Goal: Task Accomplishment & Management: Manage account settings

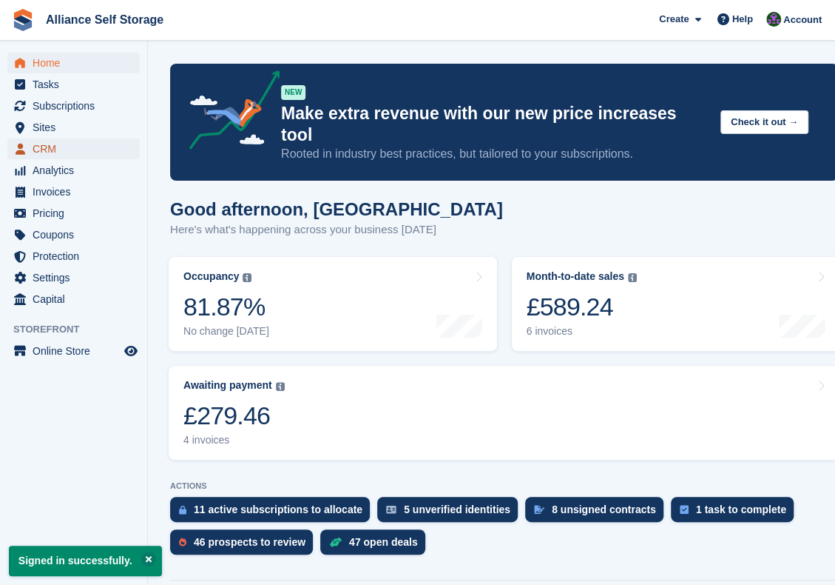
click at [83, 147] on span "CRM" at bounding box center [77, 148] width 89 height 21
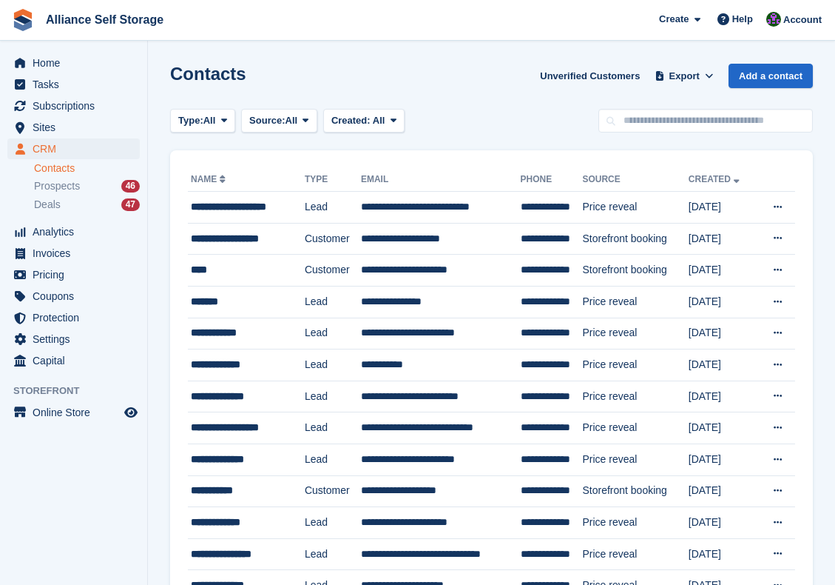
click at [52, 205] on span "Deals" at bounding box center [47, 205] width 27 height 14
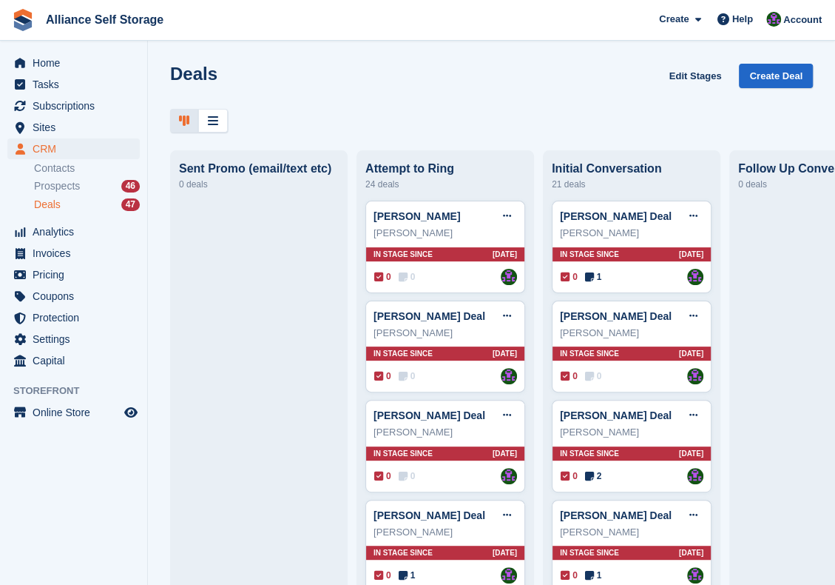
drag, startPoint x: 823, startPoint y: 96, endPoint x: 819, endPoint y: 136, distance: 40.1
click at [819, 136] on div "Deals Edit Stages Create Deal Sent Promo (email/text etc) 0 deals Attempt to Ri…" at bounding box center [491, 292] width 687 height 585
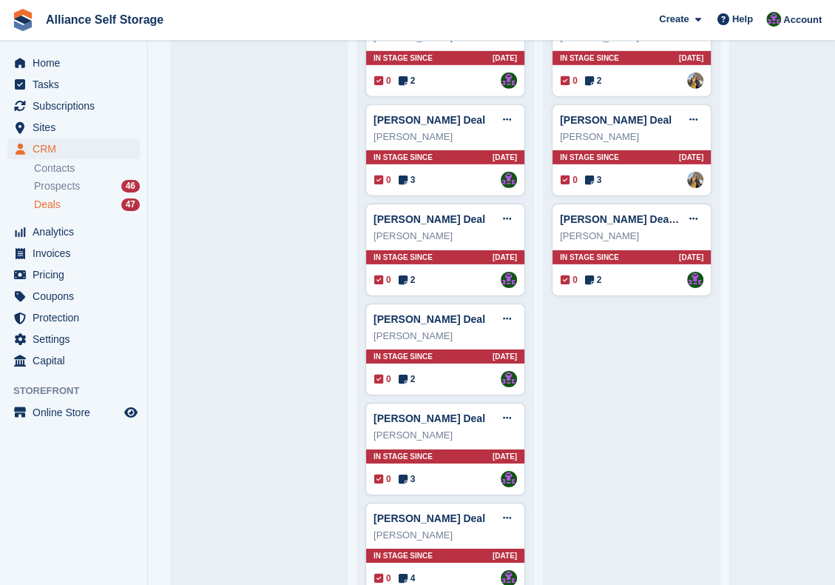
scroll to position [2008, 0]
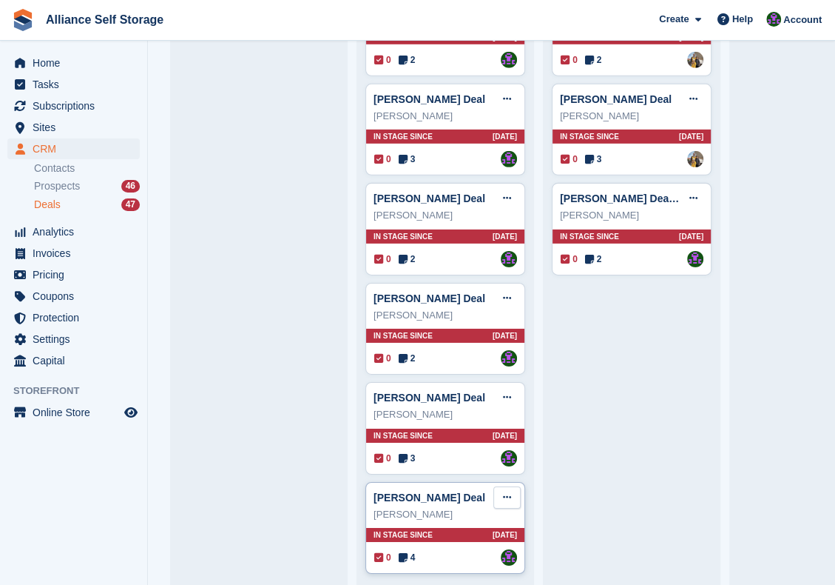
click at [516, 486] on button at bounding box center [507, 497] width 27 height 22
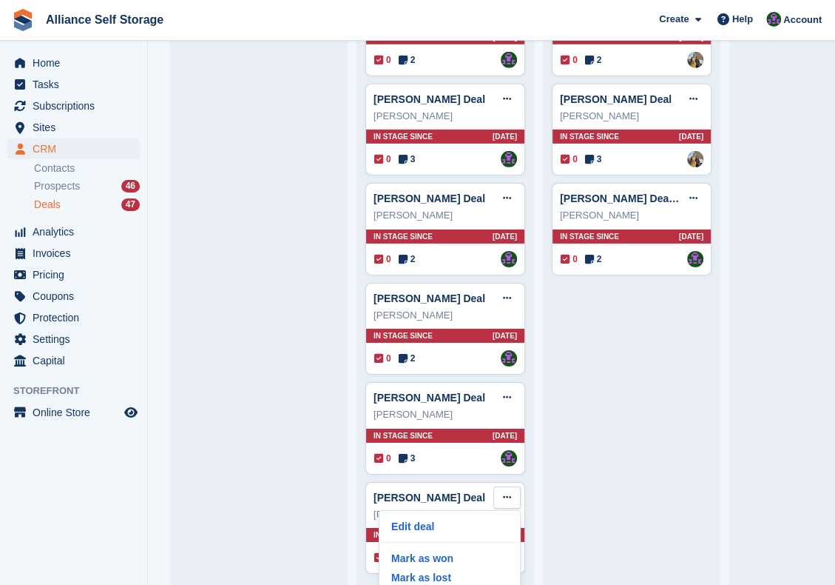
scroll to position [31, 0]
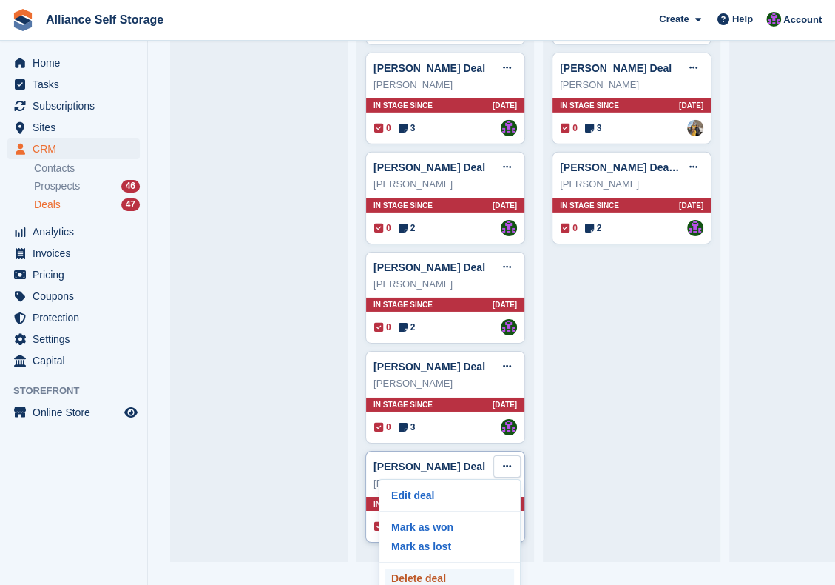
click at [426, 568] on p "Delete deal" at bounding box center [450, 577] width 129 height 19
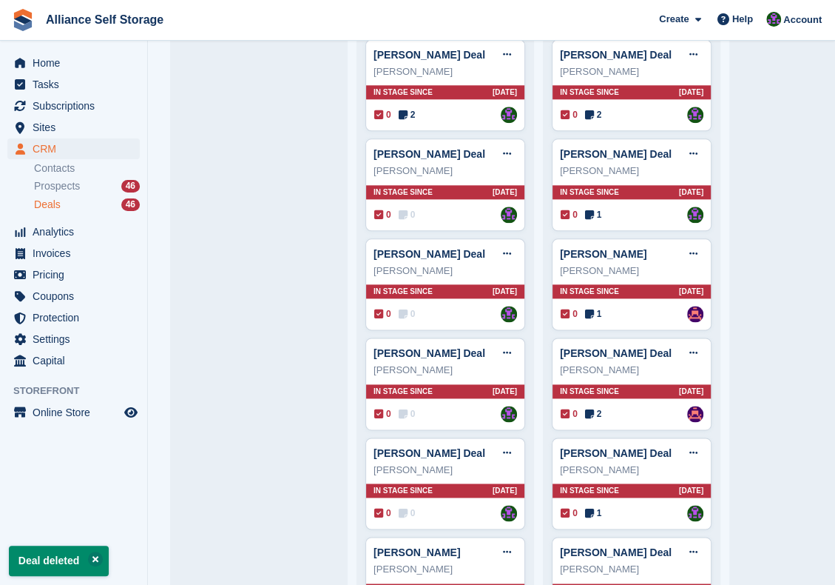
scroll to position [1909, 0]
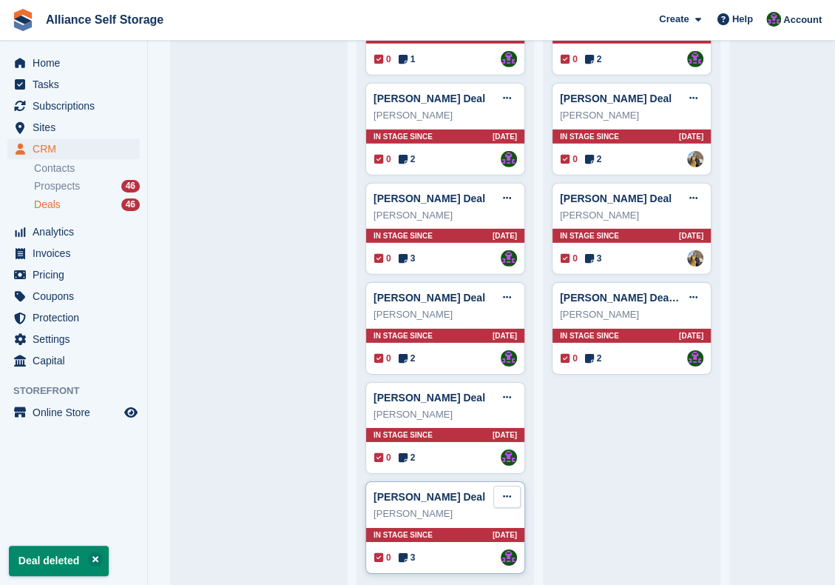
click at [511, 491] on icon at bounding box center [507, 496] width 8 height 10
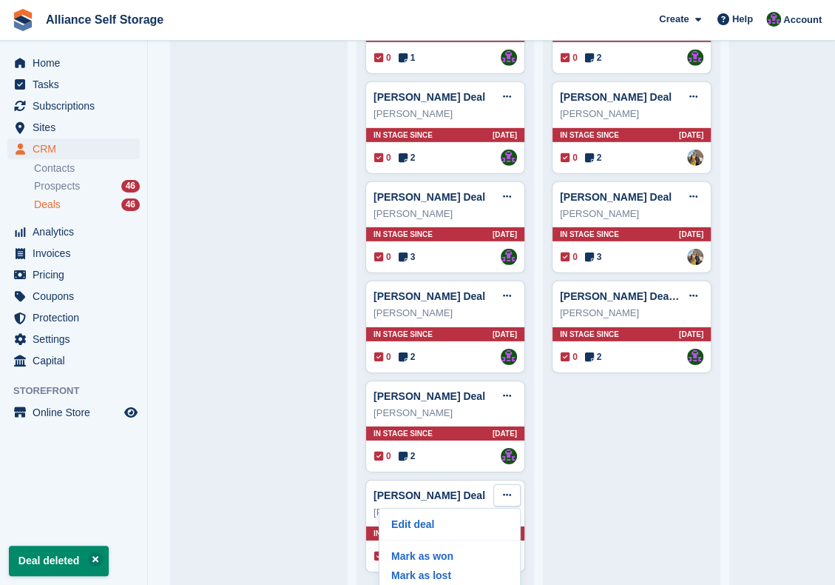
scroll to position [32, 0]
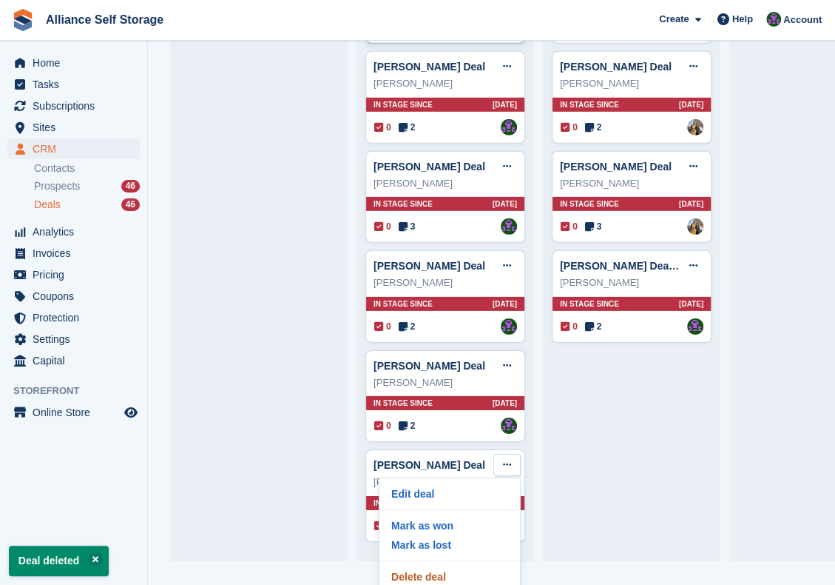
drag, startPoint x: 446, startPoint y: 559, endPoint x: 492, endPoint y: 48, distance: 512.6
click at [446, 567] on p "Delete deal" at bounding box center [450, 576] width 129 height 19
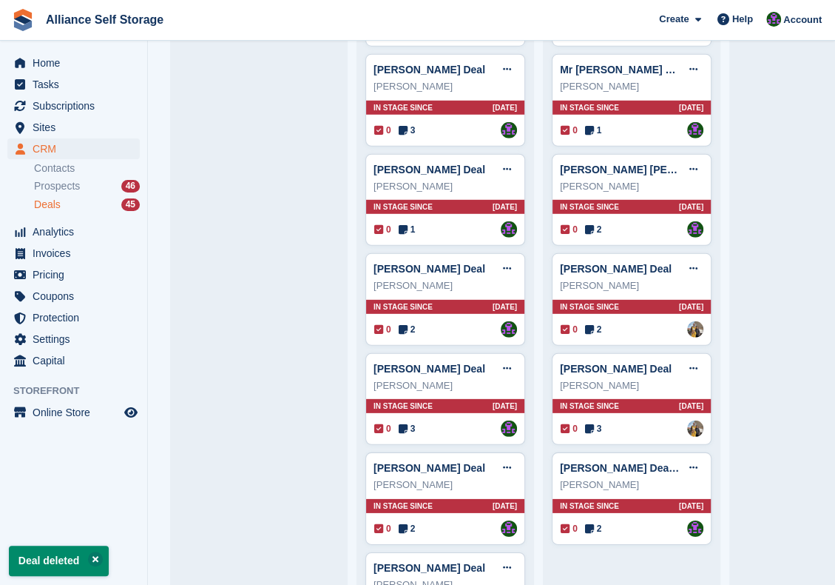
scroll to position [1811, 0]
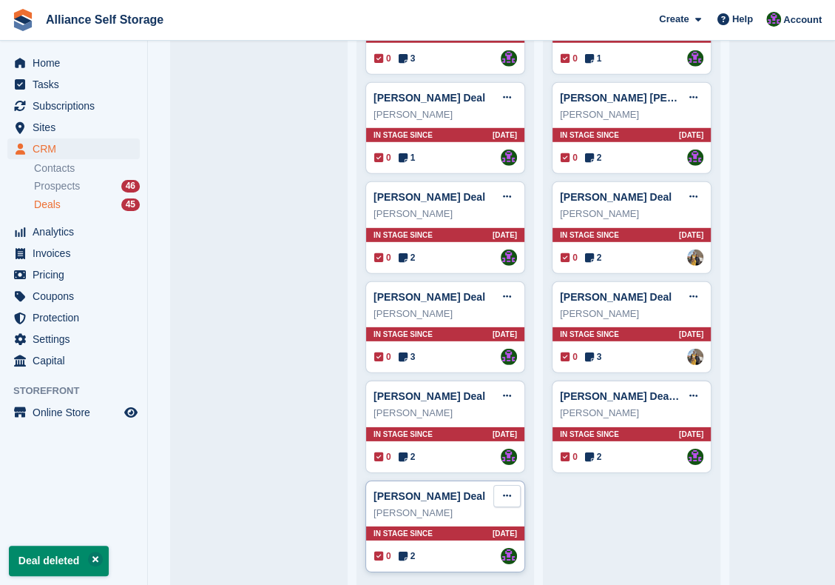
click at [511, 491] on icon at bounding box center [507, 496] width 8 height 10
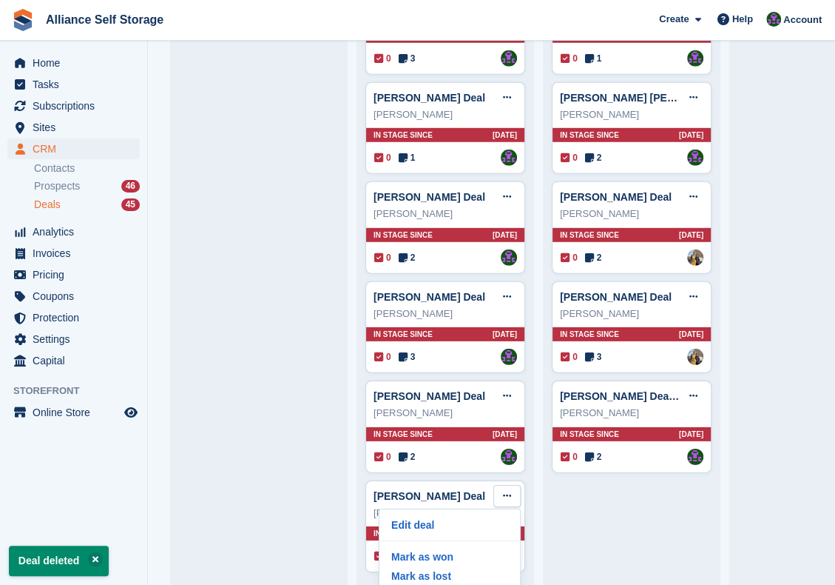
scroll to position [31, 0]
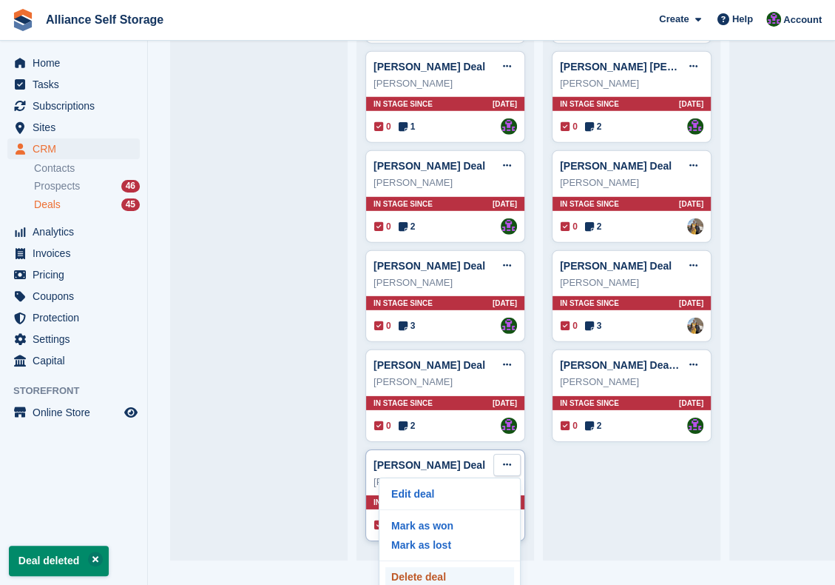
click at [442, 567] on p "Delete deal" at bounding box center [450, 576] width 129 height 19
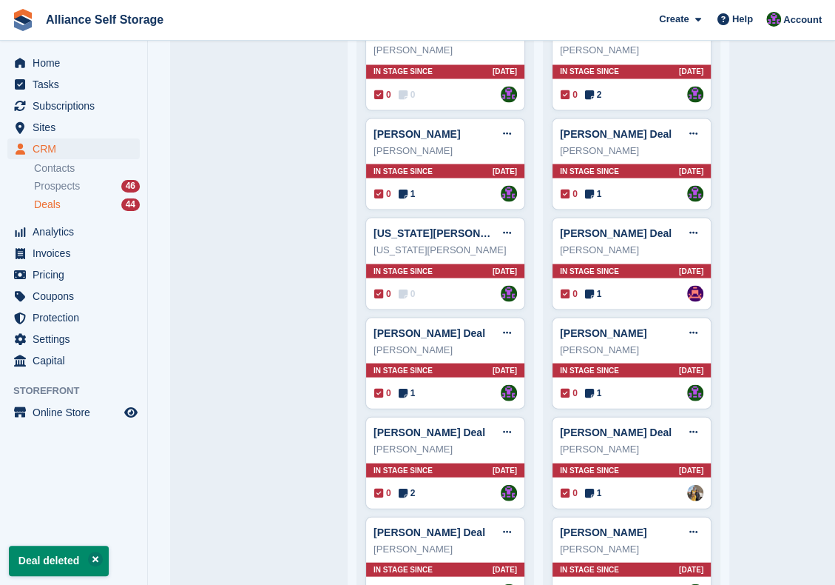
scroll to position [1712, 0]
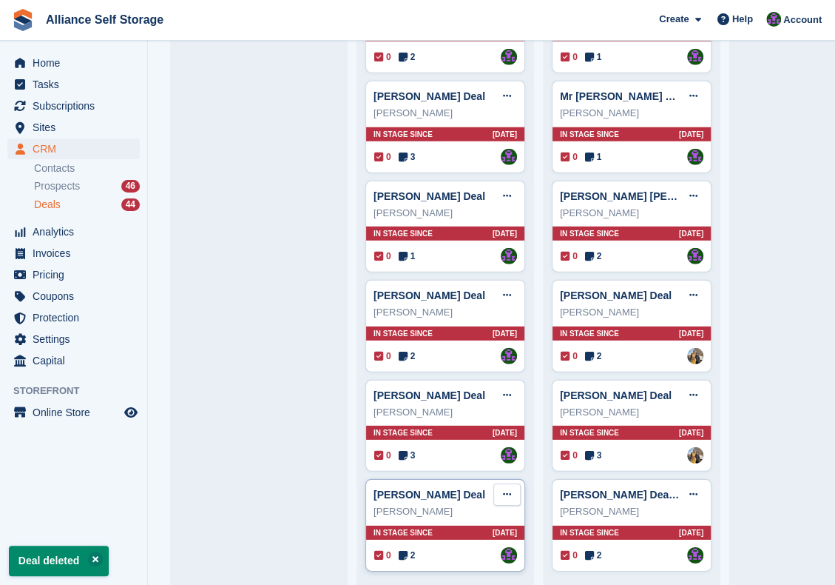
click at [511, 489] on icon at bounding box center [507, 494] width 8 height 10
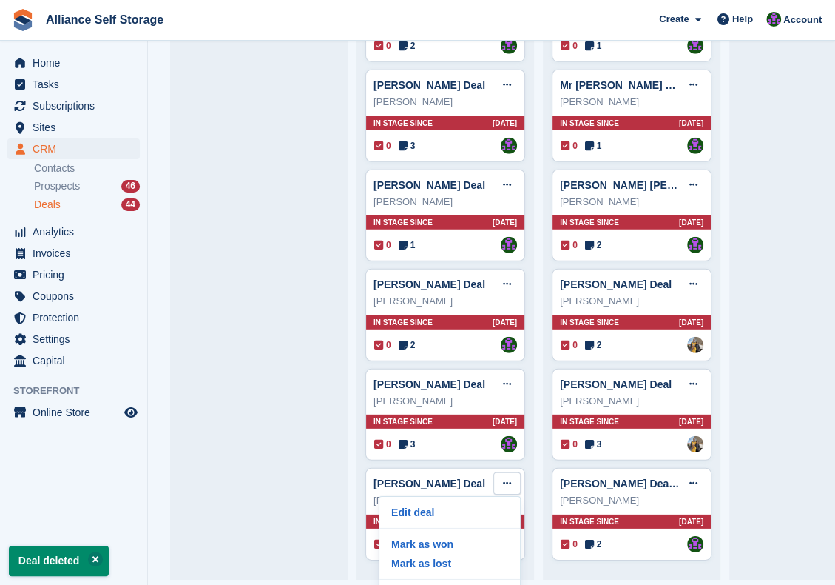
scroll to position [32, 0]
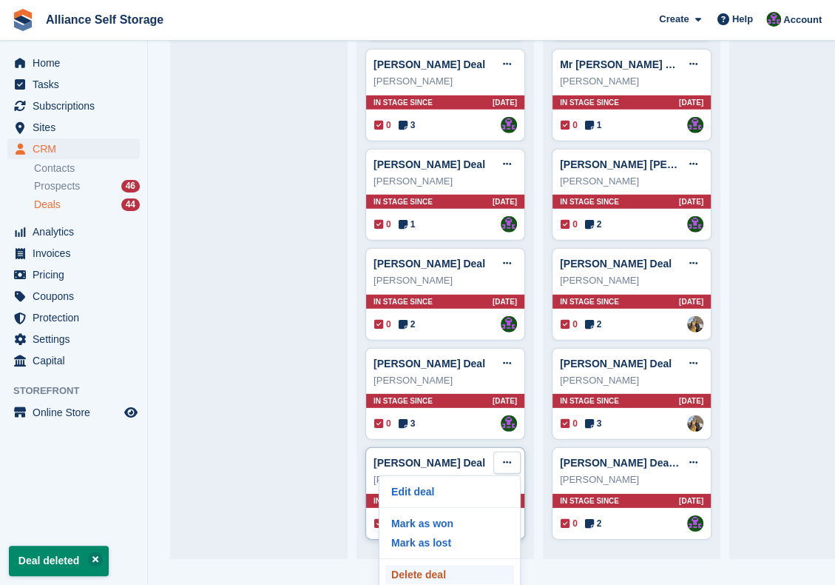
click at [485, 565] on p "Delete deal" at bounding box center [450, 574] width 129 height 19
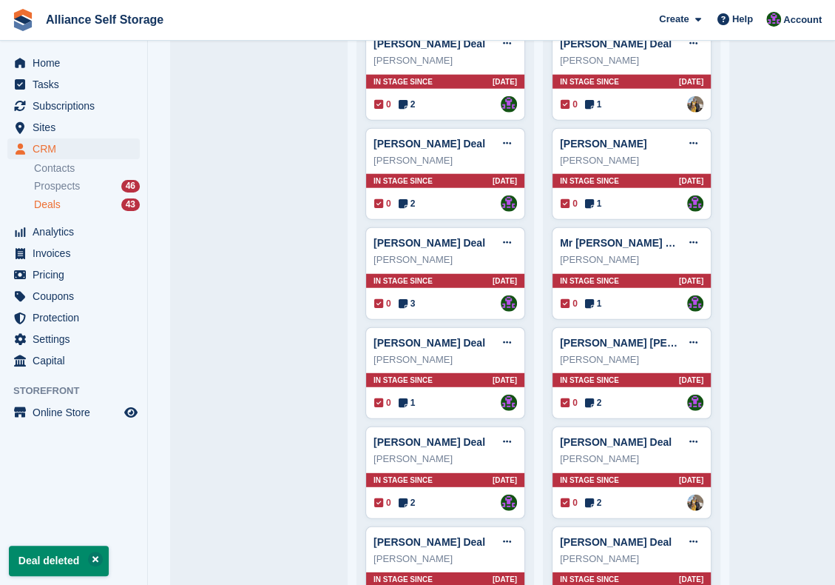
scroll to position [1712, 0]
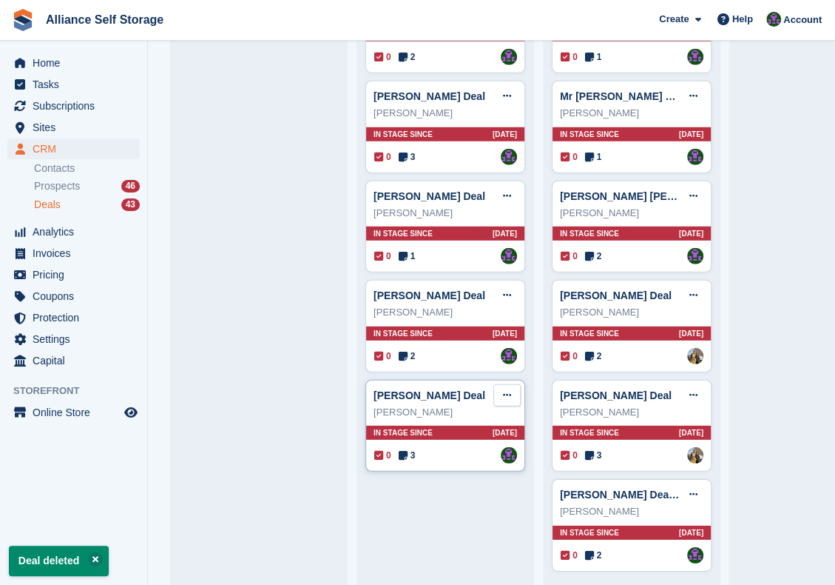
click at [508, 390] on icon at bounding box center [507, 395] width 8 height 10
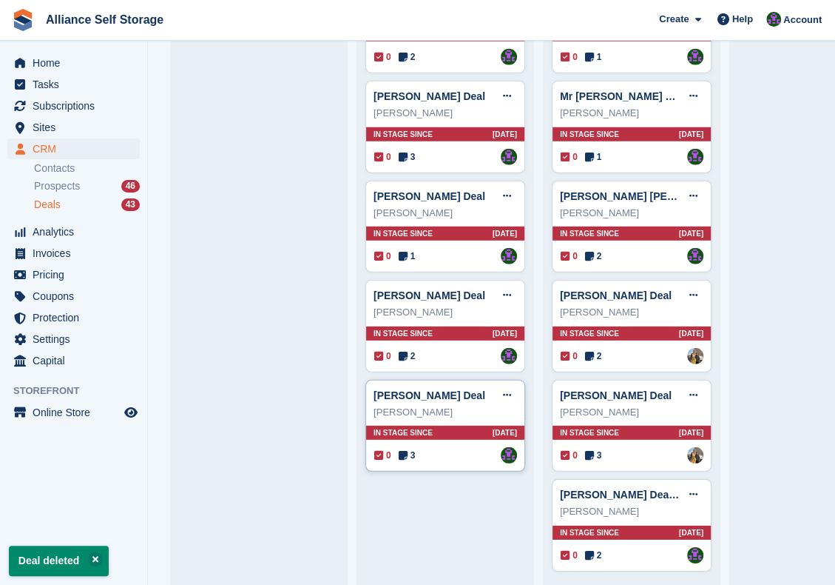
click at [408, 448] on span "3" at bounding box center [407, 454] width 17 height 13
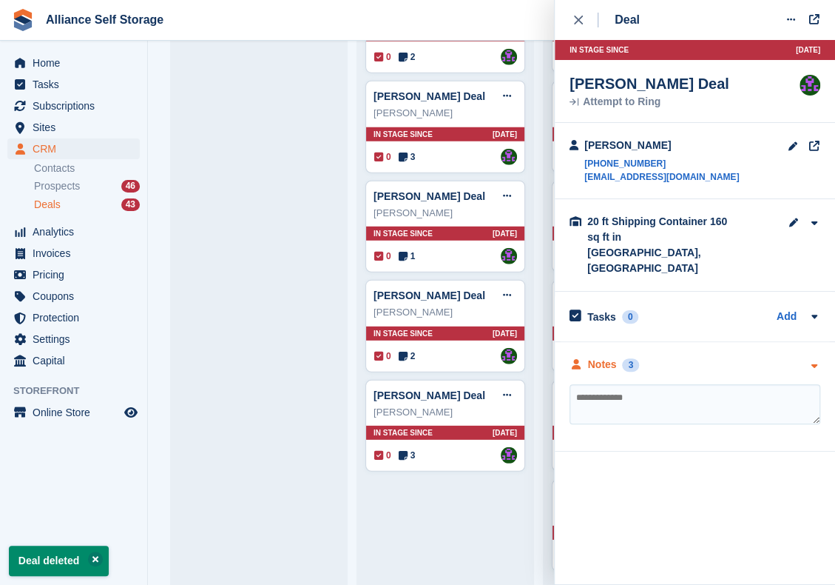
click at [696, 357] on div "Notes 3" at bounding box center [695, 365] width 251 height 16
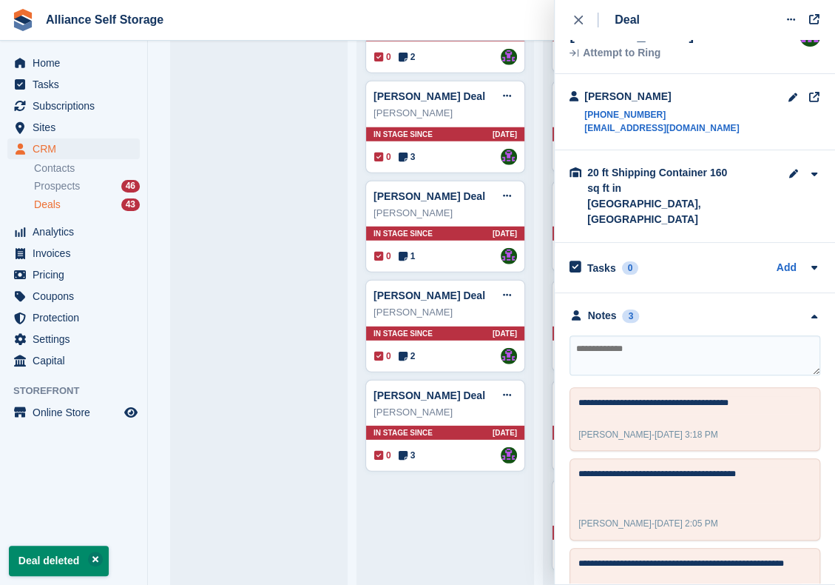
scroll to position [92, 0]
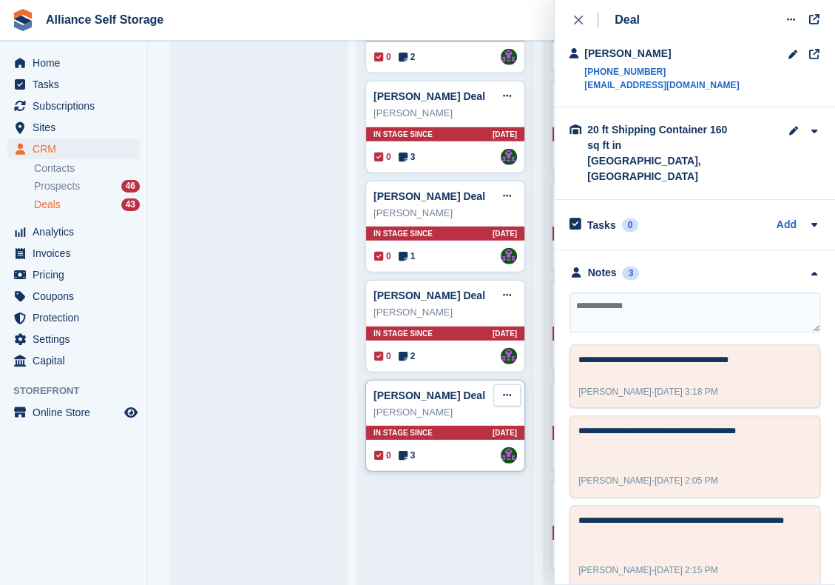
click at [505, 390] on icon at bounding box center [507, 395] width 8 height 10
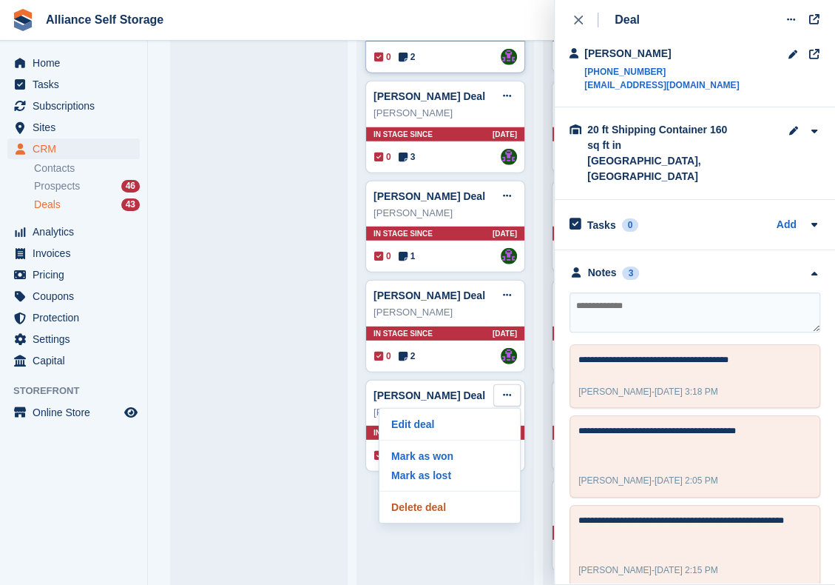
drag, startPoint x: 445, startPoint y: 492, endPoint x: 494, endPoint y: 50, distance: 445.2
click at [445, 497] on p "Delete deal" at bounding box center [450, 506] width 129 height 19
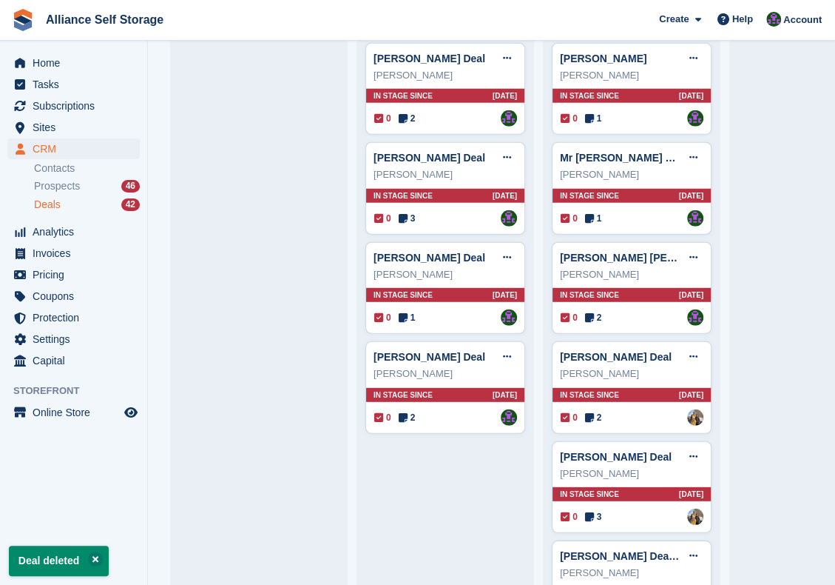
scroll to position [1712, 0]
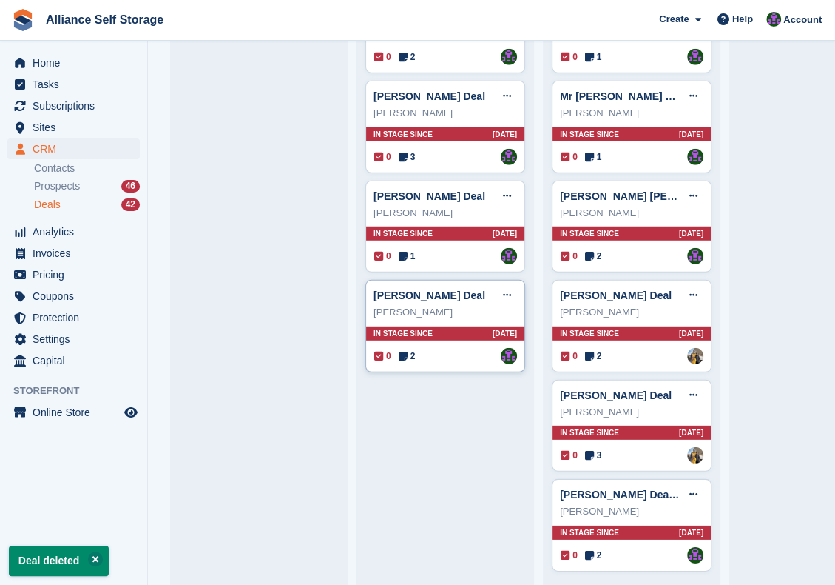
click at [405, 351] on icon at bounding box center [403, 356] width 9 height 10
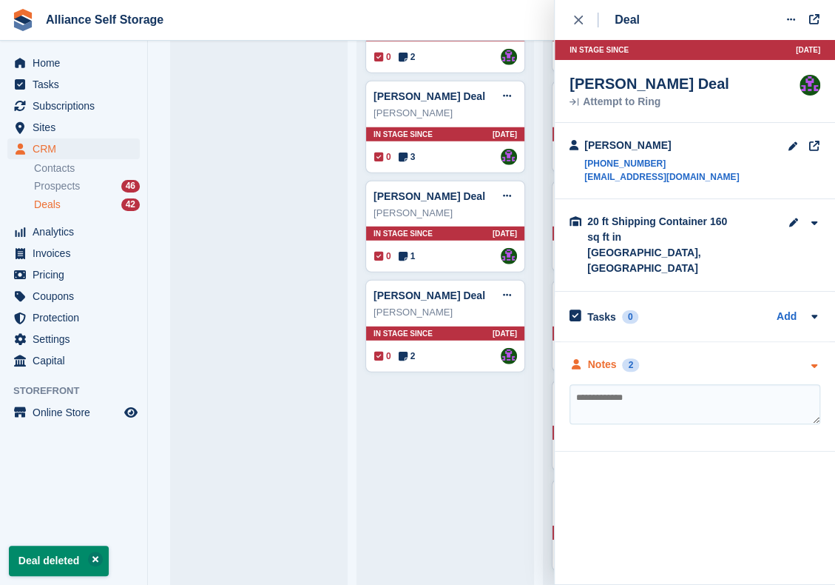
click at [659, 357] on div "Notes 2" at bounding box center [695, 365] width 251 height 16
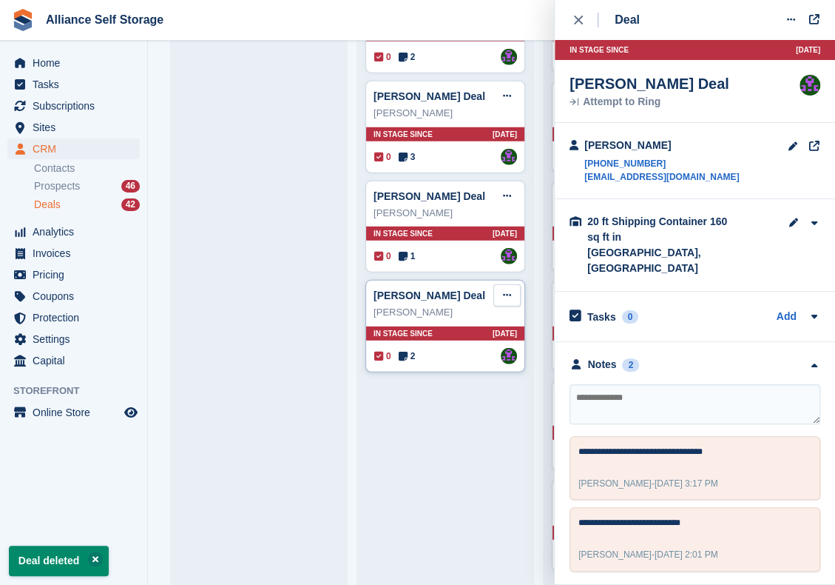
click at [505, 290] on icon at bounding box center [507, 295] width 8 height 10
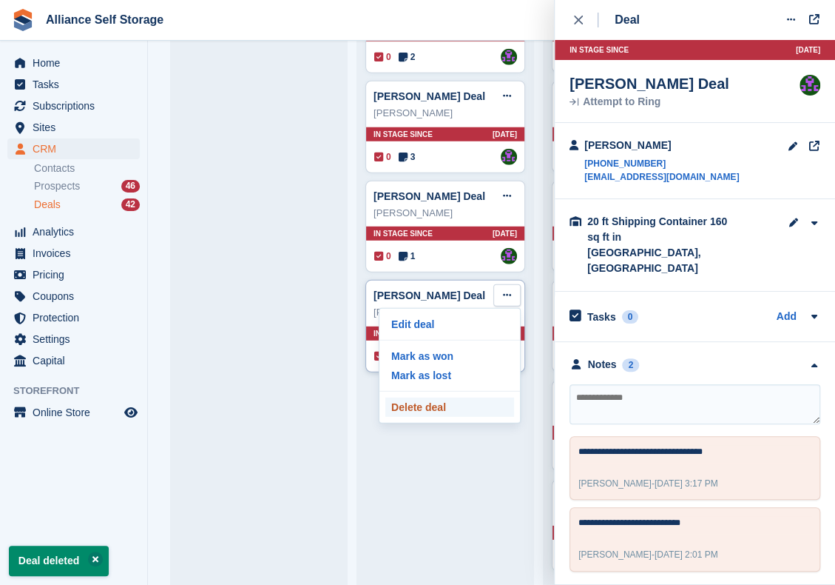
click at [466, 397] on p "Delete deal" at bounding box center [450, 406] width 129 height 19
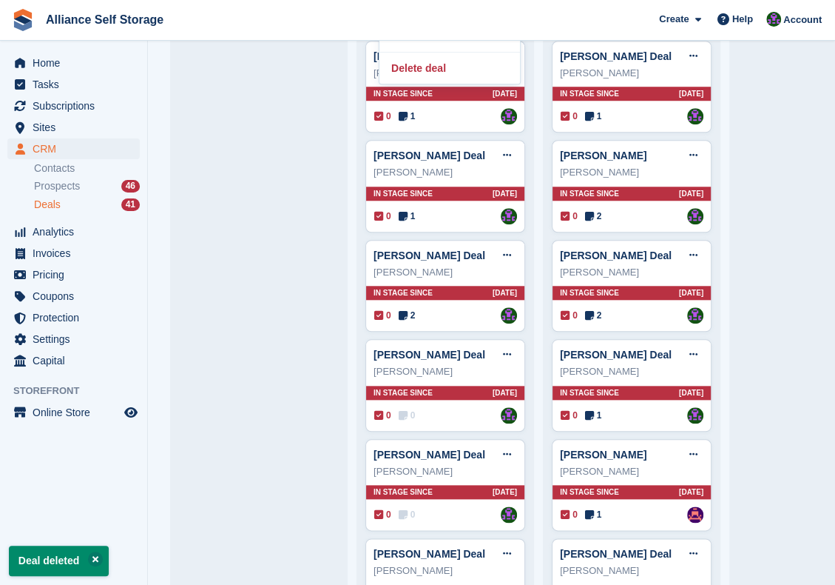
scroll to position [477, 0]
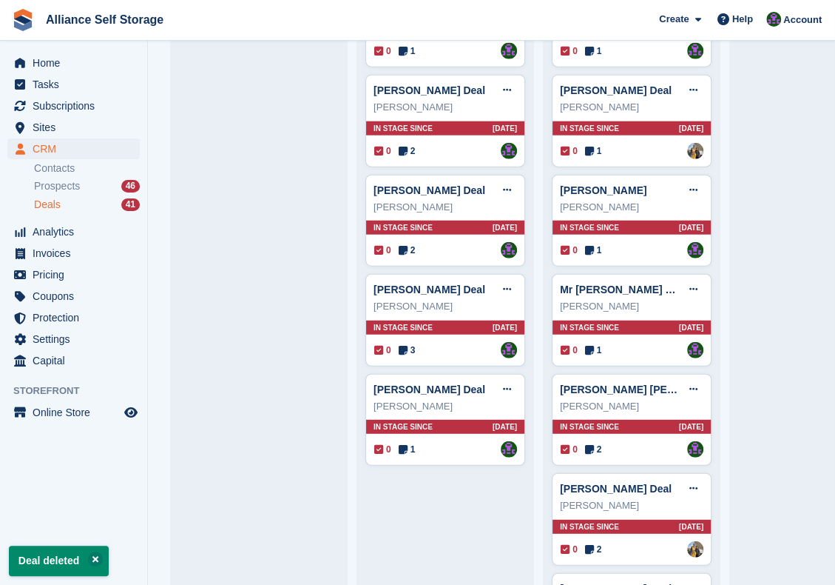
scroll to position [1544, 0]
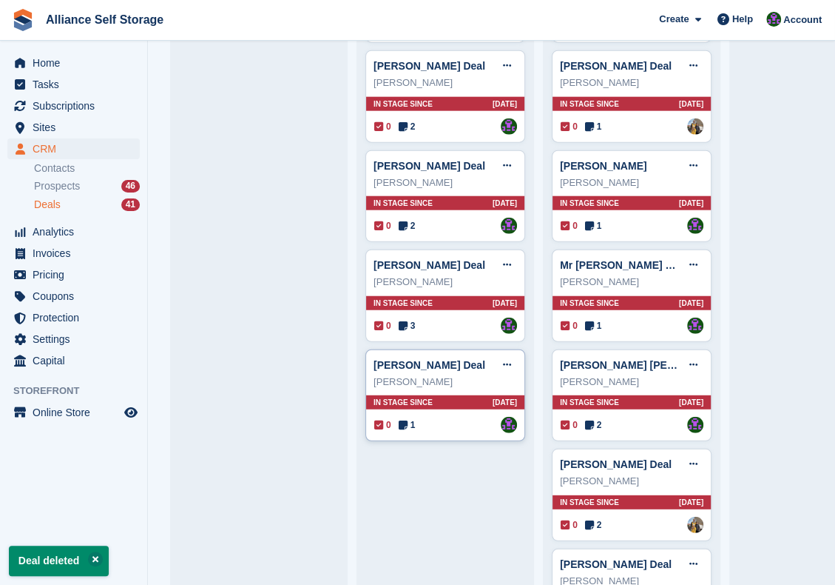
click at [404, 420] on icon at bounding box center [403, 425] width 9 height 10
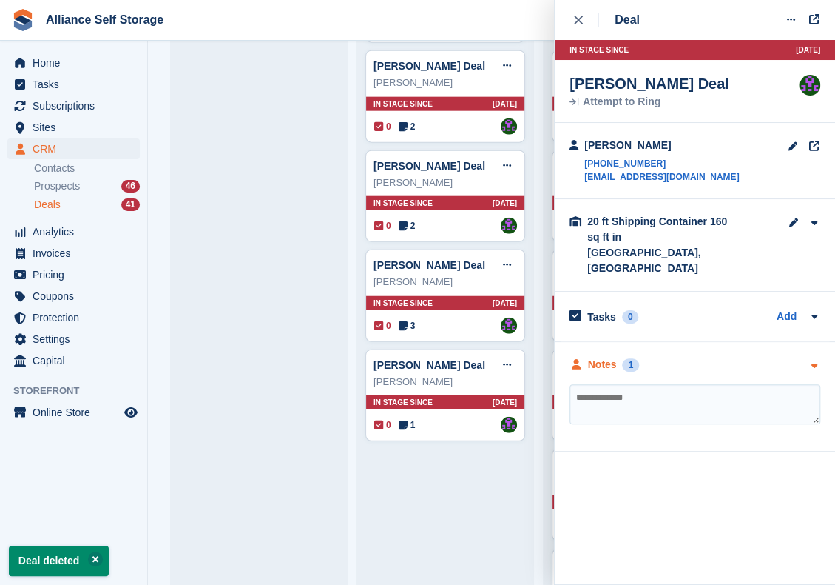
click at [713, 357] on div "Notes 1" at bounding box center [695, 365] width 251 height 16
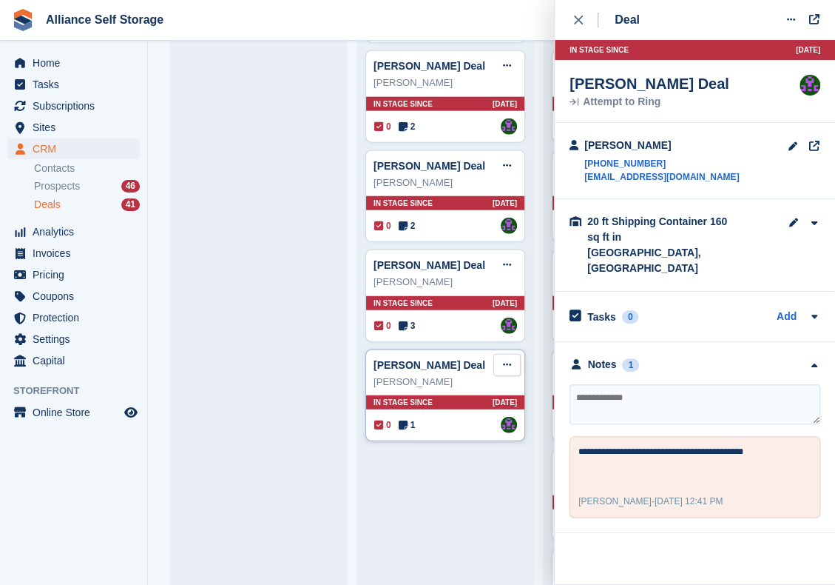
click at [505, 360] on icon at bounding box center [507, 365] width 8 height 10
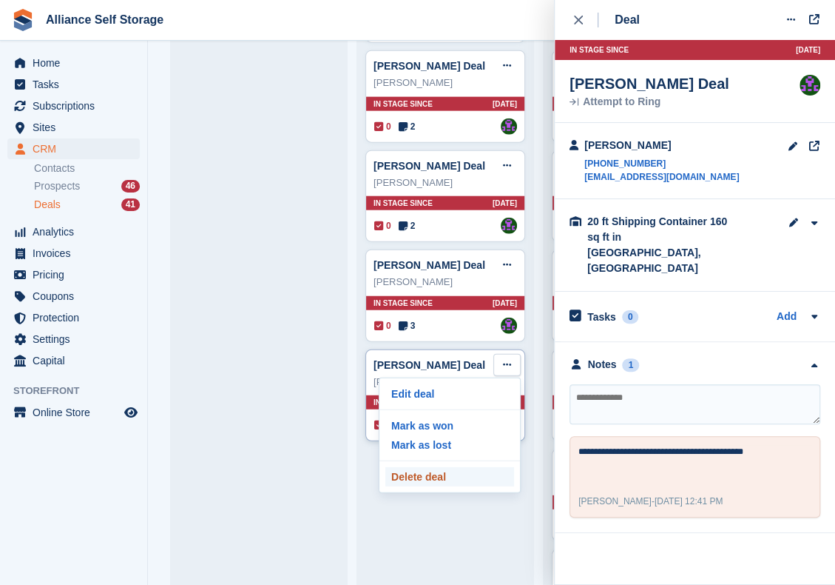
click at [460, 467] on p "Delete deal" at bounding box center [450, 476] width 129 height 19
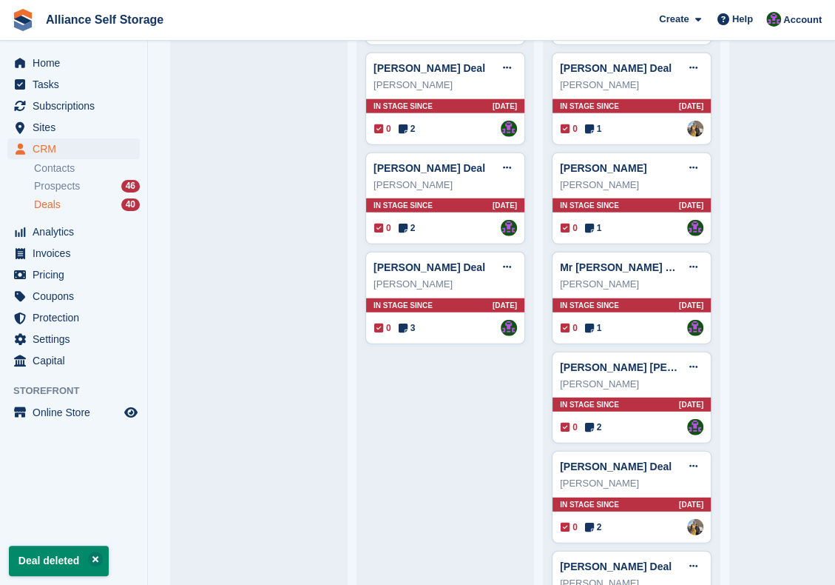
scroll to position [1548, 0]
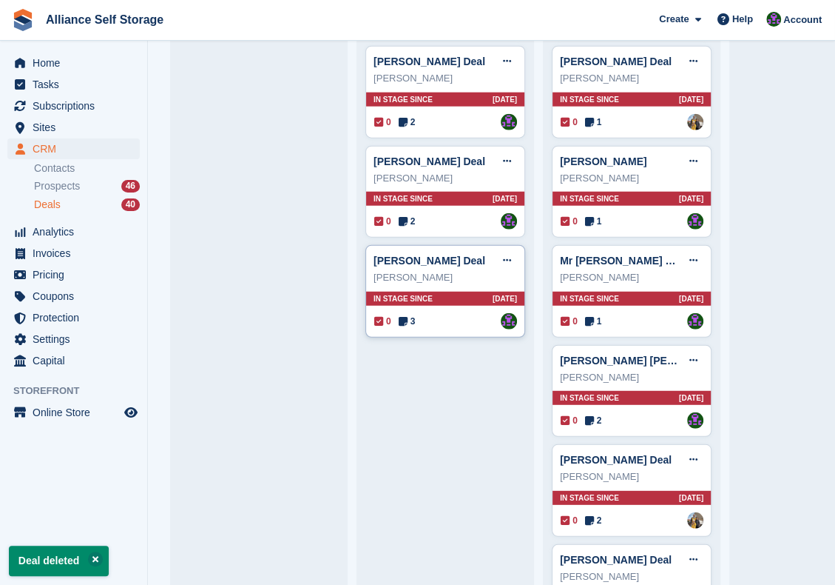
click at [405, 316] on icon at bounding box center [403, 321] width 9 height 10
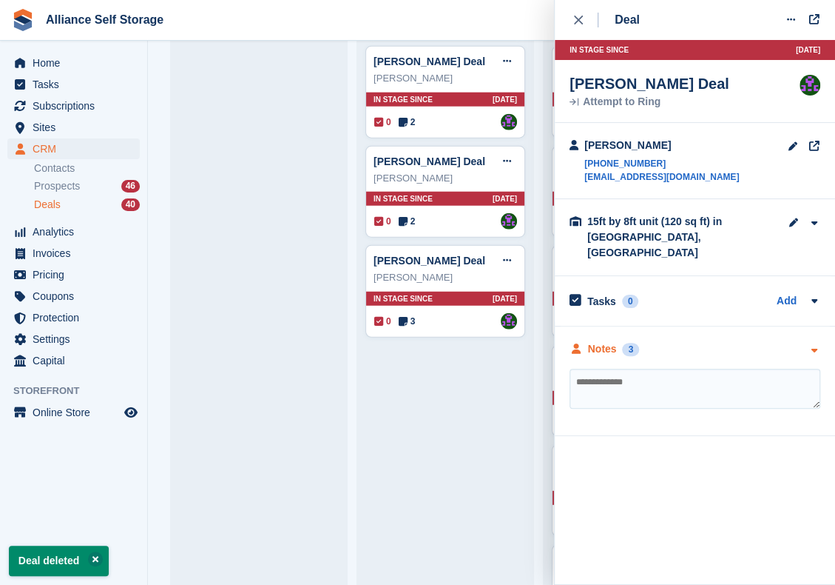
click at [675, 341] on div "Notes 3" at bounding box center [695, 349] width 251 height 16
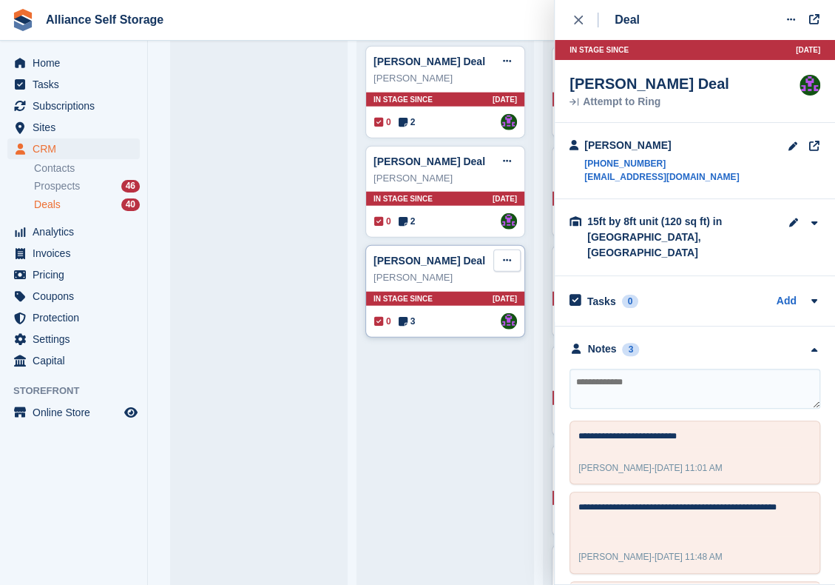
click at [514, 252] on button at bounding box center [507, 260] width 27 height 22
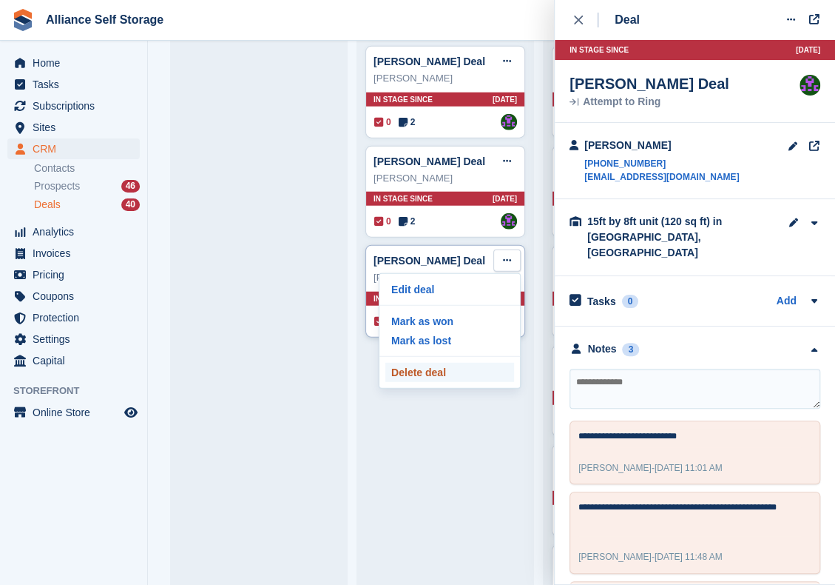
click at [451, 363] on p "Delete deal" at bounding box center [450, 372] width 129 height 19
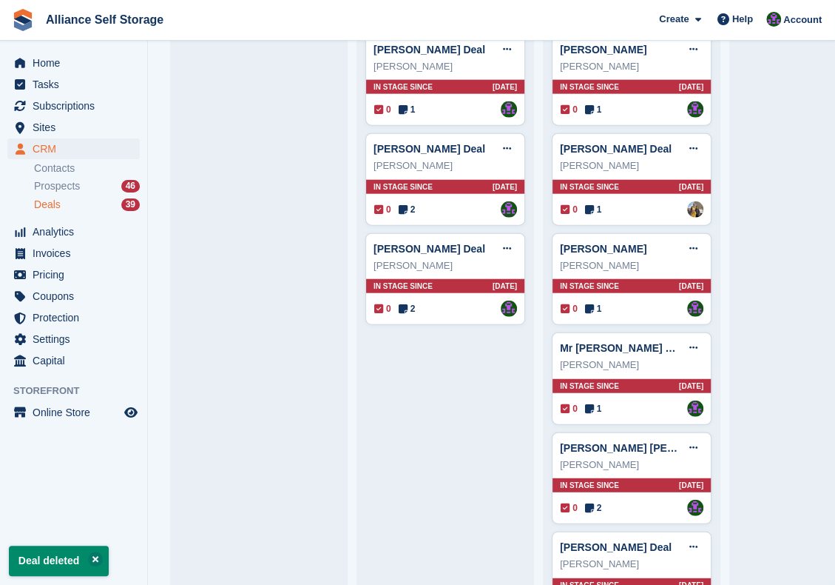
scroll to position [1467, 0]
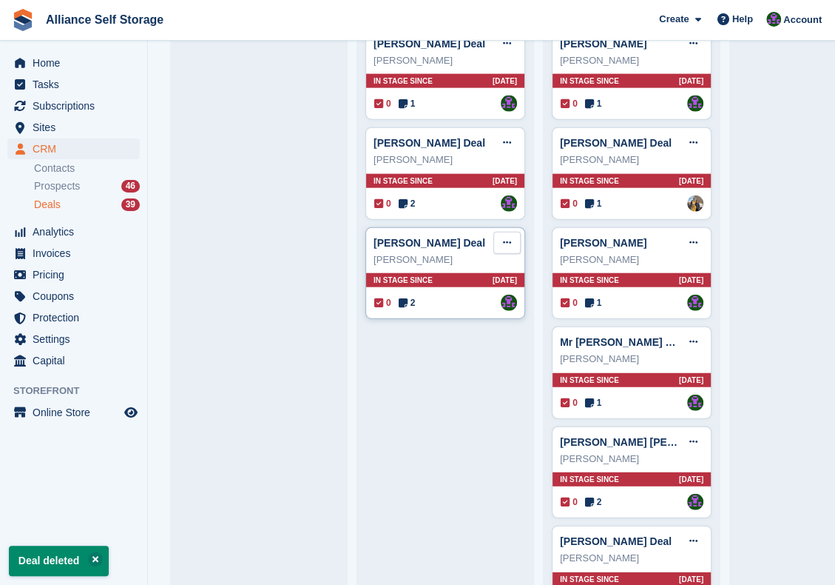
click at [507, 238] on icon at bounding box center [507, 243] width 8 height 10
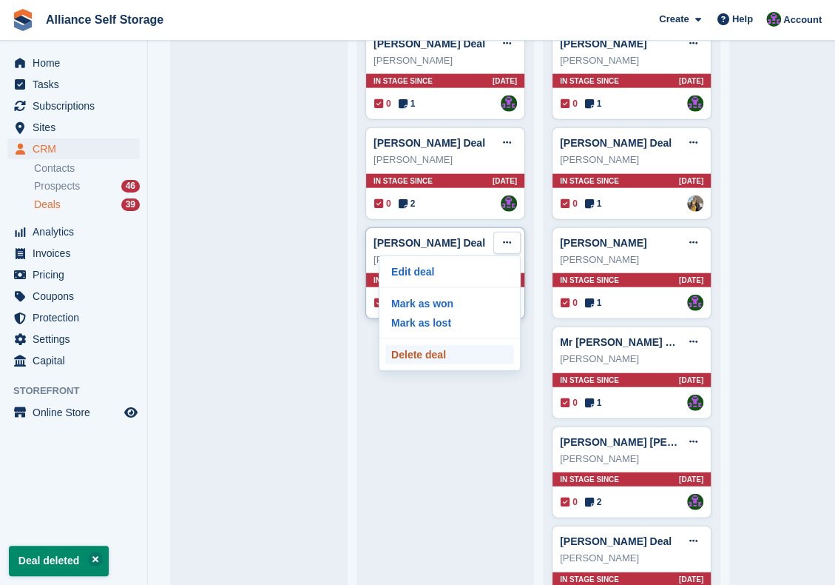
click at [450, 345] on p "Delete deal" at bounding box center [450, 354] width 129 height 19
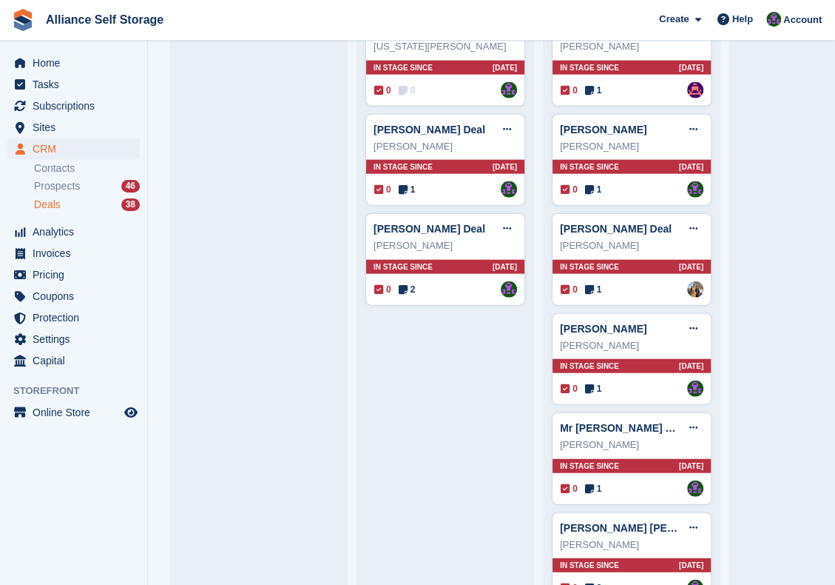
scroll to position [1179, 0]
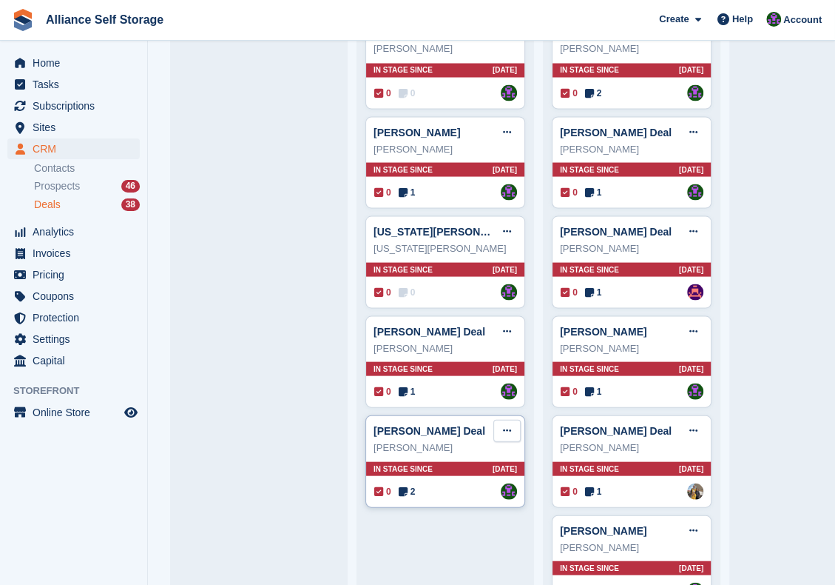
click at [515, 427] on button at bounding box center [507, 430] width 27 height 22
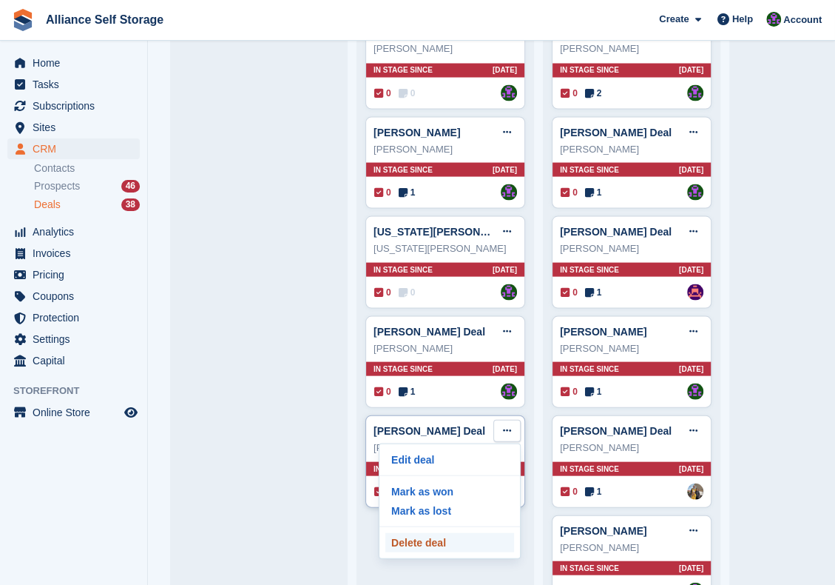
click at [454, 532] on p "Delete deal" at bounding box center [450, 541] width 129 height 19
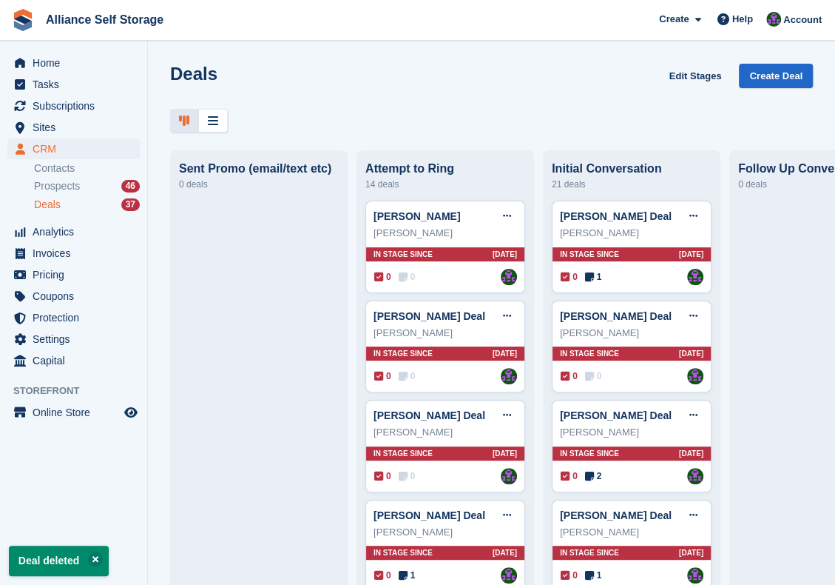
click at [820, 92] on div "Deals Edit Stages Create Deal" at bounding box center [491, 98] width 687 height 69
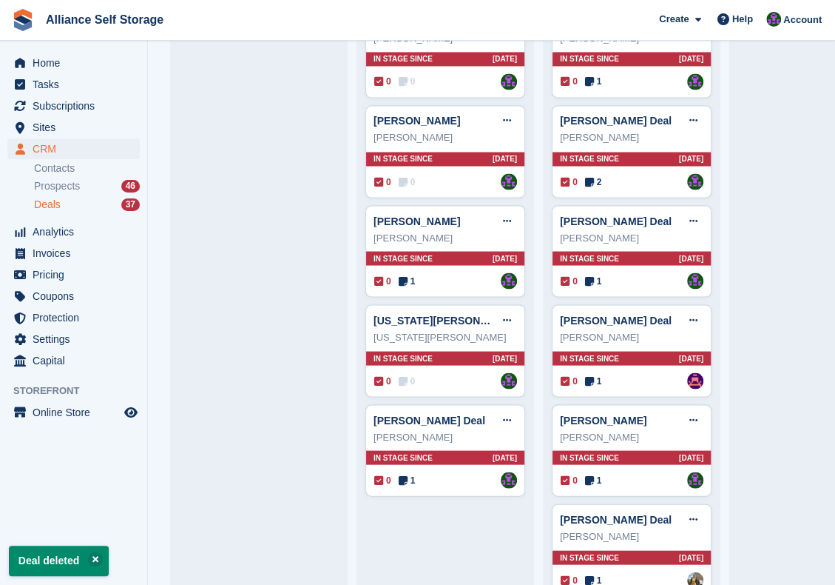
scroll to position [1243, 0]
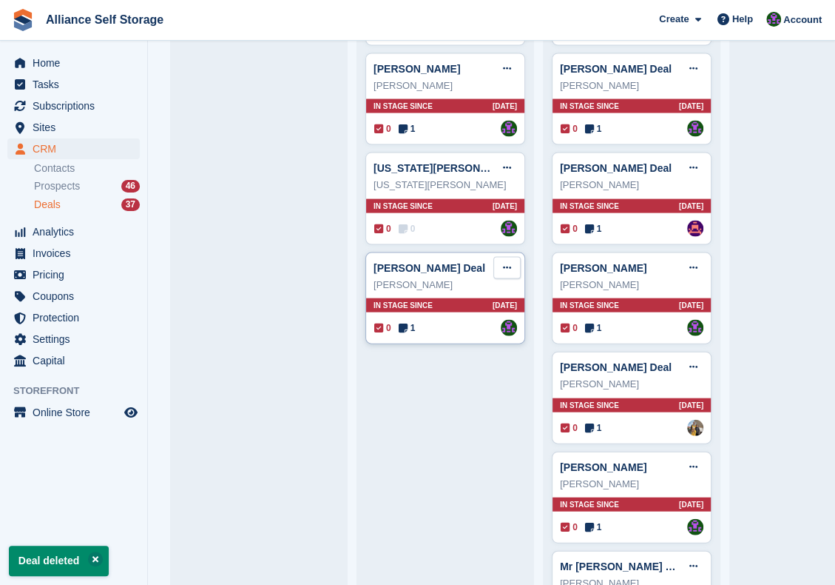
click at [502, 262] on button at bounding box center [507, 267] width 27 height 22
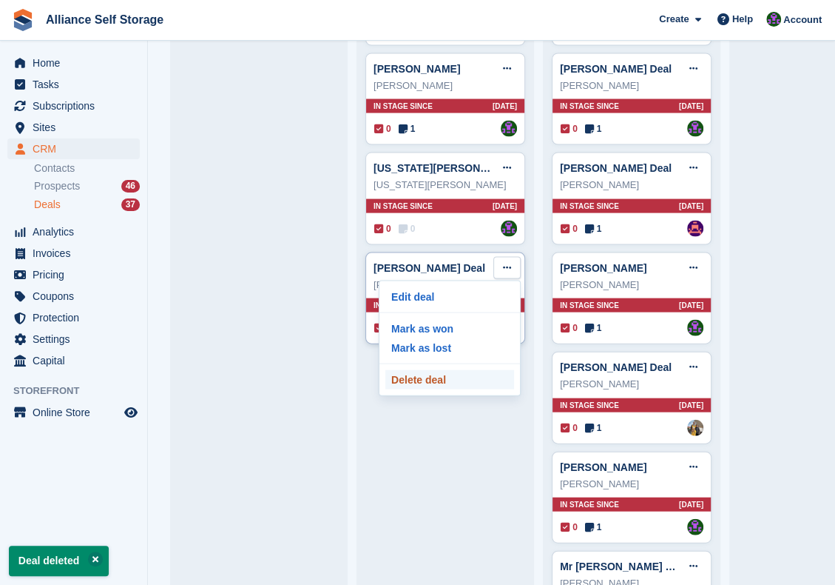
click at [494, 377] on p "Delete deal" at bounding box center [450, 378] width 129 height 19
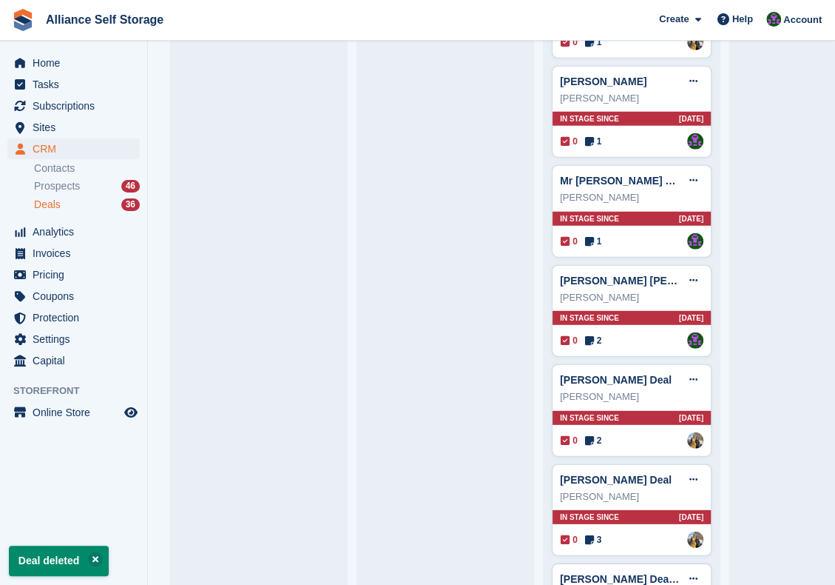
scroll to position [1712, 0]
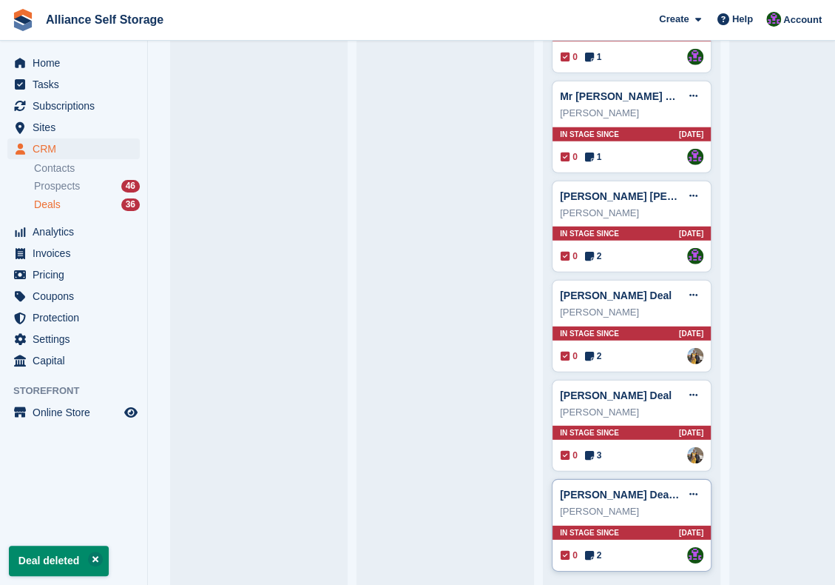
click at [594, 548] on span "2" at bounding box center [593, 554] width 17 height 13
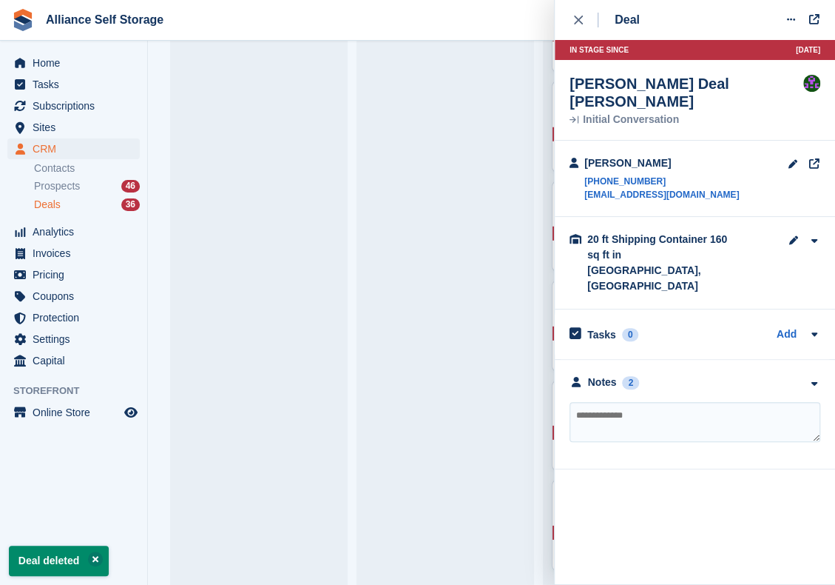
click at [690, 361] on div "**********" at bounding box center [695, 415] width 280 height 110
click at [690, 374] on div "Notes 2" at bounding box center [695, 382] width 251 height 16
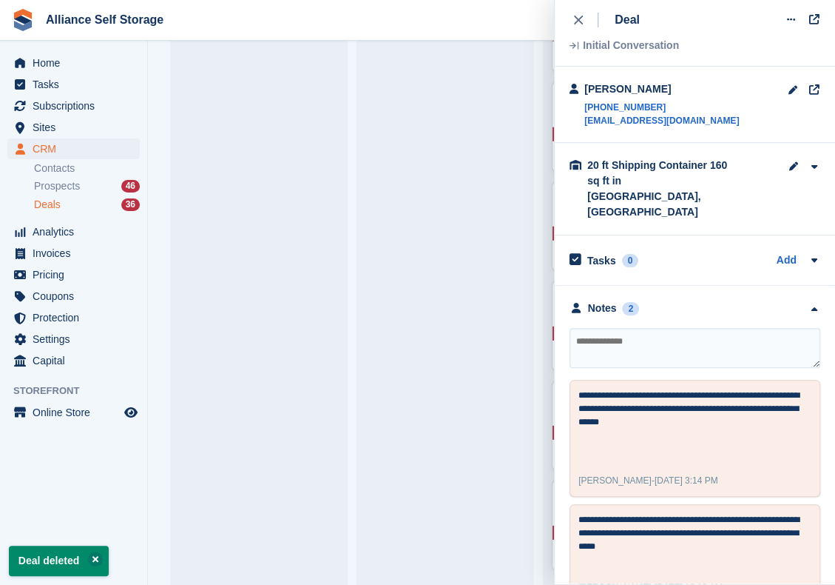
scroll to position [0, 0]
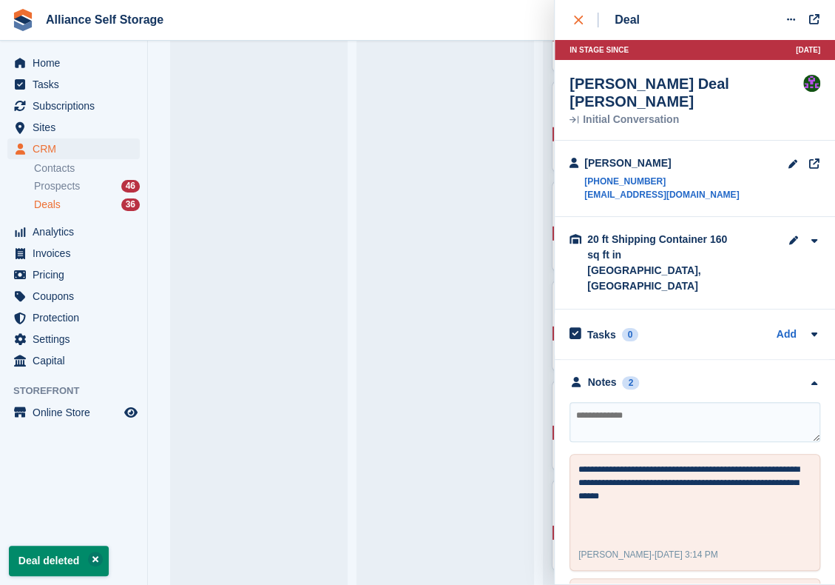
click at [585, 27] on div "close" at bounding box center [586, 20] width 24 height 15
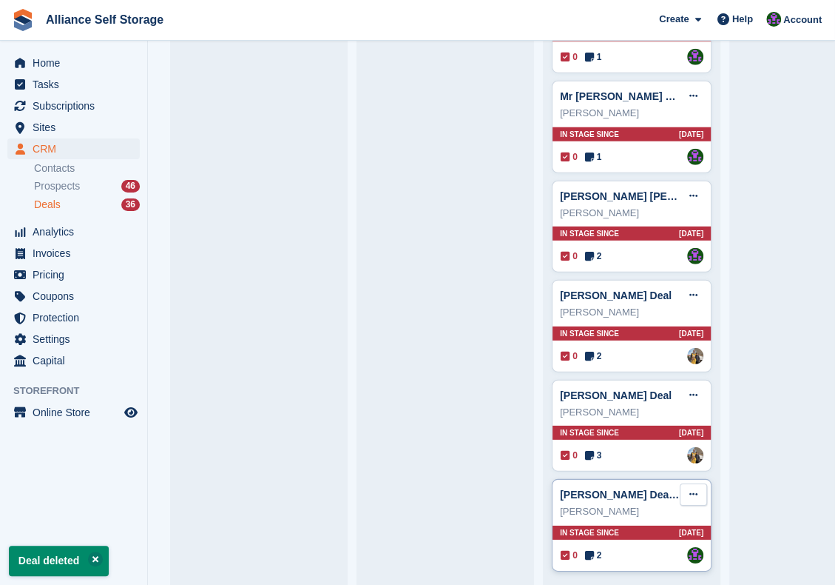
click at [693, 489] on icon at bounding box center [694, 494] width 8 height 10
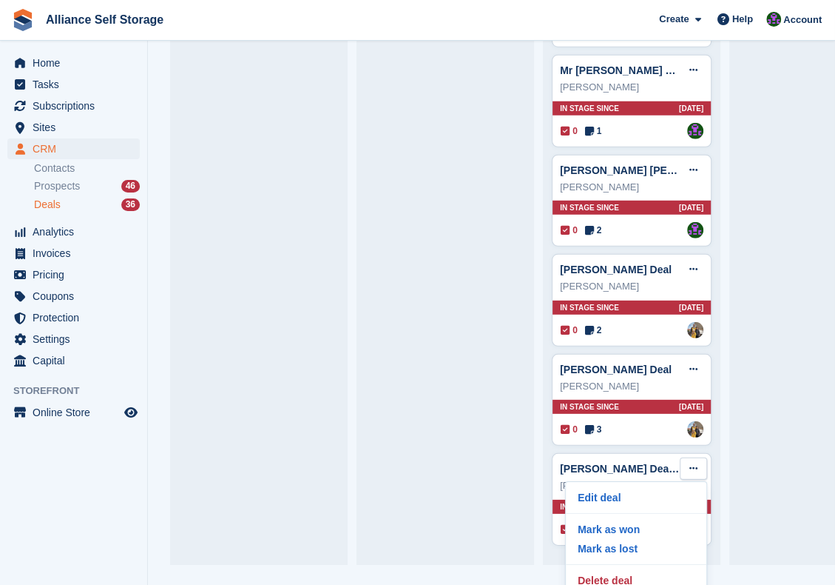
scroll to position [32, 0]
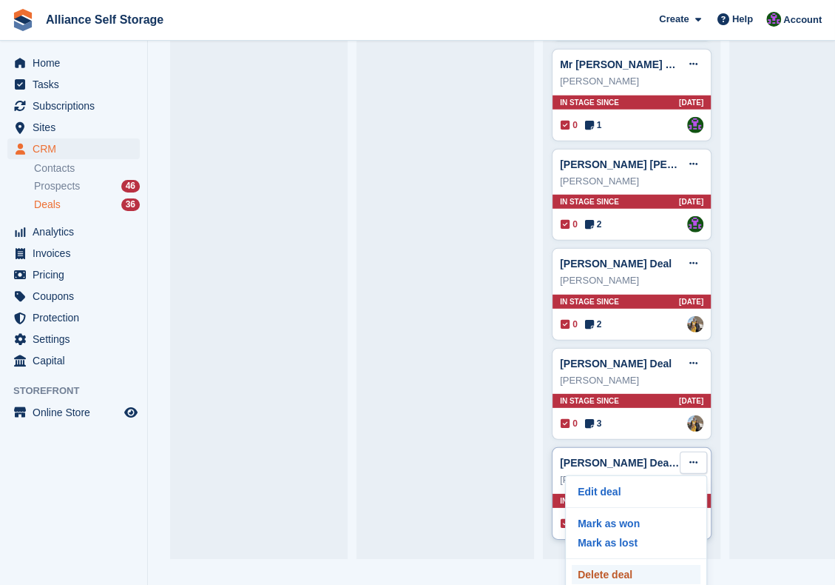
click at [607, 565] on p "Delete deal" at bounding box center [636, 574] width 129 height 19
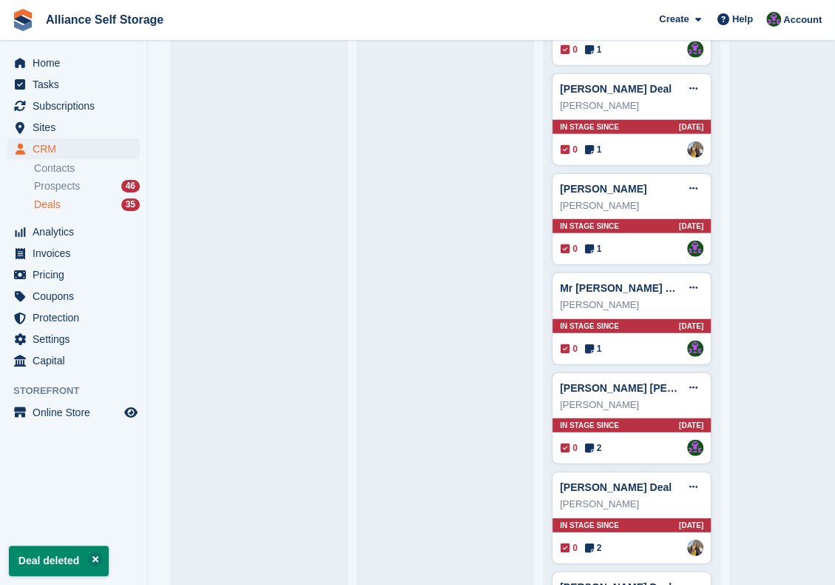
scroll to position [1614, 0]
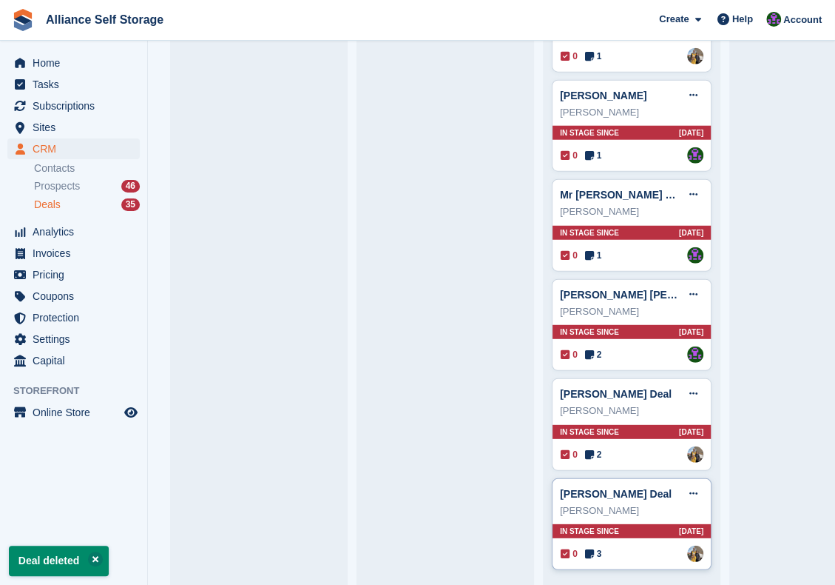
click at [599, 547] on span "3" at bounding box center [593, 553] width 17 height 13
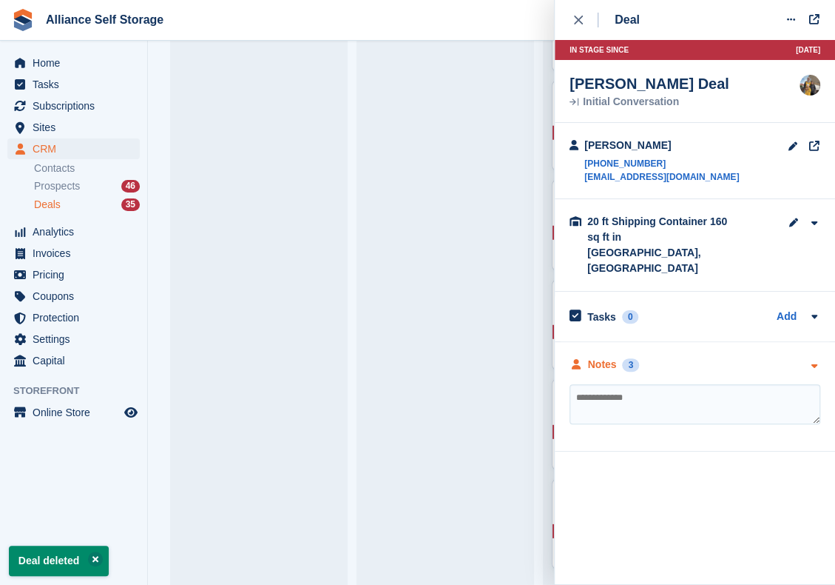
click at [688, 357] on div "Notes 3" at bounding box center [695, 365] width 251 height 16
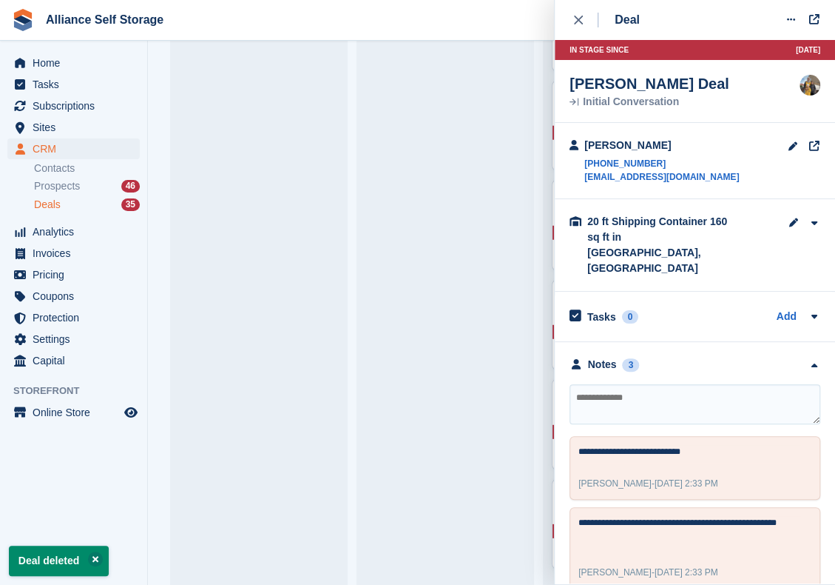
click at [568, 30] on div "Deal Edit deal Mark as won Mark as lost Delete deal In stage since 125D AGO Oli…" at bounding box center [695, 291] width 280 height 583
click at [582, 20] on div "close" at bounding box center [586, 20] width 24 height 15
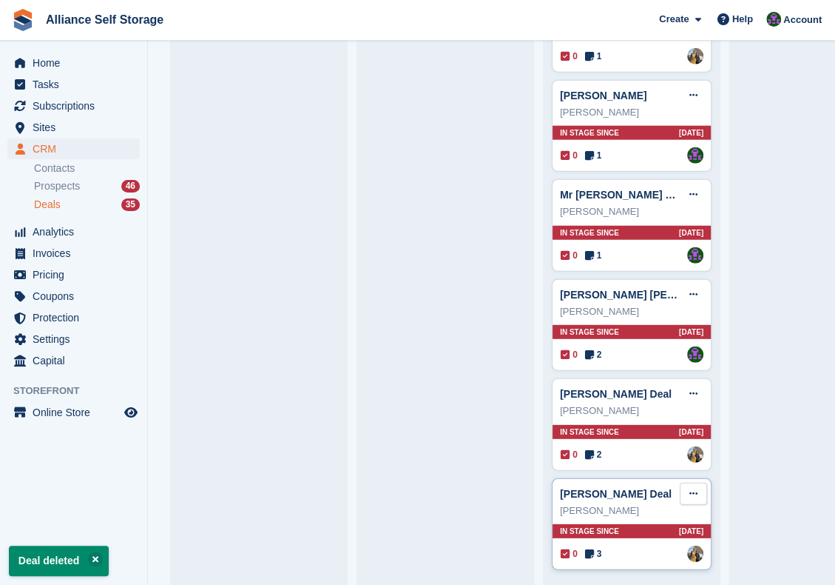
click at [690, 488] on icon at bounding box center [694, 493] width 8 height 10
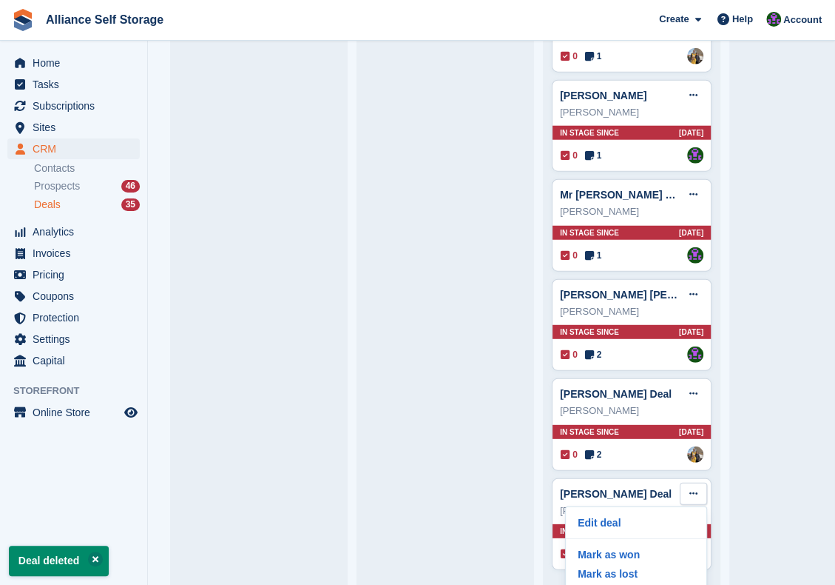
scroll to position [31, 0]
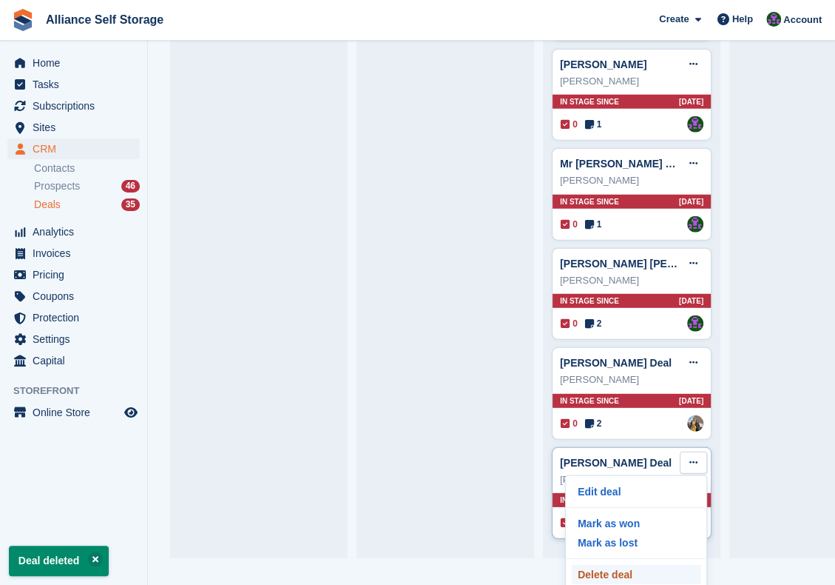
click at [642, 565] on p "Delete deal" at bounding box center [636, 574] width 129 height 19
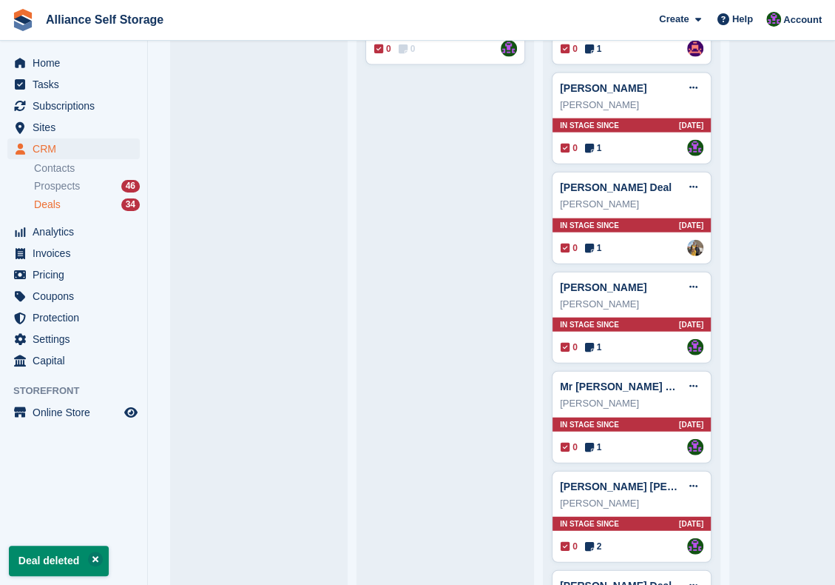
scroll to position [1515, 0]
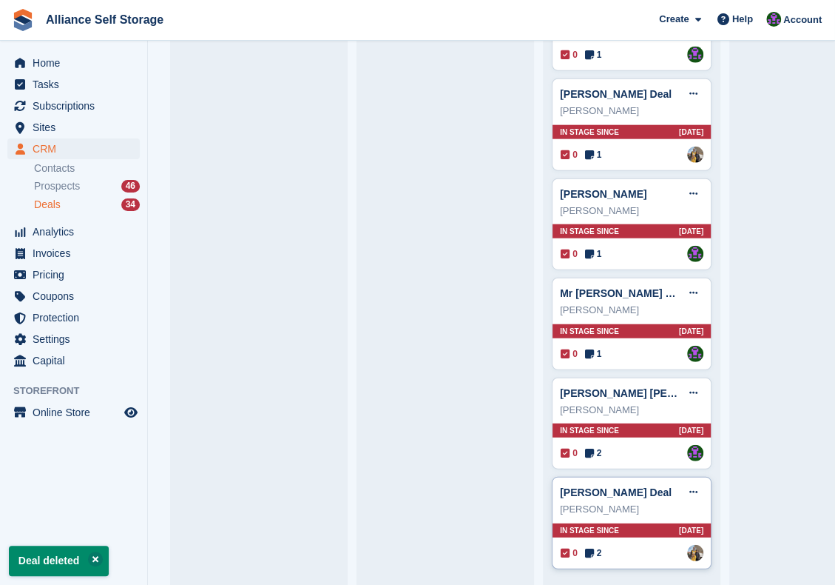
click at [597, 546] on span "2" at bounding box center [593, 552] width 17 height 13
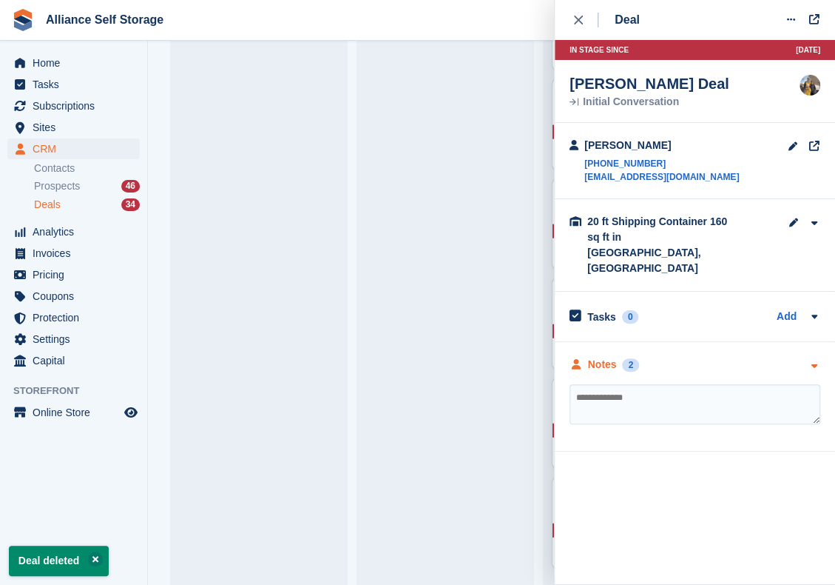
click at [713, 357] on div "Notes 2" at bounding box center [695, 365] width 251 height 16
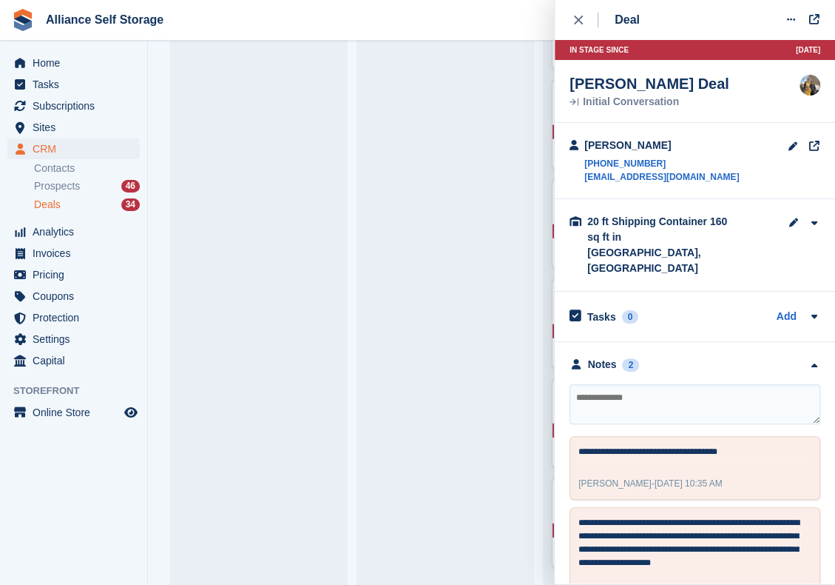
click at [568, 24] on div "Deal Edit deal Mark as won Mark as lost Delete deal In stage since 122D AGO Mar…" at bounding box center [695, 291] width 280 height 583
click at [578, 21] on icon "close" at bounding box center [578, 20] width 9 height 9
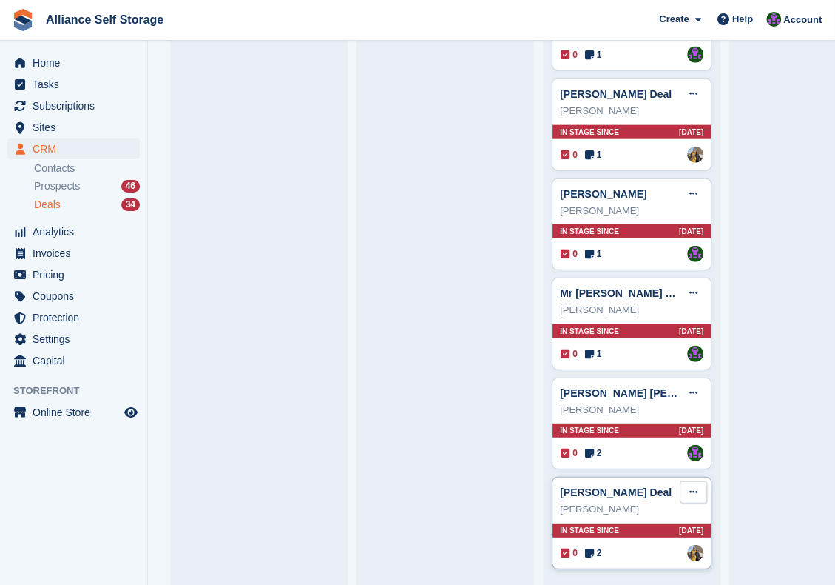
click at [690, 487] on icon at bounding box center [694, 492] width 8 height 10
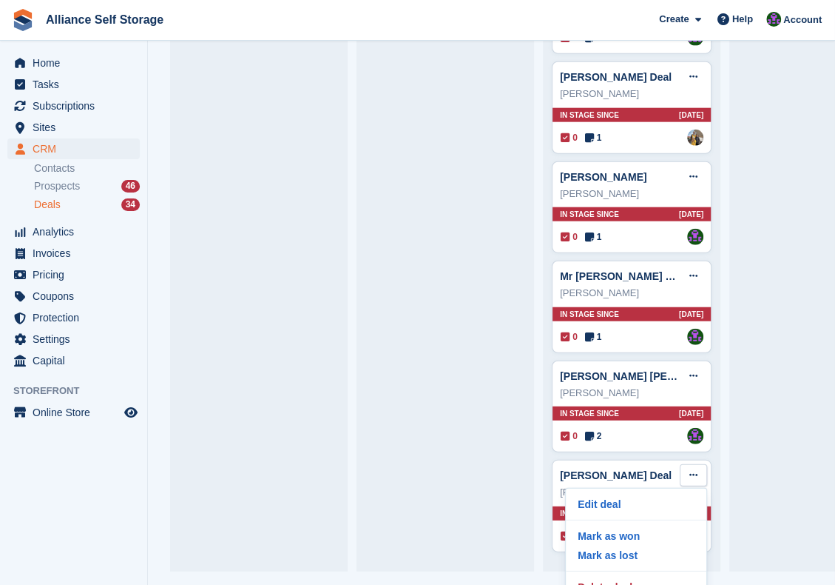
scroll to position [32, 0]
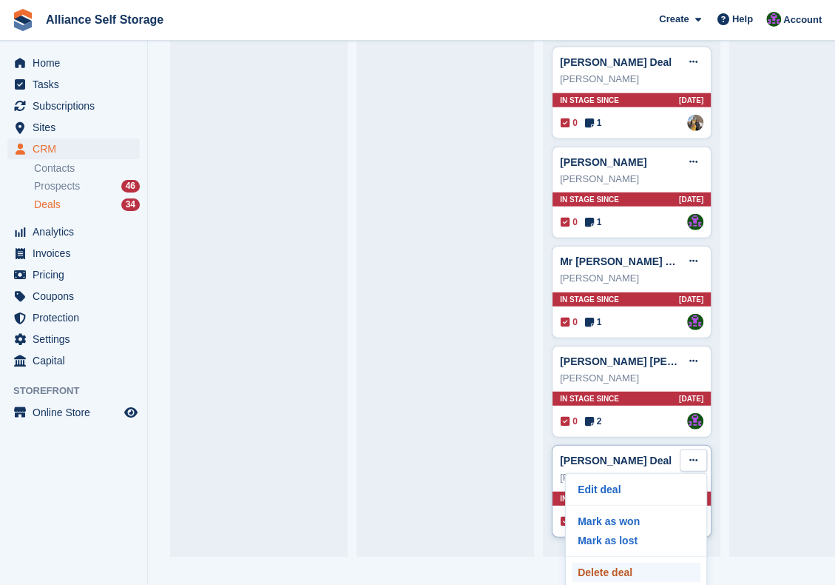
click at [638, 562] on p "Delete deal" at bounding box center [636, 571] width 129 height 19
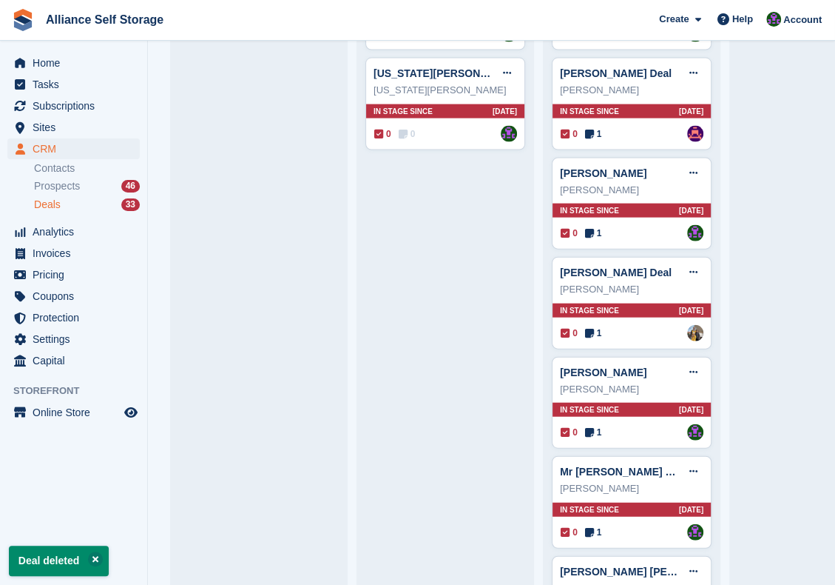
scroll to position [1416, 0]
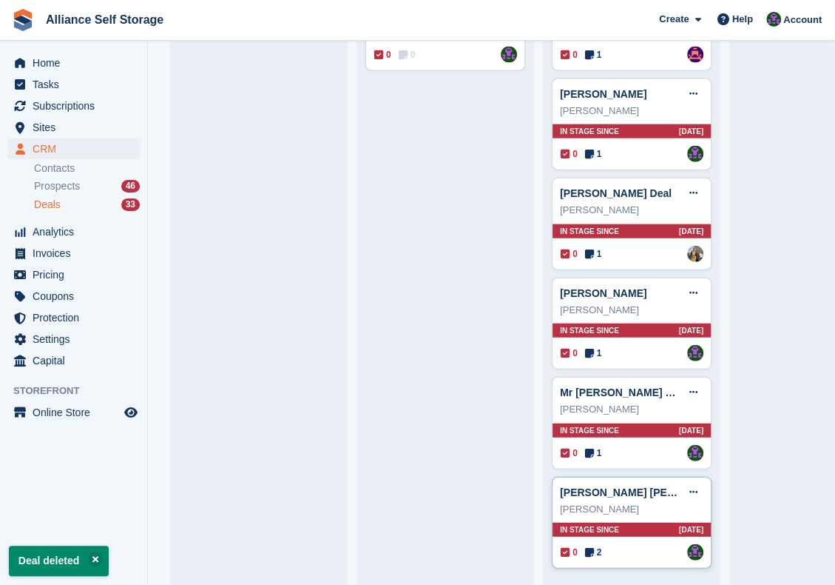
click at [594, 545] on span "2" at bounding box center [593, 551] width 17 height 13
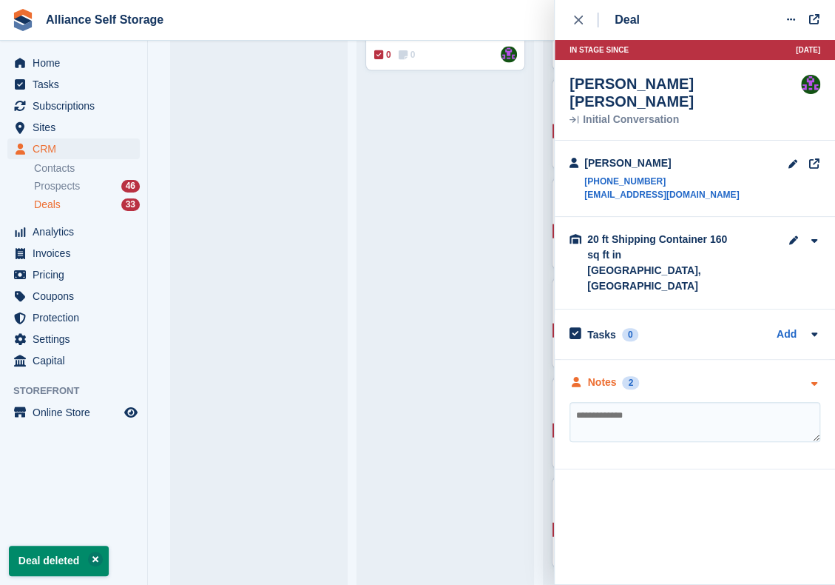
click at [642, 374] on div "Notes 2" at bounding box center [695, 382] width 251 height 16
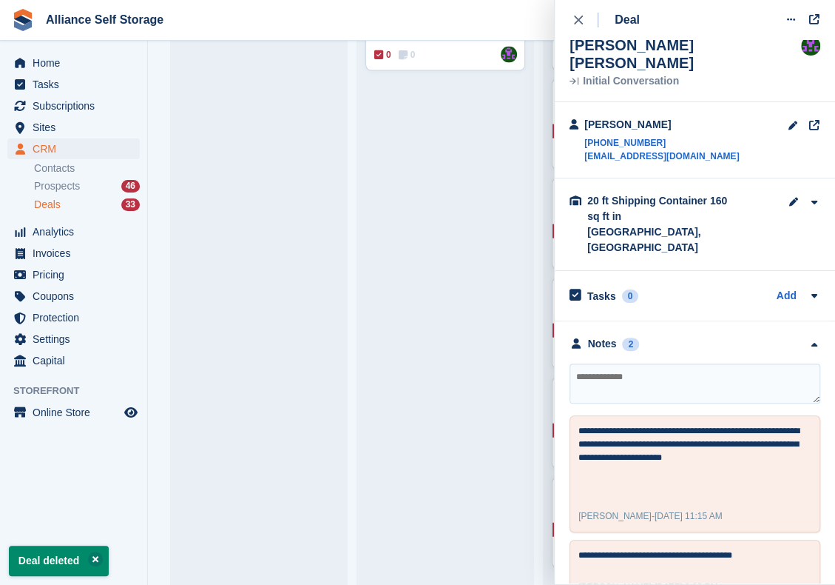
scroll to position [0, 0]
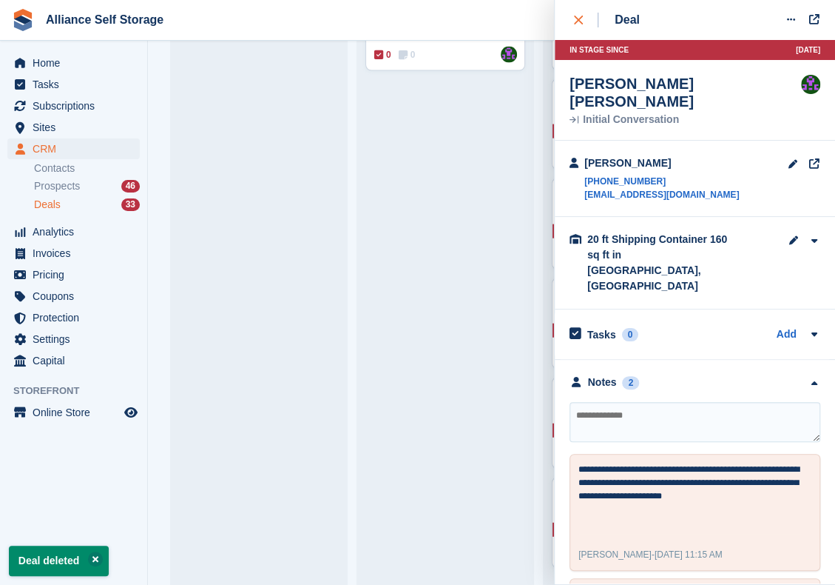
click at [589, 23] on div "close" at bounding box center [586, 20] width 24 height 15
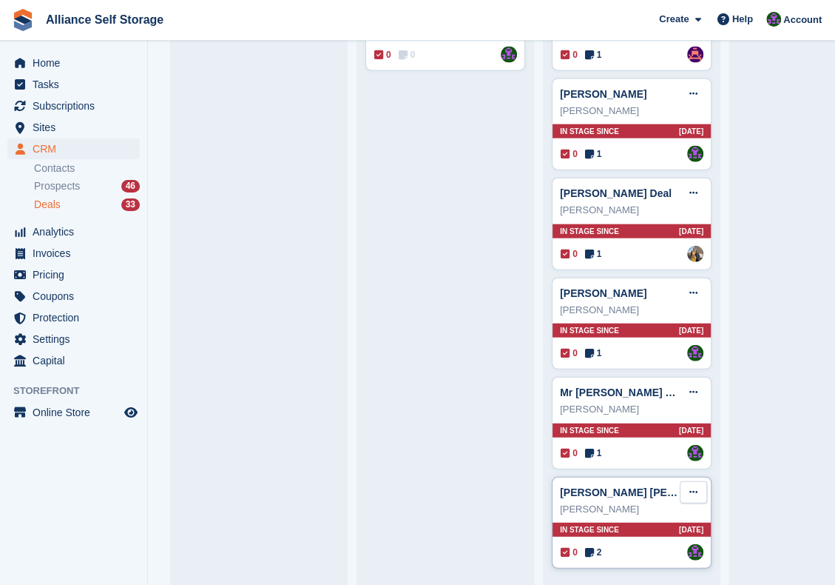
click at [690, 483] on button at bounding box center [693, 492] width 27 height 22
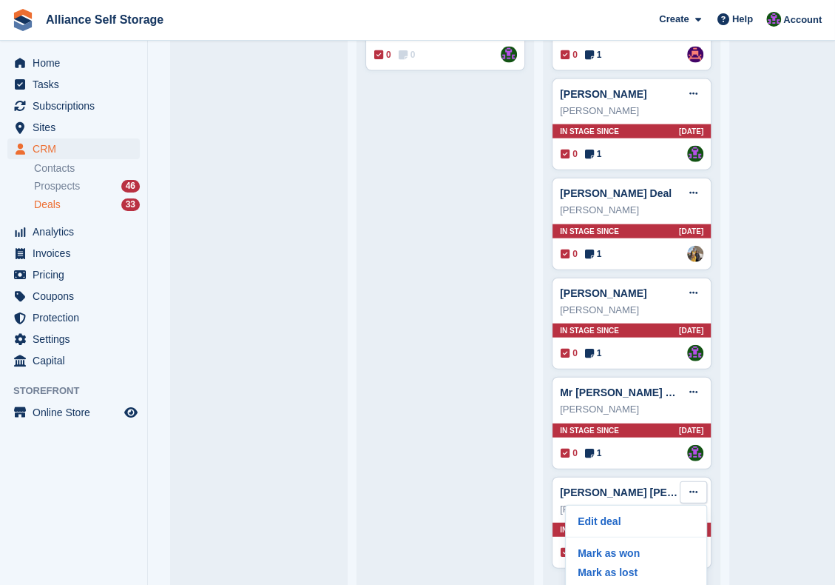
scroll to position [31, 0]
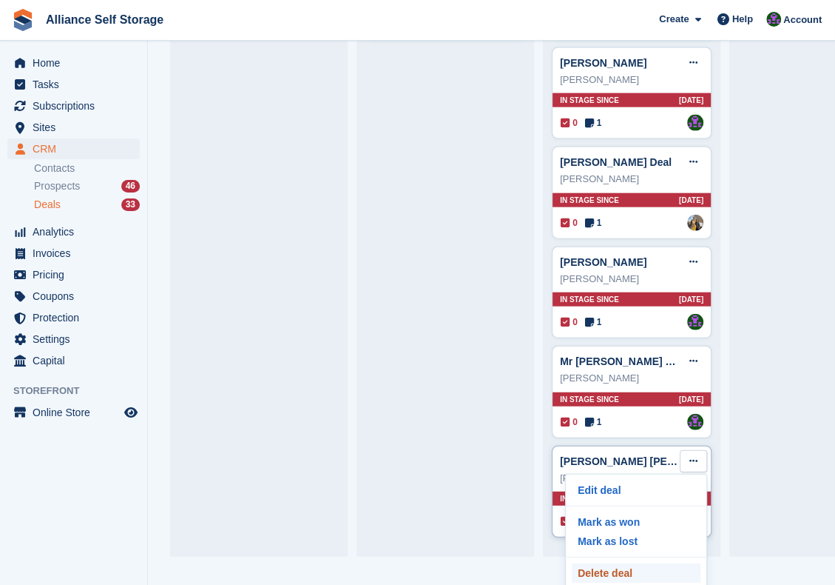
click at [598, 563] on p "Delete deal" at bounding box center [636, 572] width 129 height 19
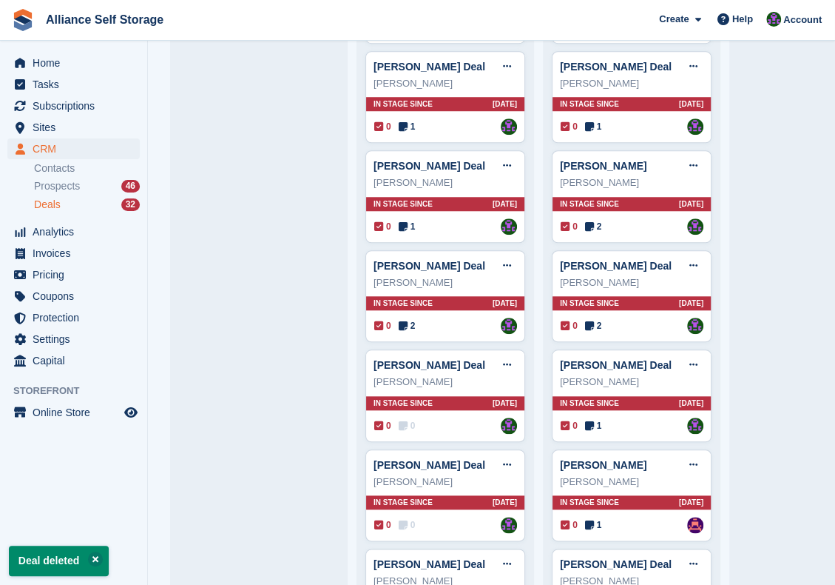
scroll to position [1318, 0]
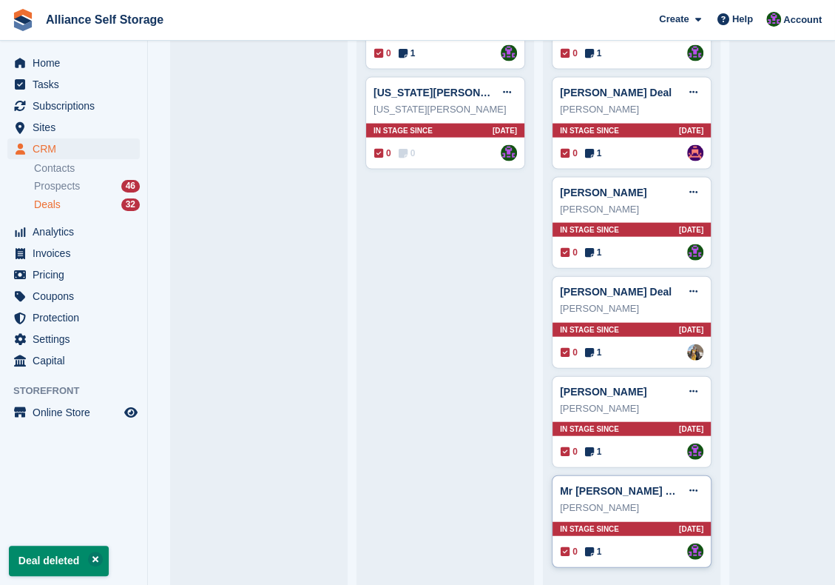
click at [590, 546] on icon at bounding box center [589, 551] width 9 height 10
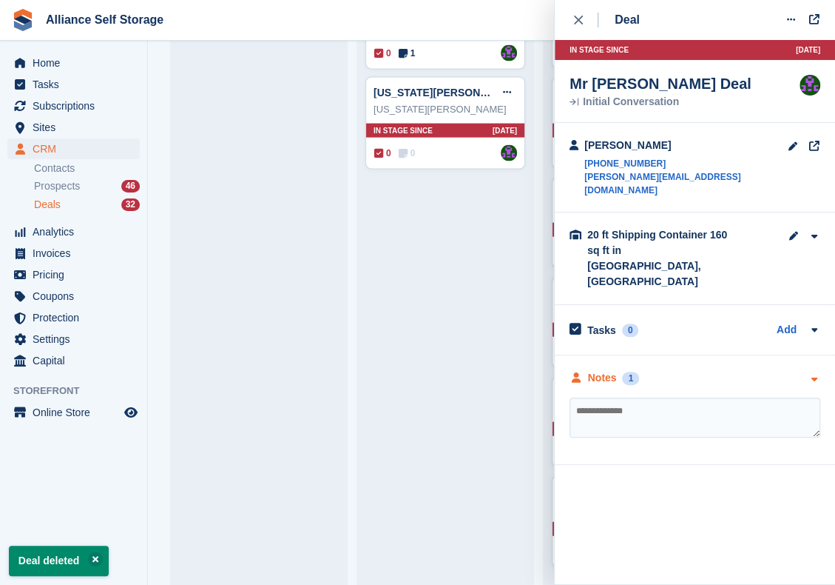
click at [650, 370] on div "Notes 1" at bounding box center [695, 378] width 251 height 16
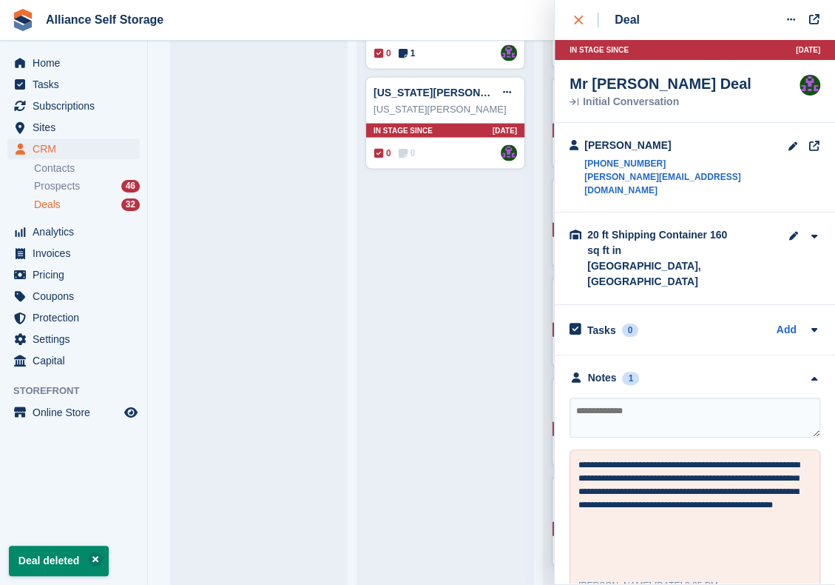
click at [571, 21] on button "close" at bounding box center [586, 20] width 33 height 40
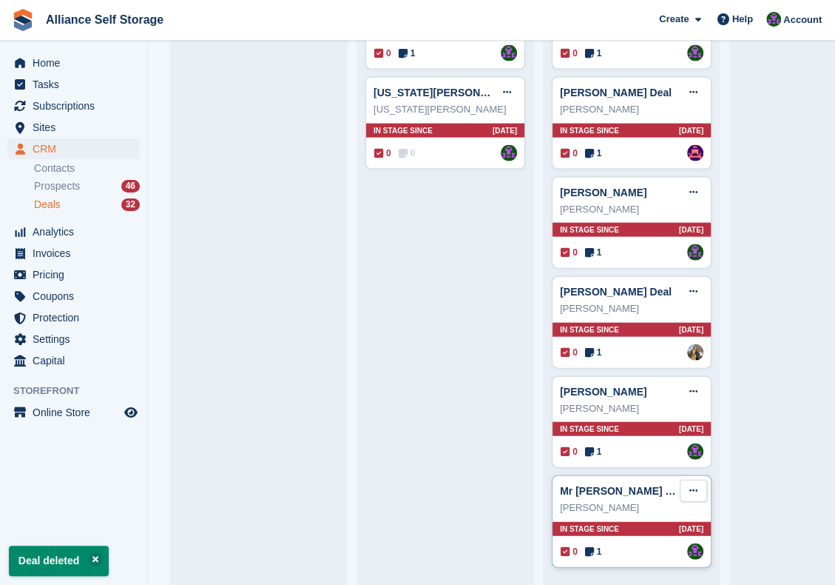
click at [704, 486] on button at bounding box center [693, 490] width 27 height 22
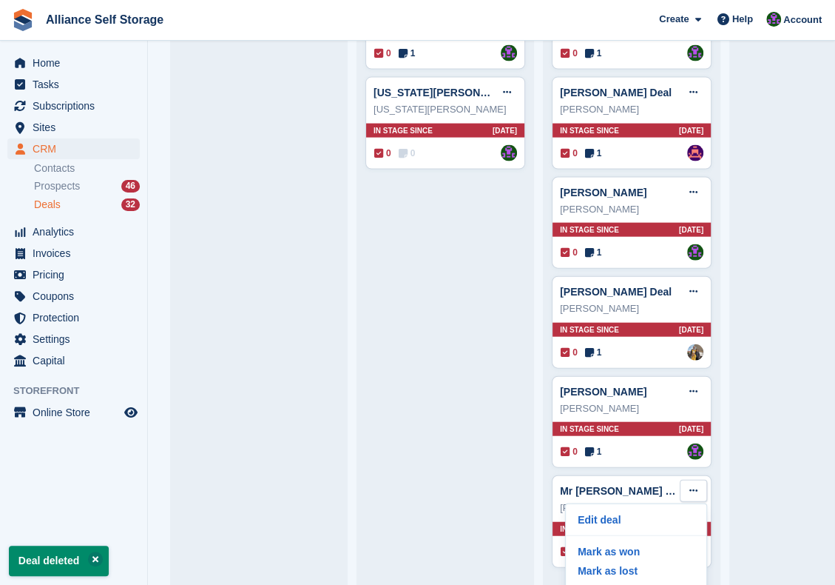
scroll to position [32, 0]
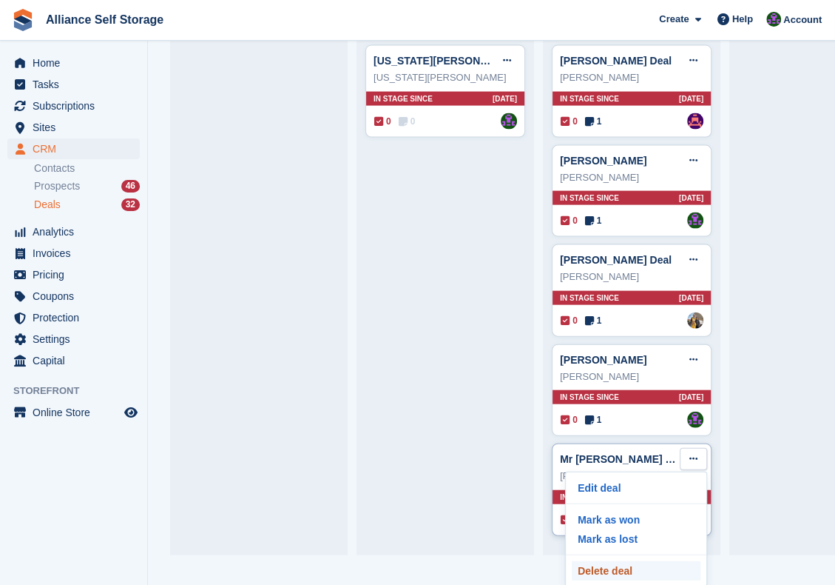
click at [610, 561] on p "Delete deal" at bounding box center [636, 570] width 129 height 19
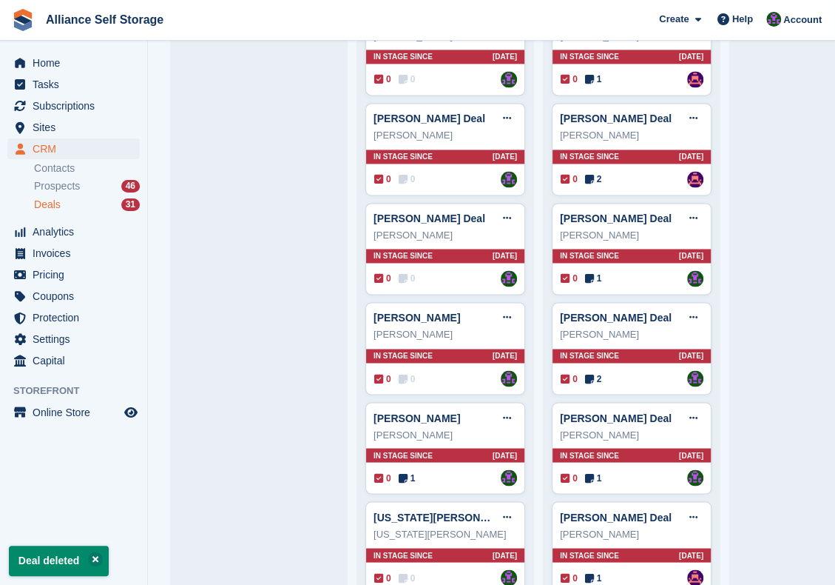
scroll to position [1219, 0]
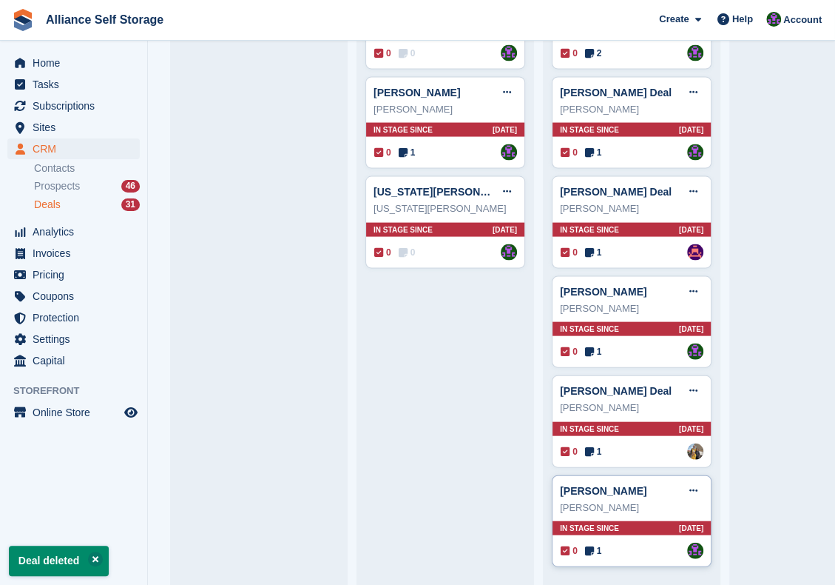
click at [591, 545] on icon at bounding box center [589, 550] width 9 height 10
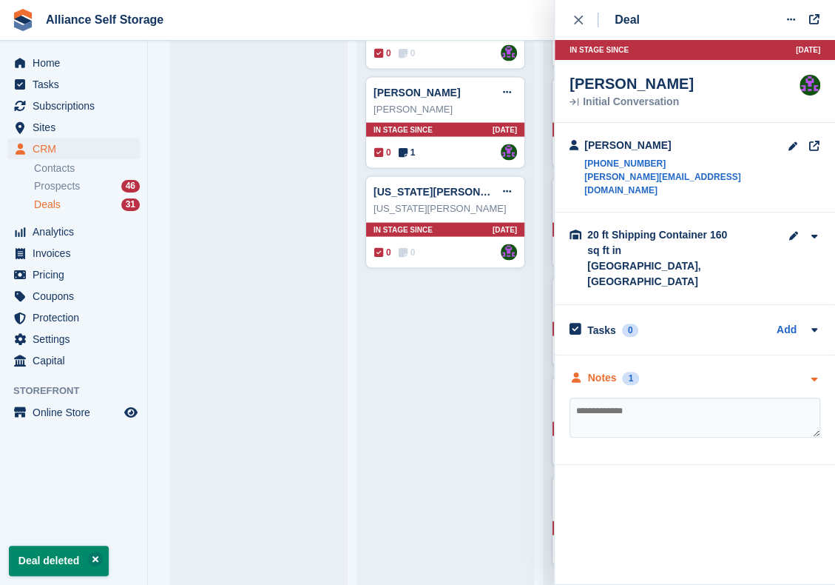
click at [694, 370] on div "Notes 1" at bounding box center [695, 378] width 251 height 16
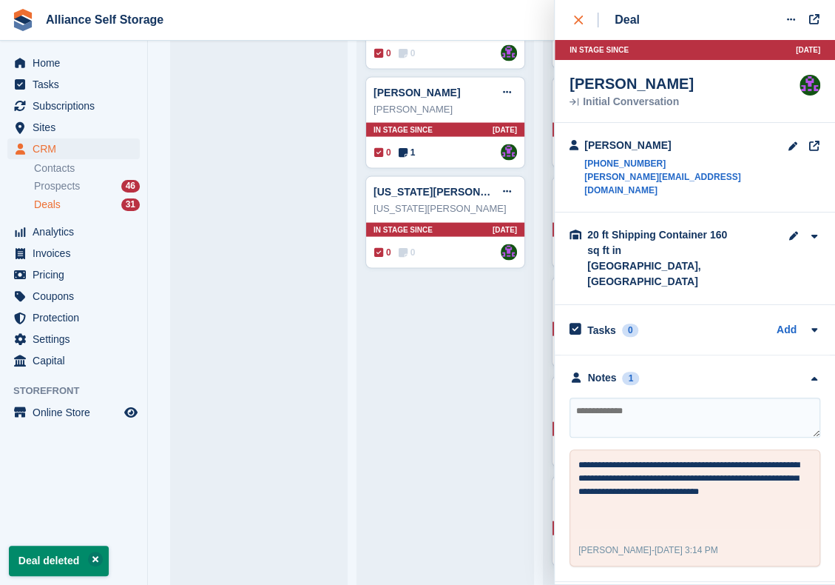
click at [570, 12] on button "close" at bounding box center [586, 20] width 33 height 40
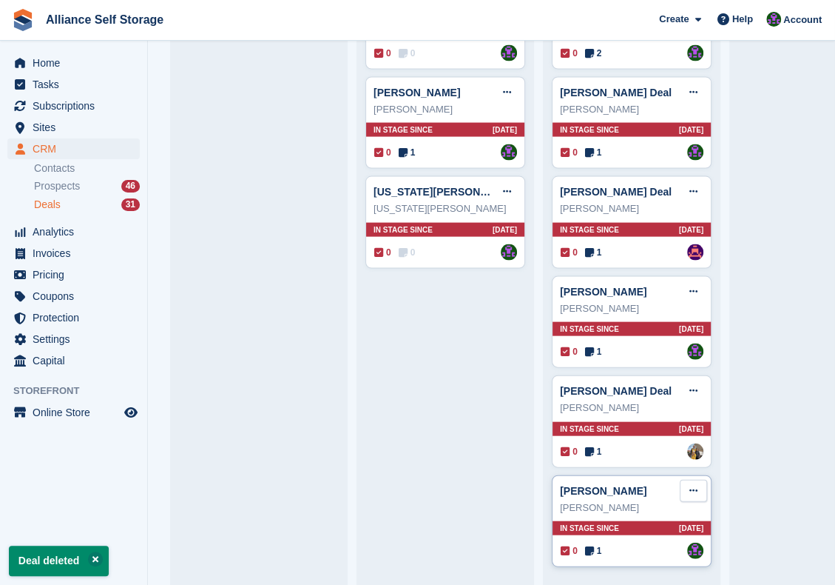
click at [696, 485] on icon at bounding box center [694, 490] width 8 height 10
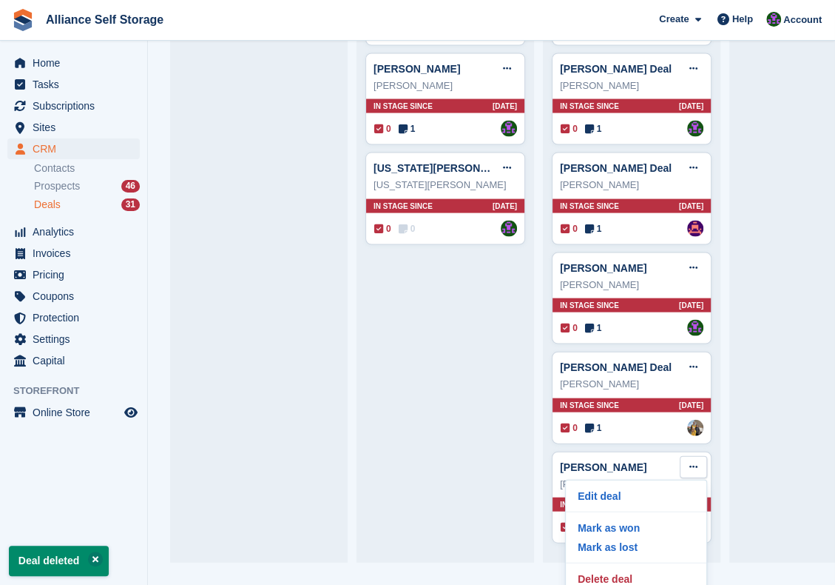
scroll to position [31, 0]
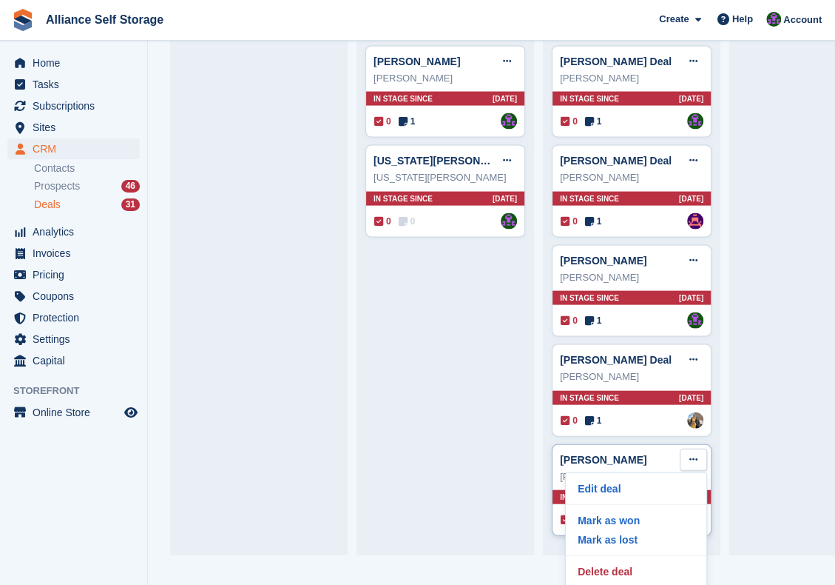
click at [642, 568] on div "Edit deal Mark as won Mark as lost Delete deal" at bounding box center [636, 528] width 142 height 115
click at [642, 561] on p "Delete deal" at bounding box center [636, 570] width 129 height 19
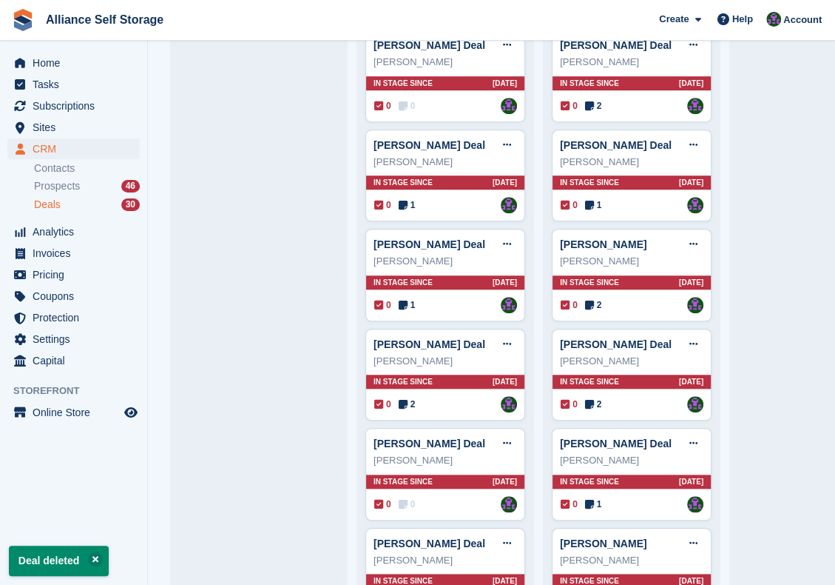
scroll to position [1121, 0]
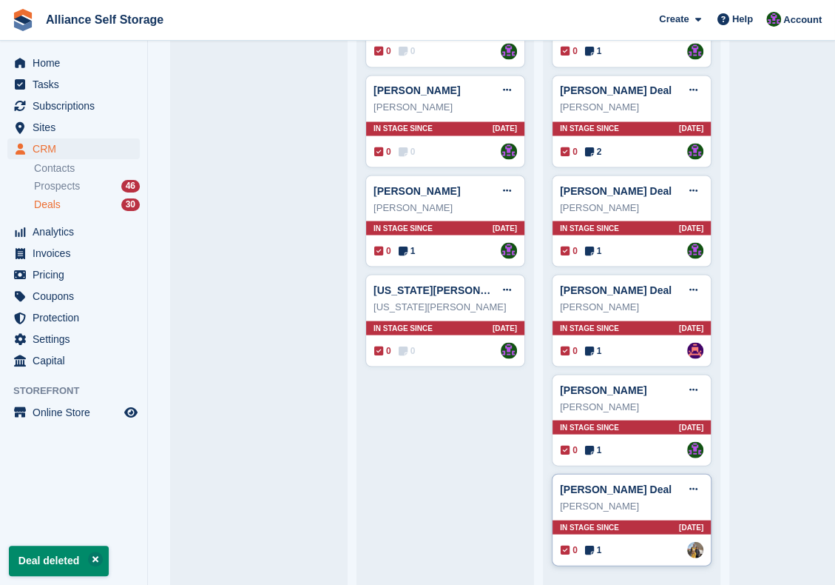
click at [588, 544] on icon at bounding box center [589, 549] width 9 height 10
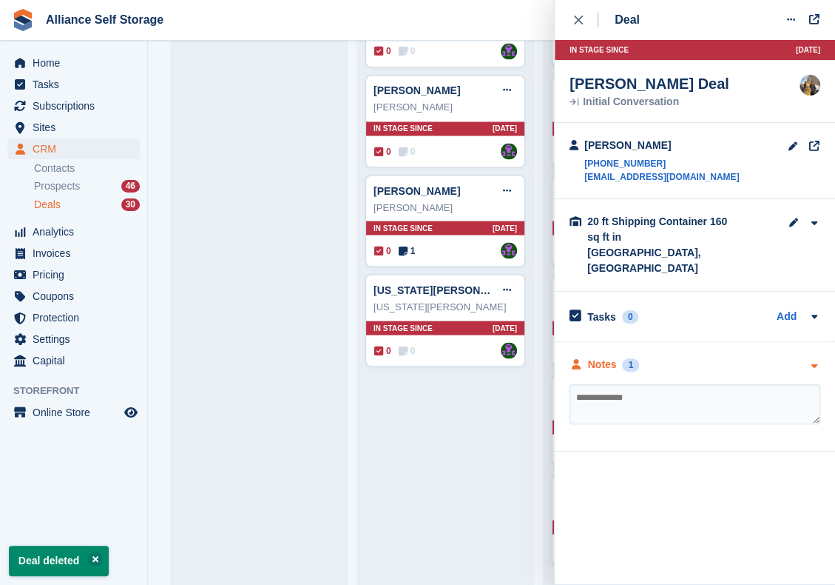
click at [676, 357] on div "Notes 1" at bounding box center [695, 365] width 251 height 16
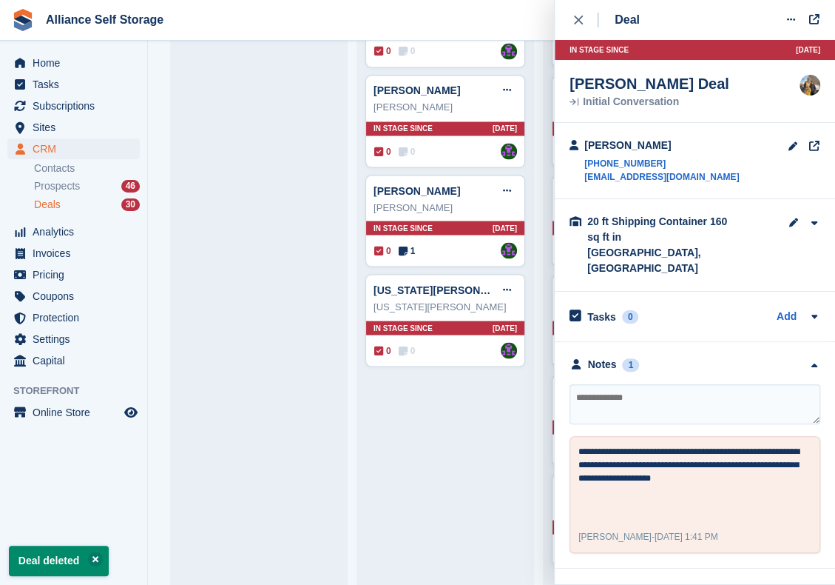
click at [568, 24] on div "Deal Edit deal Mark as won Mark as lost Delete deal In stage since 113D AGO Hel…" at bounding box center [695, 284] width 280 height 568
click at [576, 26] on div "close" at bounding box center [586, 20] width 24 height 15
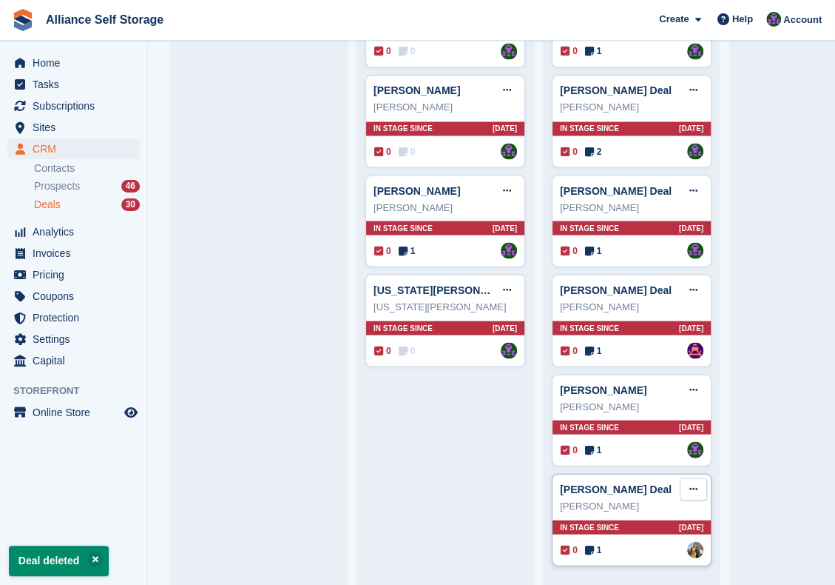
click at [697, 483] on icon at bounding box center [694, 488] width 8 height 10
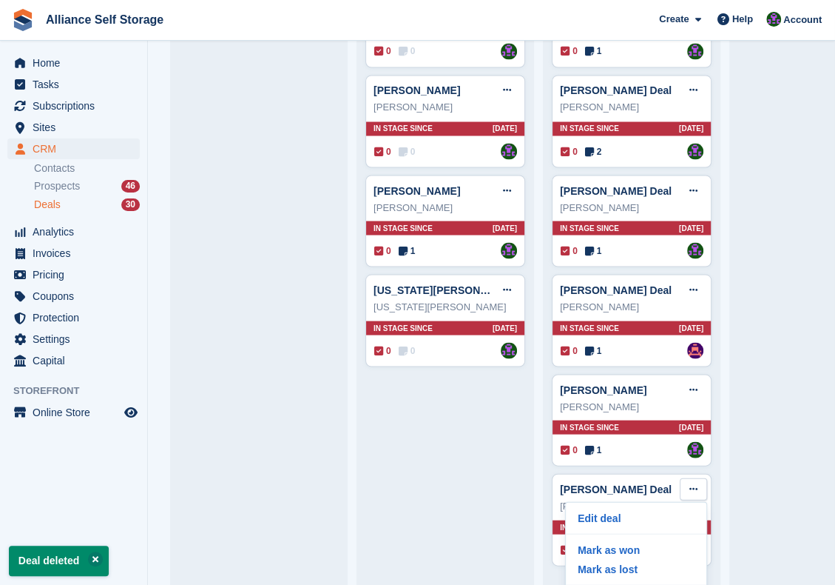
scroll to position [32, 0]
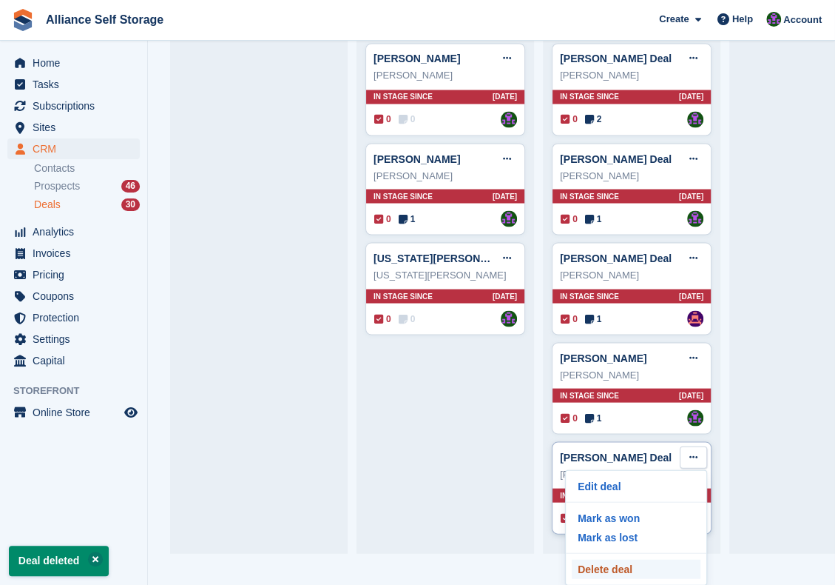
click at [629, 563] on p "Delete deal" at bounding box center [636, 568] width 129 height 19
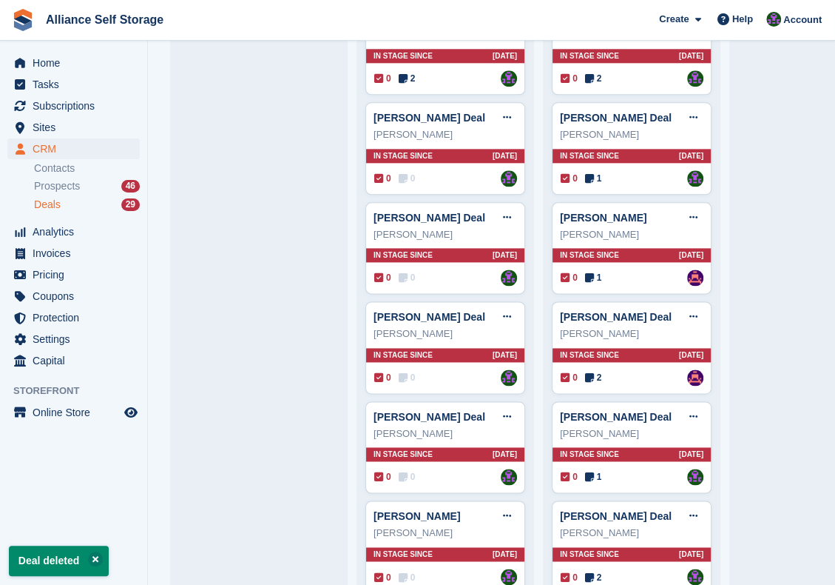
scroll to position [1023, 0]
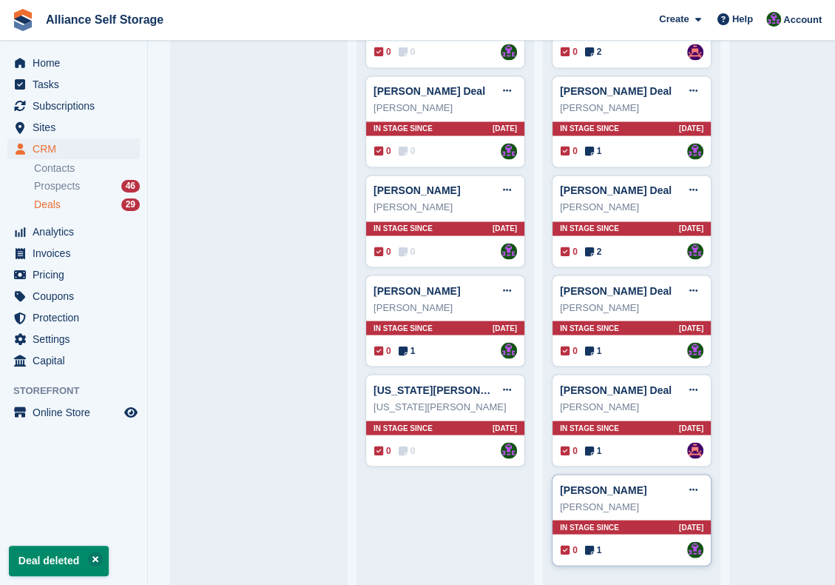
click at [596, 542] on span "1" at bounding box center [593, 548] width 17 height 13
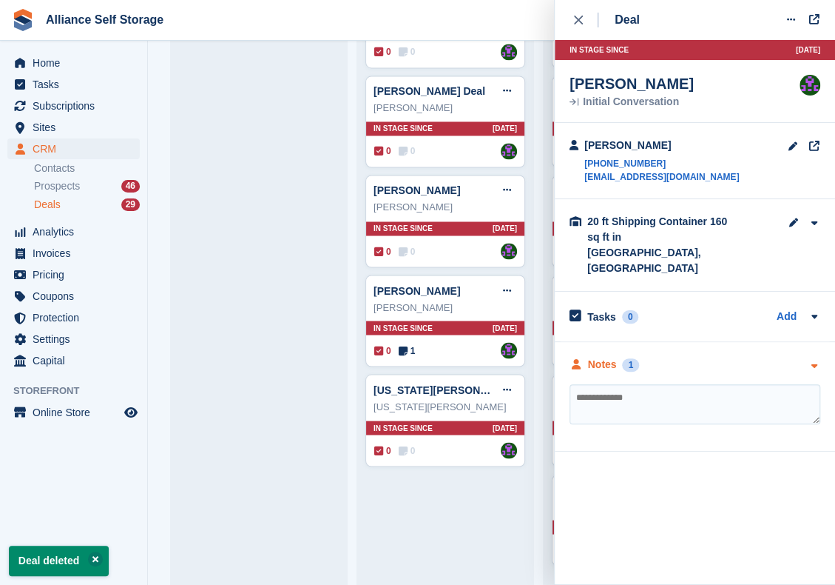
click at [633, 358] on div "1" at bounding box center [630, 364] width 17 height 13
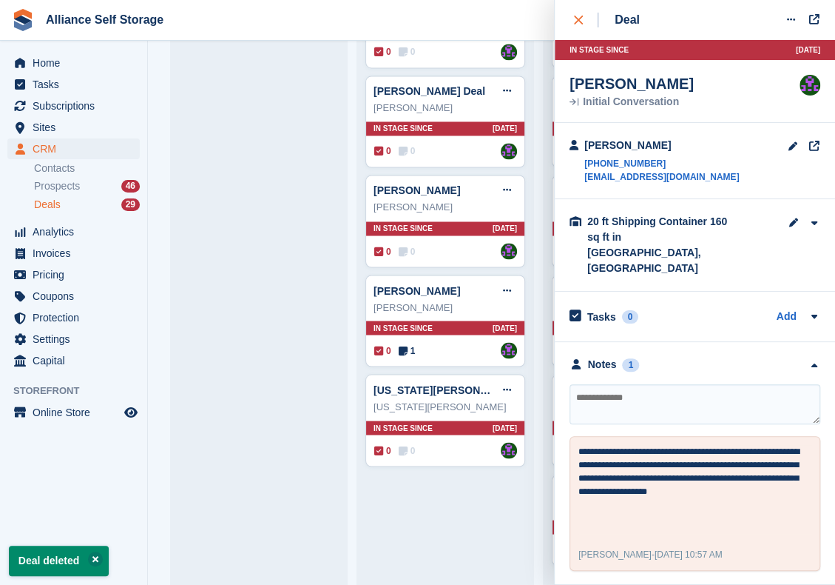
click at [571, 26] on button "close" at bounding box center [586, 20] width 33 height 40
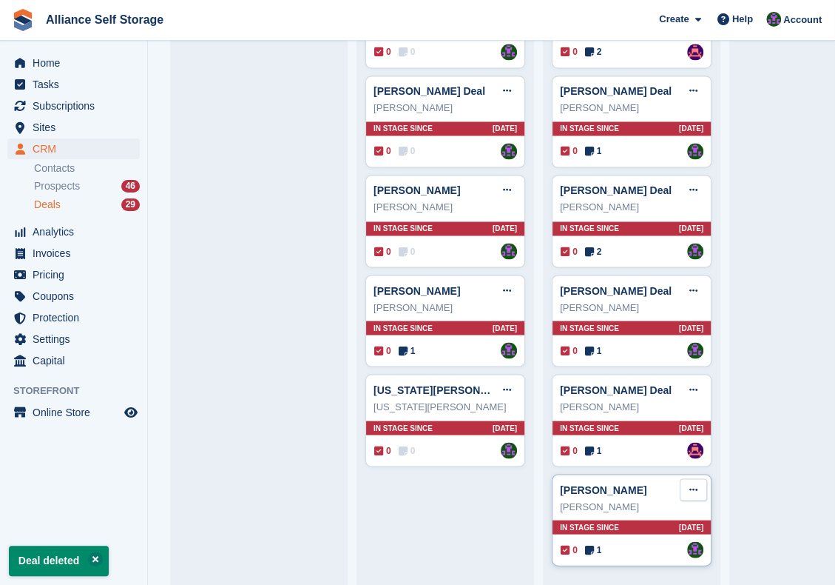
click at [699, 482] on button at bounding box center [693, 489] width 27 height 22
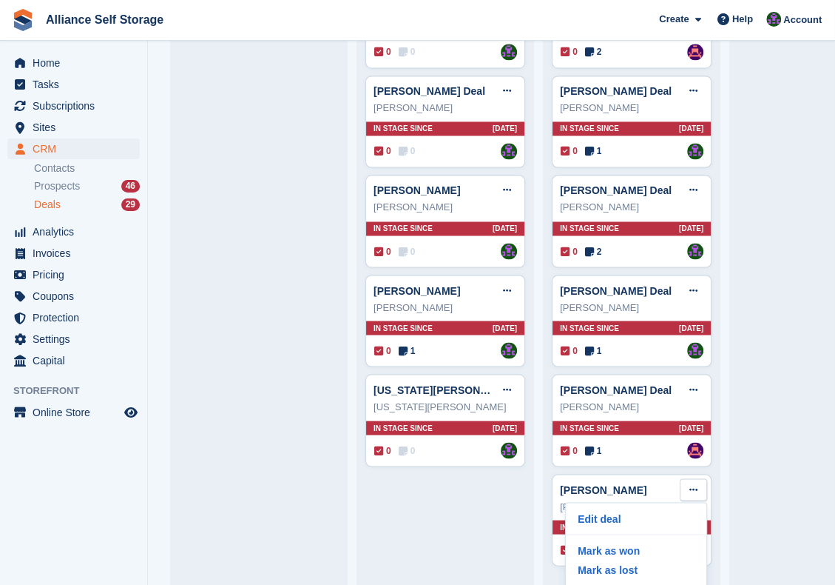
scroll to position [31, 0]
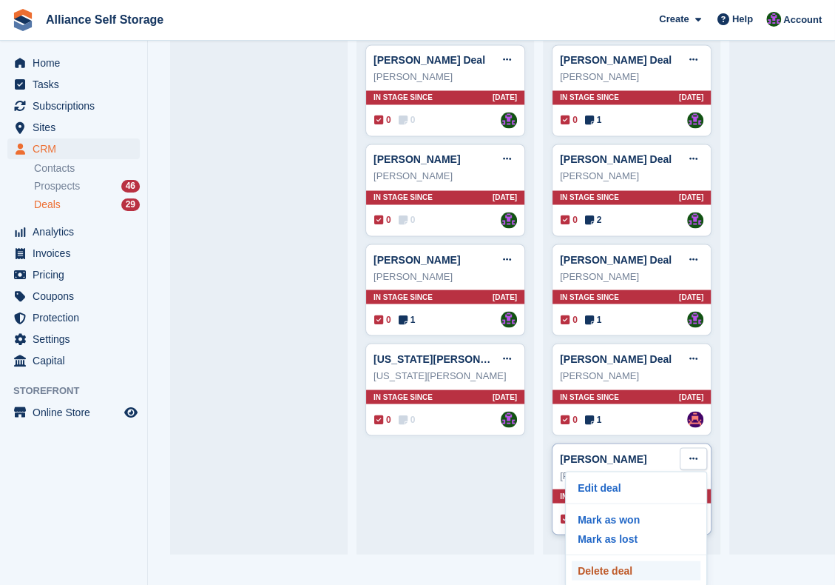
click at [619, 560] on p "Delete deal" at bounding box center [636, 569] width 129 height 19
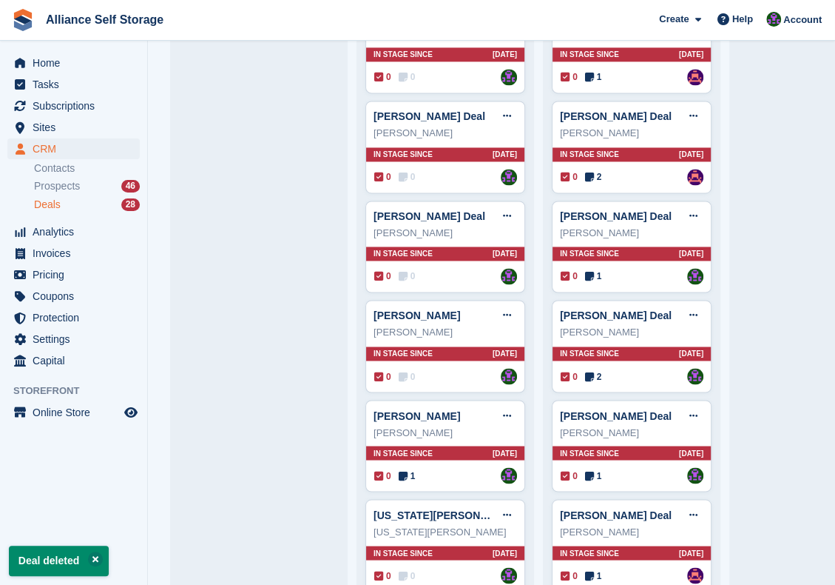
scroll to position [923, 0]
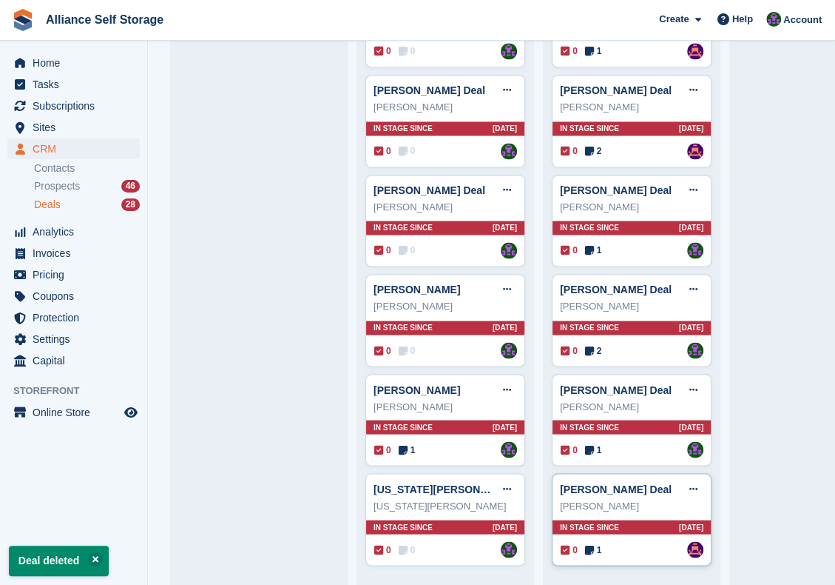
click at [588, 544] on icon at bounding box center [589, 549] width 9 height 10
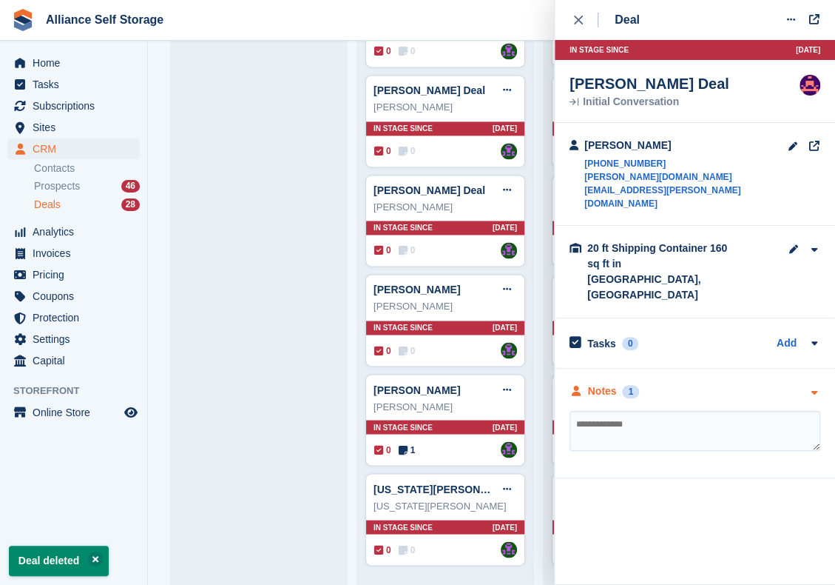
click at [699, 383] on div "Notes 1" at bounding box center [695, 391] width 251 height 16
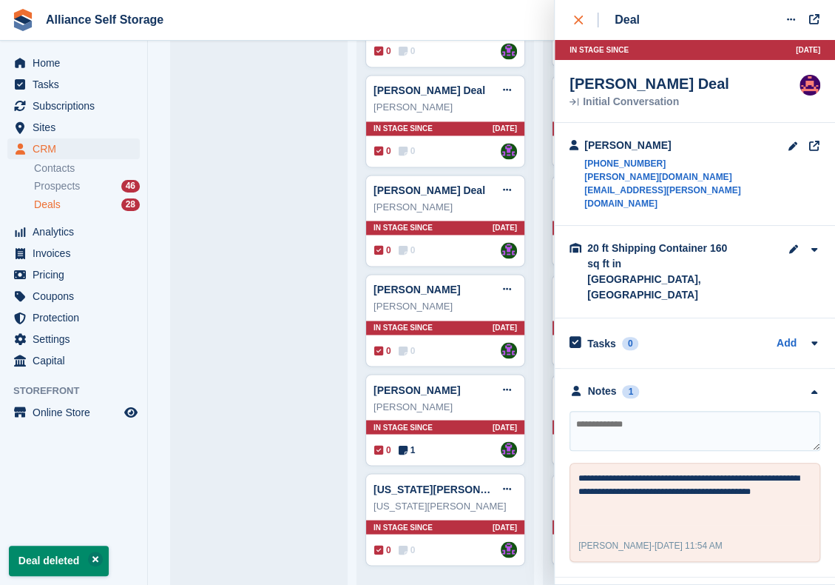
click at [573, 7] on button "close" at bounding box center [586, 20] width 33 height 40
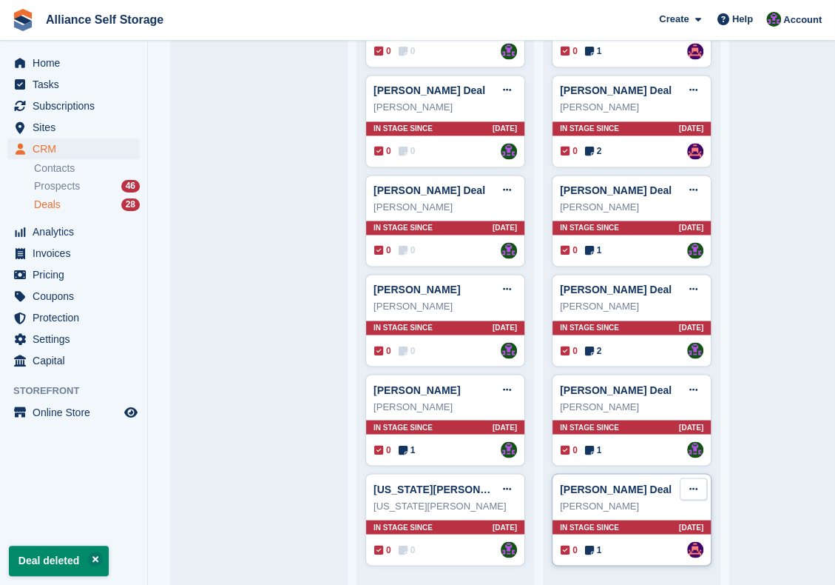
click at [701, 477] on button at bounding box center [693, 488] width 27 height 22
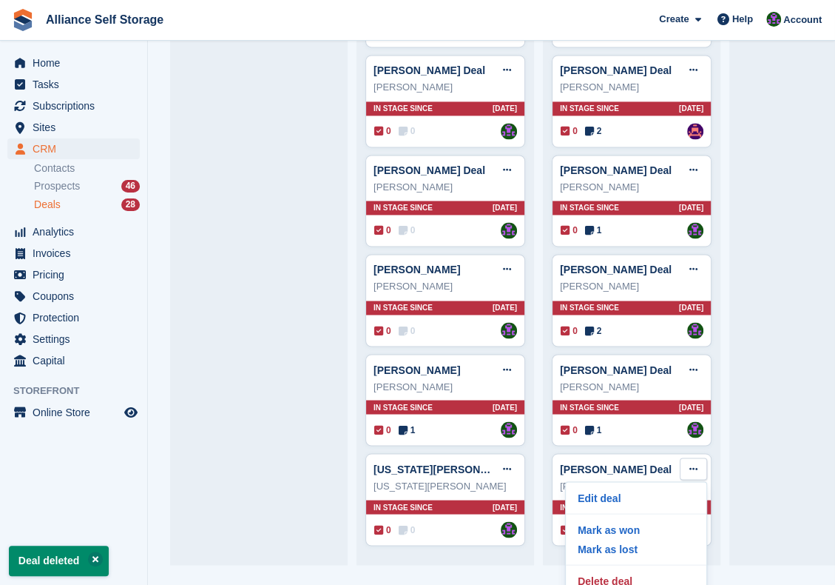
scroll to position [32, 0]
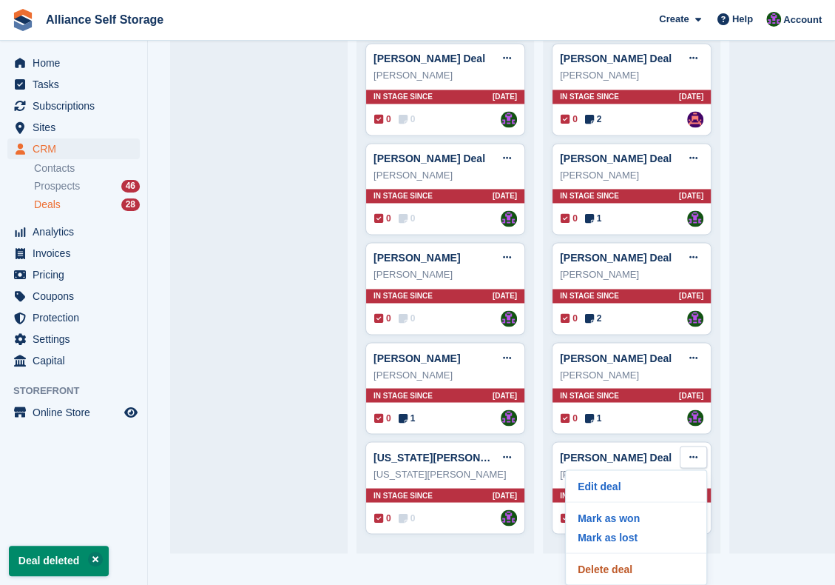
click at [647, 559] on p "Delete deal" at bounding box center [636, 568] width 129 height 19
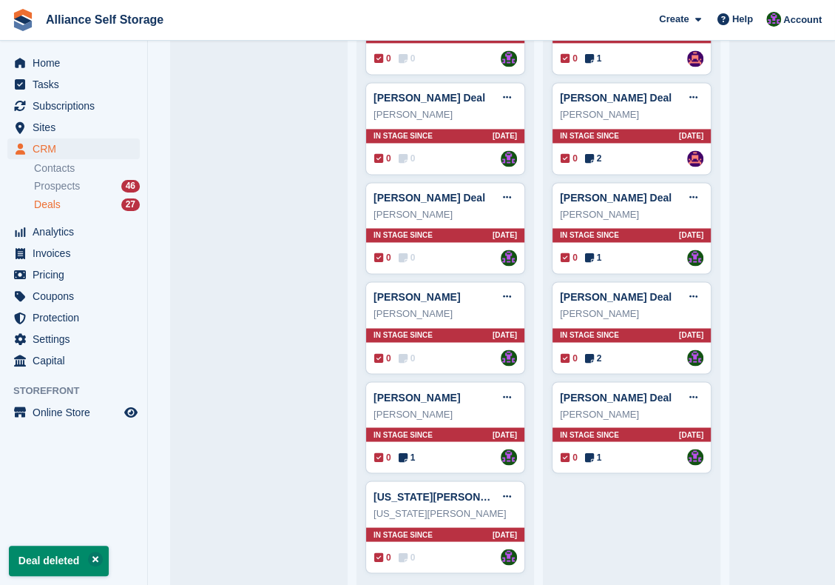
scroll to position [923, 0]
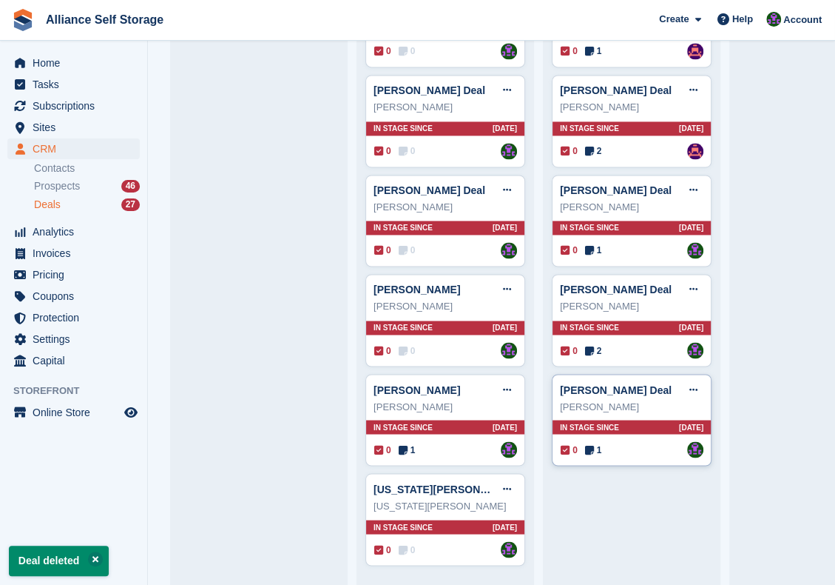
click at [592, 444] on icon at bounding box center [589, 449] width 9 height 10
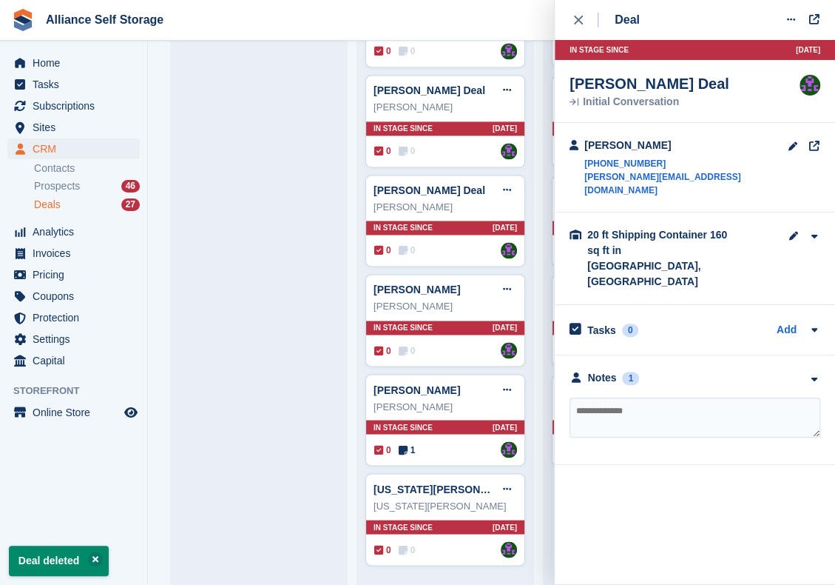
click at [667, 360] on div "**********" at bounding box center [695, 410] width 280 height 110
click at [669, 370] on div "Notes 1" at bounding box center [695, 378] width 251 height 16
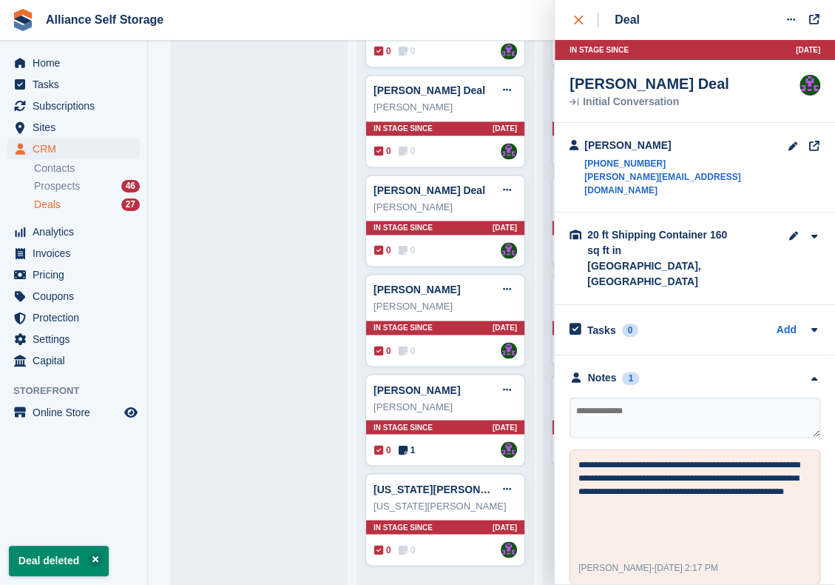
click at [584, 24] on div "close" at bounding box center [586, 20] width 24 height 15
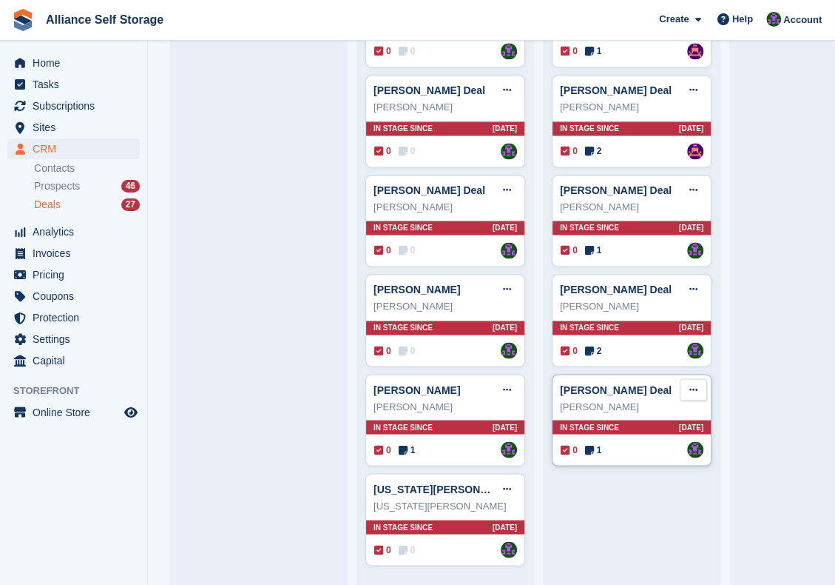
click at [703, 380] on button at bounding box center [693, 389] width 27 height 22
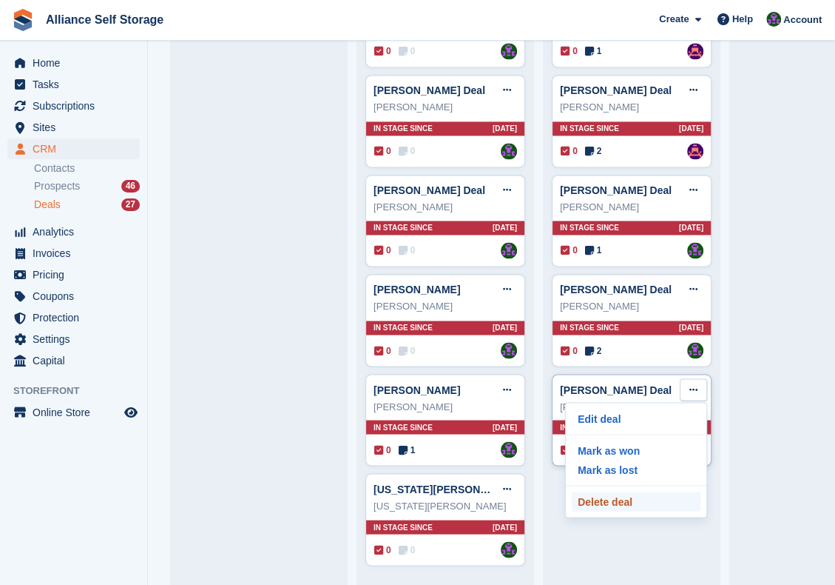
click at [655, 496] on p "Delete deal" at bounding box center [636, 500] width 129 height 19
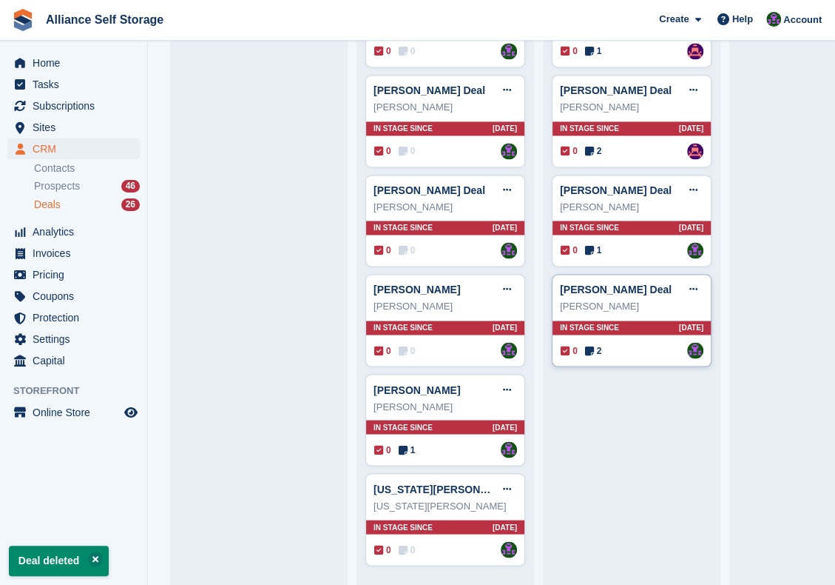
click at [592, 345] on icon at bounding box center [589, 350] width 9 height 10
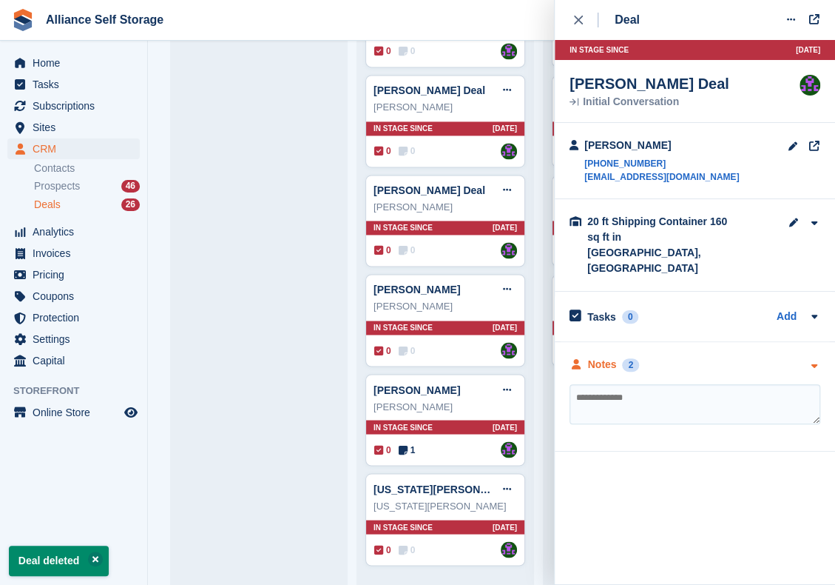
click at [665, 357] on div "Notes 2" at bounding box center [695, 365] width 251 height 16
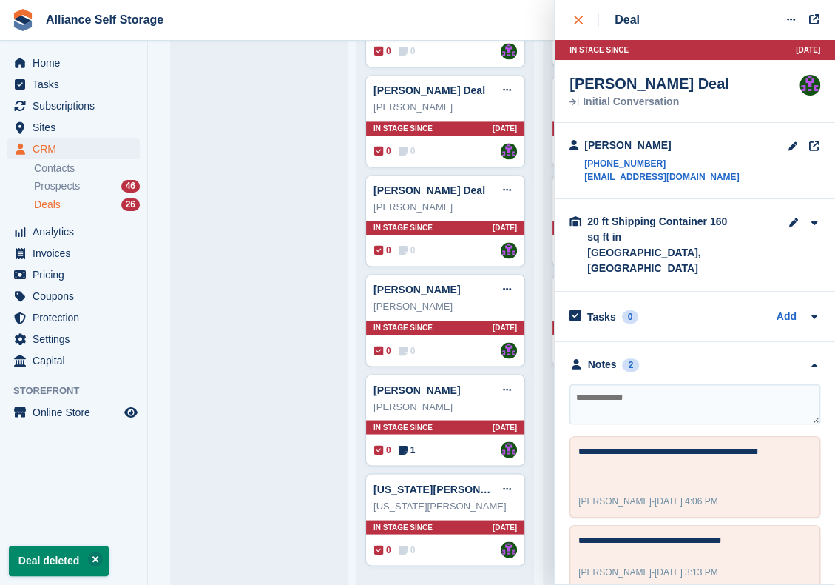
click at [575, 21] on icon "close" at bounding box center [578, 20] width 9 height 9
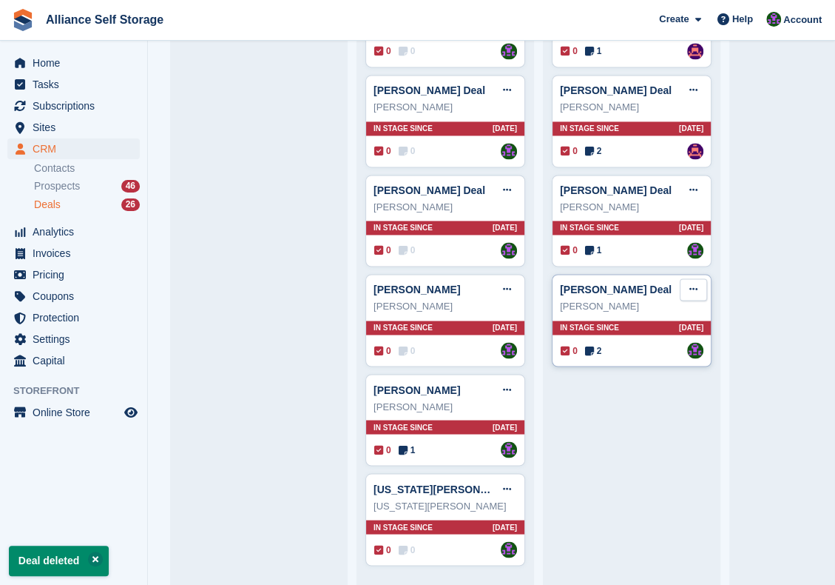
click at [687, 278] on button at bounding box center [693, 289] width 27 height 22
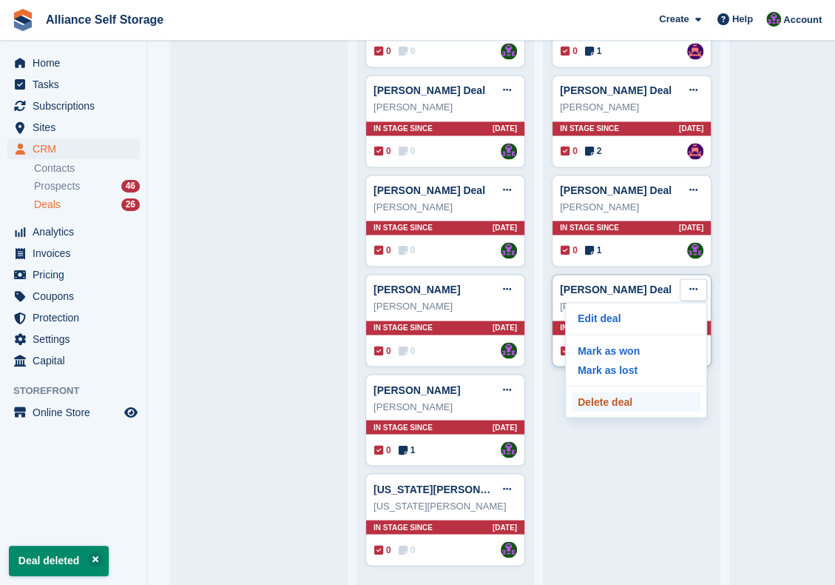
click at [610, 391] on p "Delete deal" at bounding box center [636, 400] width 129 height 19
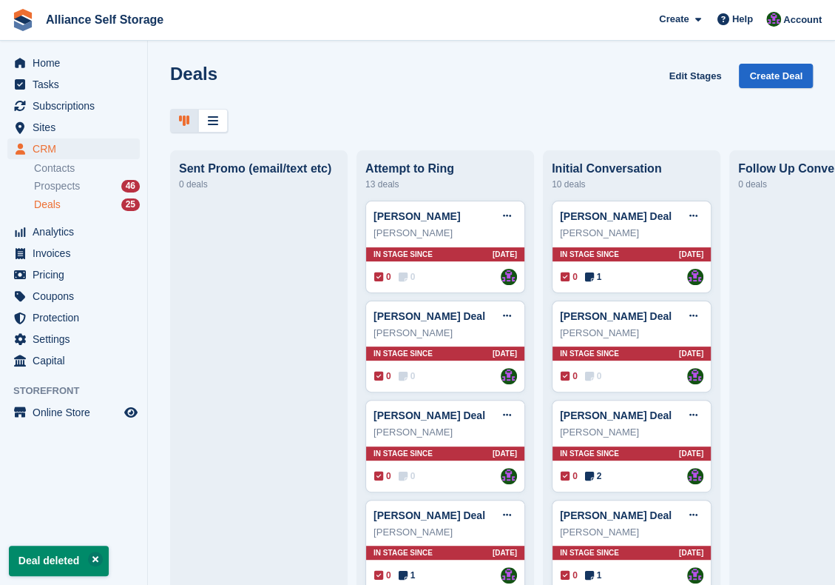
click at [606, 187] on div "10 deals" at bounding box center [632, 184] width 160 height 18
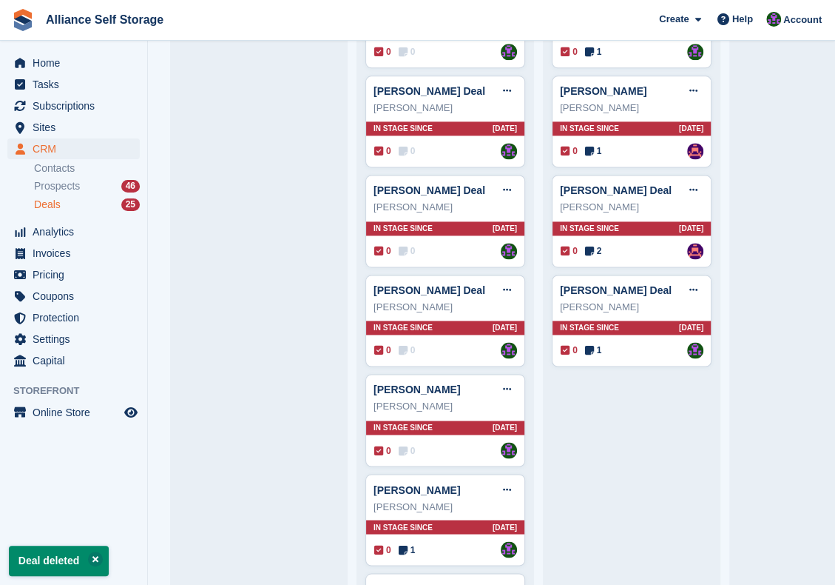
scroll to position [839, 0]
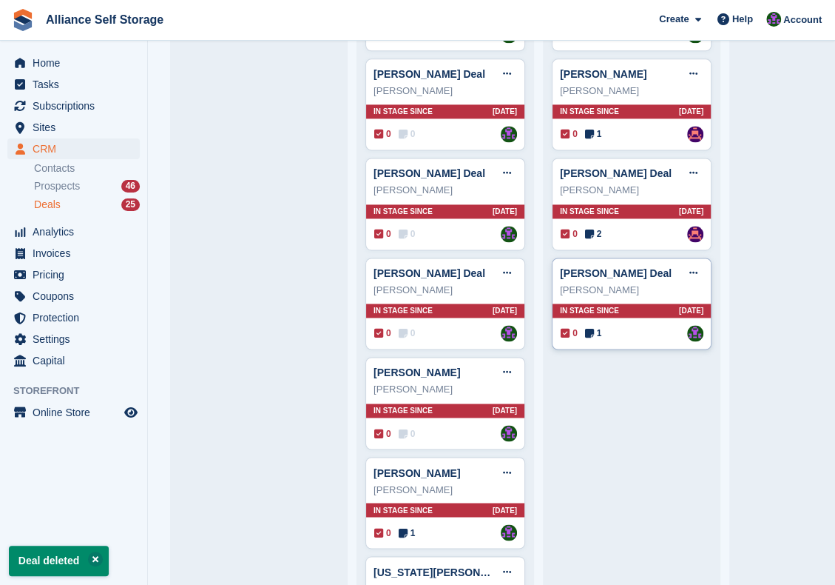
click at [594, 326] on span "1" at bounding box center [593, 332] width 17 height 13
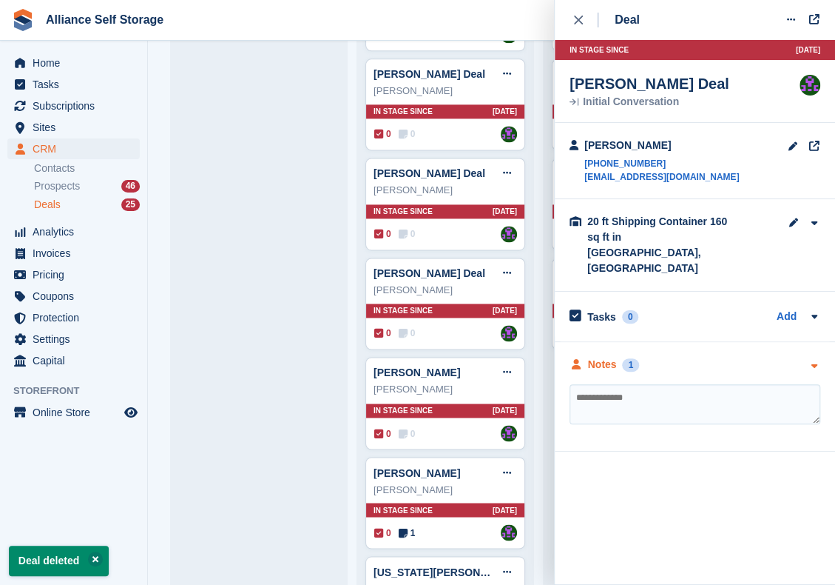
click at [670, 357] on div "Notes 1" at bounding box center [695, 365] width 251 height 16
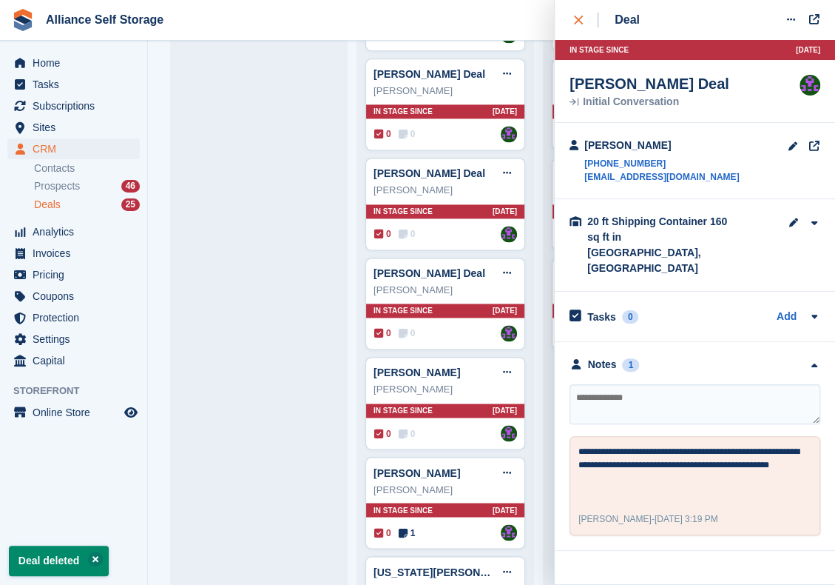
click at [577, 18] on icon "close" at bounding box center [578, 20] width 9 height 9
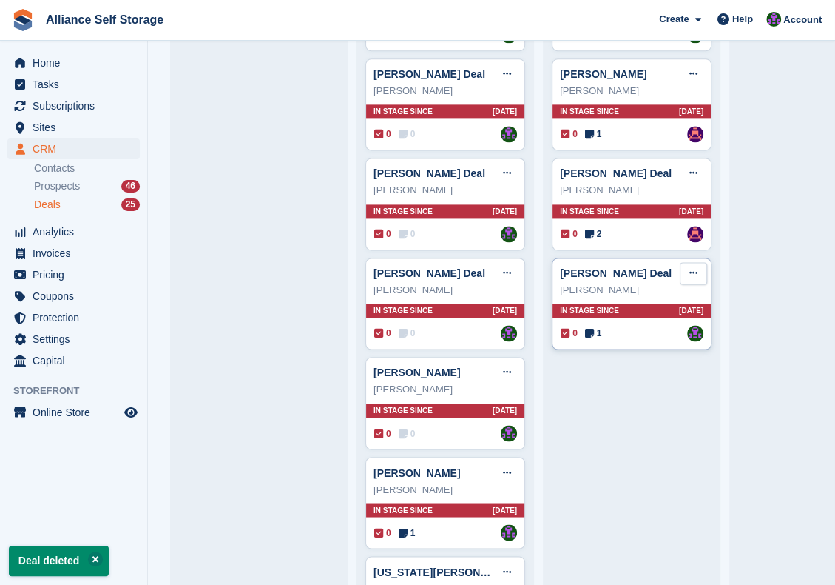
click at [693, 262] on button at bounding box center [693, 273] width 27 height 22
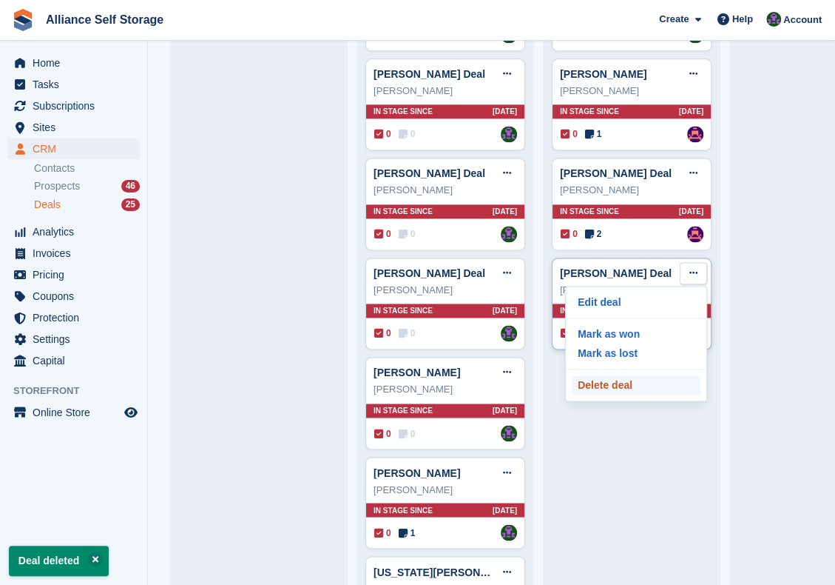
click at [645, 378] on p "Delete deal" at bounding box center [636, 384] width 129 height 19
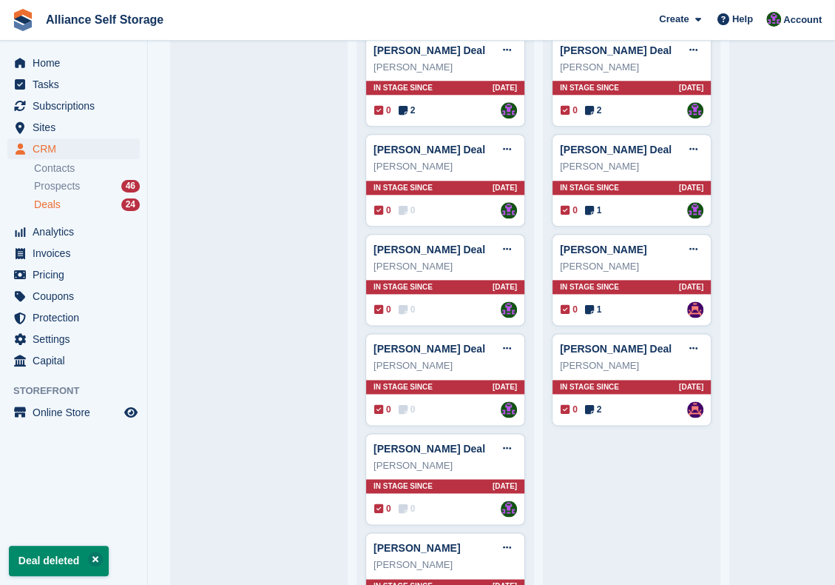
scroll to position [665, 0]
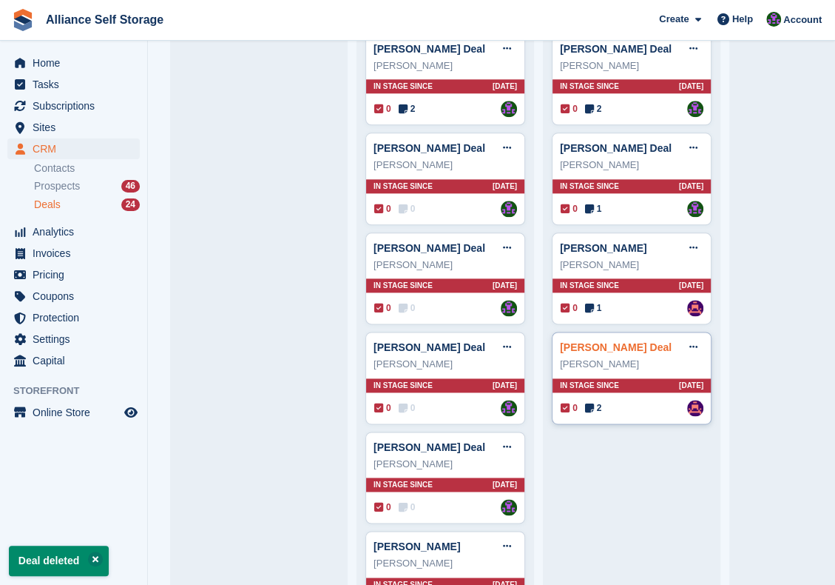
click at [610, 341] on link "Dave Gee Deal" at bounding box center [616, 347] width 112 height 12
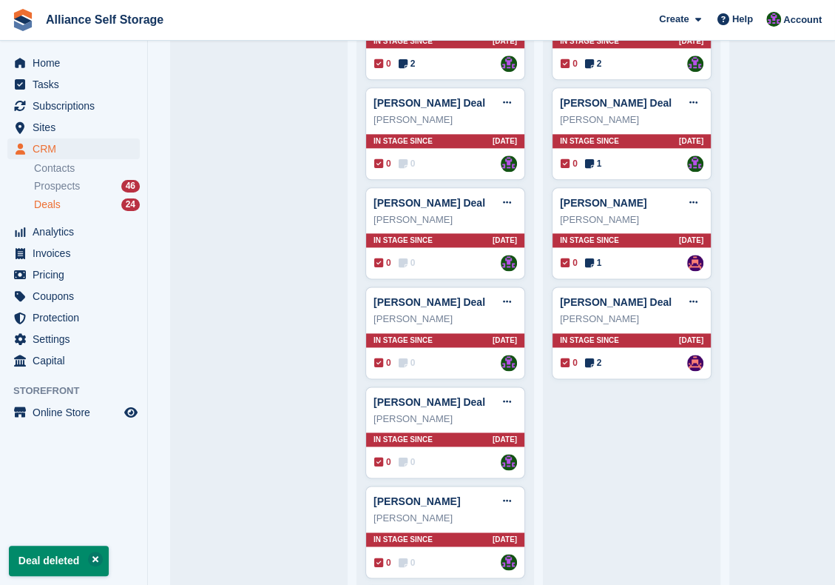
scroll to position [738, 0]
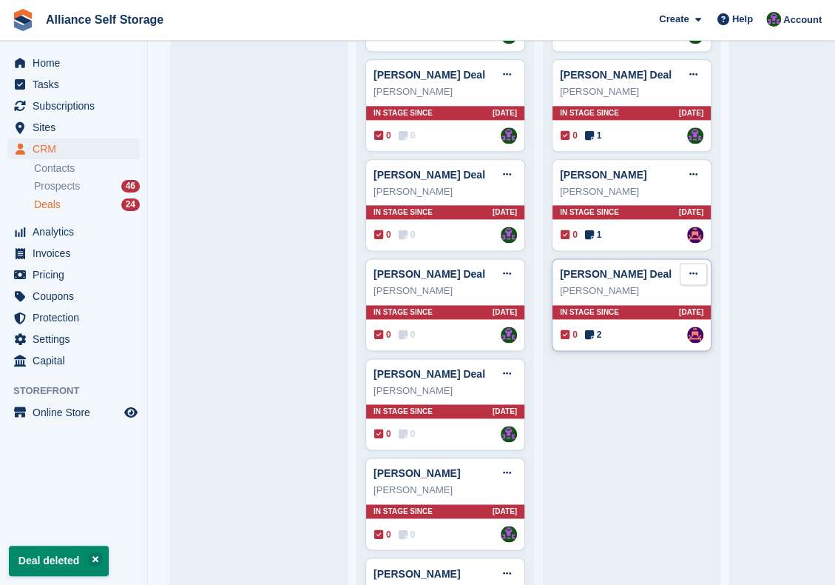
click at [691, 273] on icon at bounding box center [694, 274] width 8 height 10
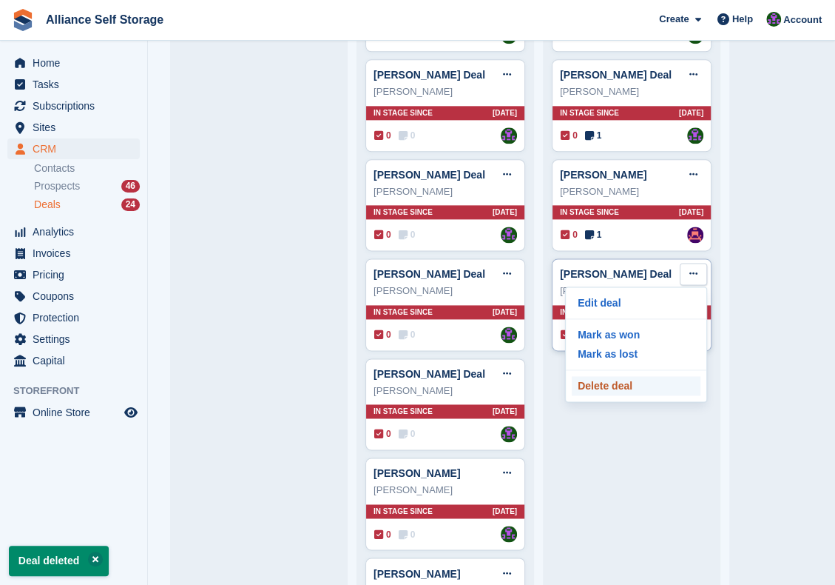
click at [608, 379] on p "Delete deal" at bounding box center [636, 385] width 129 height 19
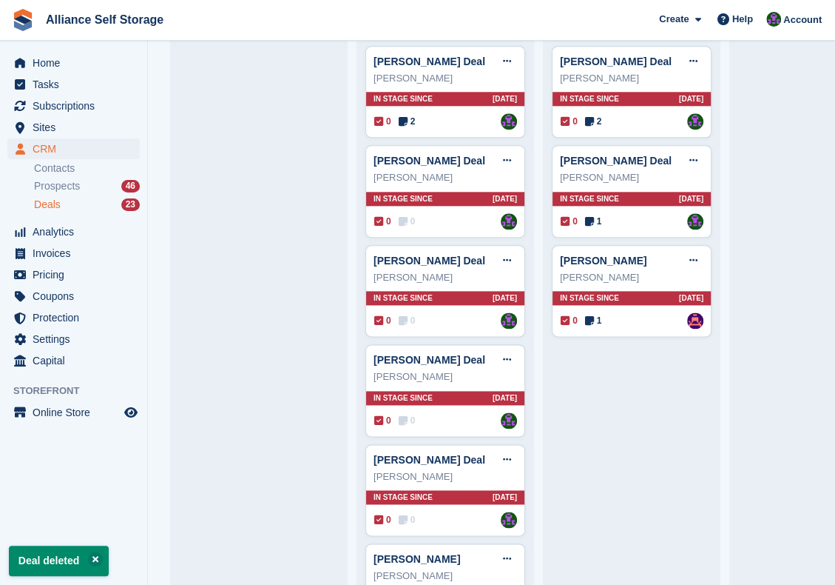
scroll to position [672, 0]
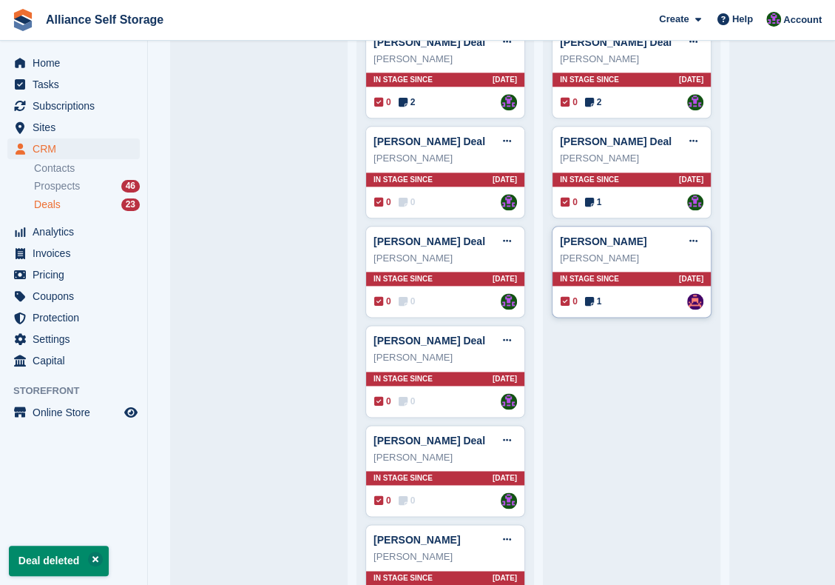
click at [595, 295] on span "1" at bounding box center [593, 301] width 17 height 13
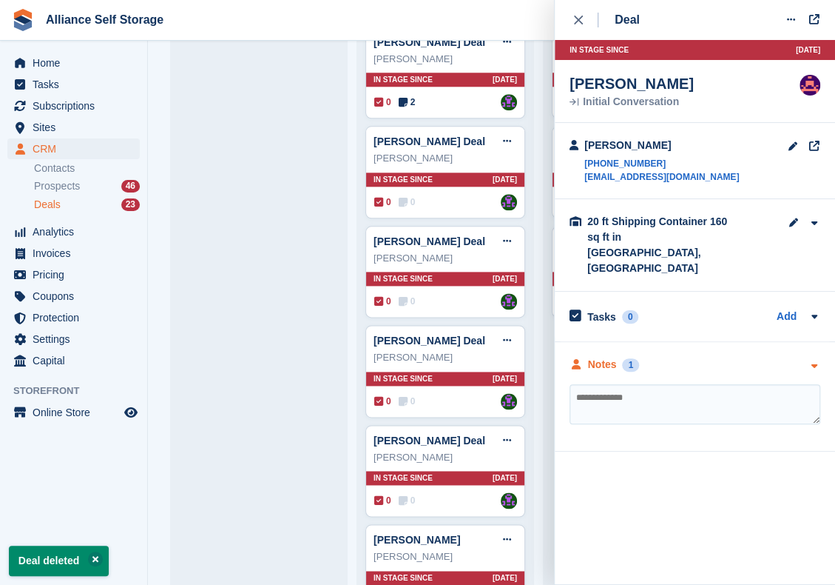
click at [665, 357] on div "Notes 1" at bounding box center [695, 365] width 251 height 16
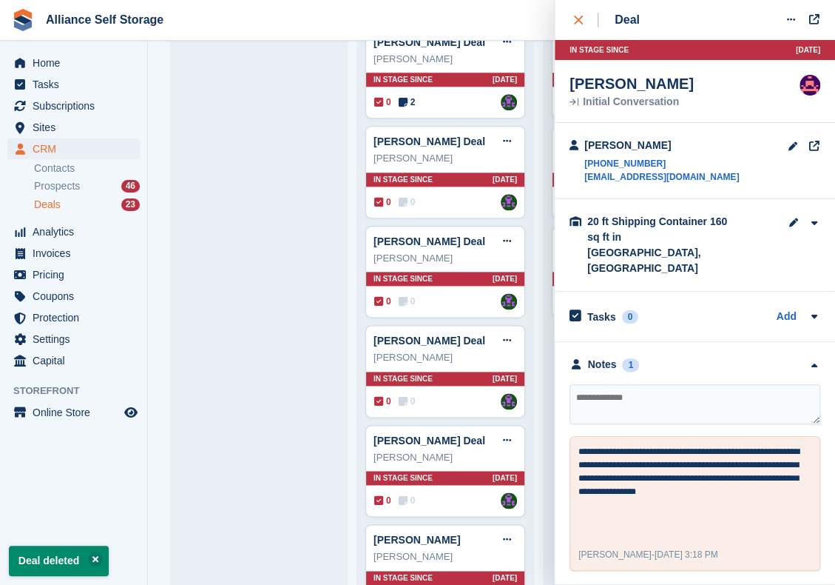
click at [582, 29] on button "close" at bounding box center [586, 20] width 33 height 40
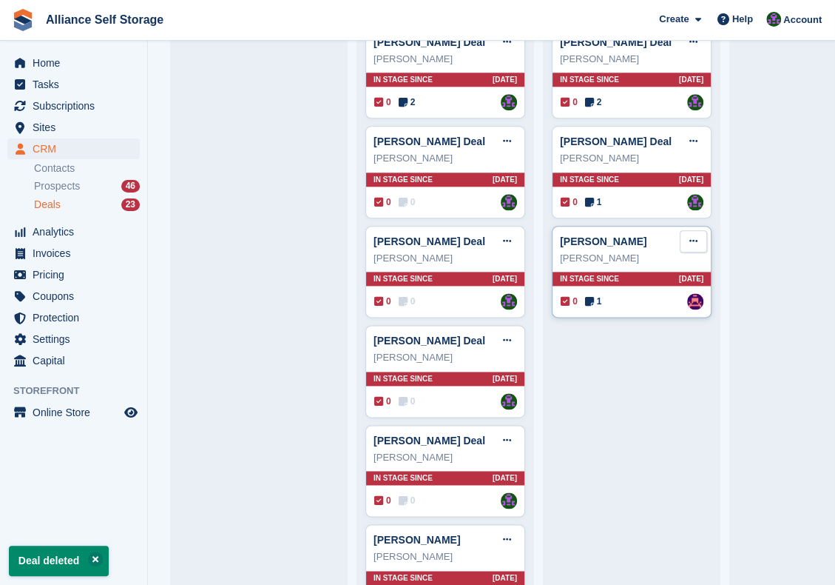
click at [691, 230] on button at bounding box center [693, 241] width 27 height 22
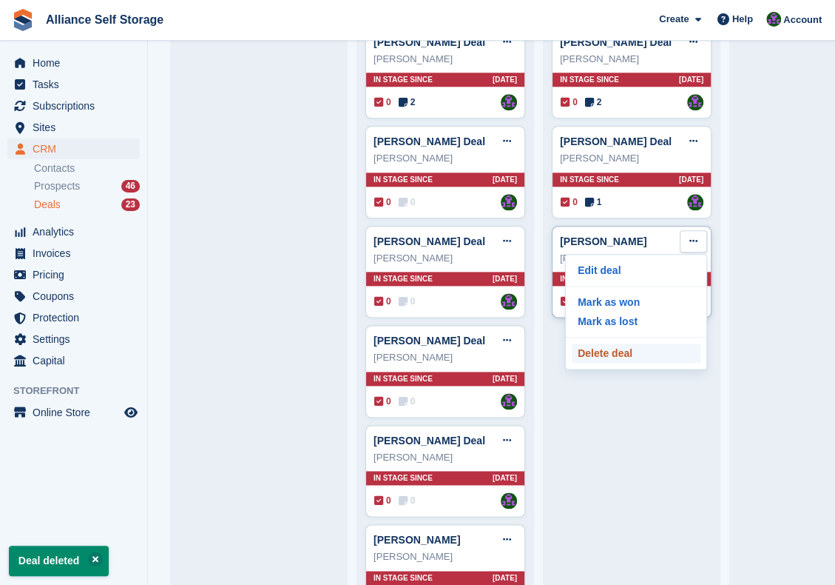
click at [653, 353] on p "Delete deal" at bounding box center [636, 352] width 129 height 19
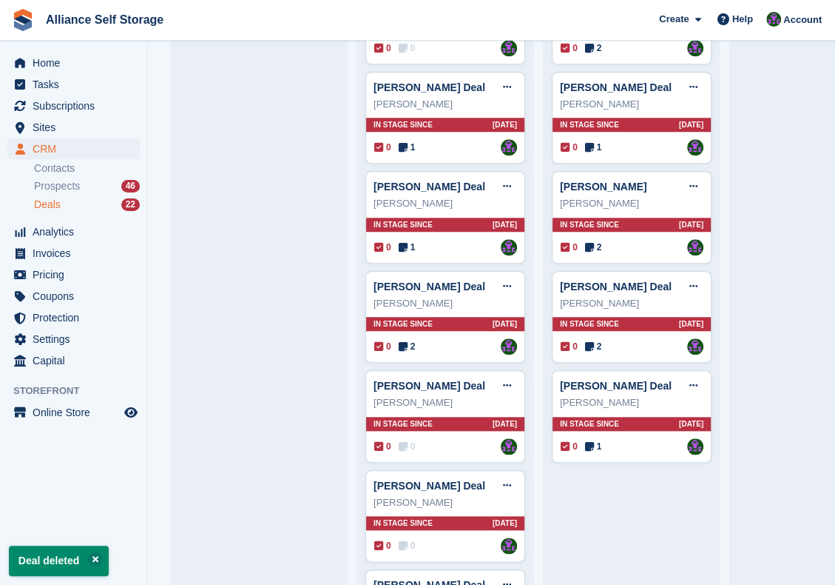
scroll to position [447, 0]
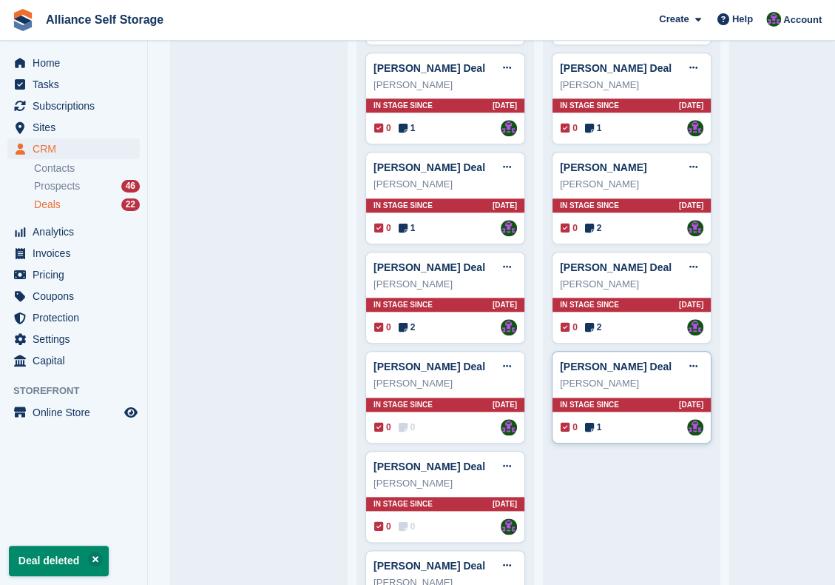
click at [590, 430] on span "1" at bounding box center [593, 426] width 17 height 13
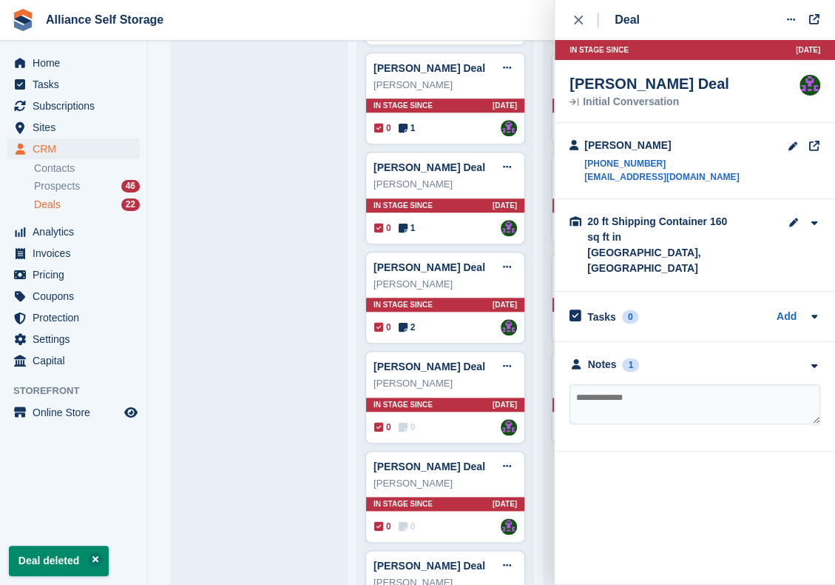
click at [614, 360] on div "**********" at bounding box center [695, 397] width 280 height 110
click at [625, 342] on div "**********" at bounding box center [695, 397] width 280 height 110
click at [623, 358] on div "1" at bounding box center [630, 364] width 17 height 13
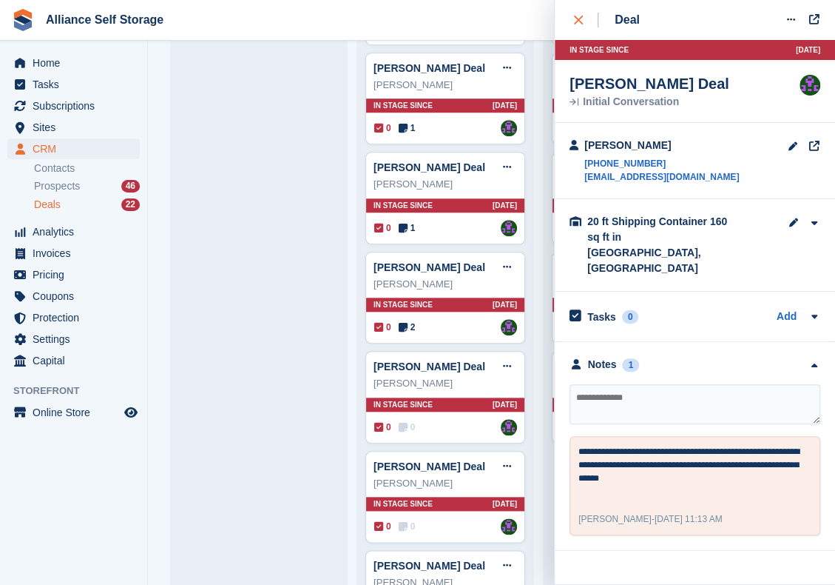
click at [577, 23] on icon "close" at bounding box center [578, 20] width 9 height 9
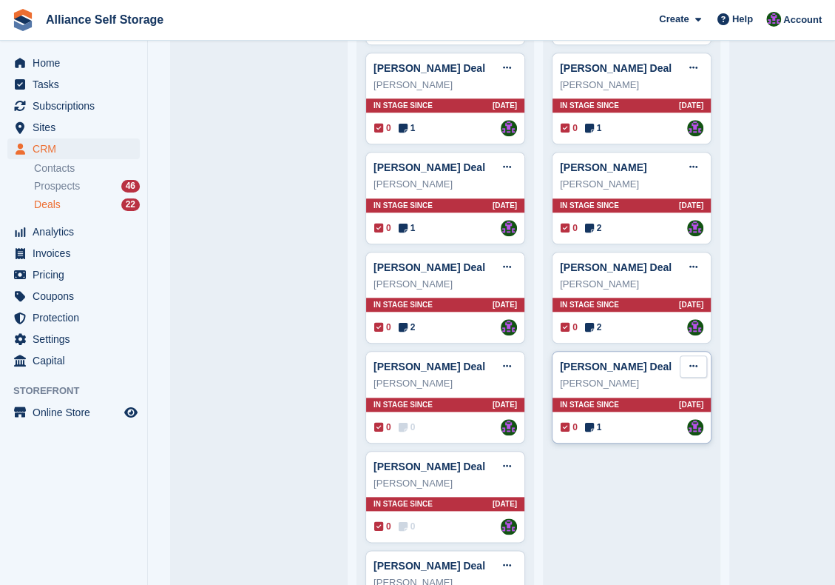
click at [688, 365] on button at bounding box center [693, 366] width 27 height 22
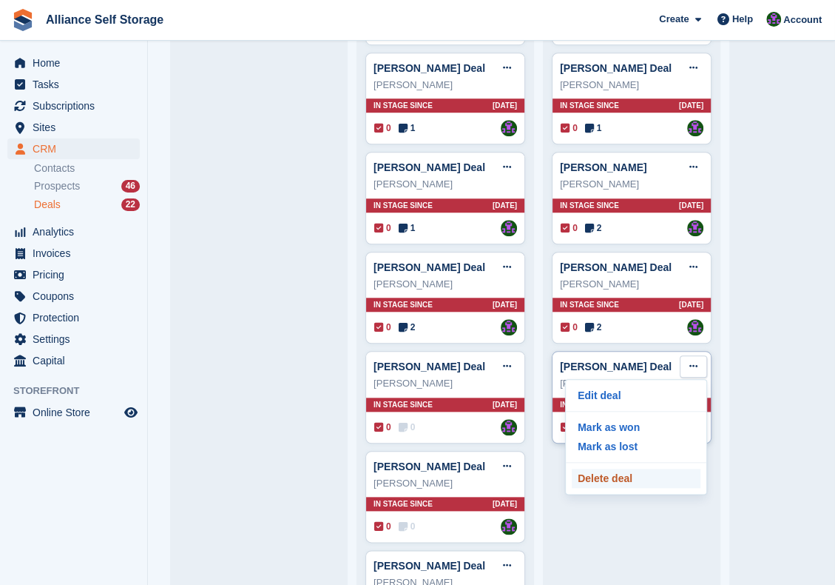
click at [630, 477] on p "Delete deal" at bounding box center [636, 477] width 129 height 19
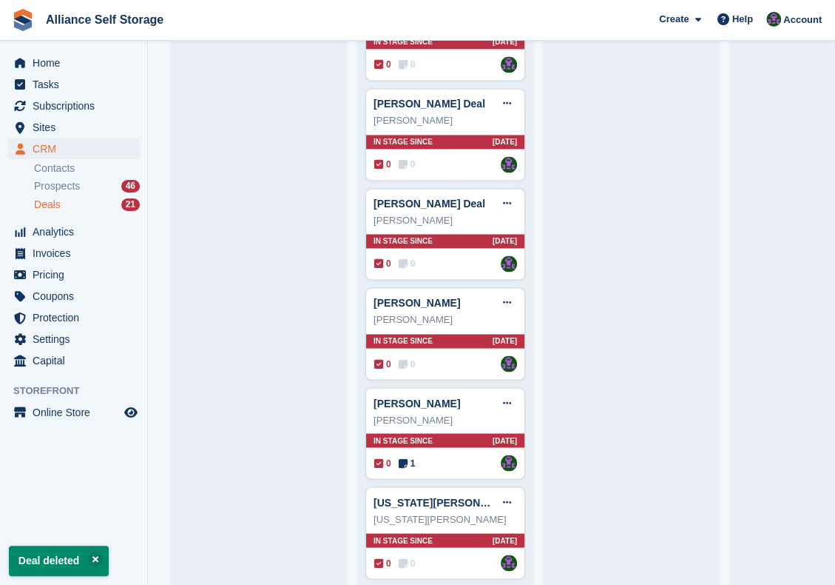
scroll to position [923, 0]
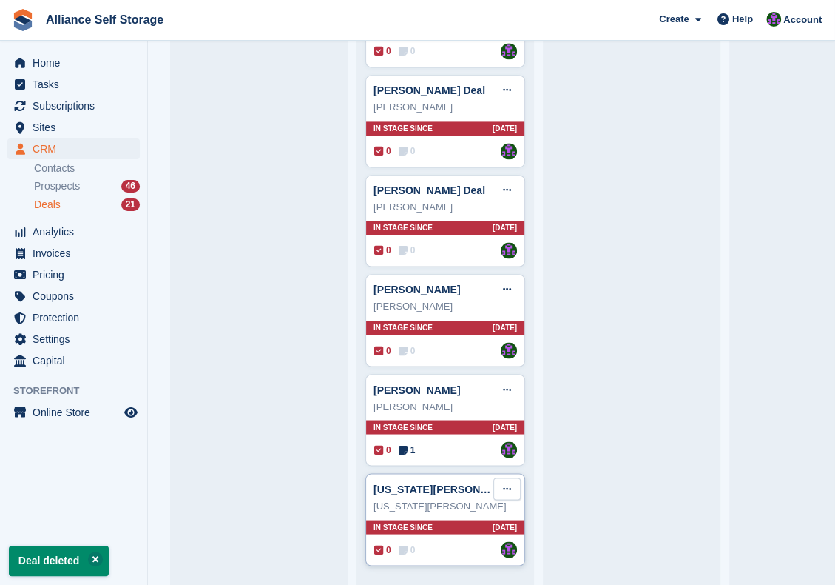
click at [505, 483] on icon at bounding box center [507, 488] width 8 height 10
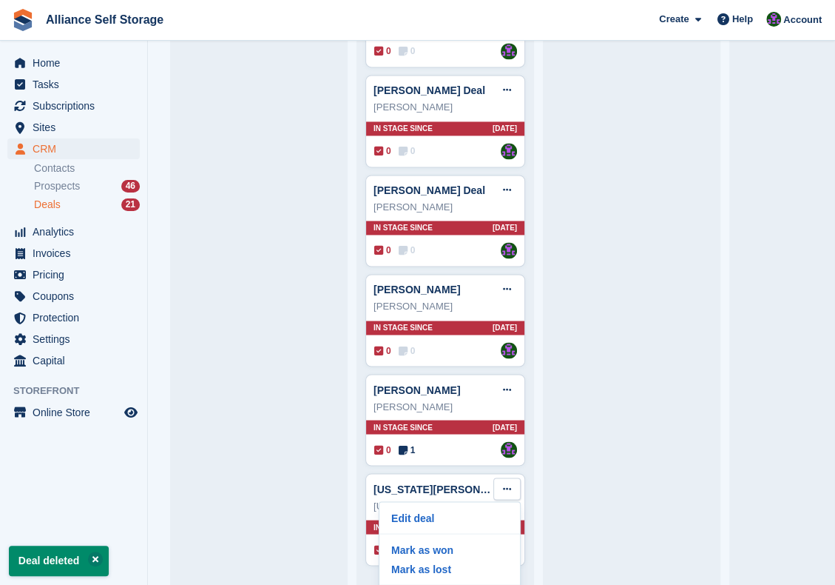
scroll to position [32, 0]
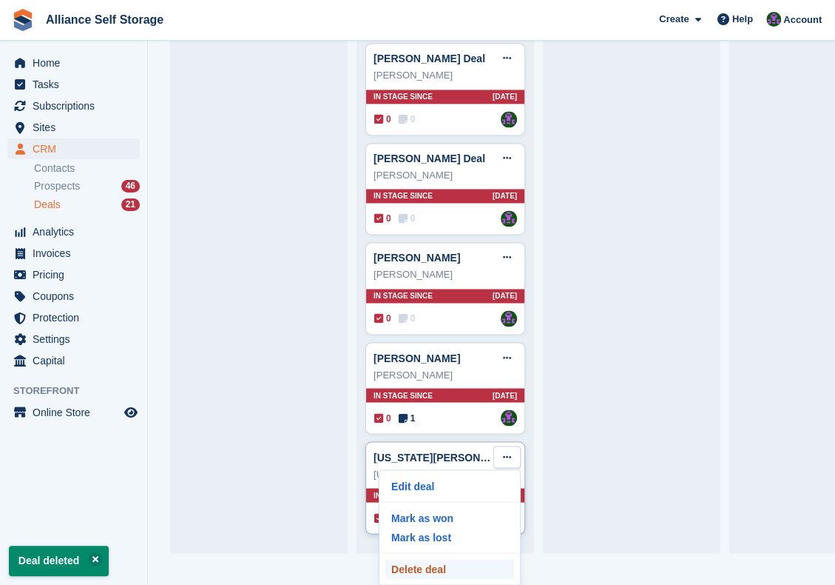
click at [463, 561] on p "Delete deal" at bounding box center [450, 568] width 129 height 19
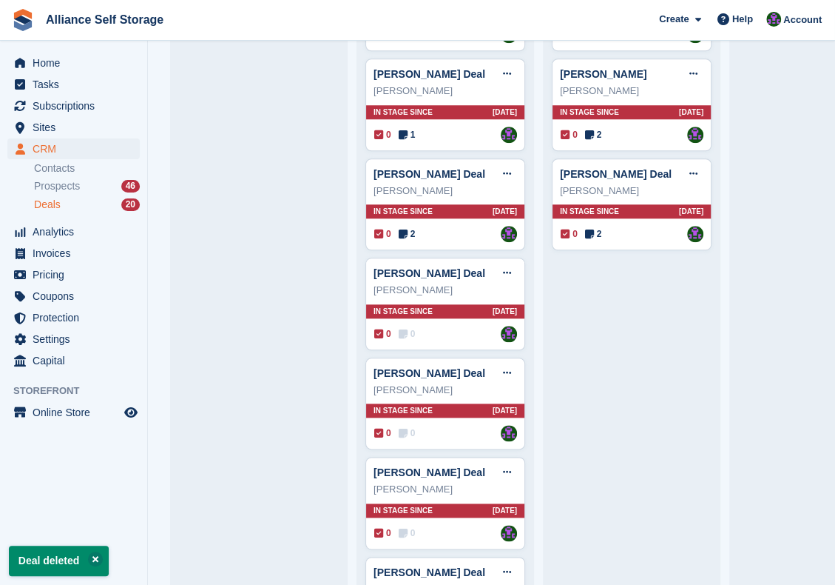
scroll to position [826, 0]
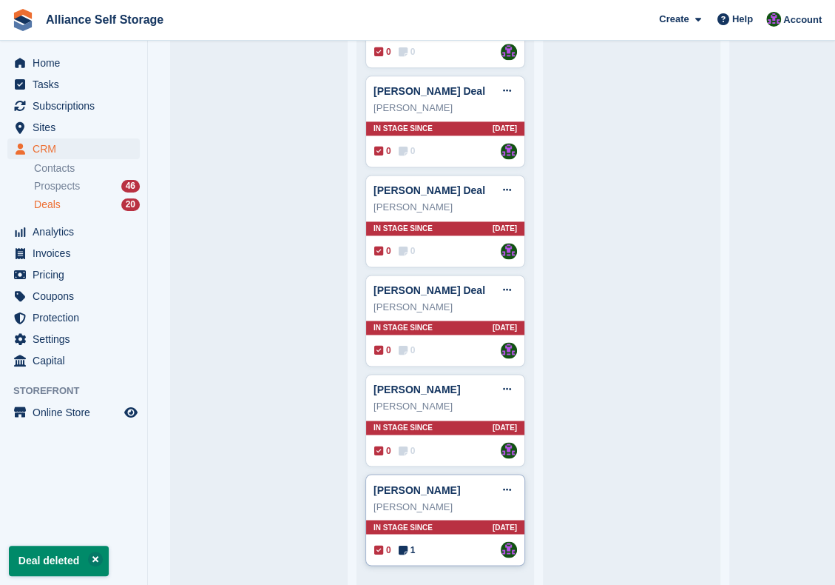
click at [403, 544] on icon at bounding box center [403, 549] width 9 height 10
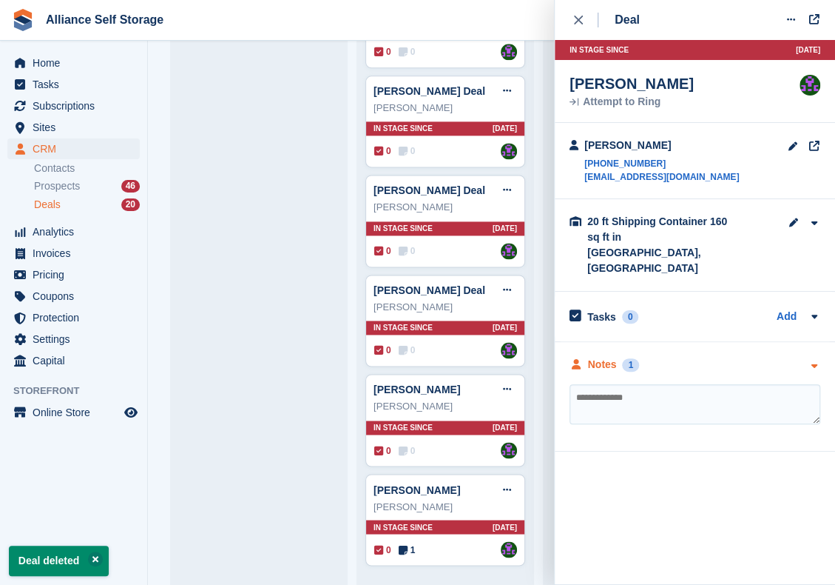
click at [646, 357] on div "Notes 1" at bounding box center [695, 365] width 251 height 16
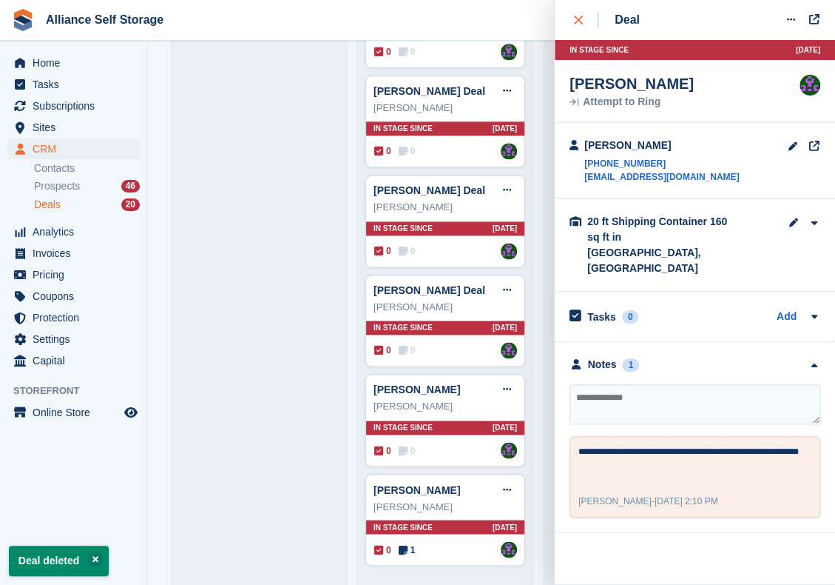
click at [578, 16] on div "close" at bounding box center [586, 20] width 24 height 15
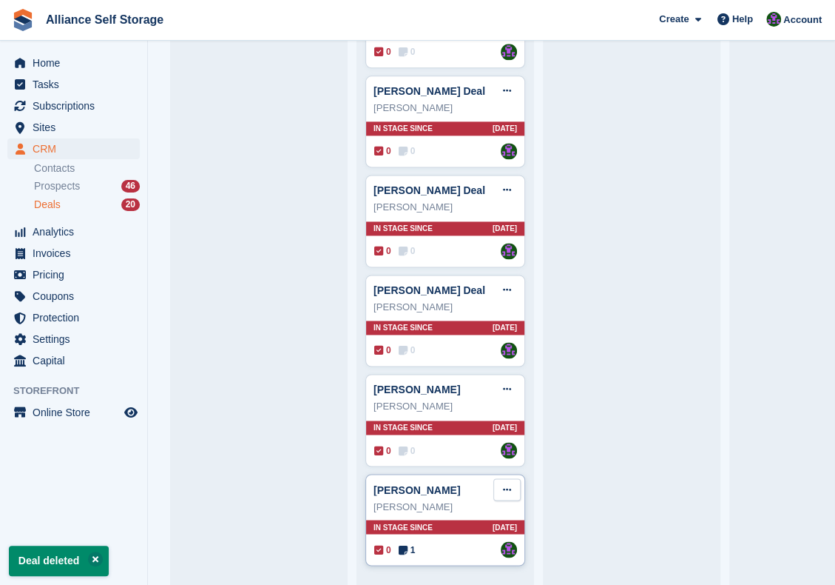
click at [505, 488] on button at bounding box center [507, 489] width 27 height 22
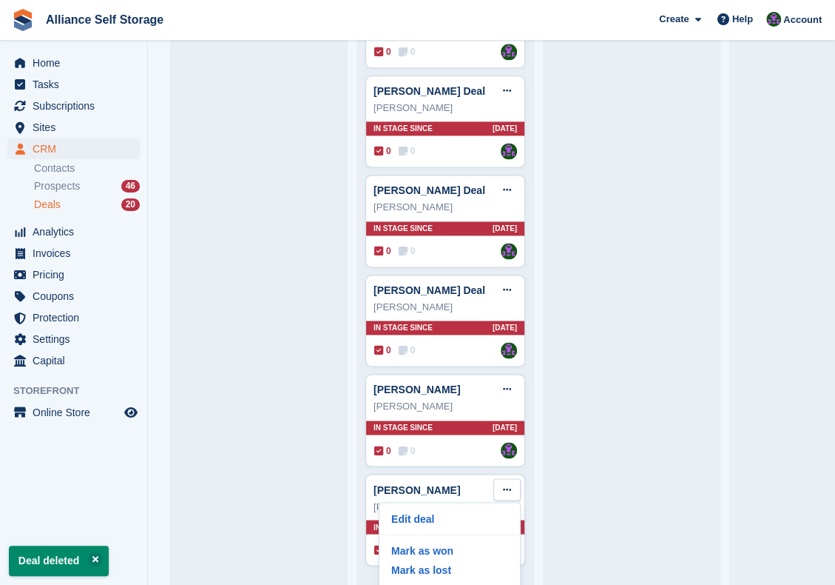
scroll to position [31, 0]
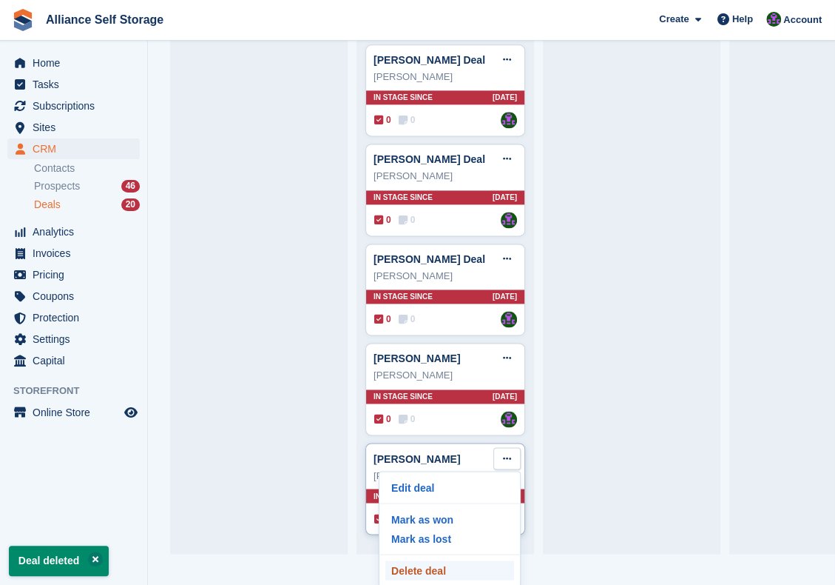
click at [471, 560] on p "Delete deal" at bounding box center [450, 569] width 129 height 19
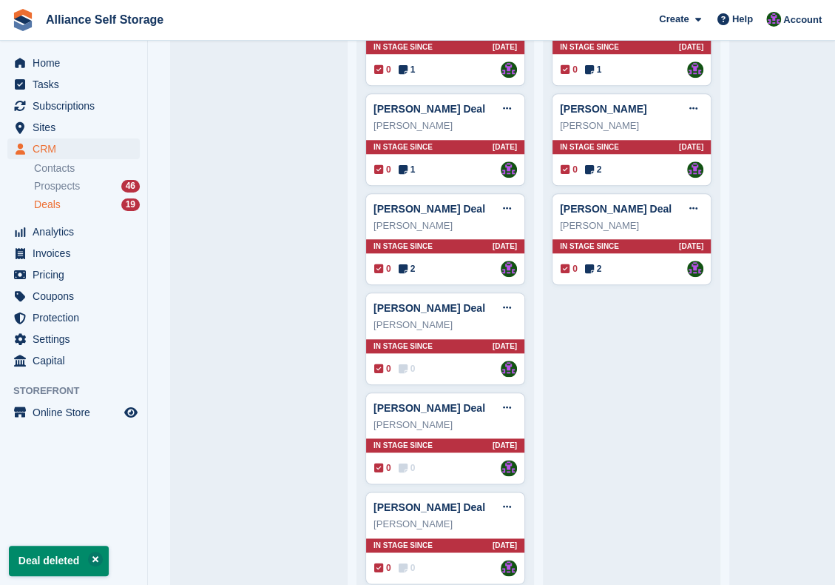
scroll to position [727, 0]
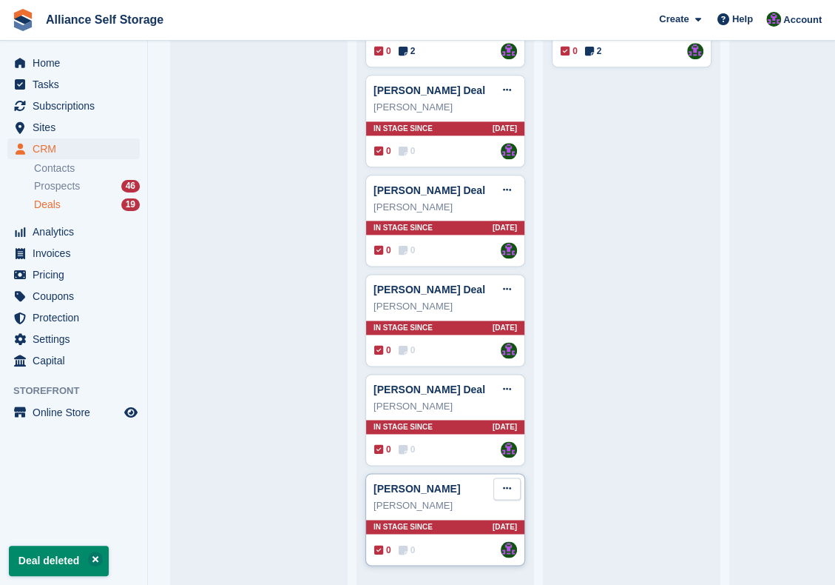
click at [512, 482] on button at bounding box center [507, 488] width 27 height 22
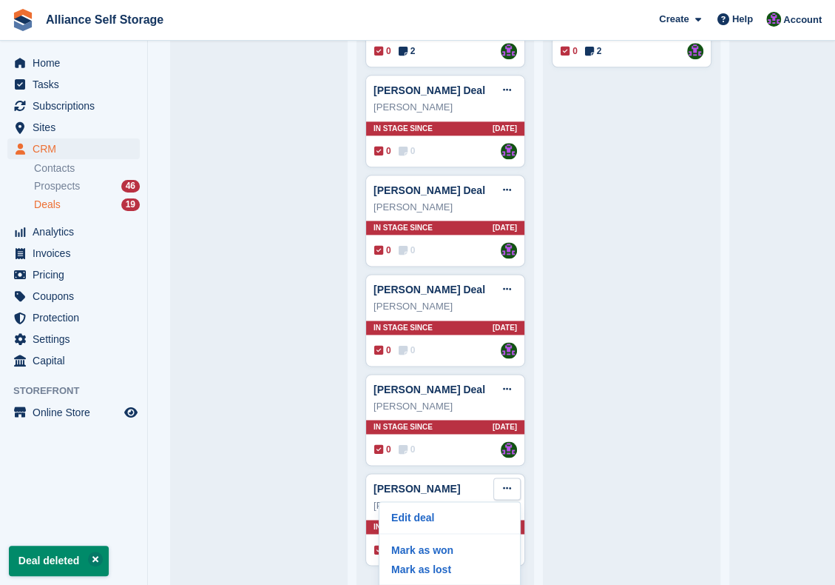
scroll to position [32, 0]
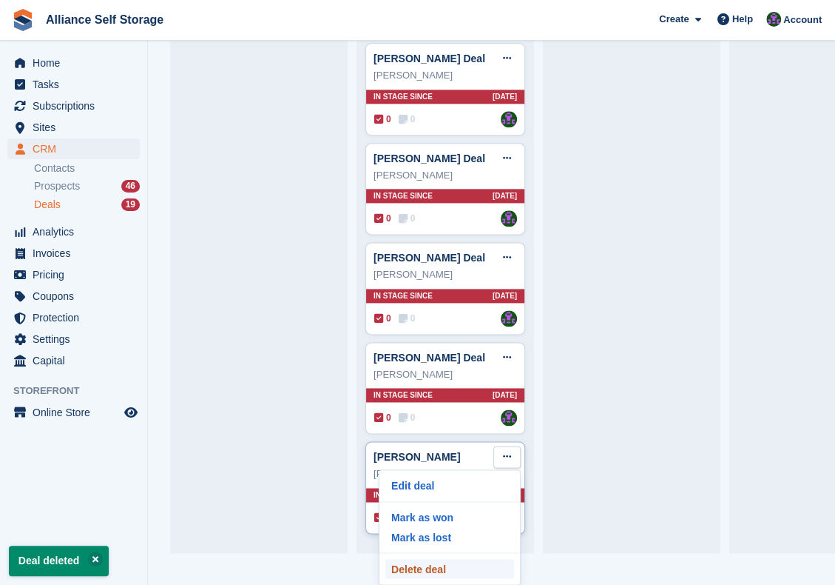
click at [456, 562] on p "Delete deal" at bounding box center [450, 568] width 129 height 19
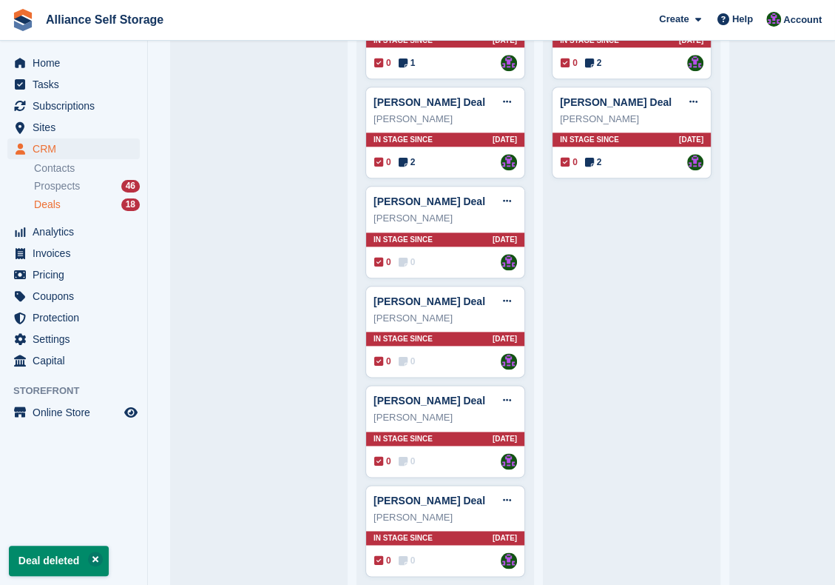
scroll to position [628, 0]
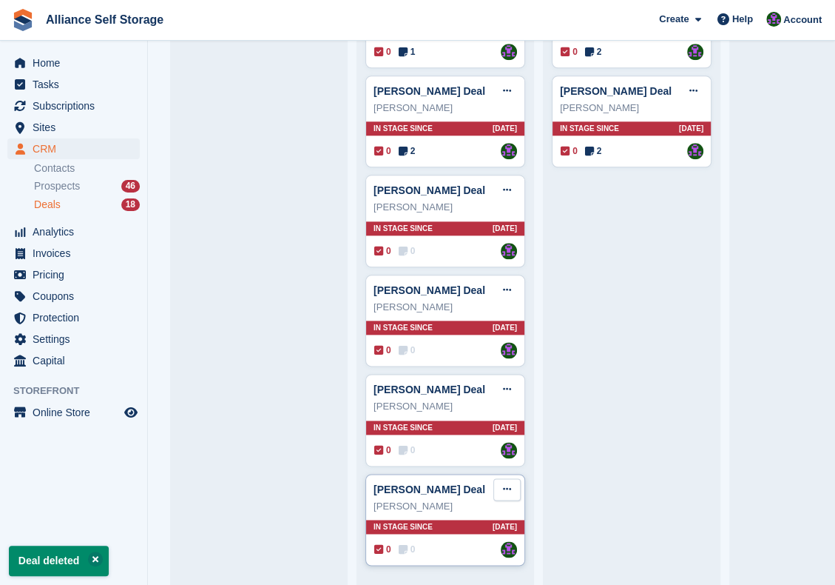
click at [506, 484] on icon at bounding box center [507, 489] width 8 height 10
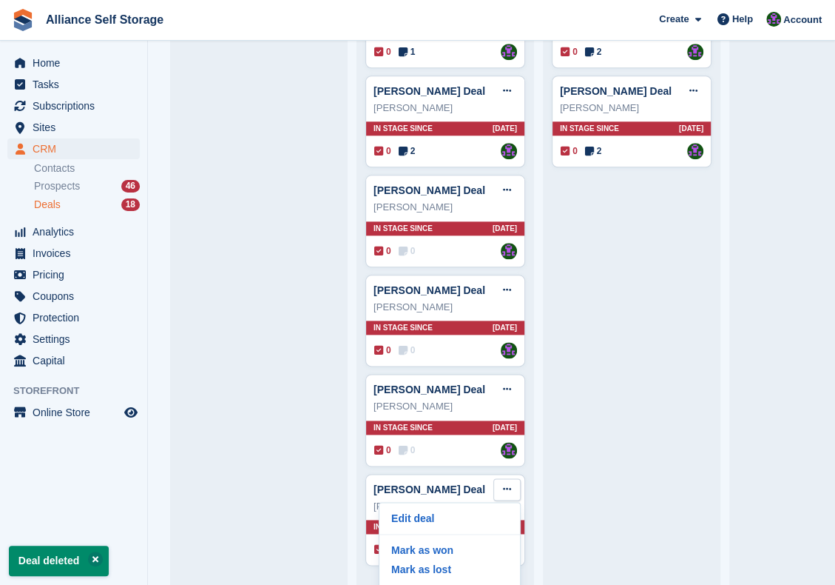
scroll to position [31, 0]
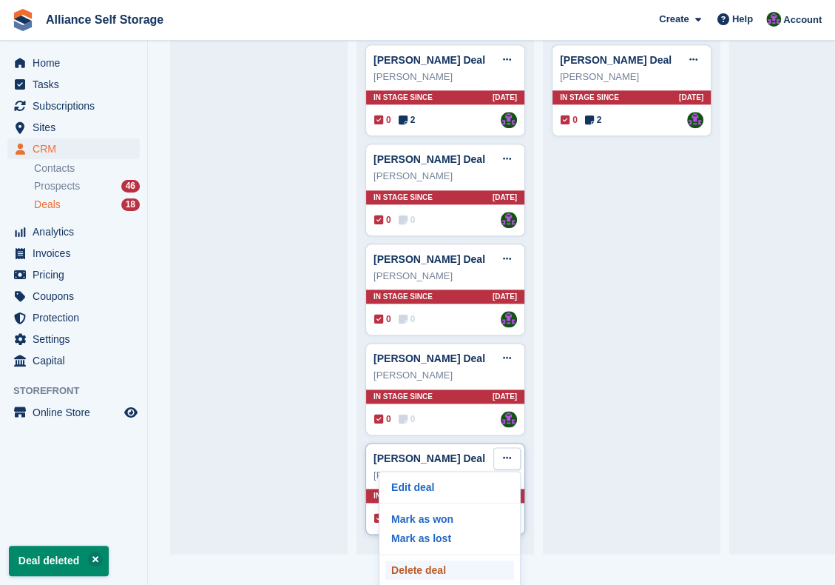
click at [420, 560] on p "Delete deal" at bounding box center [450, 569] width 129 height 19
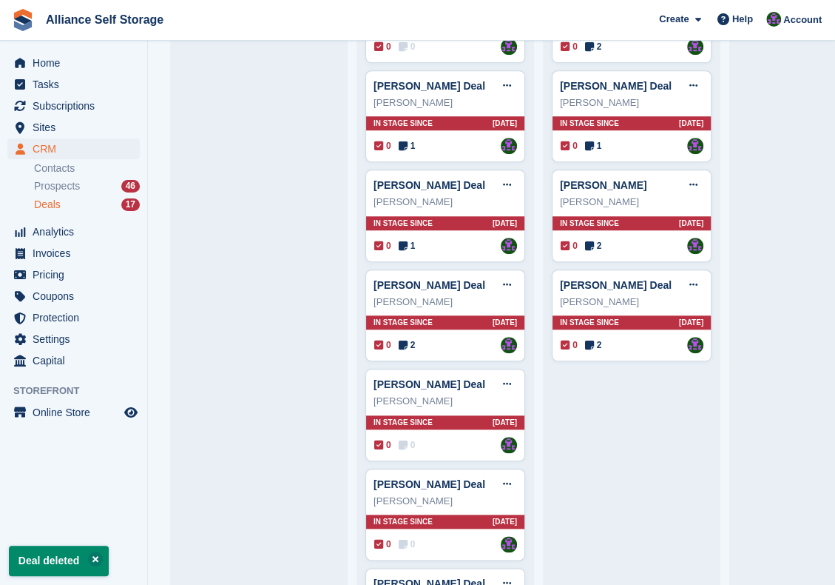
scroll to position [530, 0]
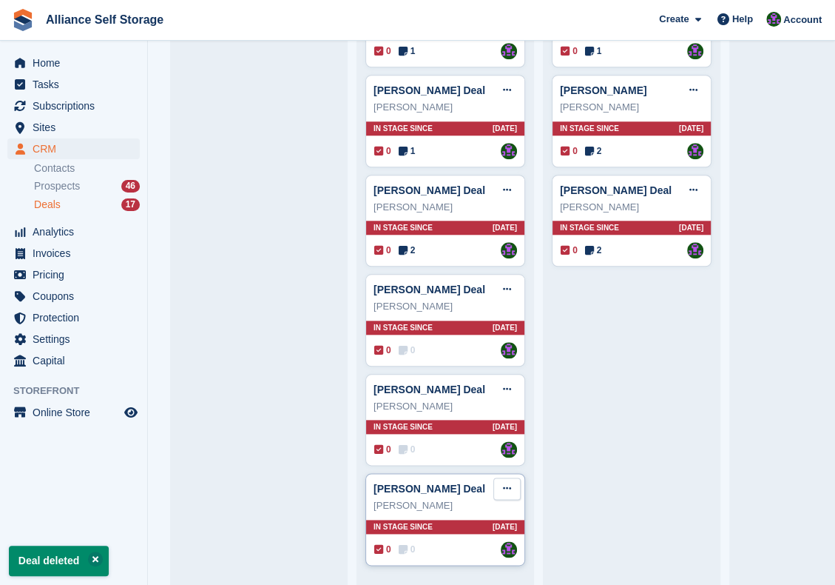
click at [501, 482] on button at bounding box center [507, 488] width 27 height 22
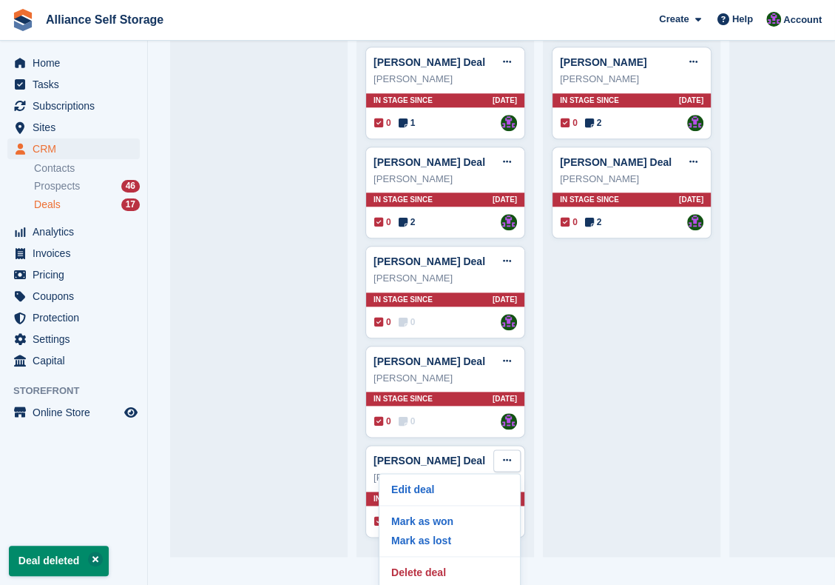
scroll to position [32, 0]
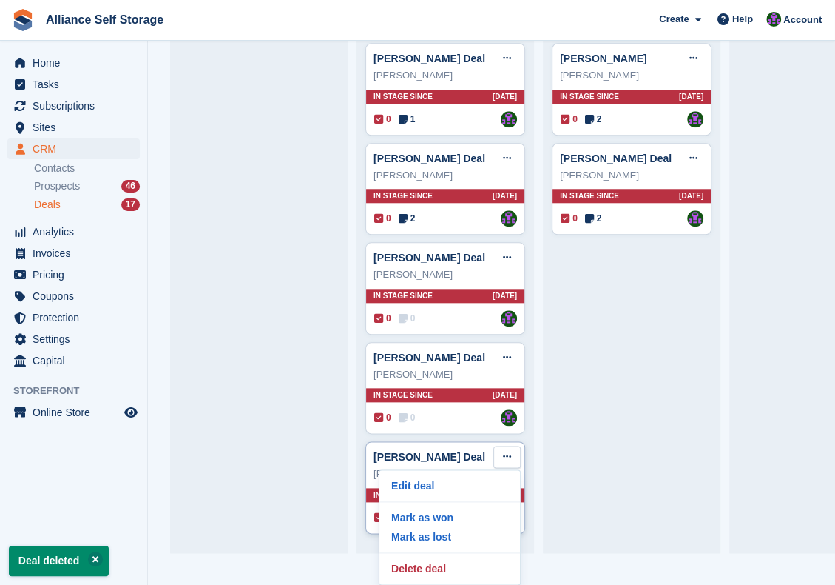
click at [428, 552] on hr at bounding box center [450, 552] width 141 height 1
drag, startPoint x: 427, startPoint y: 551, endPoint x: 496, endPoint y: 47, distance: 508.6
click at [427, 559] on p "Delete deal" at bounding box center [450, 568] width 129 height 19
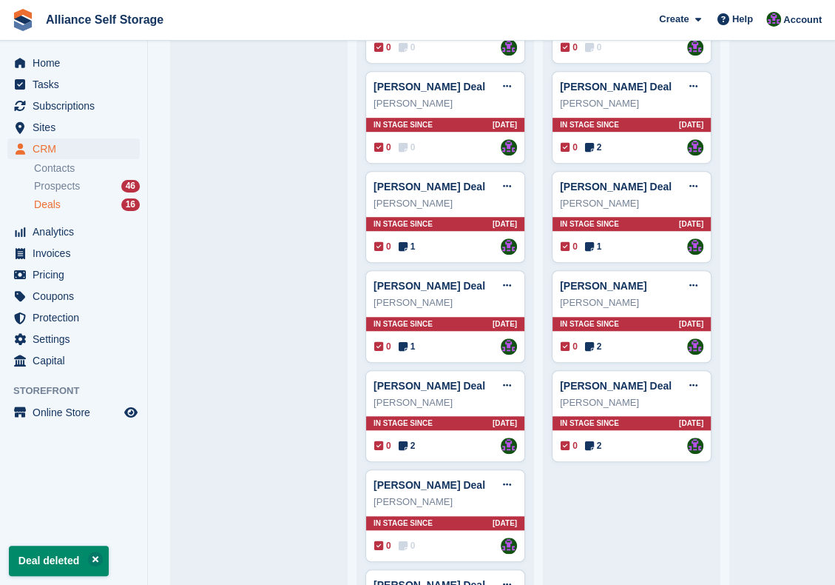
scroll to position [431, 0]
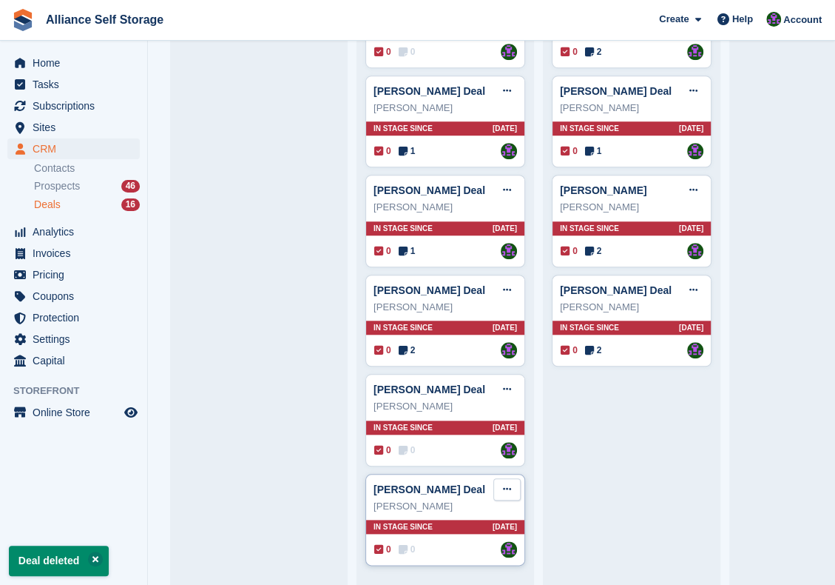
click at [508, 484] on icon at bounding box center [507, 489] width 8 height 10
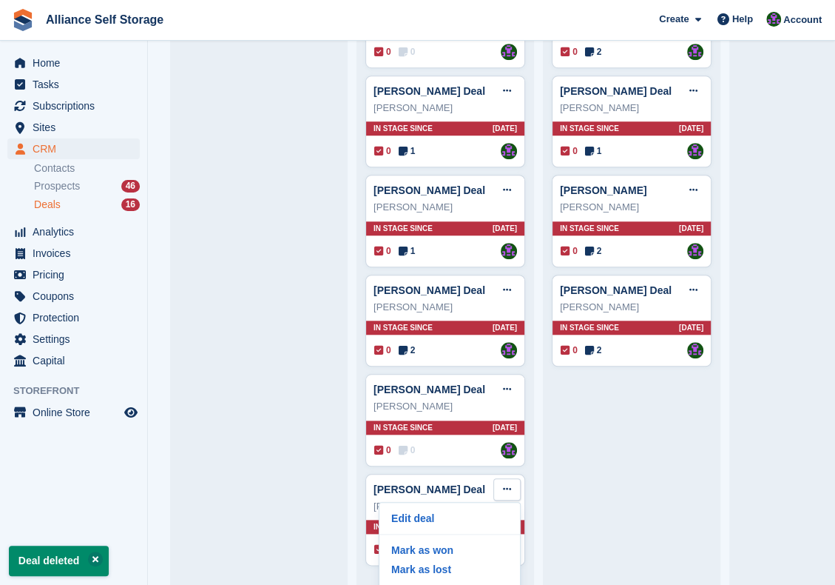
scroll to position [31, 0]
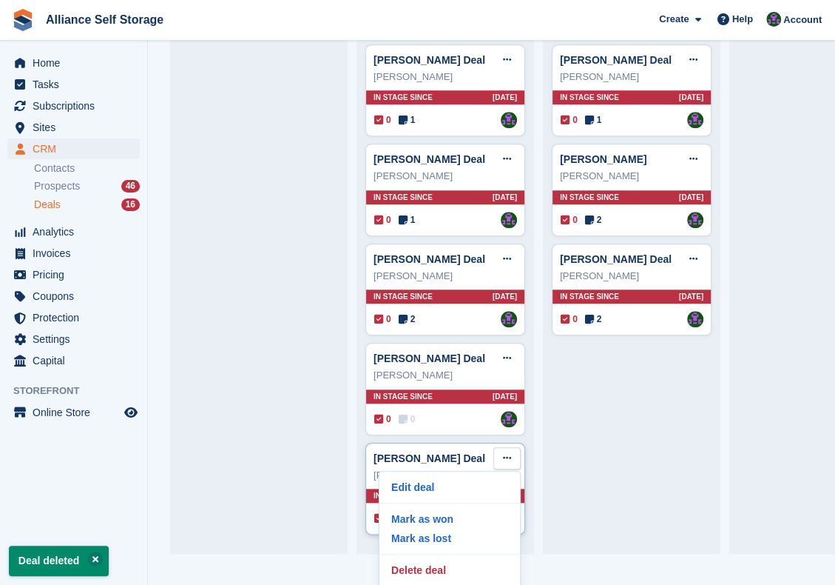
click at [448, 547] on div "Edit deal Mark as won Mark as lost Delete deal" at bounding box center [450, 528] width 142 height 115
click at [451, 560] on p "Delete deal" at bounding box center [450, 569] width 129 height 19
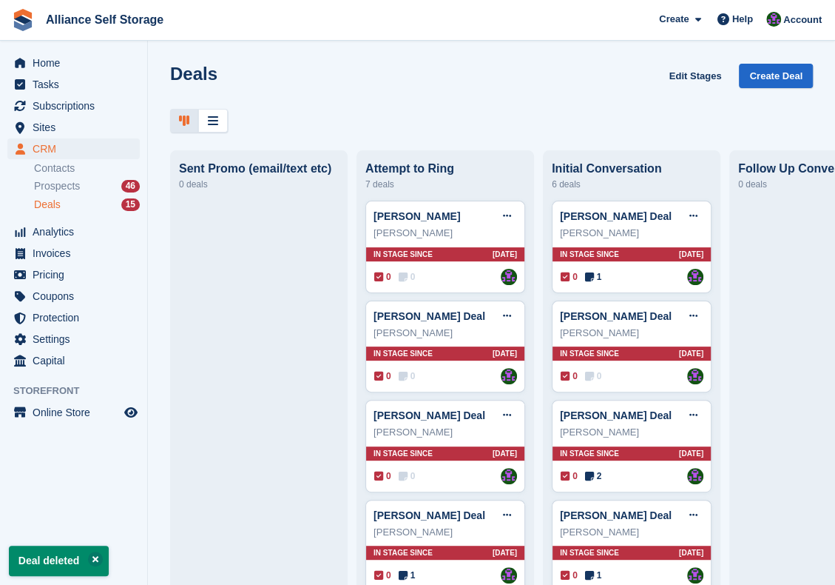
scroll to position [333, 0]
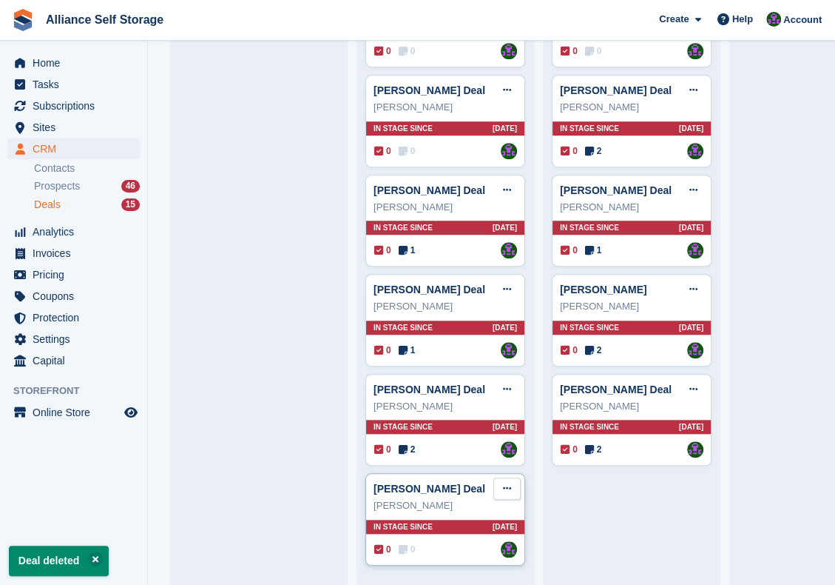
click at [516, 477] on button at bounding box center [507, 488] width 27 height 22
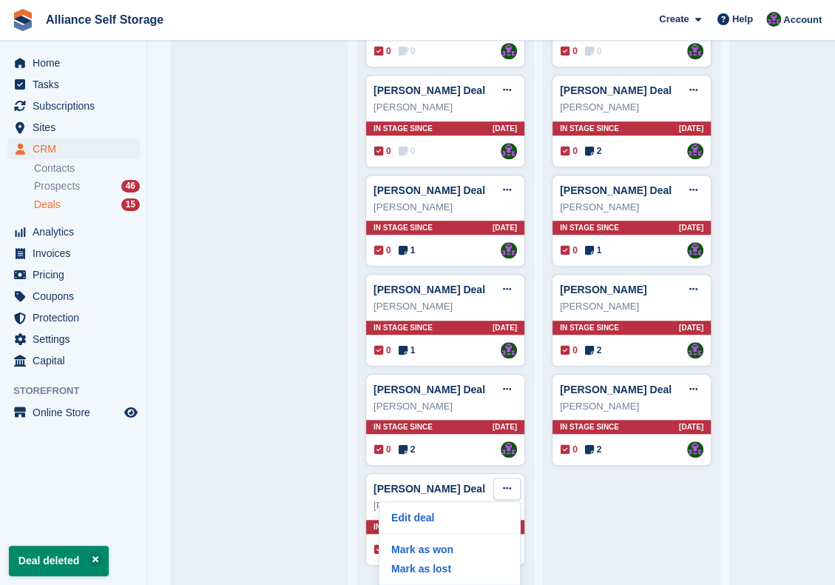
scroll to position [32, 0]
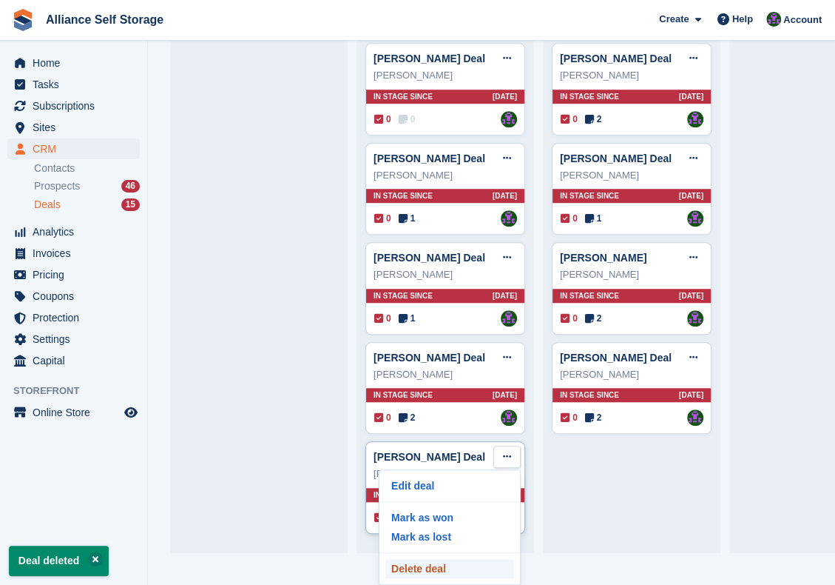
click at [440, 559] on p "Delete deal" at bounding box center [450, 568] width 129 height 19
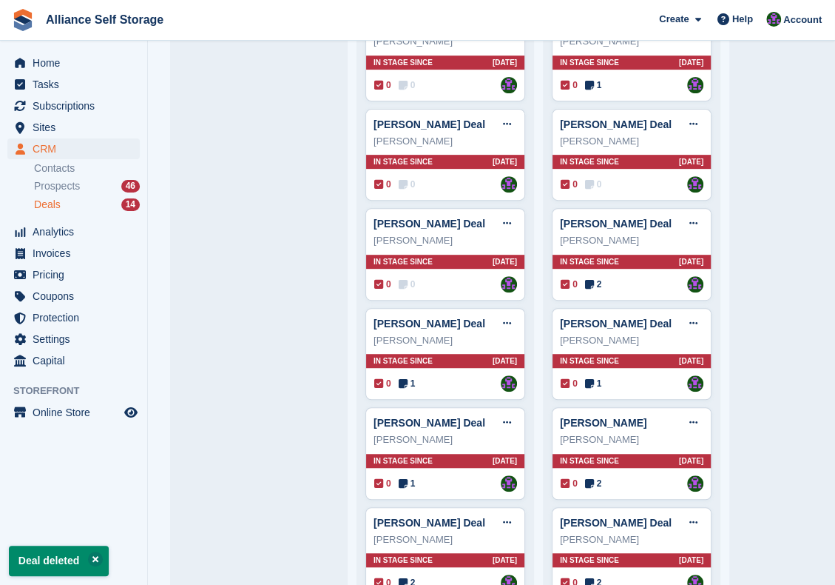
scroll to position [234, 0]
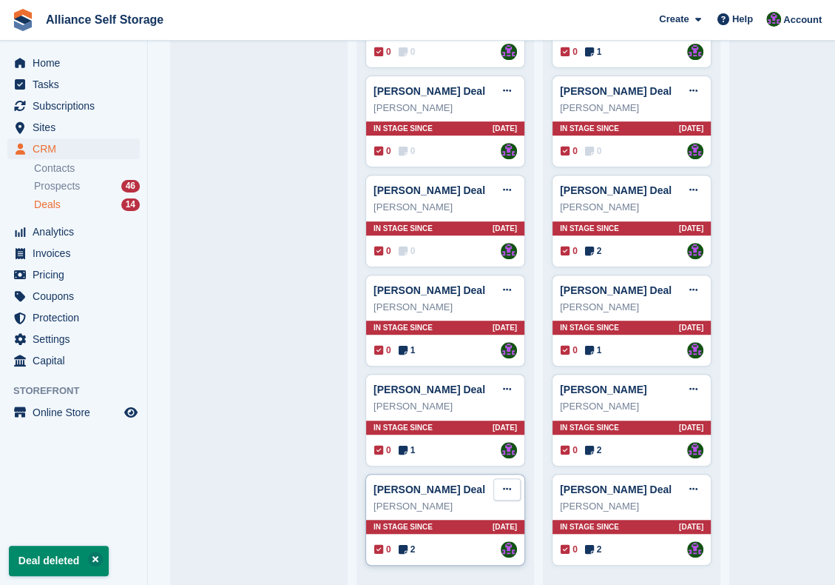
click at [504, 484] on icon at bounding box center [507, 489] width 8 height 10
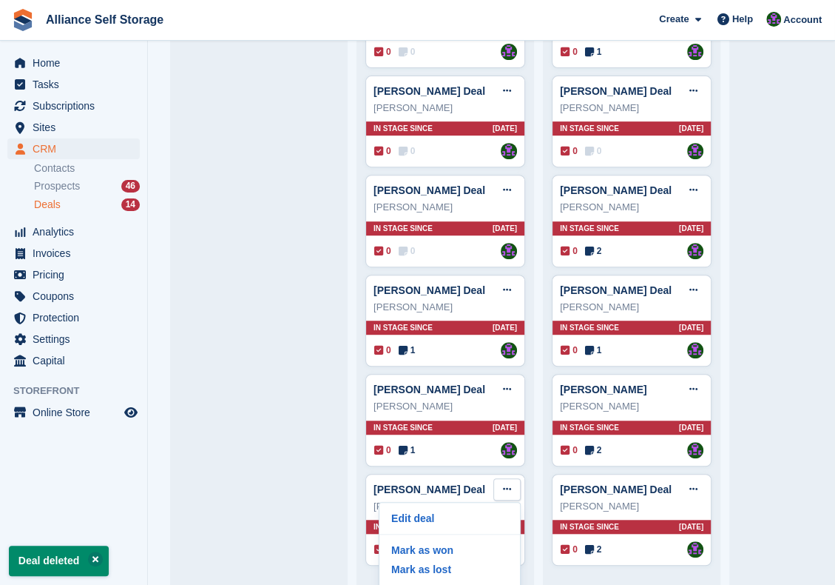
scroll to position [31, 0]
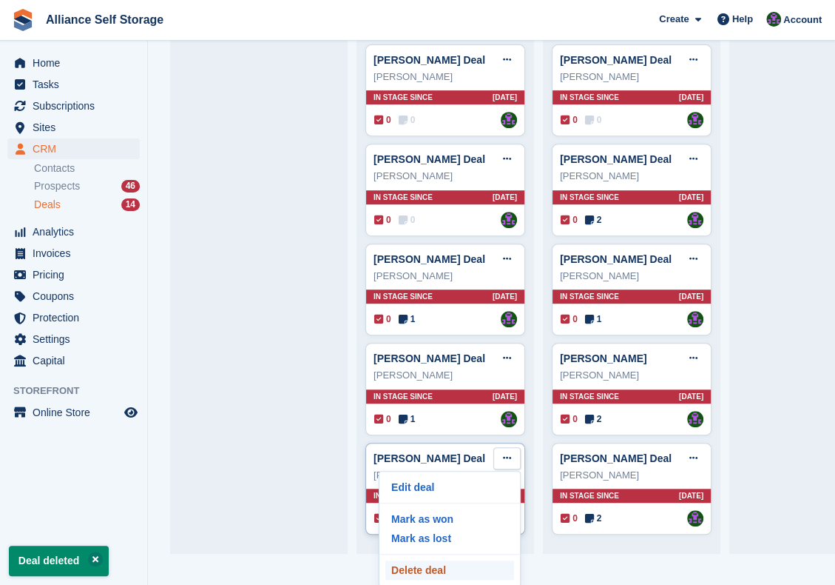
click at [472, 560] on p "Delete deal" at bounding box center [450, 569] width 129 height 19
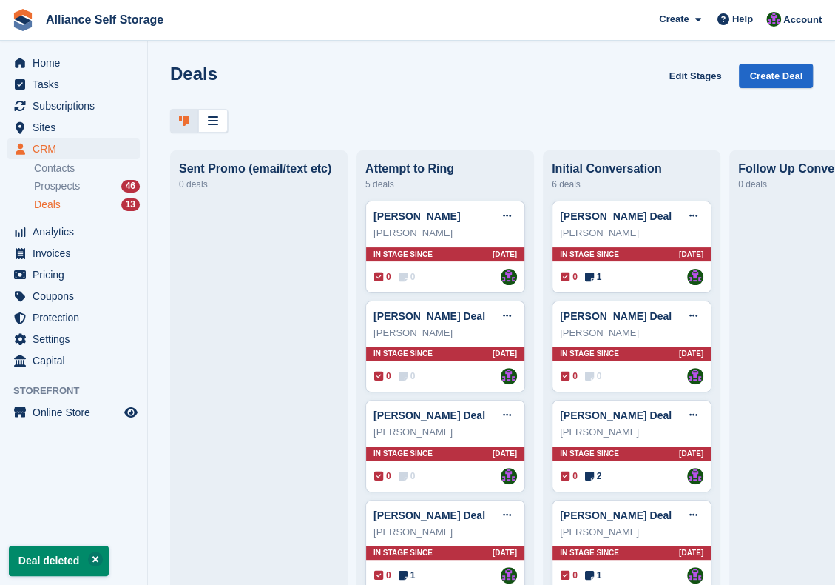
scroll to position [234, 0]
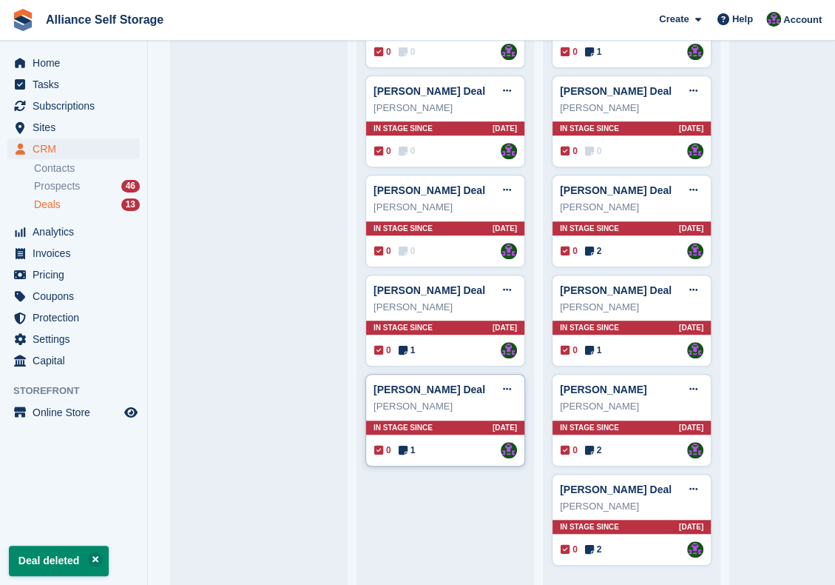
click at [405, 445] on icon at bounding box center [403, 450] width 9 height 10
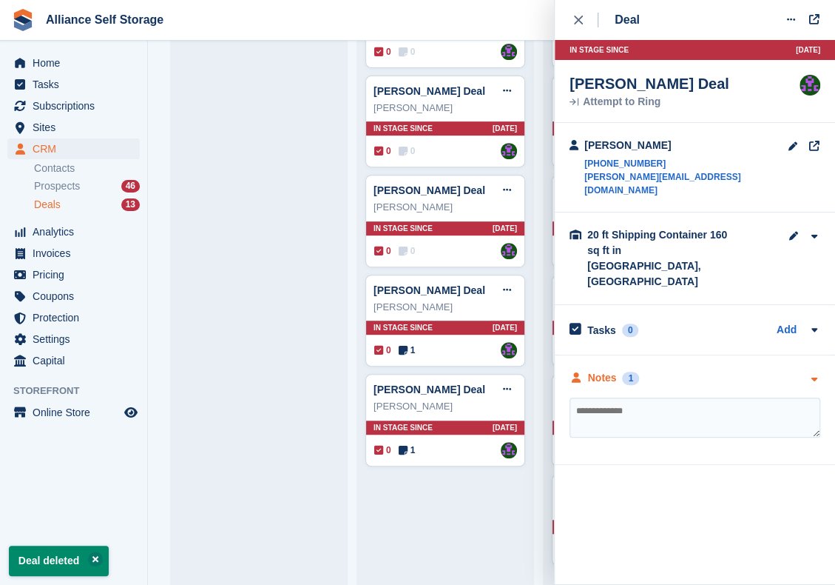
click at [651, 370] on div "Notes 1" at bounding box center [695, 378] width 251 height 16
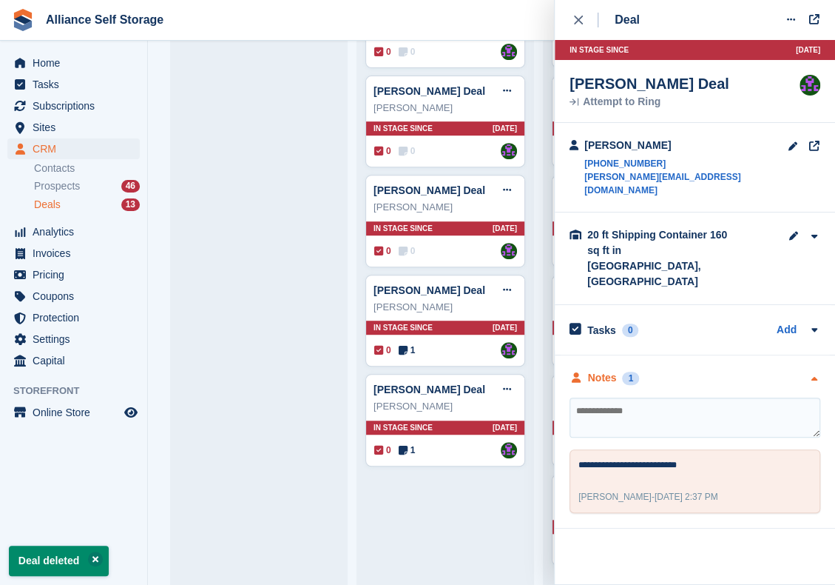
click at [651, 370] on div "Notes 1" at bounding box center [695, 378] width 251 height 16
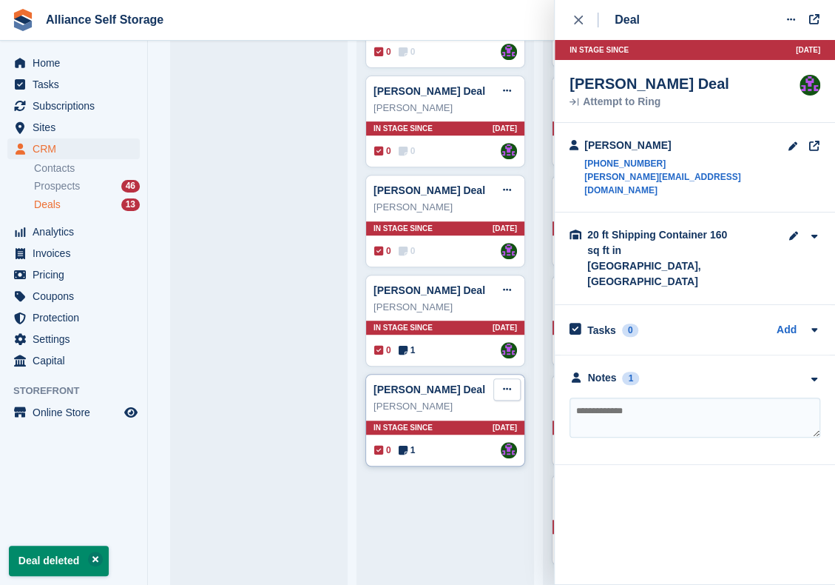
click at [509, 384] on icon at bounding box center [507, 389] width 8 height 10
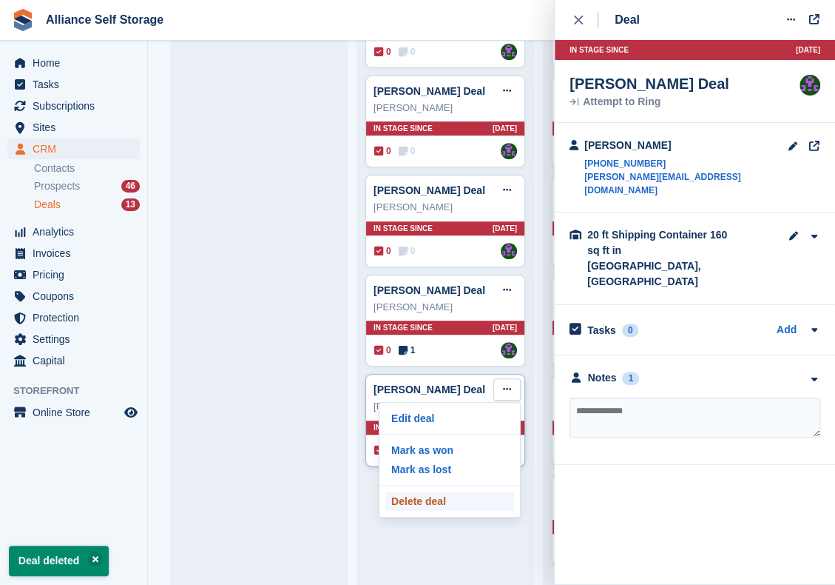
click at [447, 491] on p "Delete deal" at bounding box center [450, 500] width 129 height 19
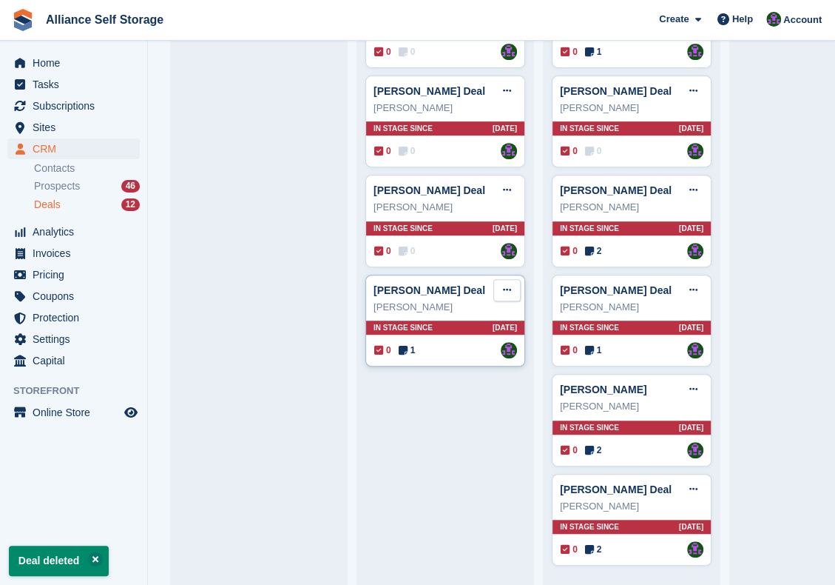
click at [504, 285] on icon at bounding box center [507, 290] width 8 height 10
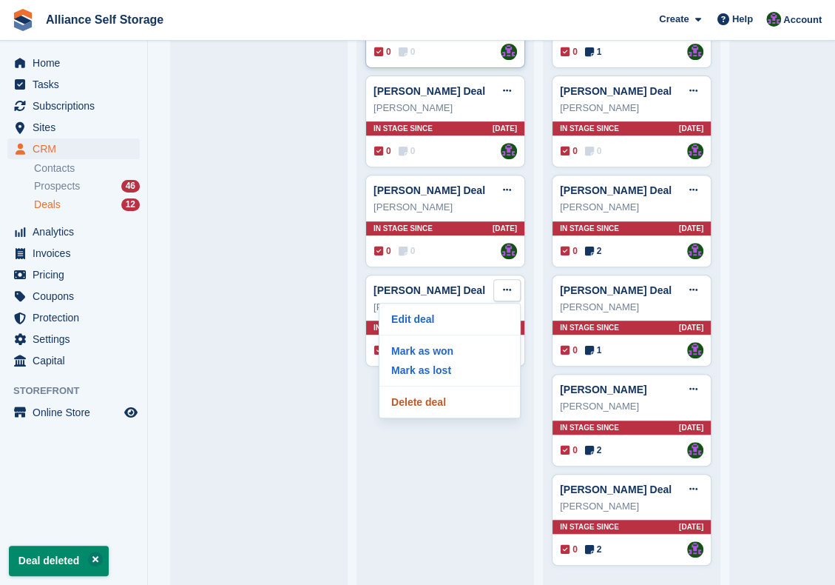
click at [454, 392] on p "Delete deal" at bounding box center [450, 401] width 129 height 19
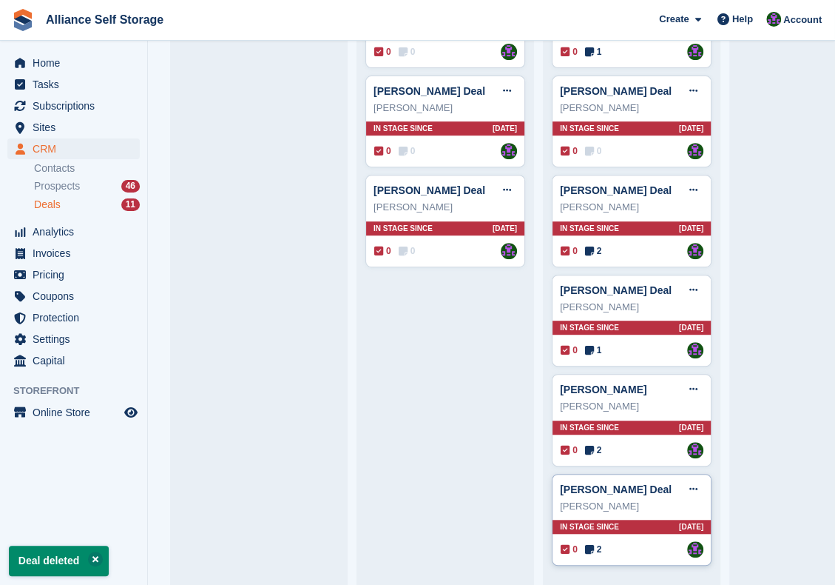
click at [585, 544] on icon at bounding box center [589, 549] width 9 height 10
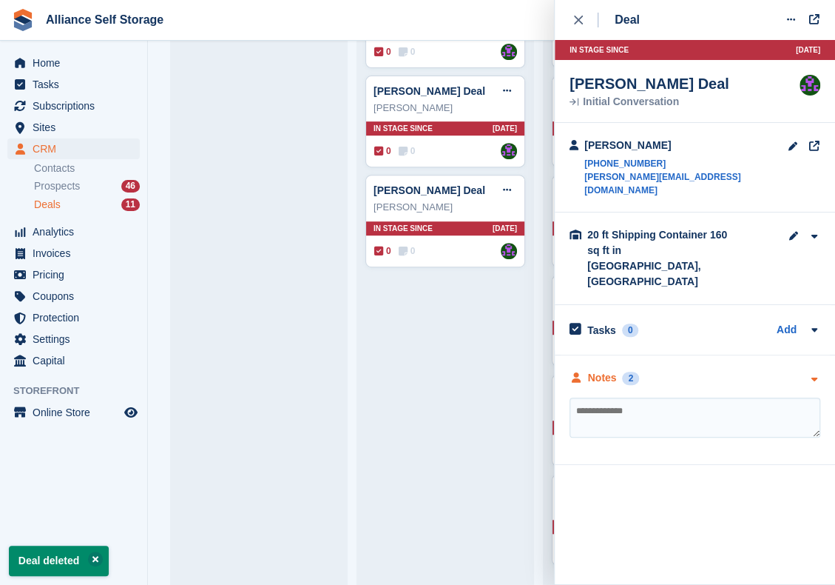
click at [644, 370] on div "Notes 2" at bounding box center [695, 378] width 251 height 16
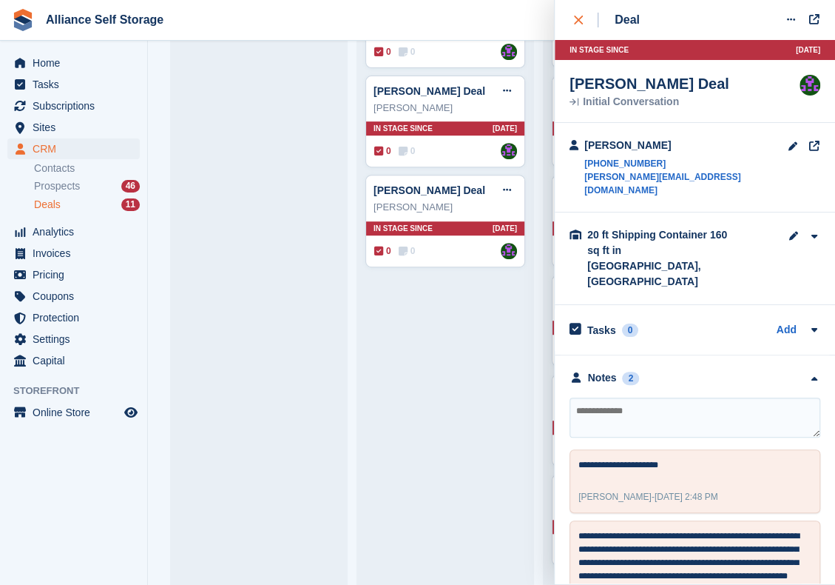
click at [580, 18] on icon "close" at bounding box center [578, 20] width 9 height 9
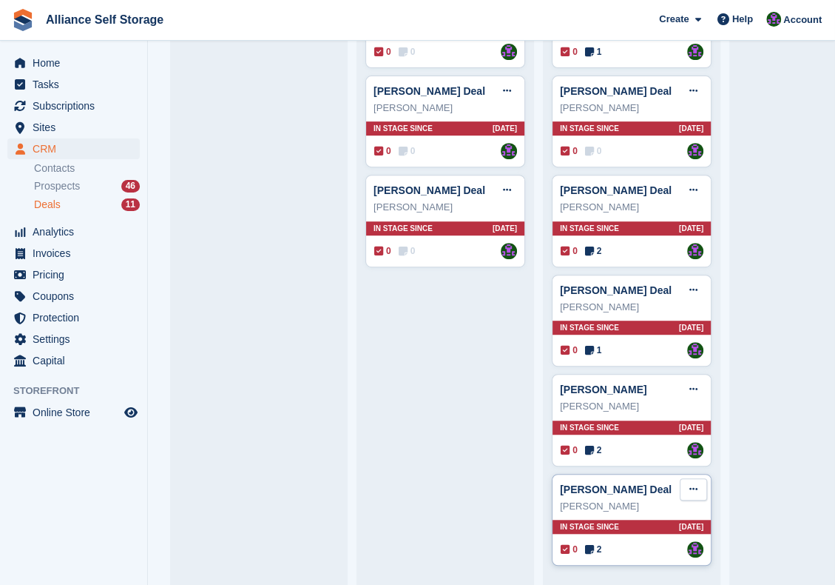
click at [688, 483] on button at bounding box center [693, 489] width 27 height 22
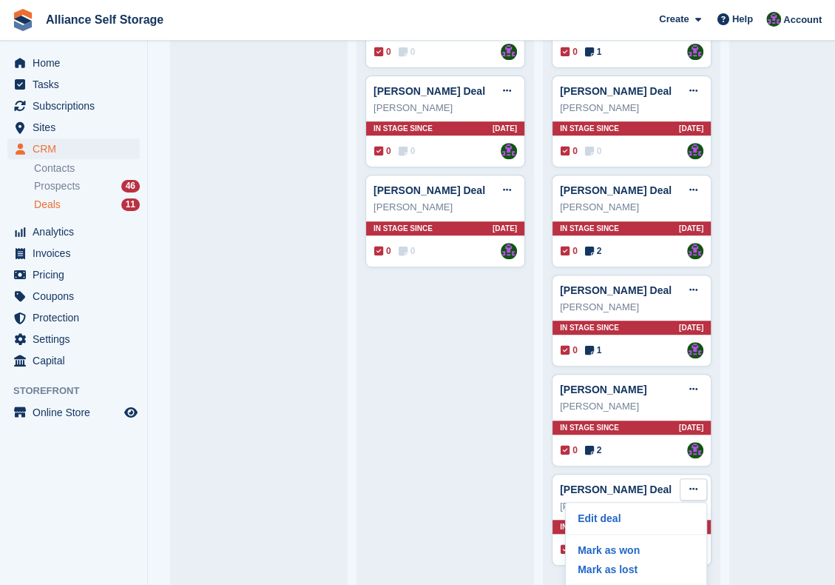
scroll to position [31, 0]
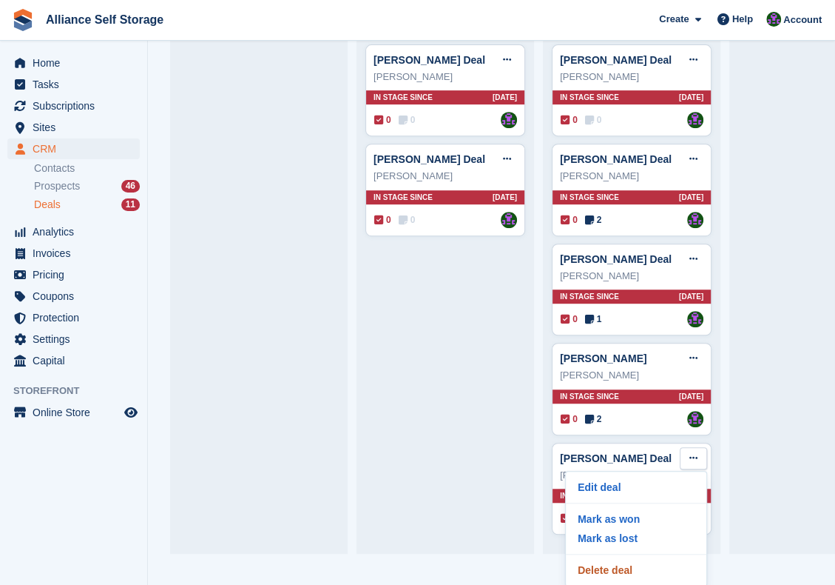
drag, startPoint x: 638, startPoint y: 558, endPoint x: 540, endPoint y: 124, distance: 445.2
click at [638, 560] on p "Delete deal" at bounding box center [636, 569] width 129 height 19
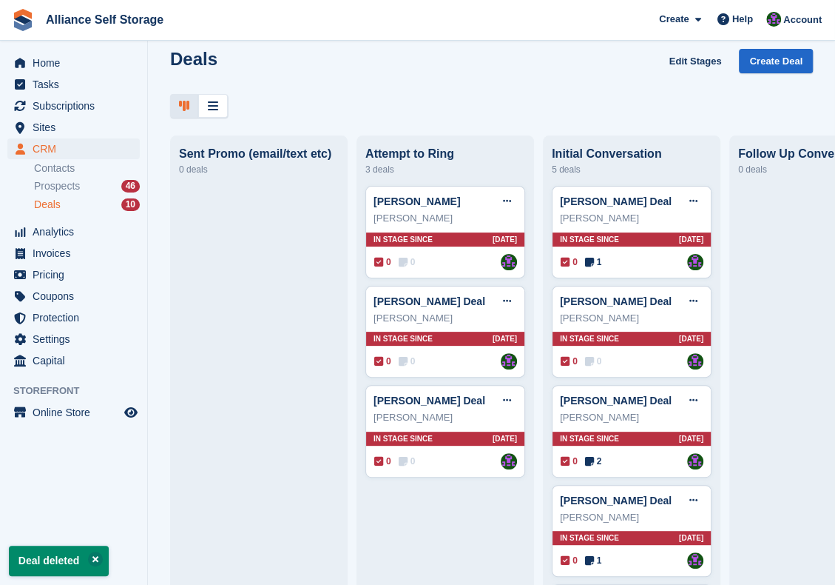
scroll to position [135, 0]
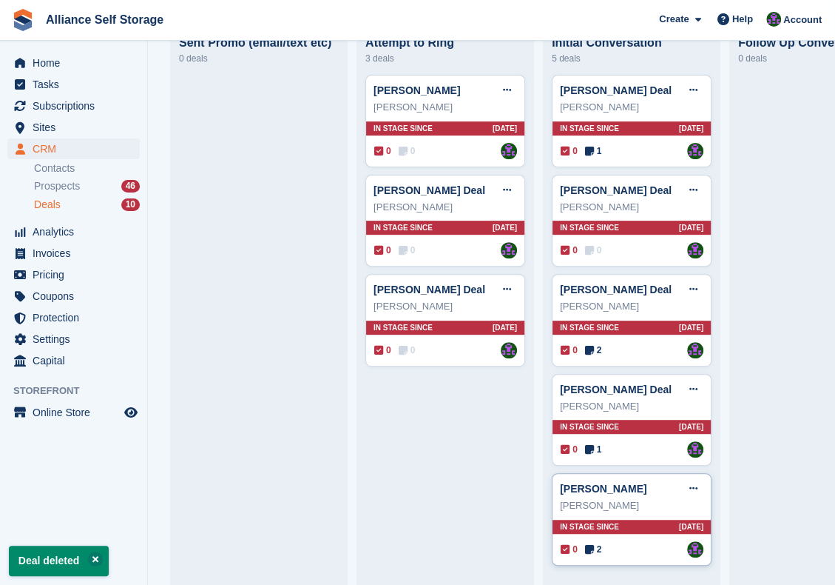
click at [589, 544] on icon at bounding box center [589, 549] width 9 height 10
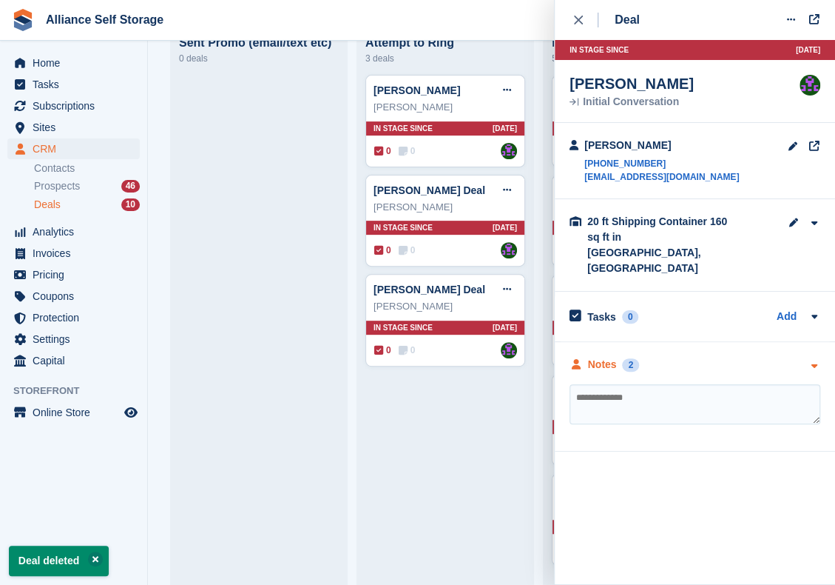
click at [665, 357] on div "Notes 2" at bounding box center [695, 365] width 251 height 16
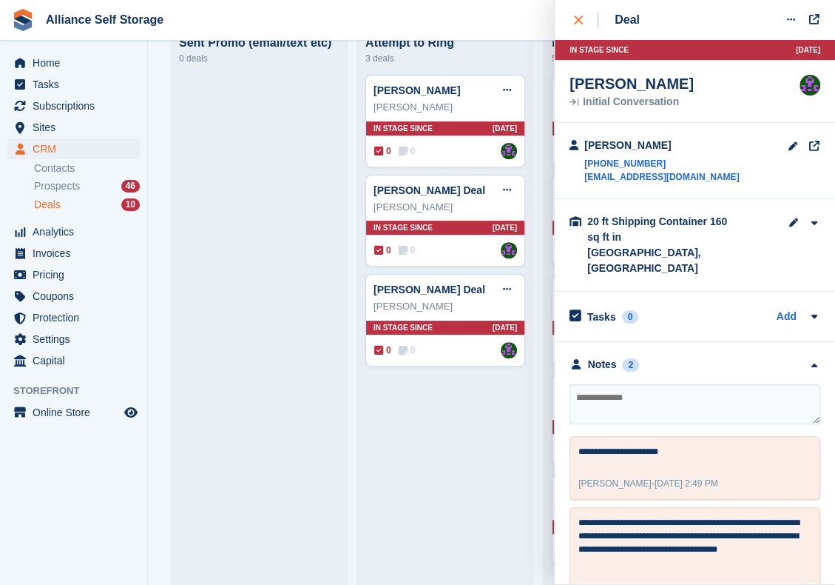
click at [570, 20] on button "close" at bounding box center [586, 20] width 33 height 40
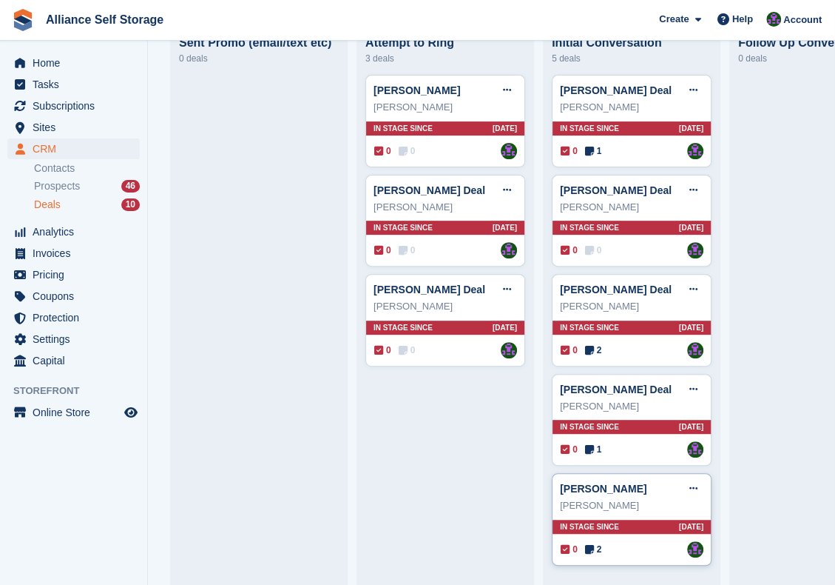
click at [696, 498] on div "Kathy Allen" at bounding box center [632, 505] width 144 height 15
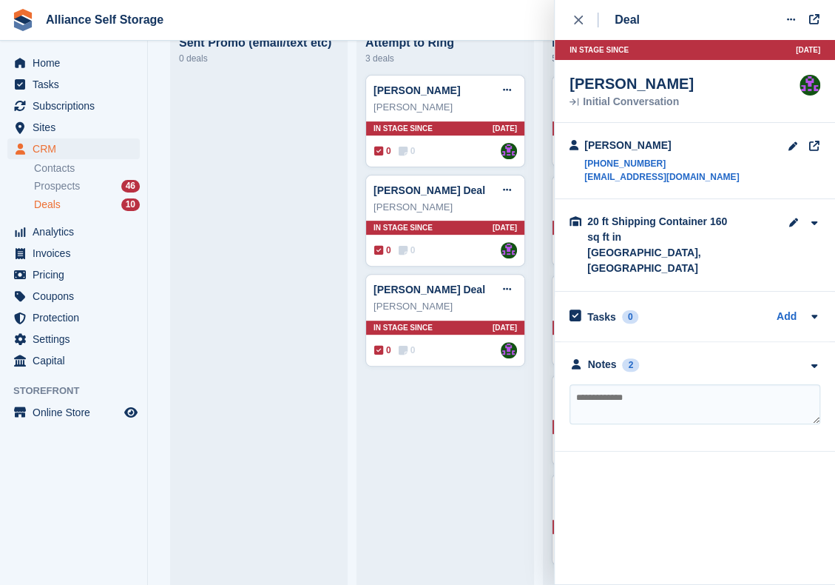
click at [697, 482] on div "Deal Edit deal Mark as won Mark as lost Delete deal In stage since 69D AGO Kath…" at bounding box center [694, 292] width 281 height 585
click at [577, 21] on icon "close" at bounding box center [578, 20] width 9 height 9
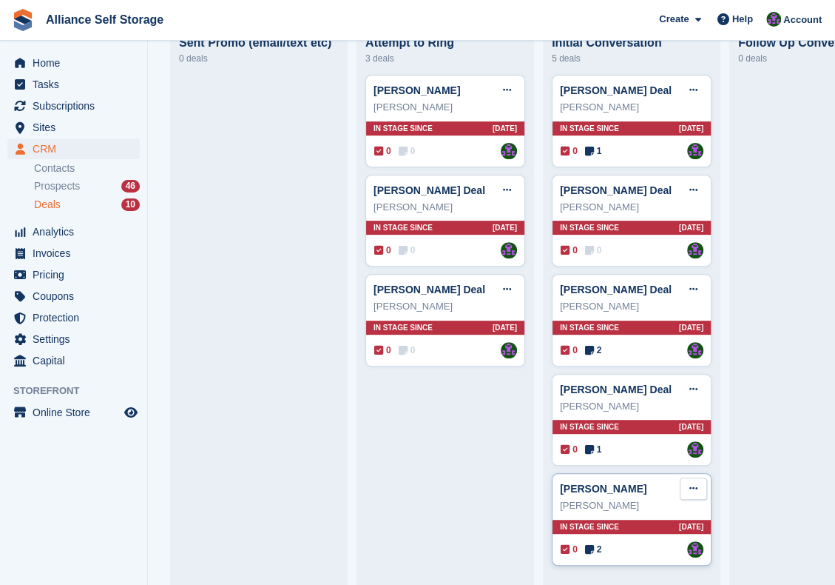
click at [698, 483] on icon at bounding box center [694, 488] width 8 height 10
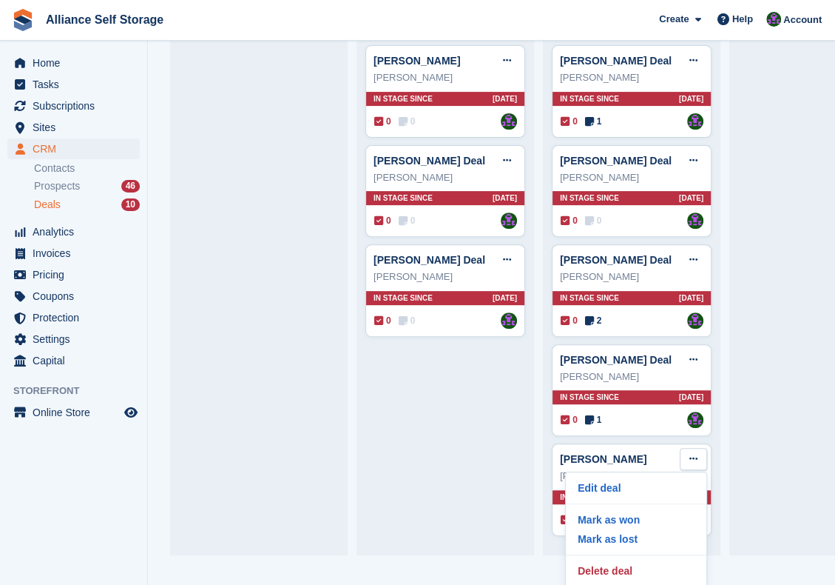
scroll to position [32, 0]
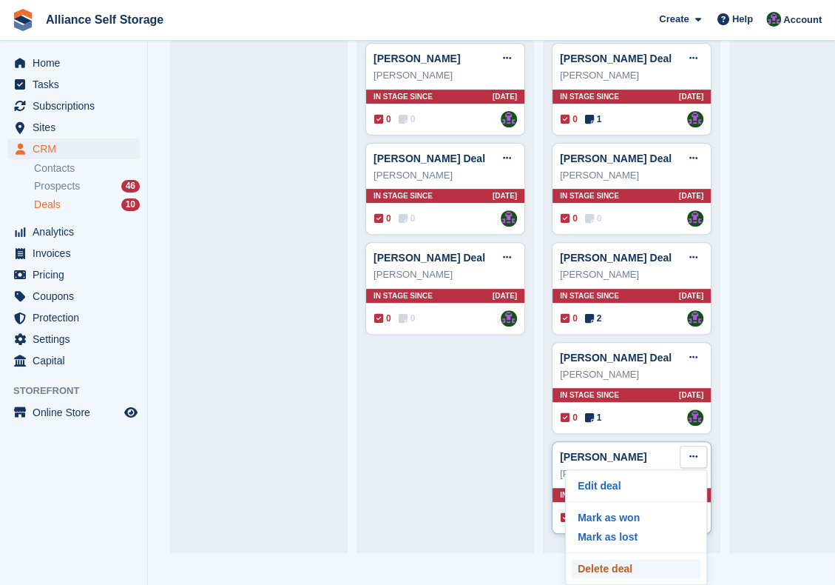
click at [622, 565] on p "Delete deal" at bounding box center [636, 568] width 129 height 19
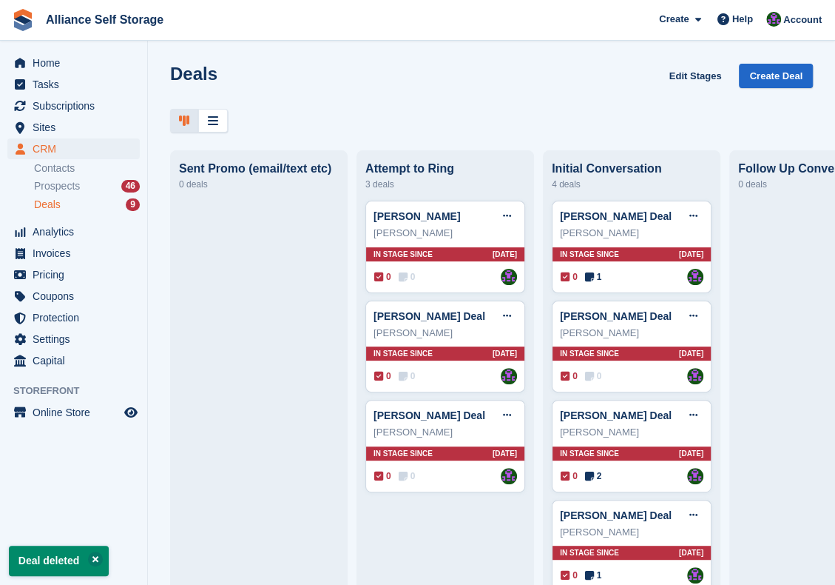
scroll to position [37, 0]
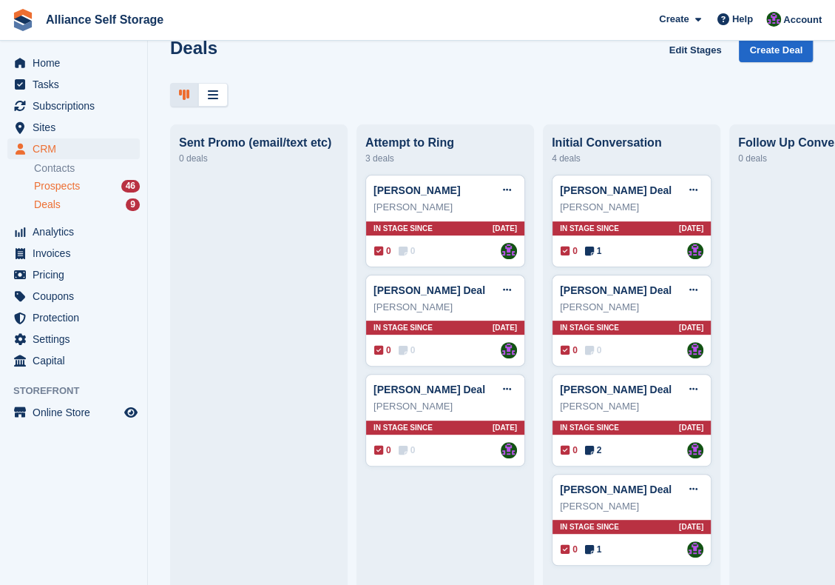
click at [69, 183] on span "Prospects" at bounding box center [57, 186] width 46 height 14
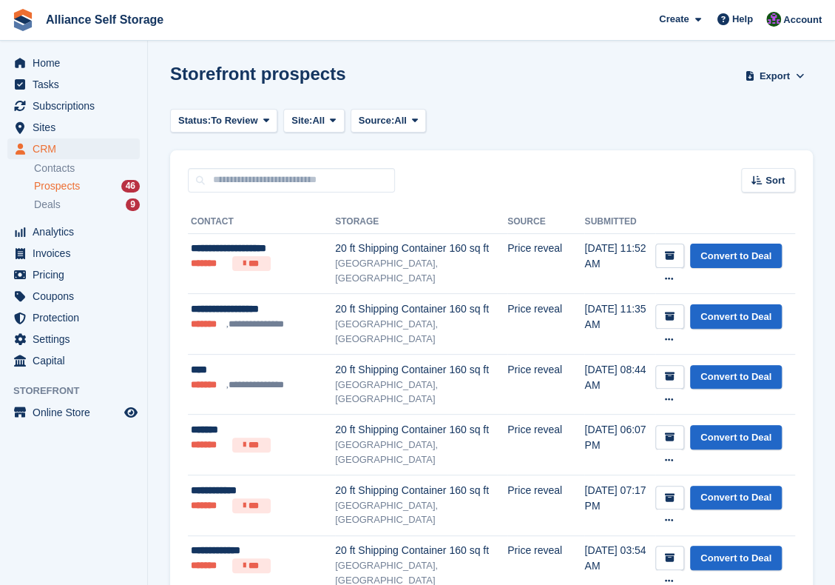
scroll to position [3203, 0]
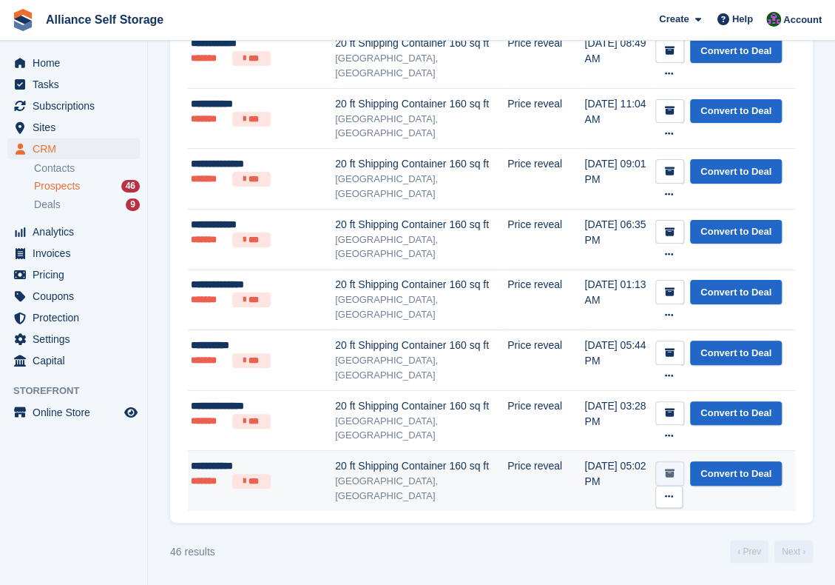
click at [665, 468] on icon "submit" at bounding box center [670, 473] width 10 height 10
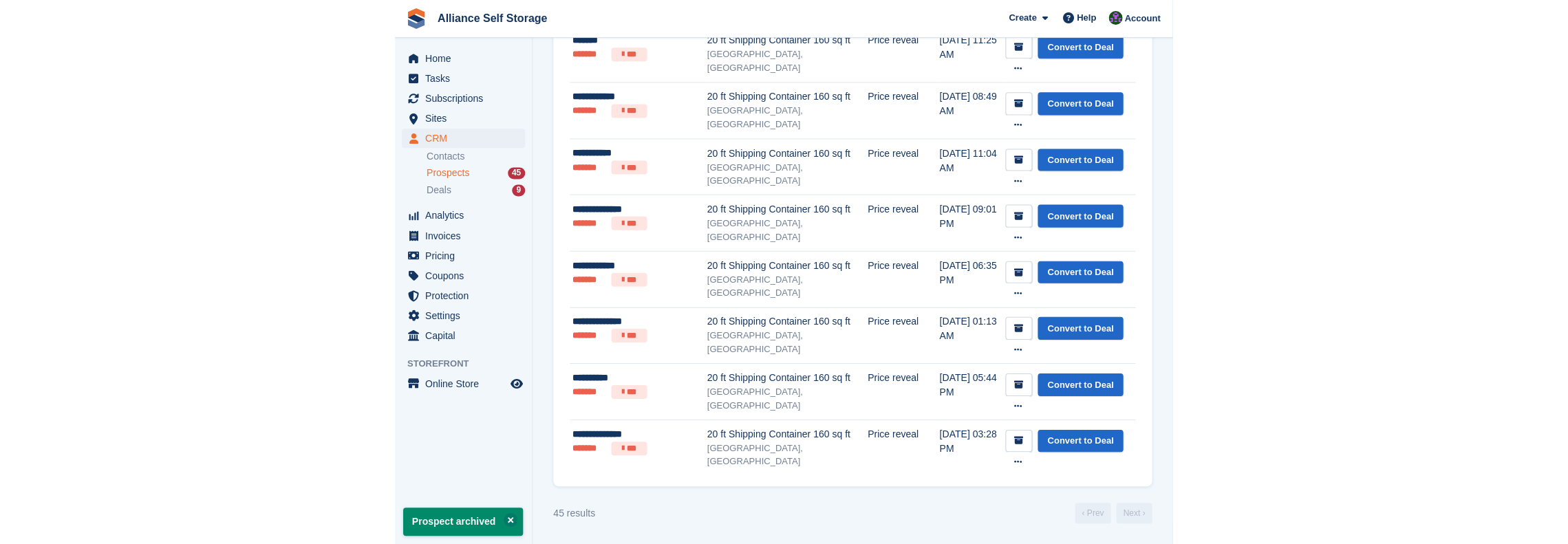
scroll to position [0, 0]
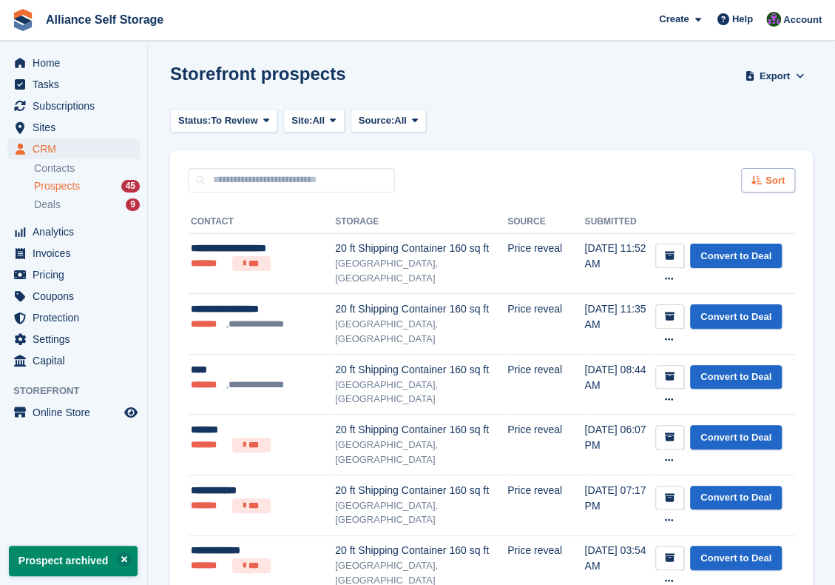
click at [780, 170] on div "Sort" at bounding box center [768, 180] width 54 height 24
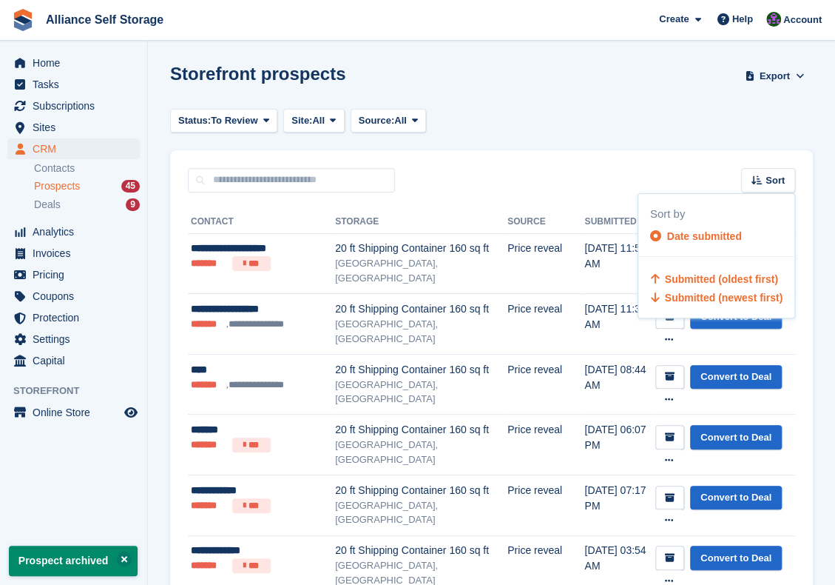
click at [721, 279] on span "Submitted (oldest first)" at bounding box center [721, 279] width 113 height 12
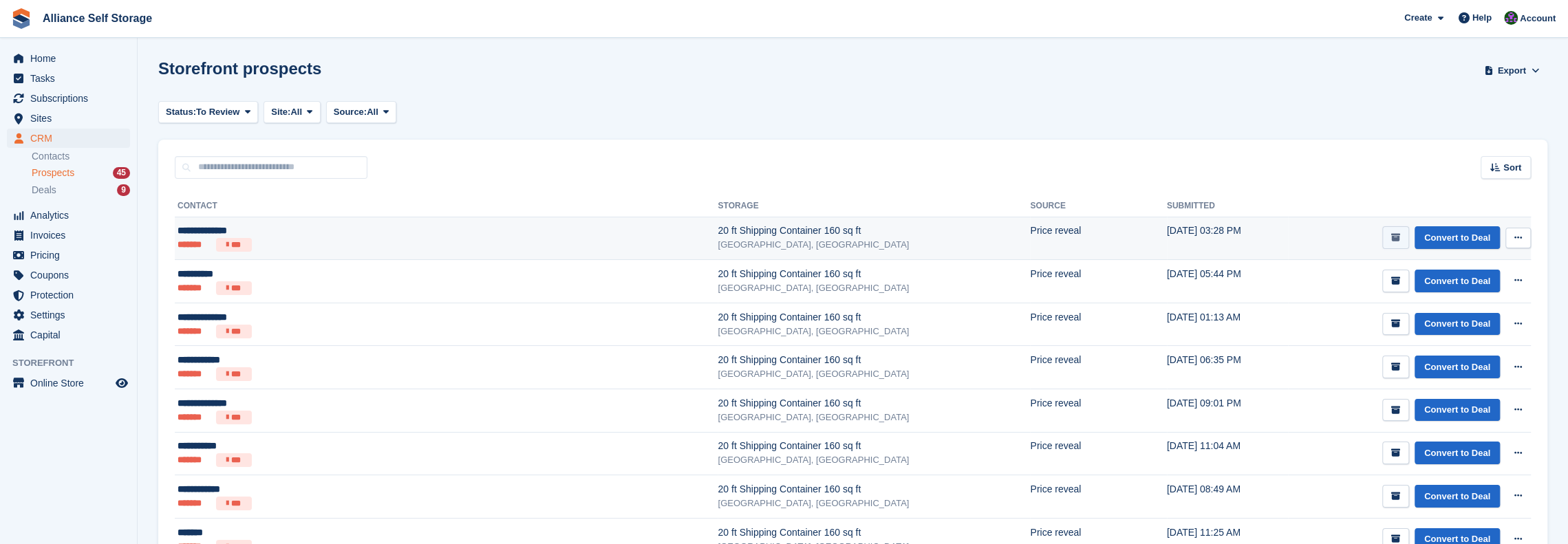
click at [777, 235] on icon "submit" at bounding box center [1396, 238] width 9 height 9
click at [777, 242] on icon "submit" at bounding box center [1396, 238] width 9 height 9
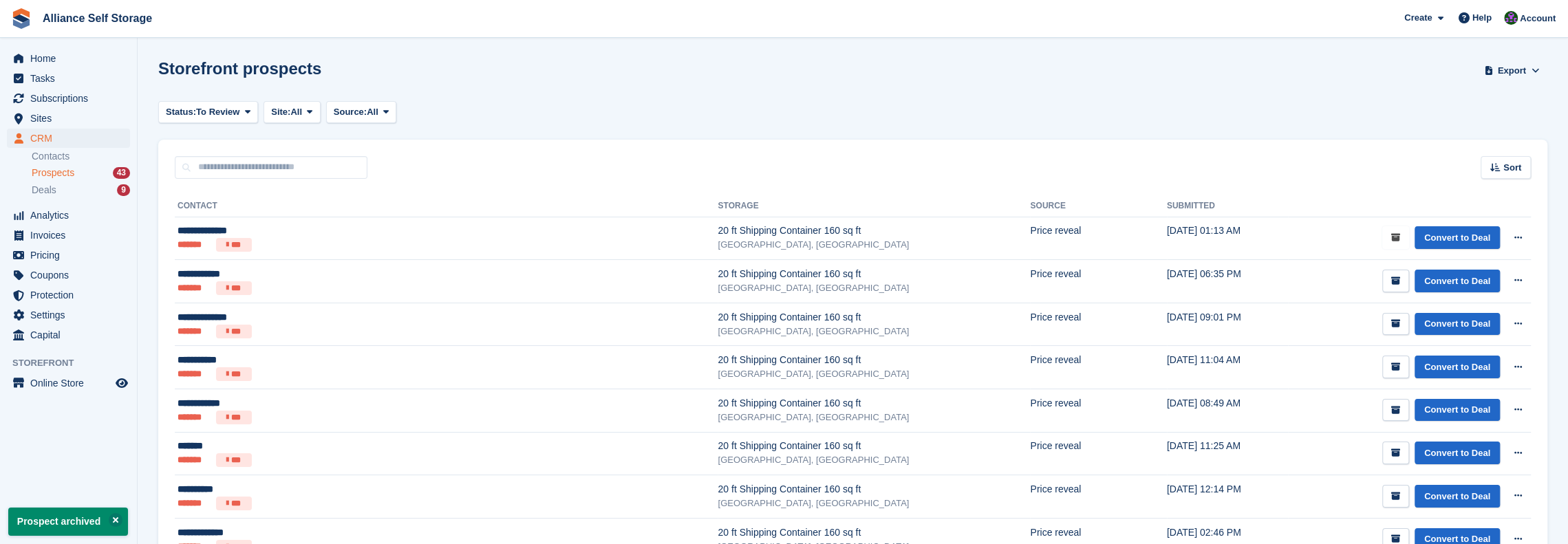
click at [777, 242] on icon "submit" at bounding box center [1396, 238] width 9 height 9
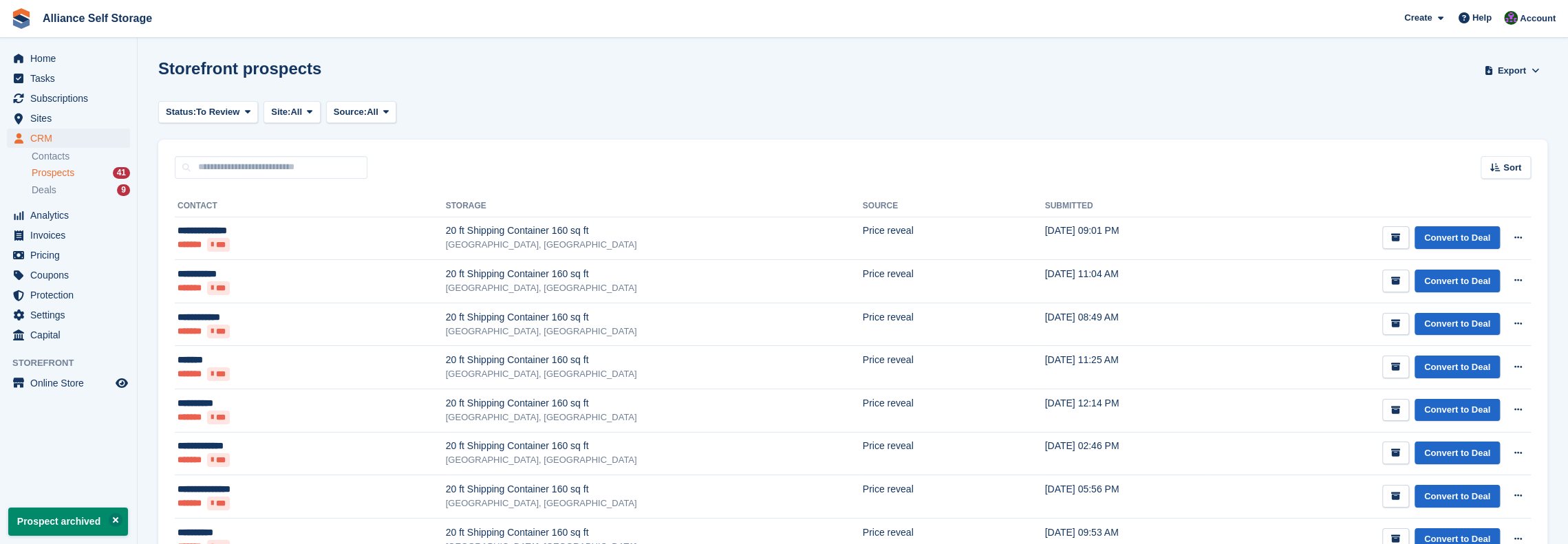
click at [777, 239] on icon "submit" at bounding box center [1396, 238] width 9 height 9
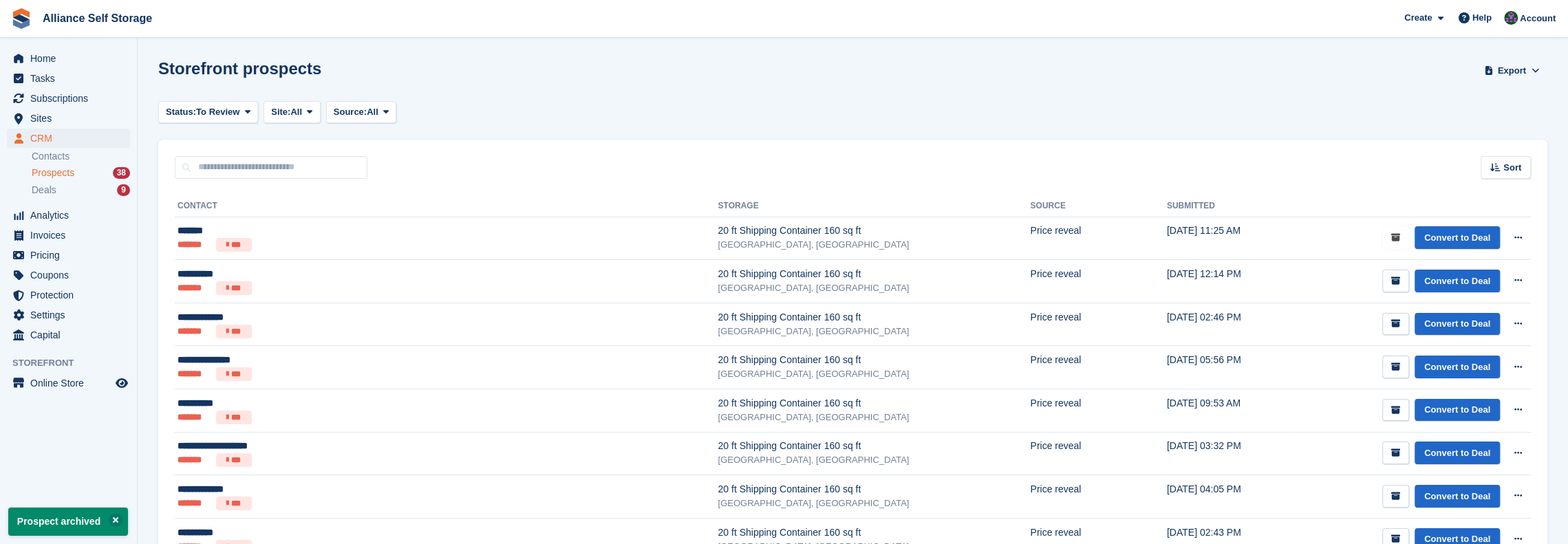
click at [777, 239] on icon "submit" at bounding box center [1396, 238] width 9 height 9
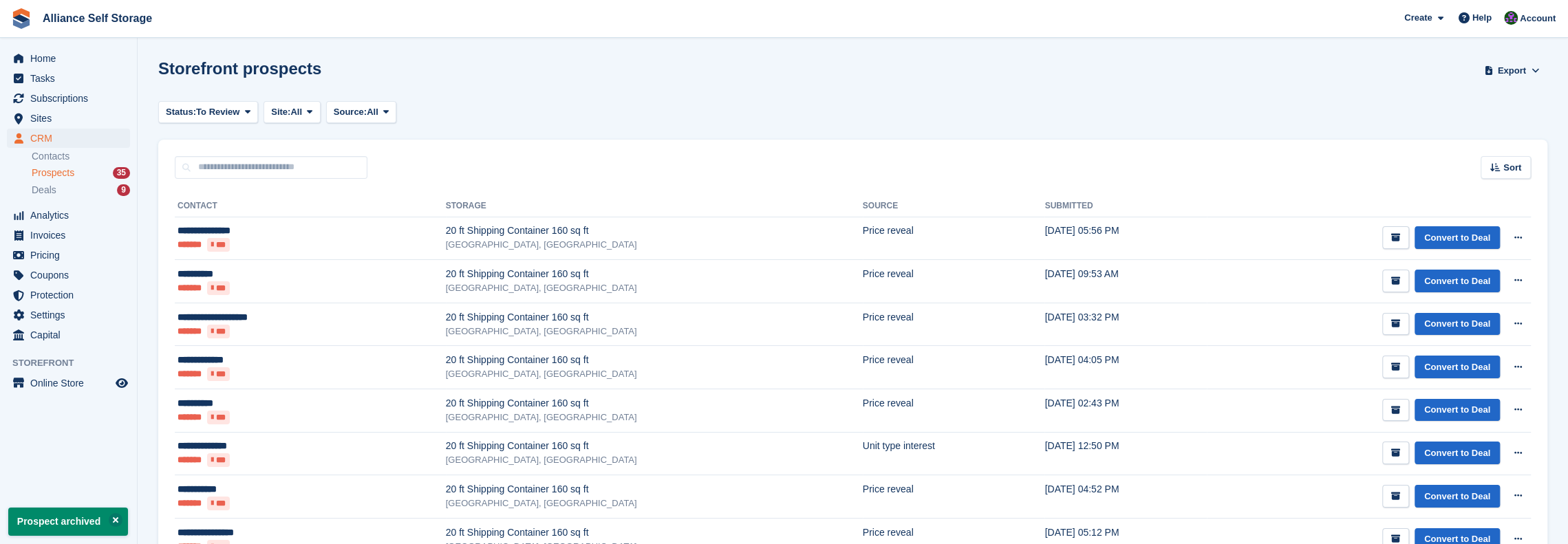
click at [777, 239] on icon "submit" at bounding box center [1396, 238] width 9 height 9
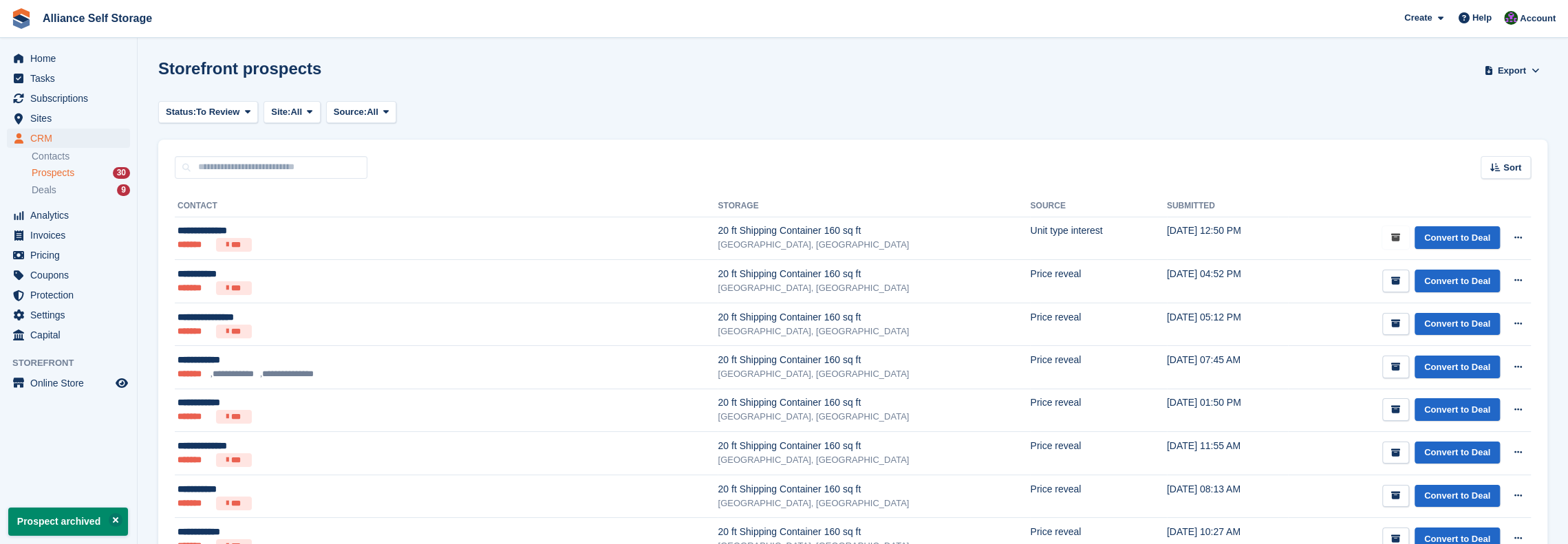
click at [777, 239] on icon "submit" at bounding box center [1396, 238] width 9 height 9
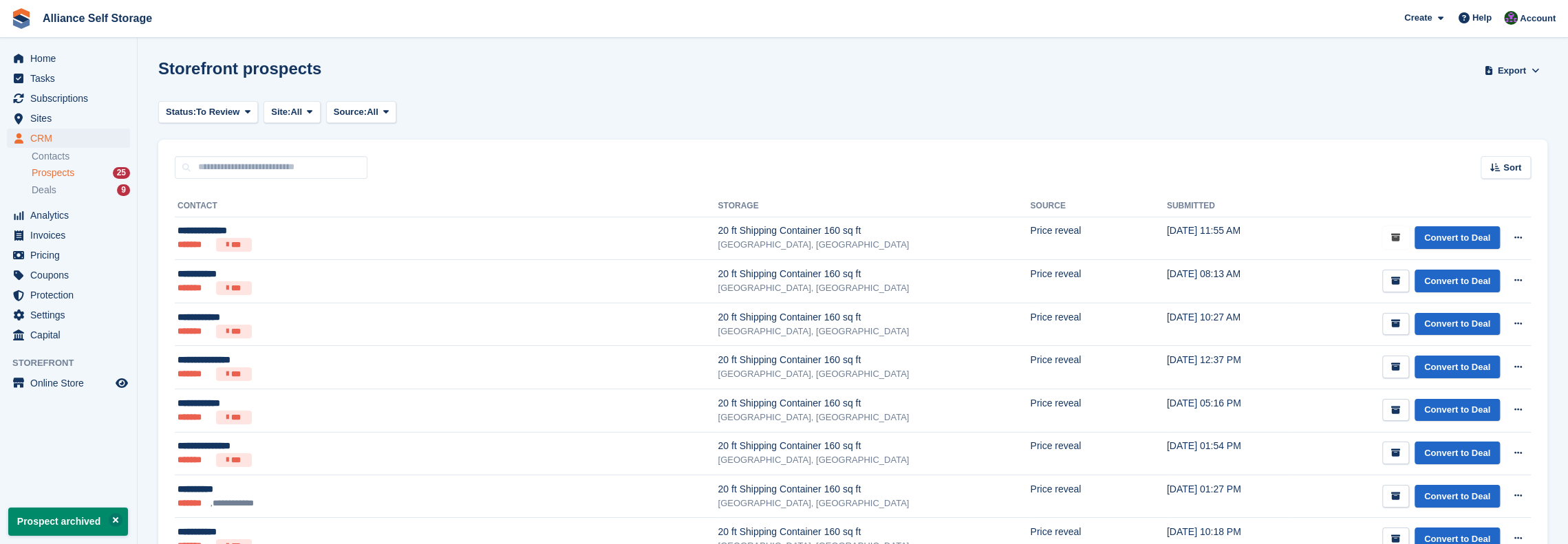
click at [777, 239] on icon "submit" at bounding box center [1396, 238] width 9 height 9
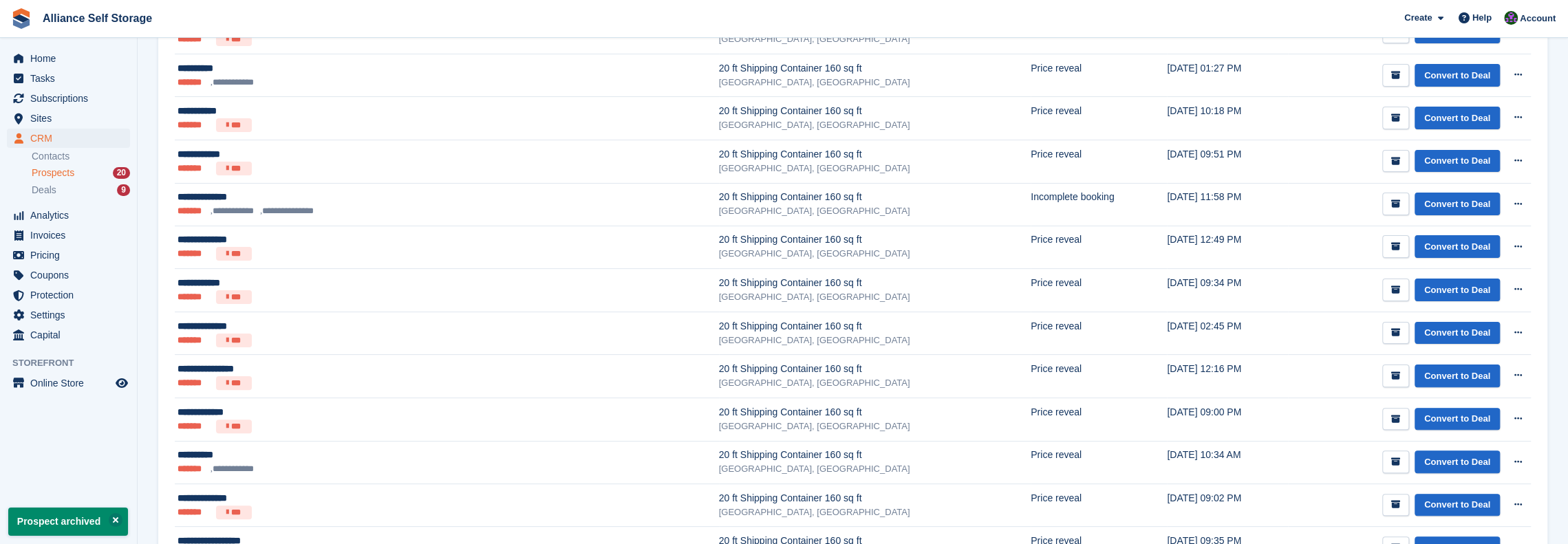
scroll to position [206, 0]
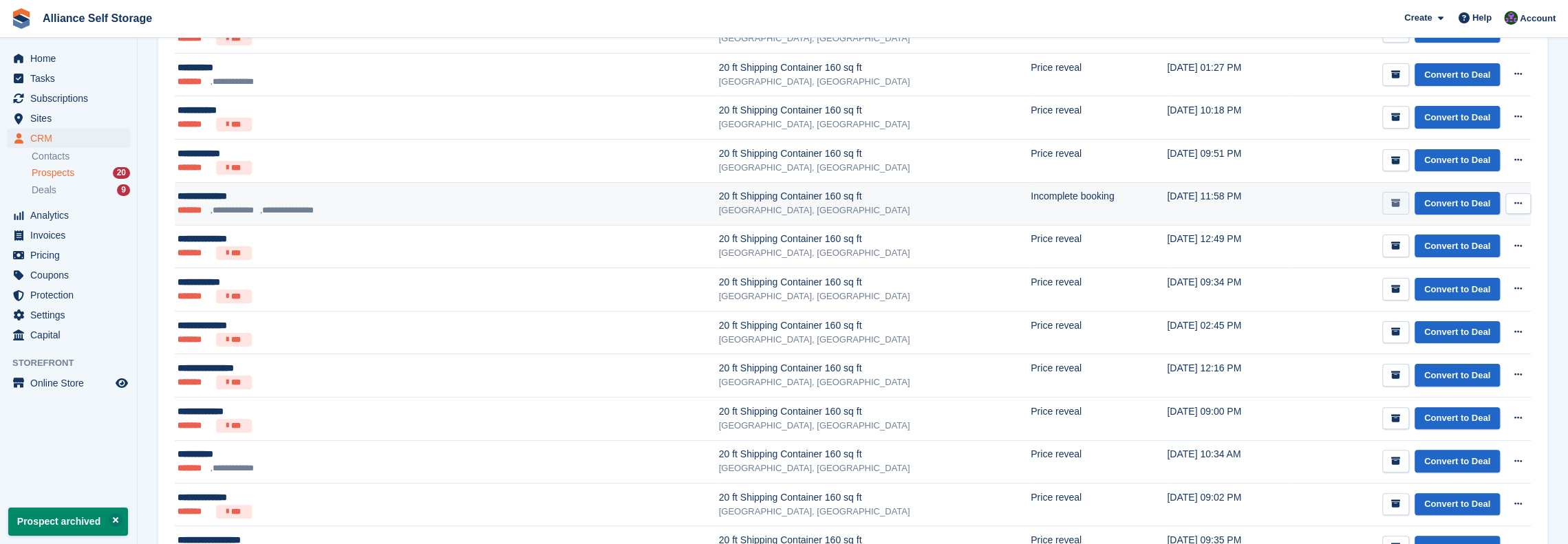
click at [777, 201] on button "submit" at bounding box center [1396, 203] width 27 height 22
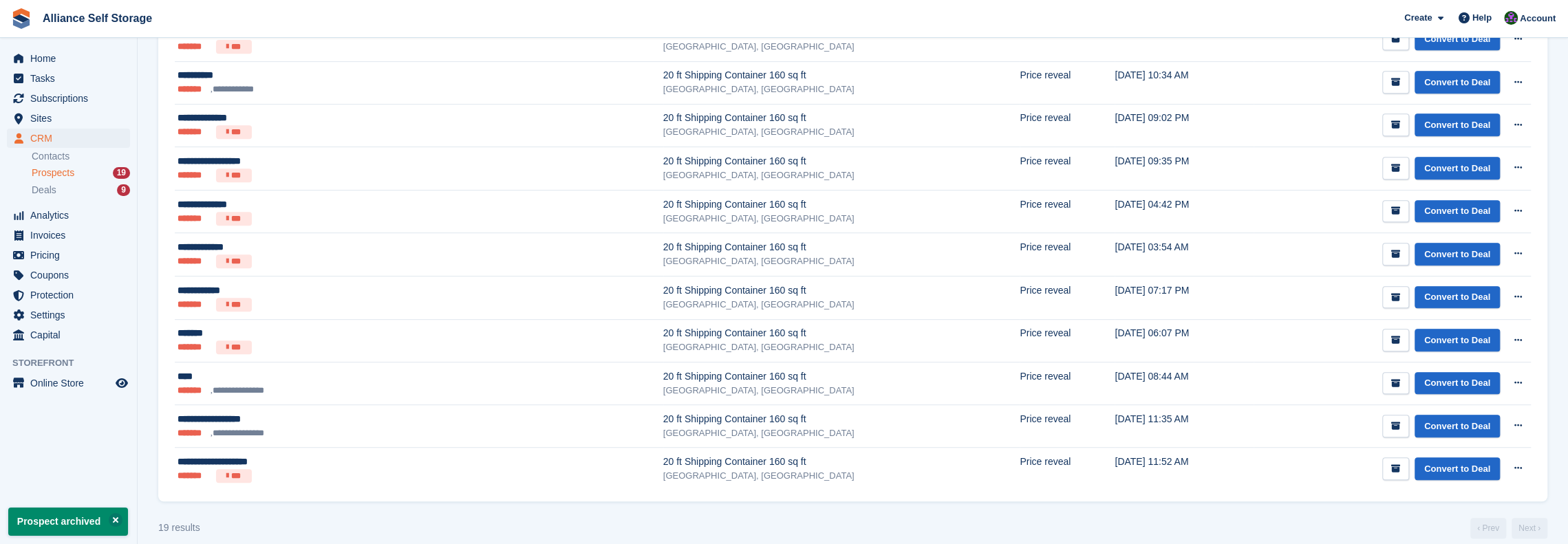
scroll to position [553, 0]
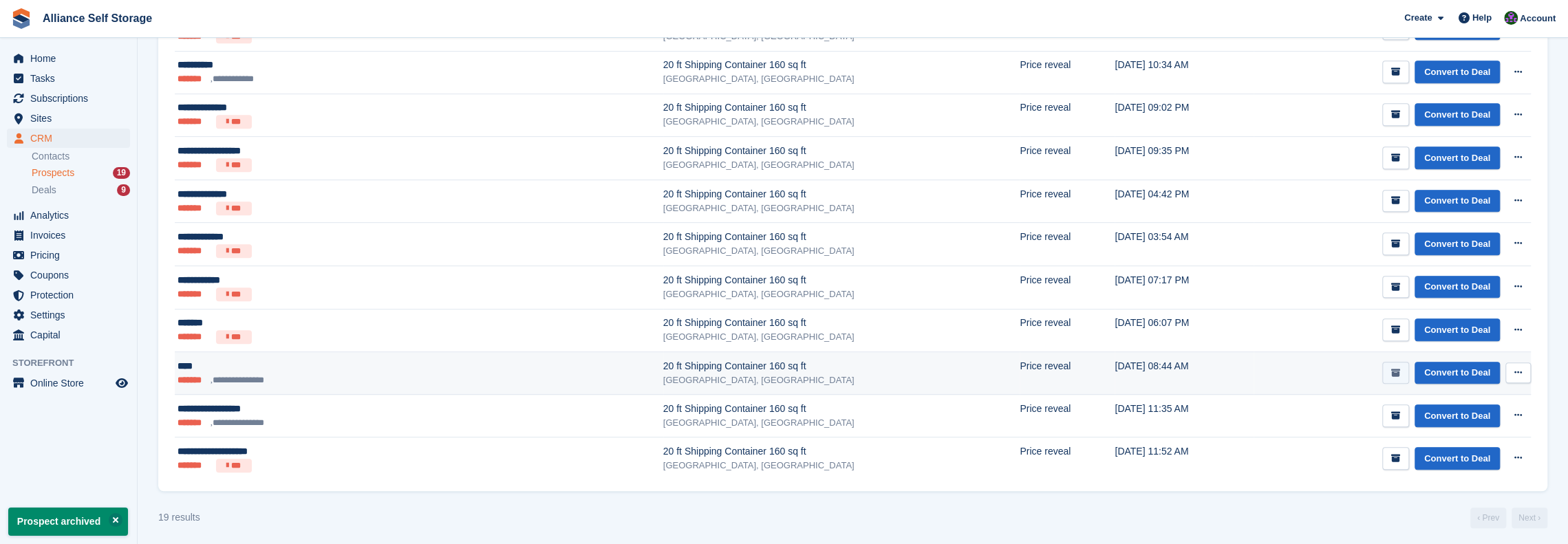
click at [777, 372] on icon "submit" at bounding box center [1396, 374] width 9 height 9
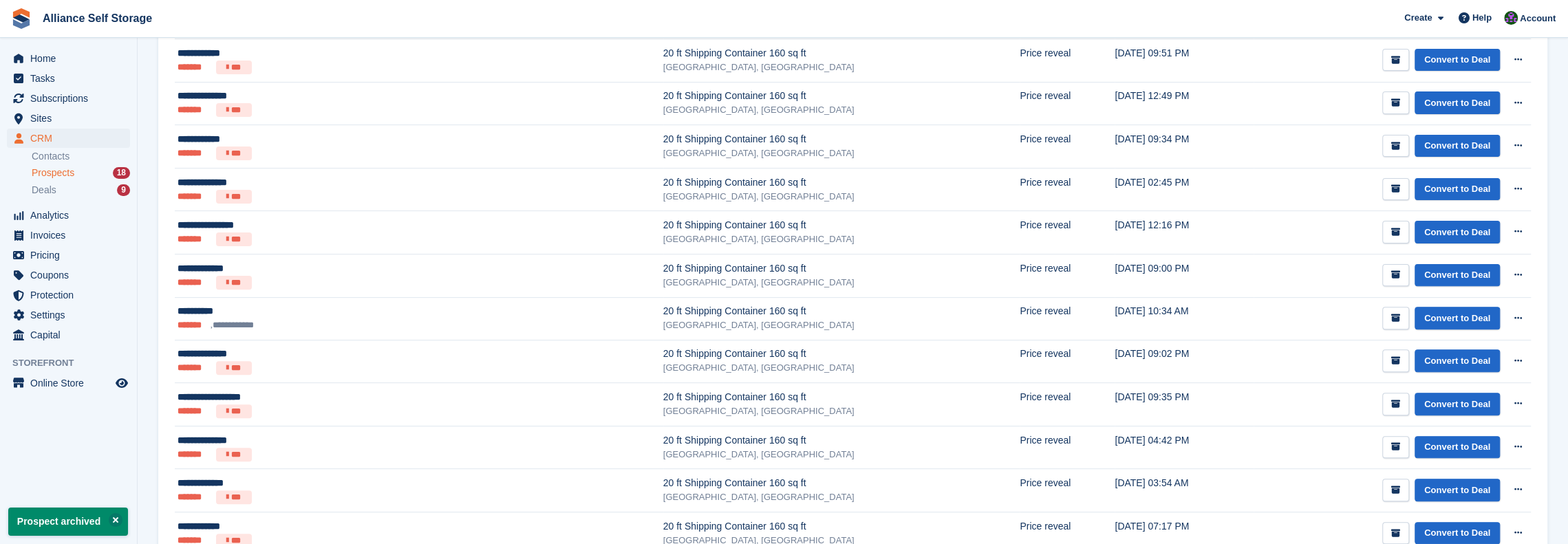
scroll to position [511, 0]
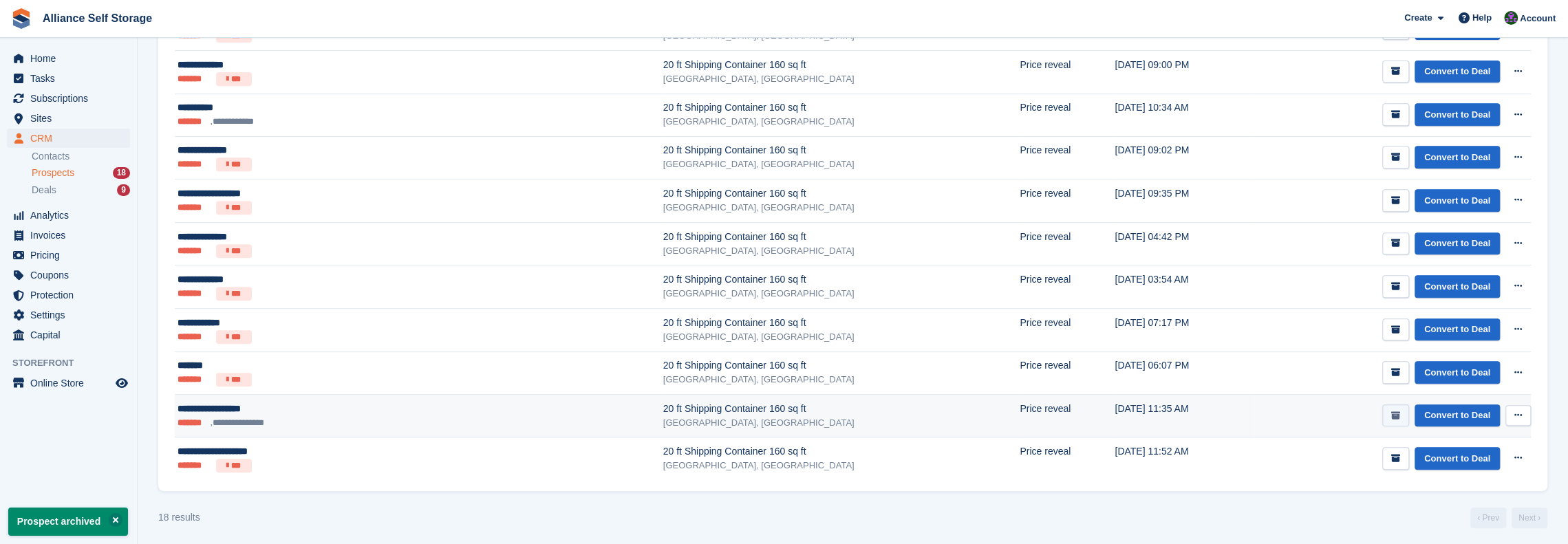
click at [777, 414] on icon "submit" at bounding box center [1396, 416] width 9 height 9
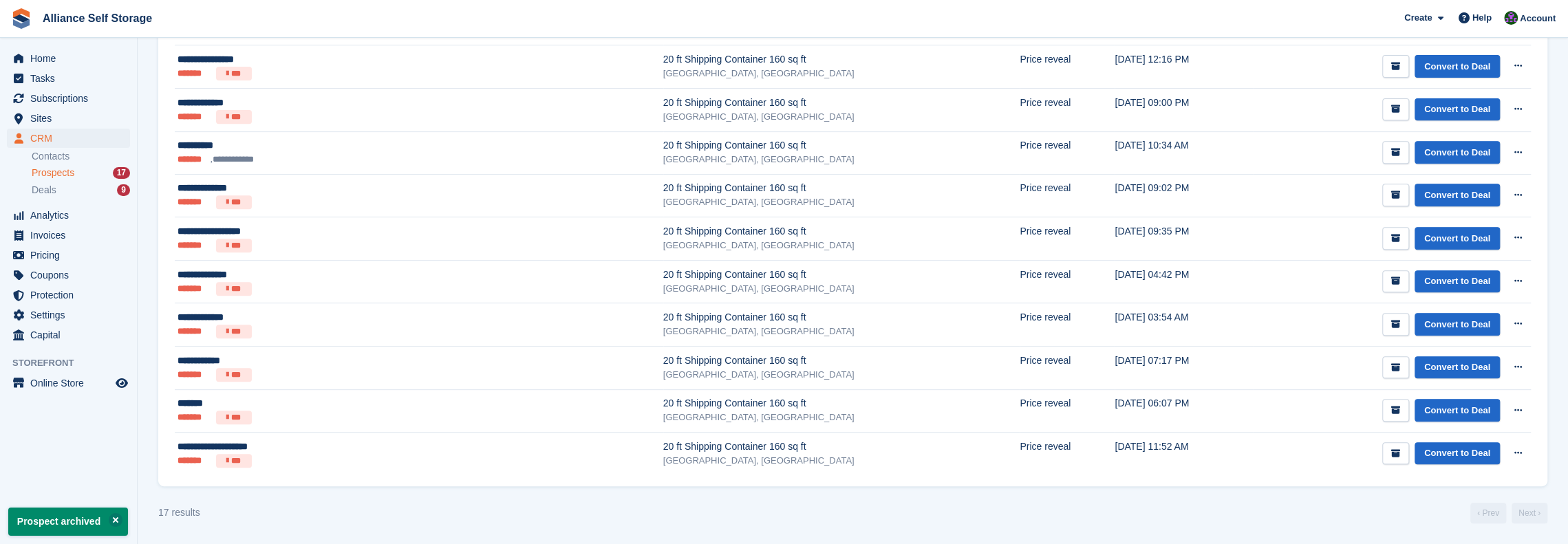
scroll to position [0, 0]
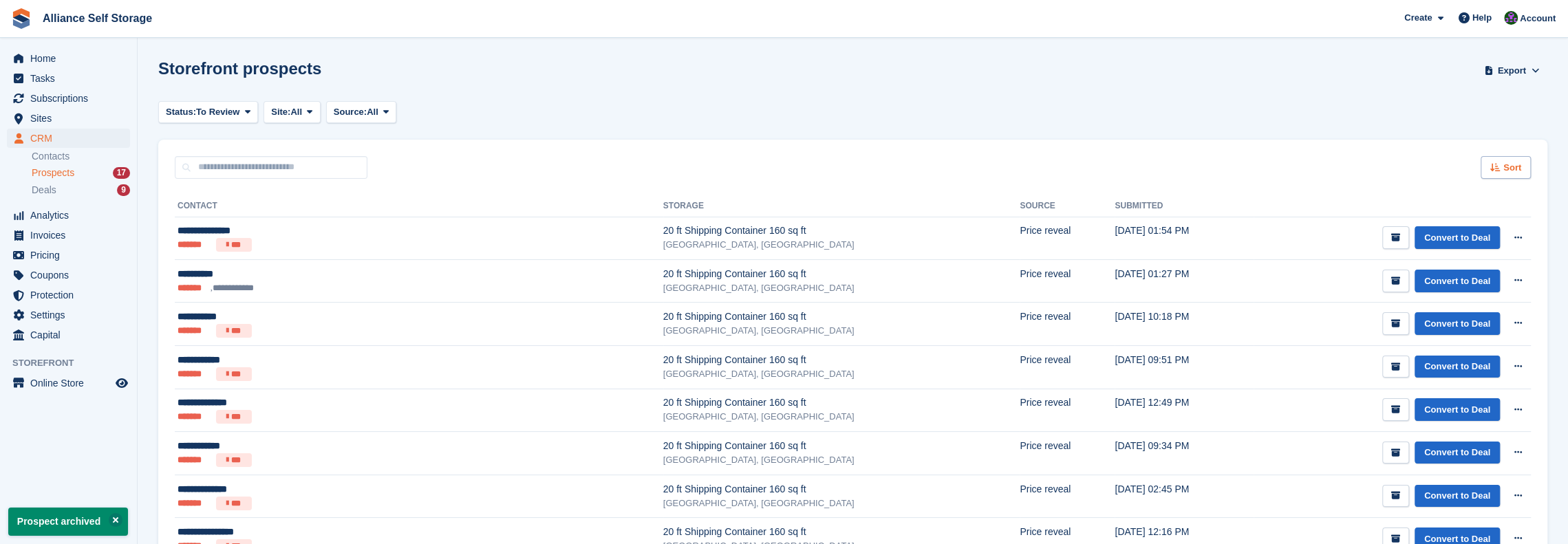
click at [777, 163] on span "Sort" at bounding box center [1512, 167] width 18 height 14
click at [777, 277] on span "Submitted (newest first)" at bounding box center [1465, 277] width 110 height 11
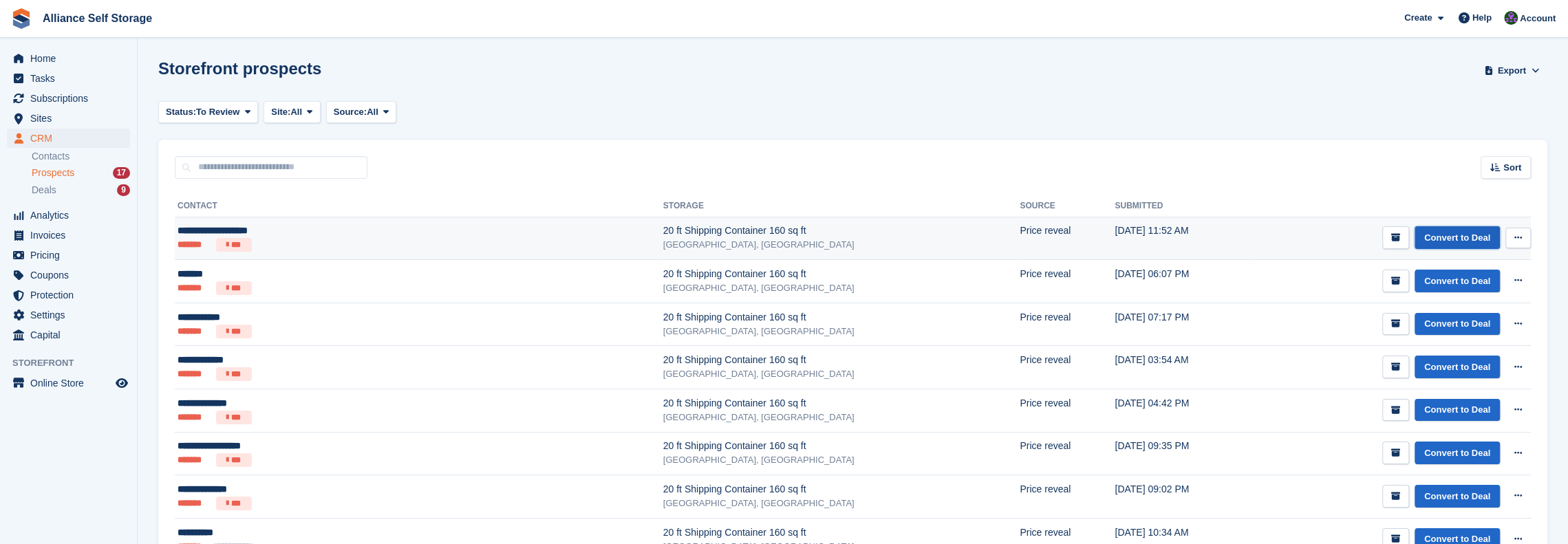
click at [777, 244] on link "Convert to Deal" at bounding box center [1457, 237] width 86 height 22
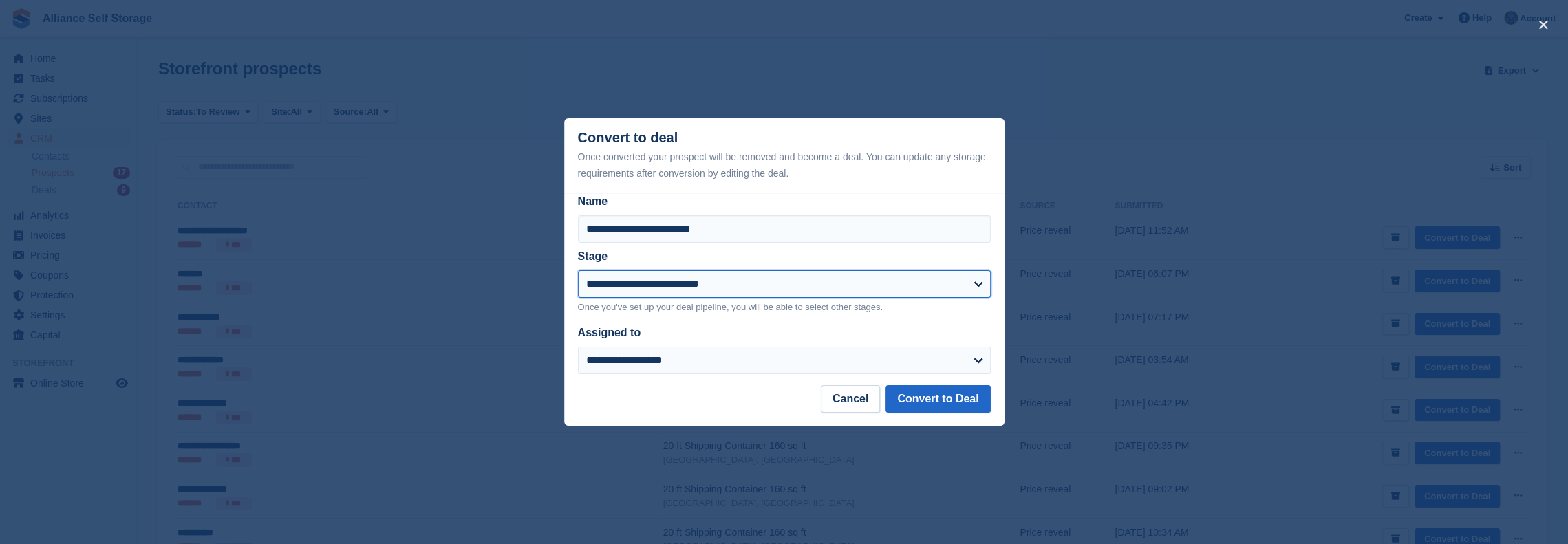
click at [777, 294] on select "**********" at bounding box center [785, 285] width 413 height 28
select select "****"
click at [578, 272] on select "**********" at bounding box center [785, 285] width 413 height 28
click at [740, 376] on div "**********" at bounding box center [785, 289] width 441 height 192
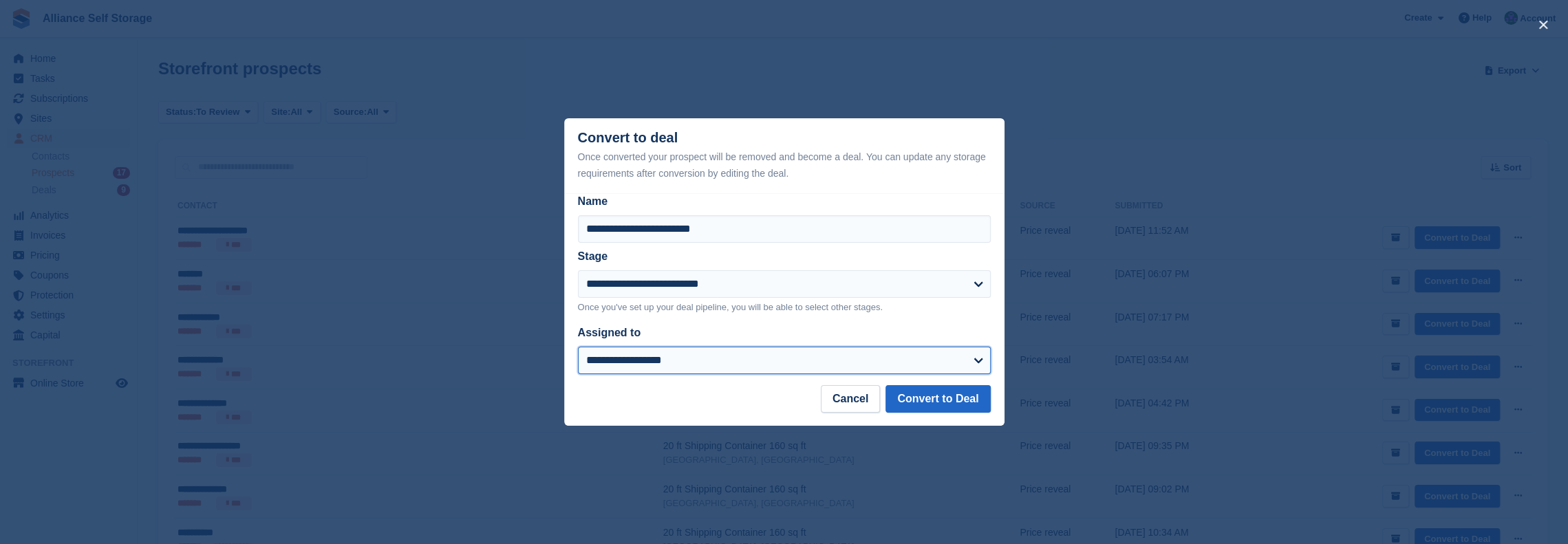
click at [737, 375] on select "**********" at bounding box center [785, 361] width 413 height 28
select select "****"
click at [578, 348] on select "**********" at bounding box center [785, 361] width 413 height 28
click at [777, 399] on button "Convert to Deal" at bounding box center [937, 399] width 104 height 28
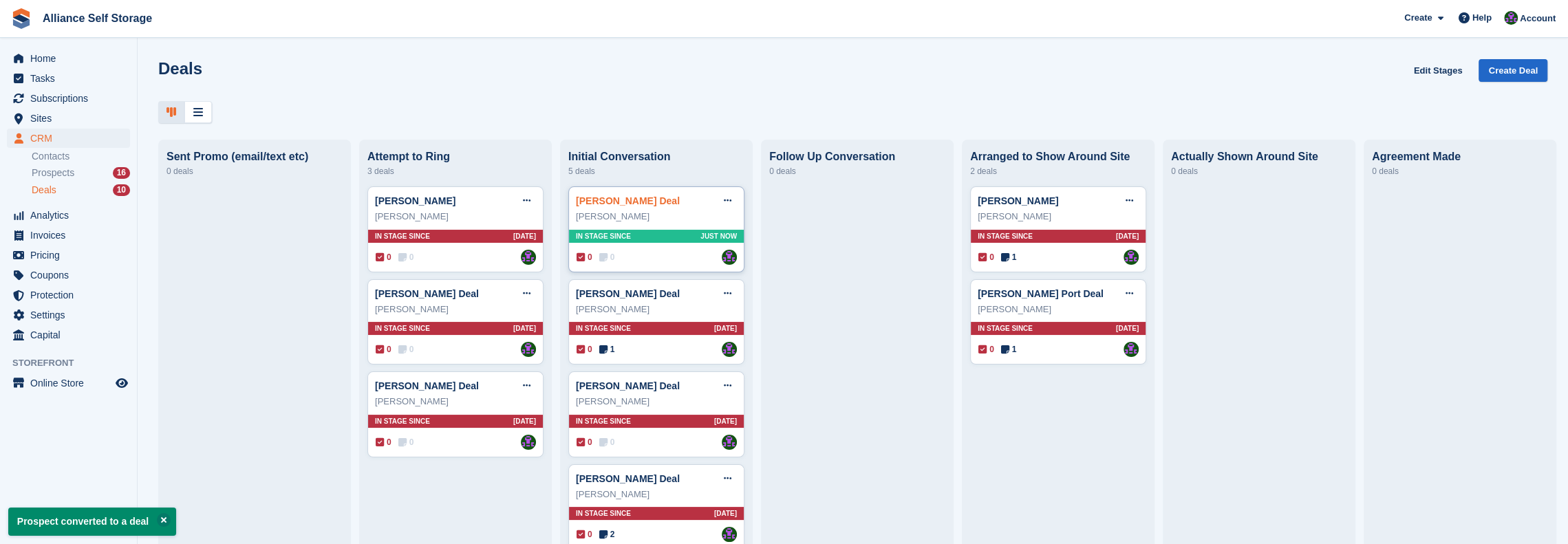
drag, startPoint x: 639, startPoint y: 207, endPoint x: 649, endPoint y: 210, distance: 10.4
click at [639, 206] on link "Alison Edwards-Smith Deal" at bounding box center [628, 201] width 104 height 11
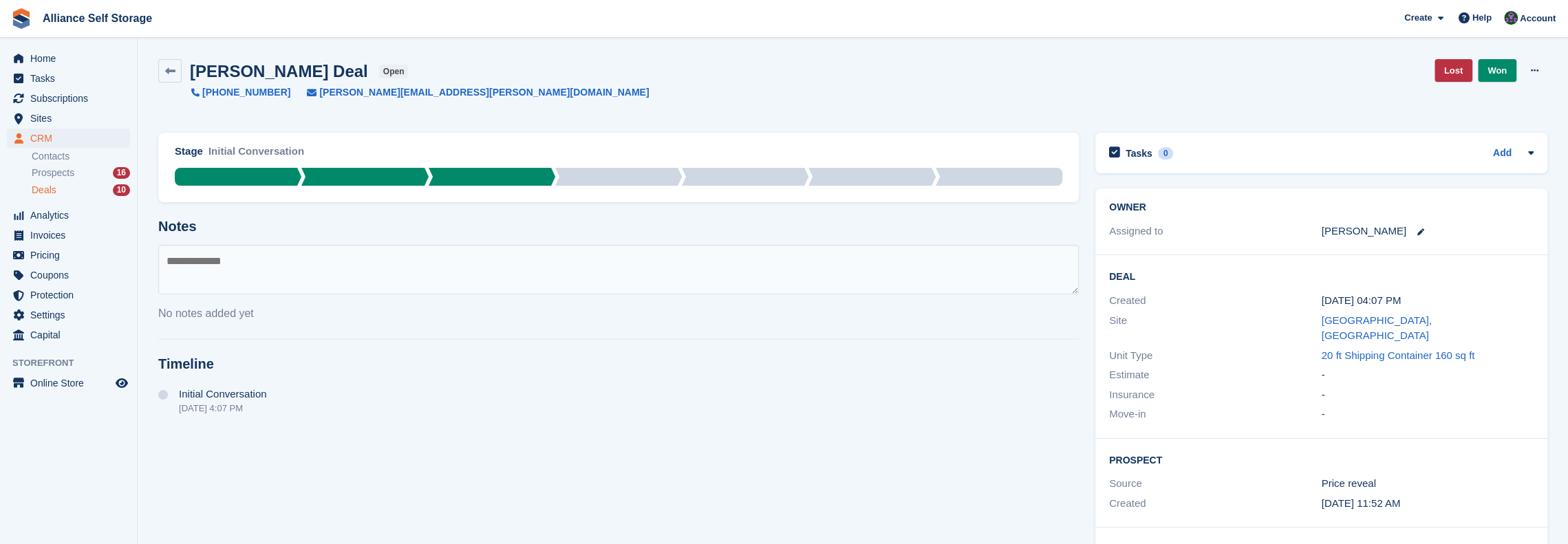
click at [376, 274] on textarea at bounding box center [618, 269] width 921 height 49
click at [388, 263] on textarea "**********" at bounding box center [618, 269] width 921 height 49
click at [392, 259] on textarea "**********" at bounding box center [618, 269] width 921 height 49
click at [364, 263] on textarea "**********" at bounding box center [618, 269] width 921 height 49
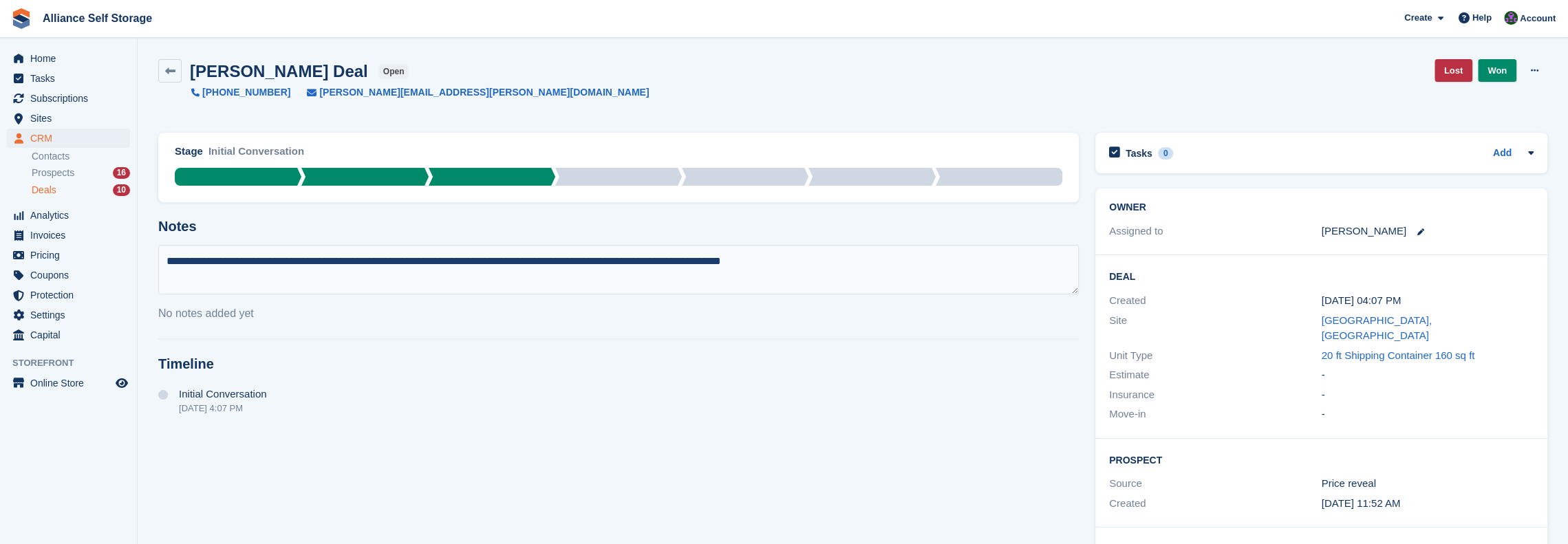
click at [702, 266] on textarea "**********" at bounding box center [618, 269] width 921 height 49
type textarea "**********"
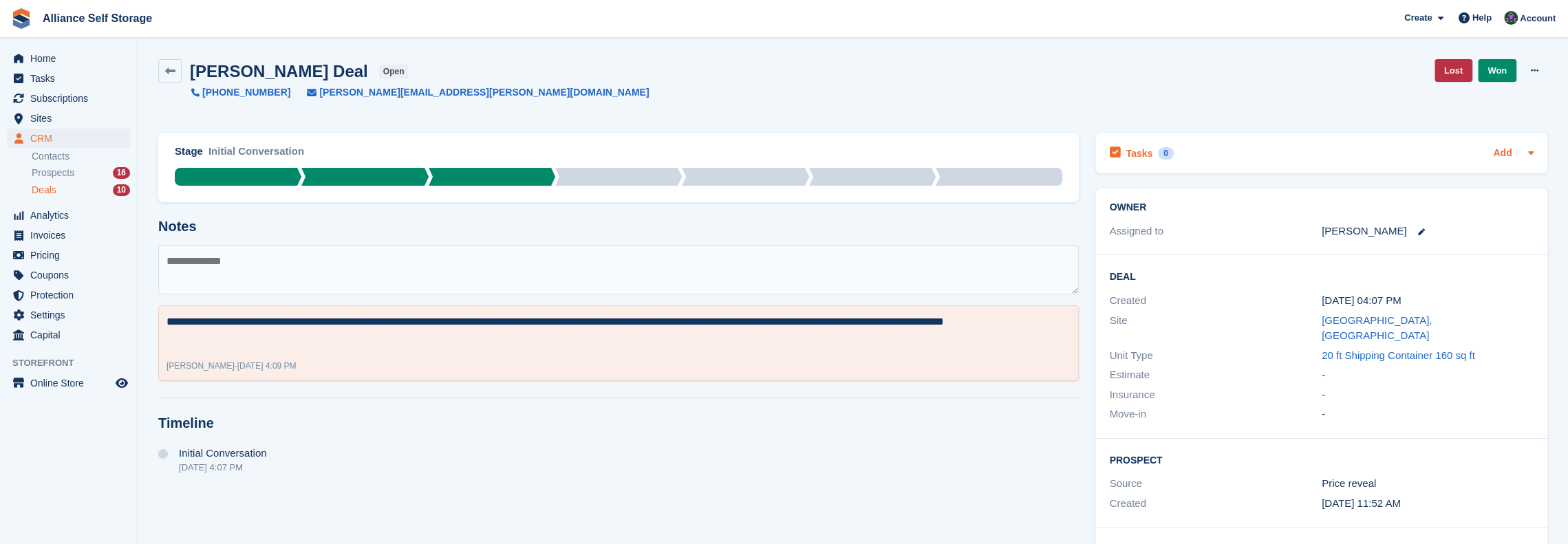
click at [777, 159] on link "Add" at bounding box center [1503, 153] width 19 height 16
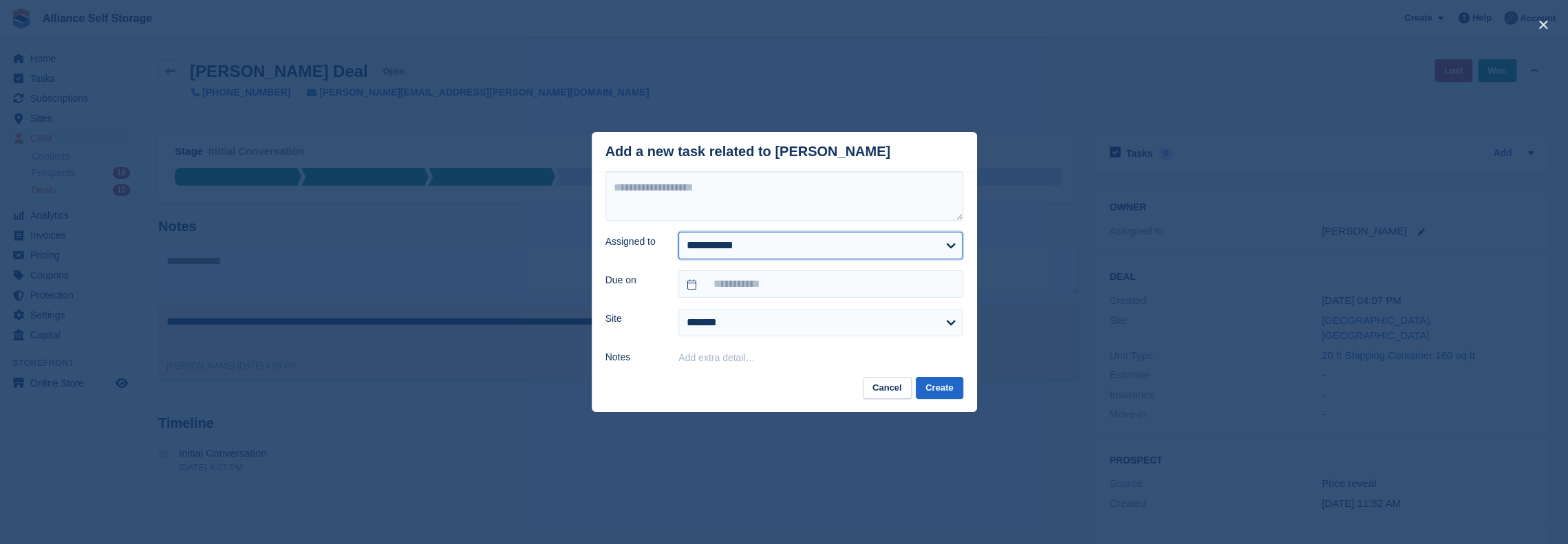
click at [777, 247] on select "**********" at bounding box center [821, 245] width 285 height 28
select select "****"
click at [679, 232] on select "**********" at bounding box center [821, 245] width 285 height 28
click at [777, 290] on input "text" at bounding box center [821, 285] width 285 height 28
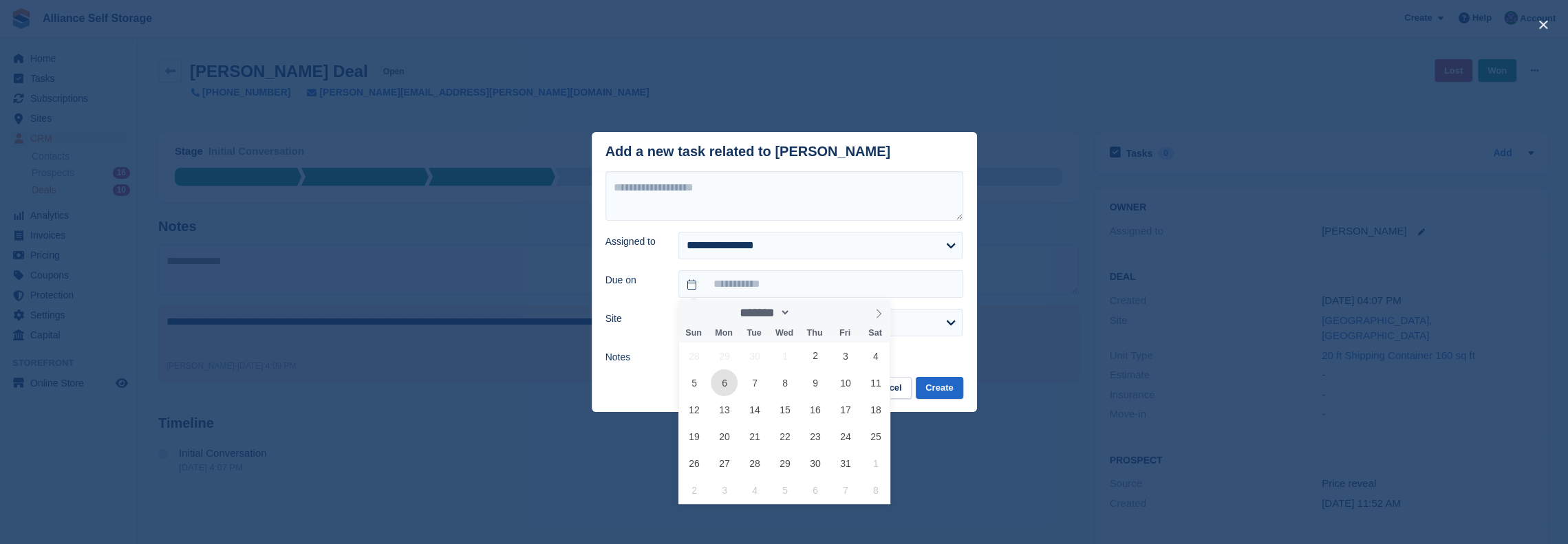
click at [724, 385] on span "6" at bounding box center [724, 382] width 27 height 27
type input "**********"
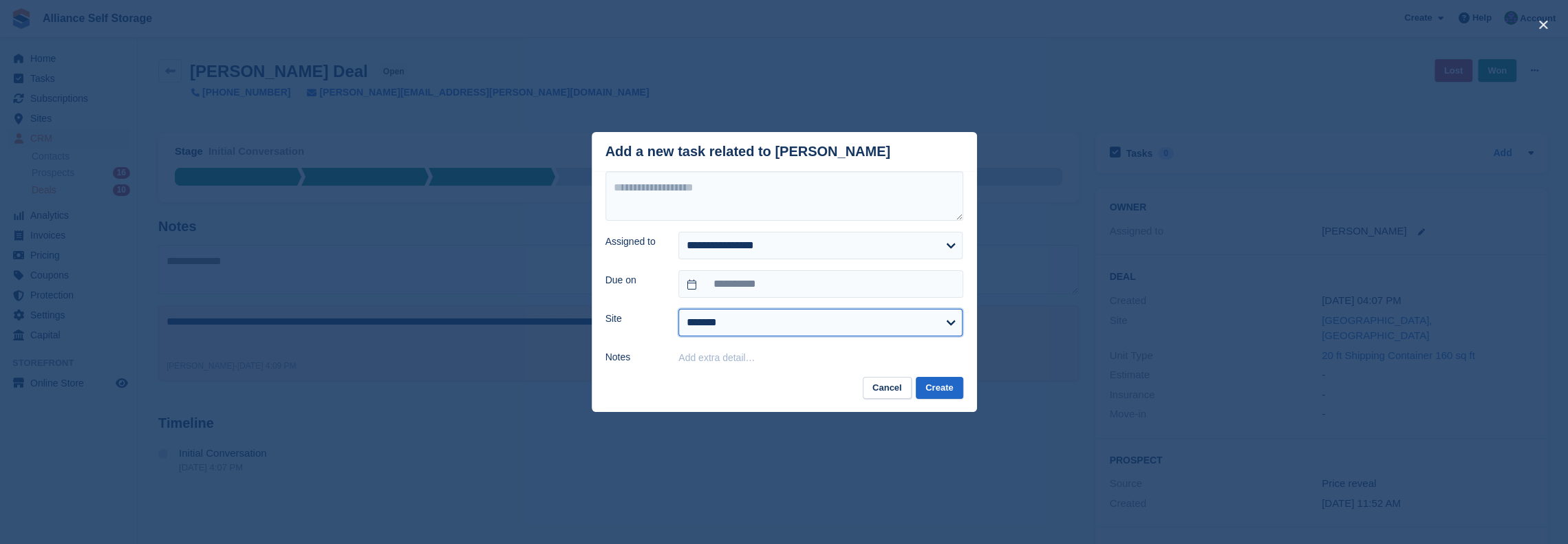
drag, startPoint x: 737, startPoint y: 326, endPoint x: 737, endPoint y: 335, distance: 9.0
click at [737, 326] on select "**********" at bounding box center [821, 323] width 285 height 28
select select "****"
click at [679, 310] on select "**********" at bounding box center [821, 323] width 285 height 28
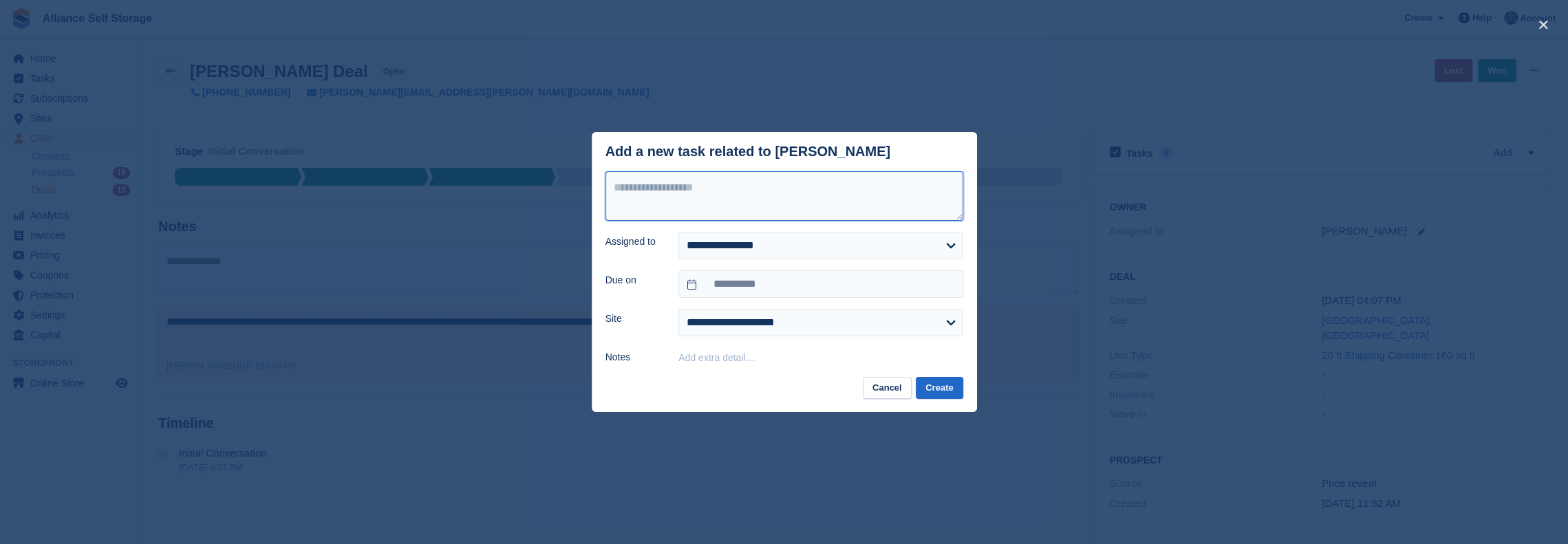
click at [728, 202] on textarea at bounding box center [784, 195] width 358 height 49
type textarea "**********"
click at [777, 396] on button "Create" at bounding box center [939, 388] width 47 height 22
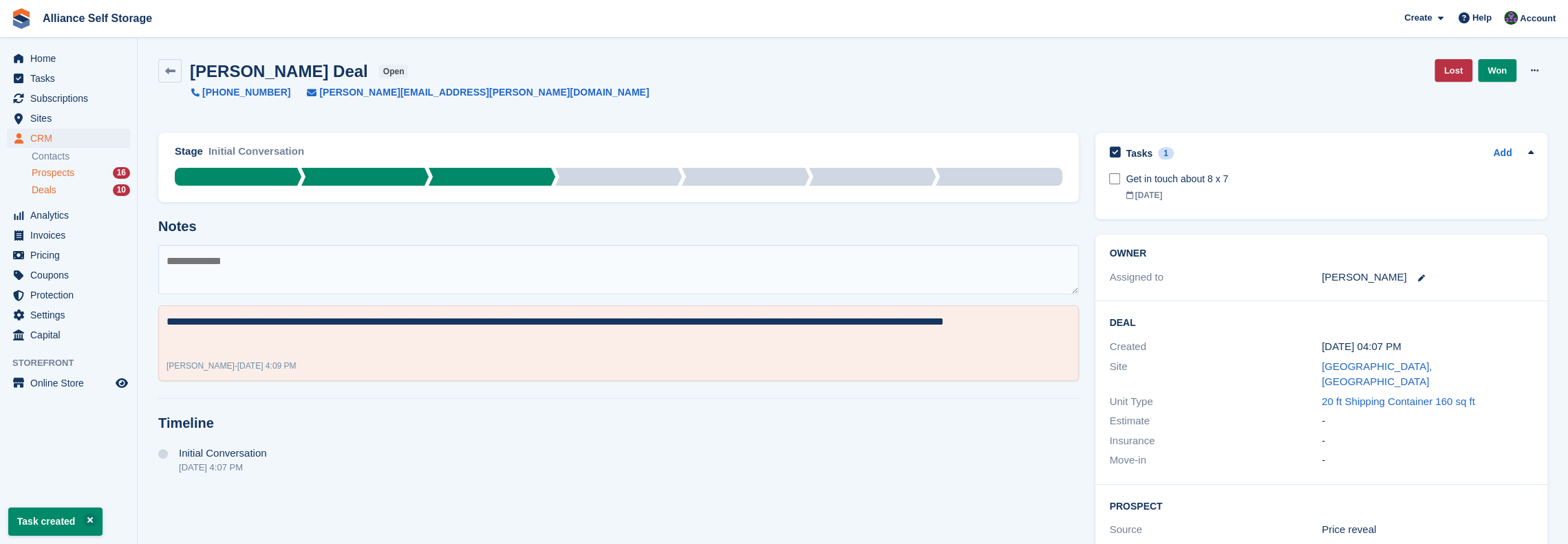
click at [49, 174] on span "Prospects" at bounding box center [53, 173] width 43 height 13
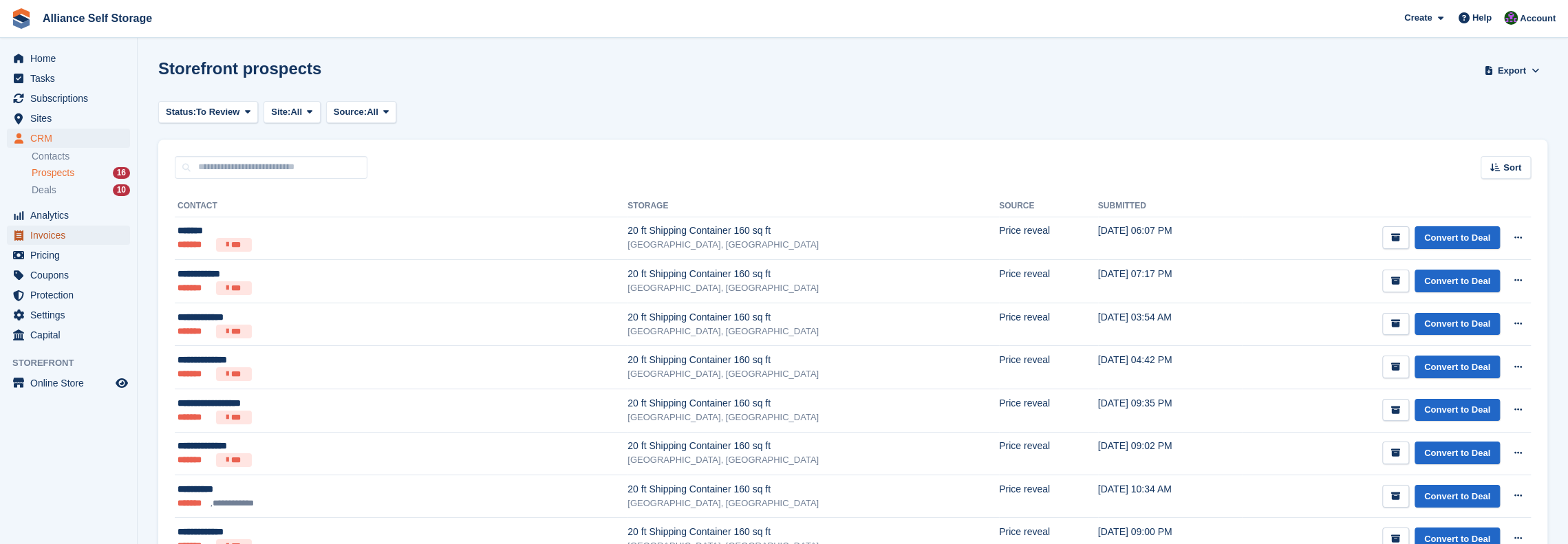
click at [54, 234] on span "Invoices" at bounding box center [72, 235] width 83 height 20
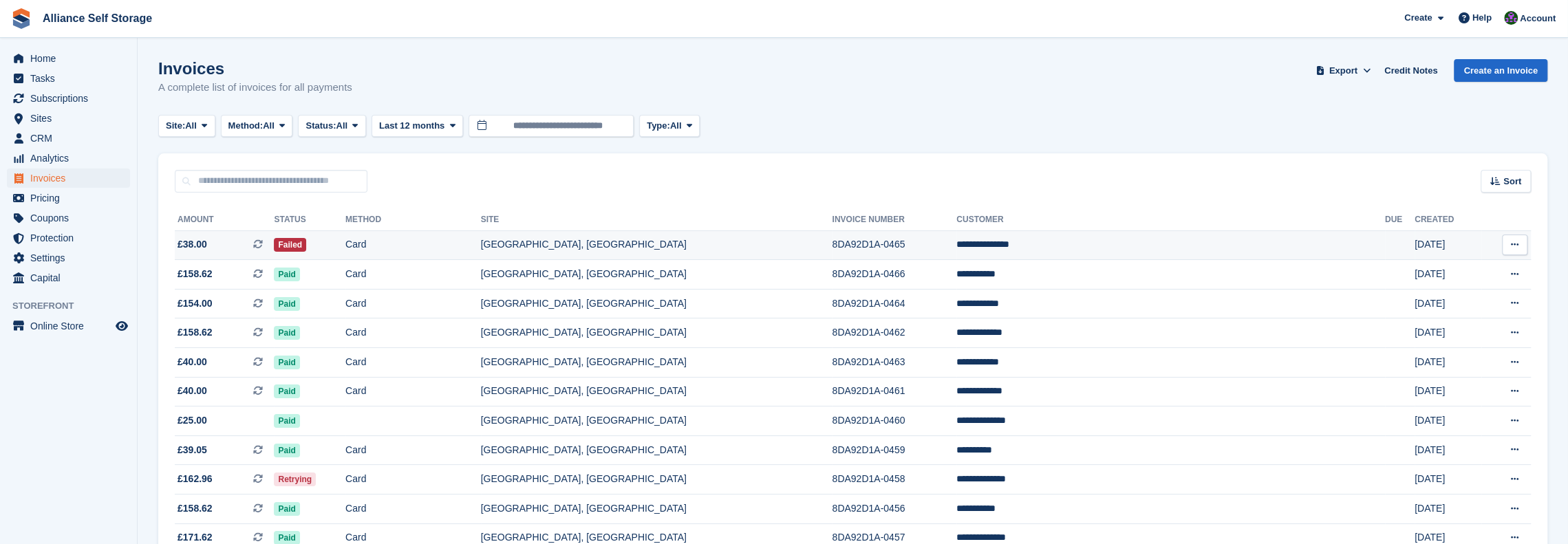
click at [345, 244] on td "Failed" at bounding box center [310, 245] width 72 height 30
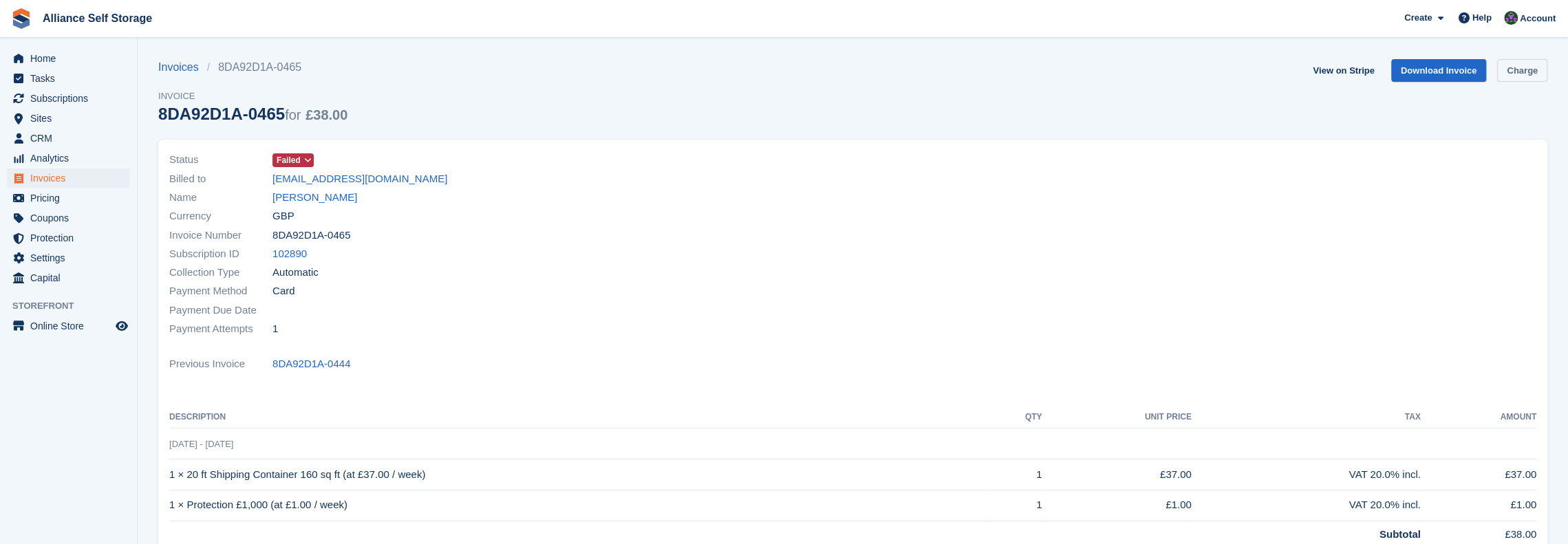
click at [1530, 73] on link "Charge" at bounding box center [1522, 71] width 50 height 22
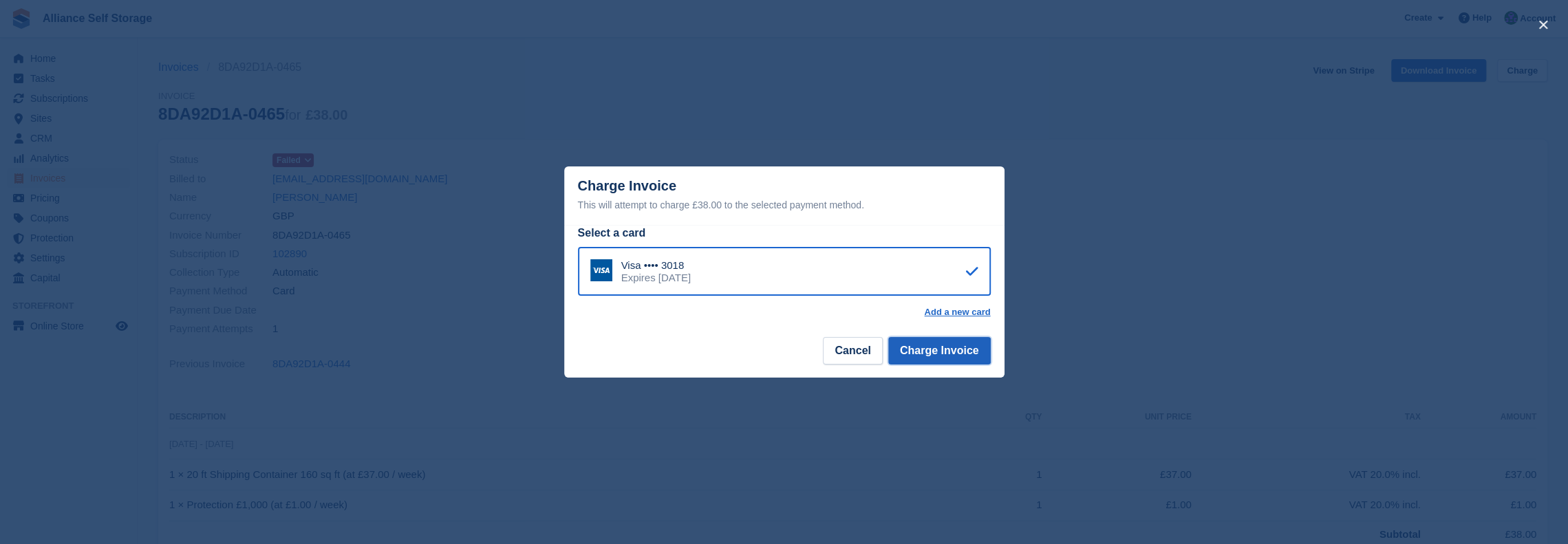
click at [937, 358] on button "Charge Invoice" at bounding box center [939, 352] width 102 height 28
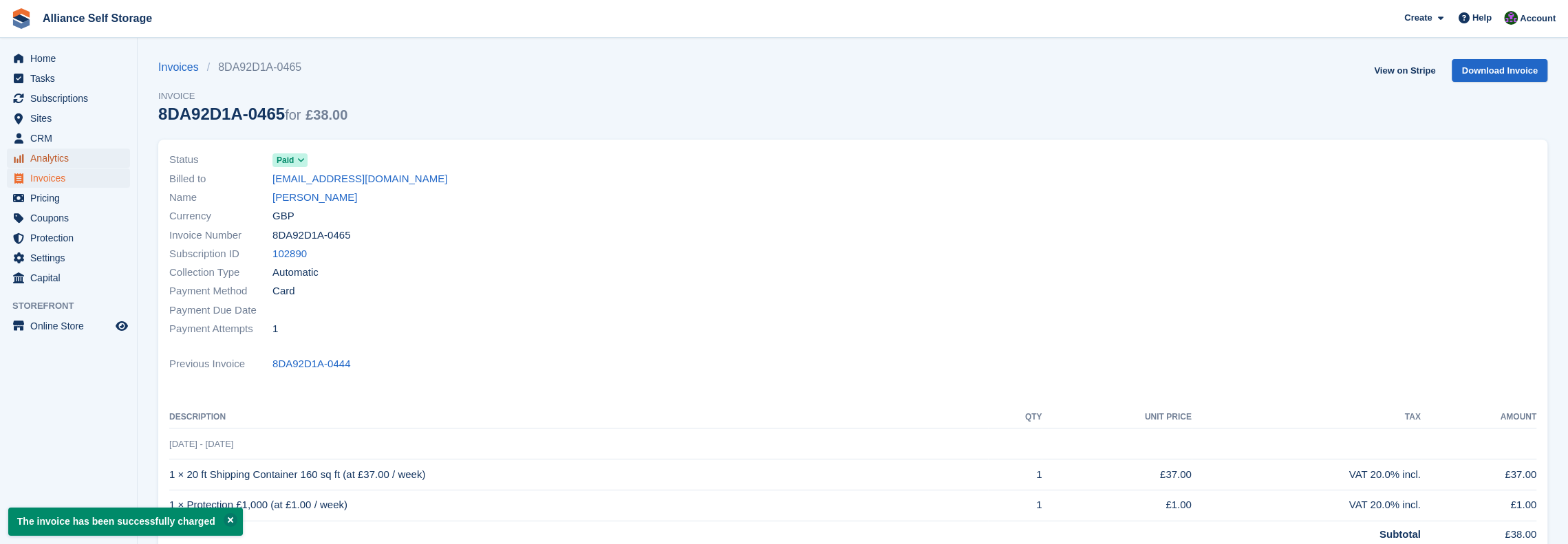
click at [49, 167] on span "Analytics" at bounding box center [72, 158] width 83 height 20
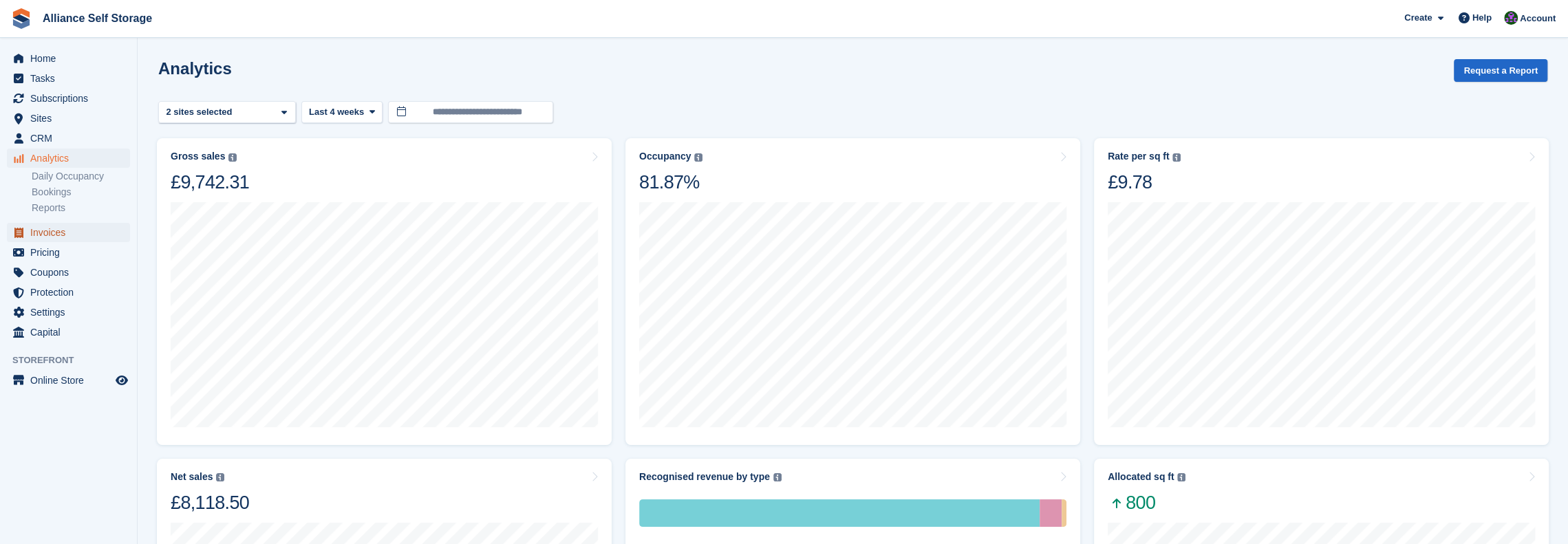
click at [38, 234] on span "Invoices" at bounding box center [72, 232] width 83 height 20
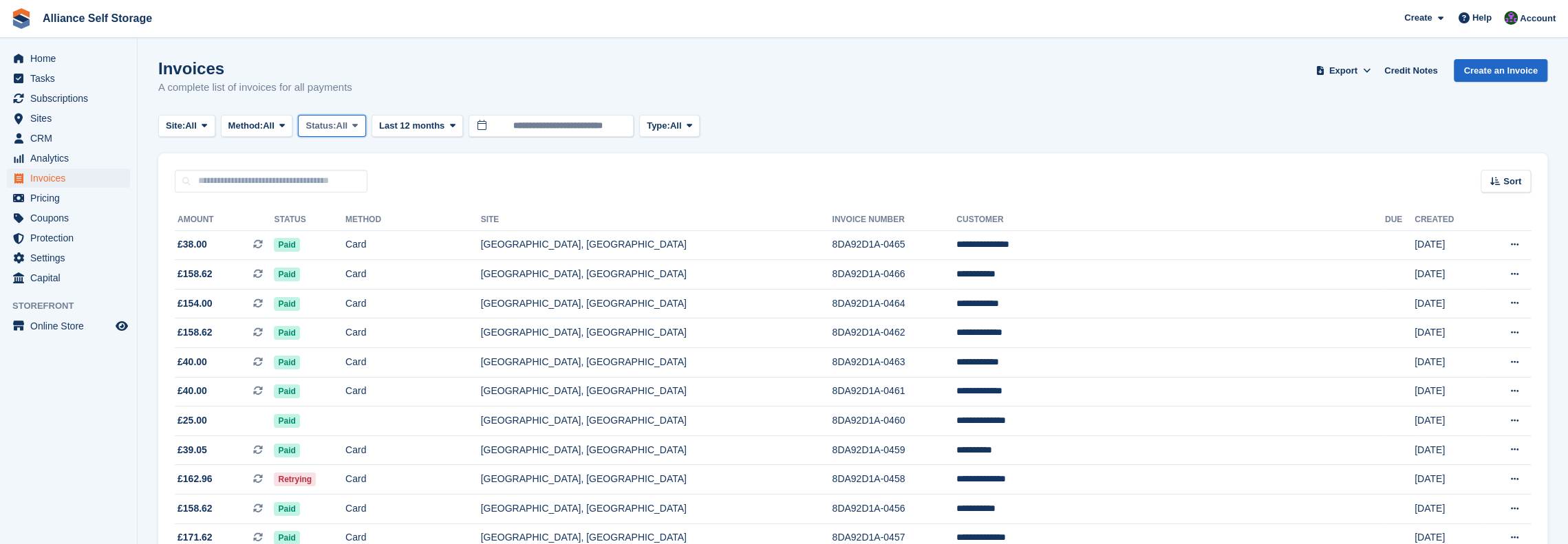
click at [361, 127] on span at bounding box center [355, 126] width 11 height 11
click at [351, 229] on link "Open" at bounding box center [364, 232] width 120 height 25
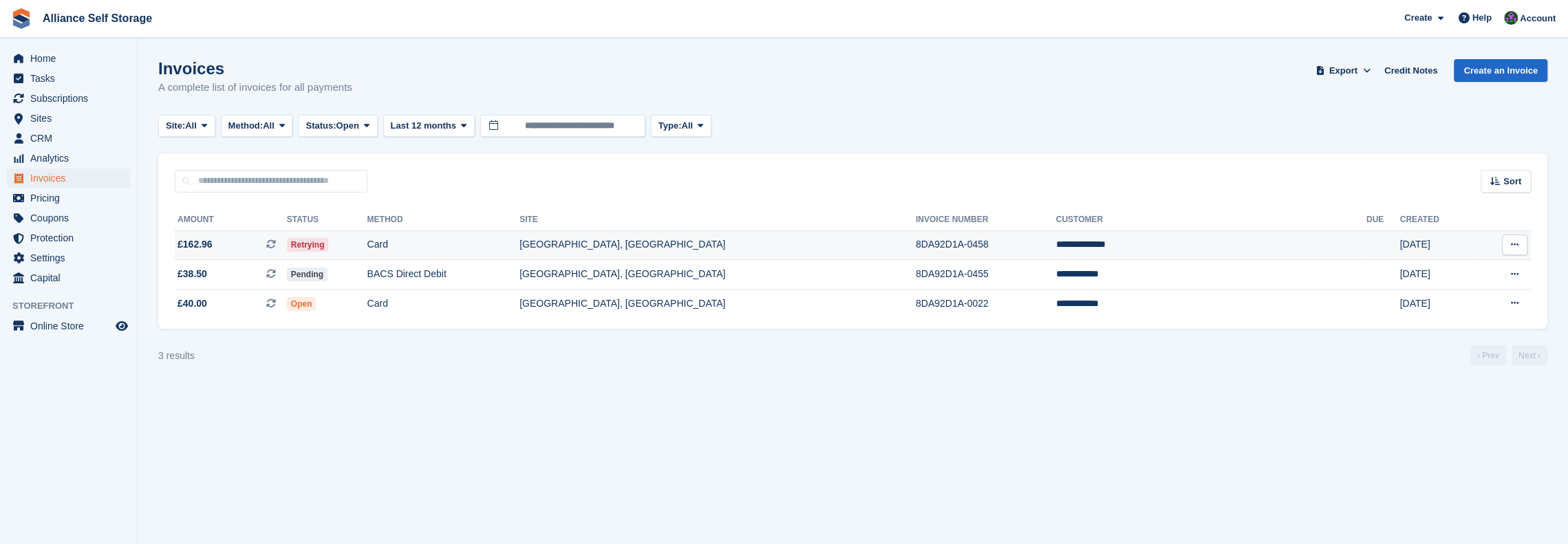
click at [520, 233] on td "Card" at bounding box center [444, 245] width 153 height 30
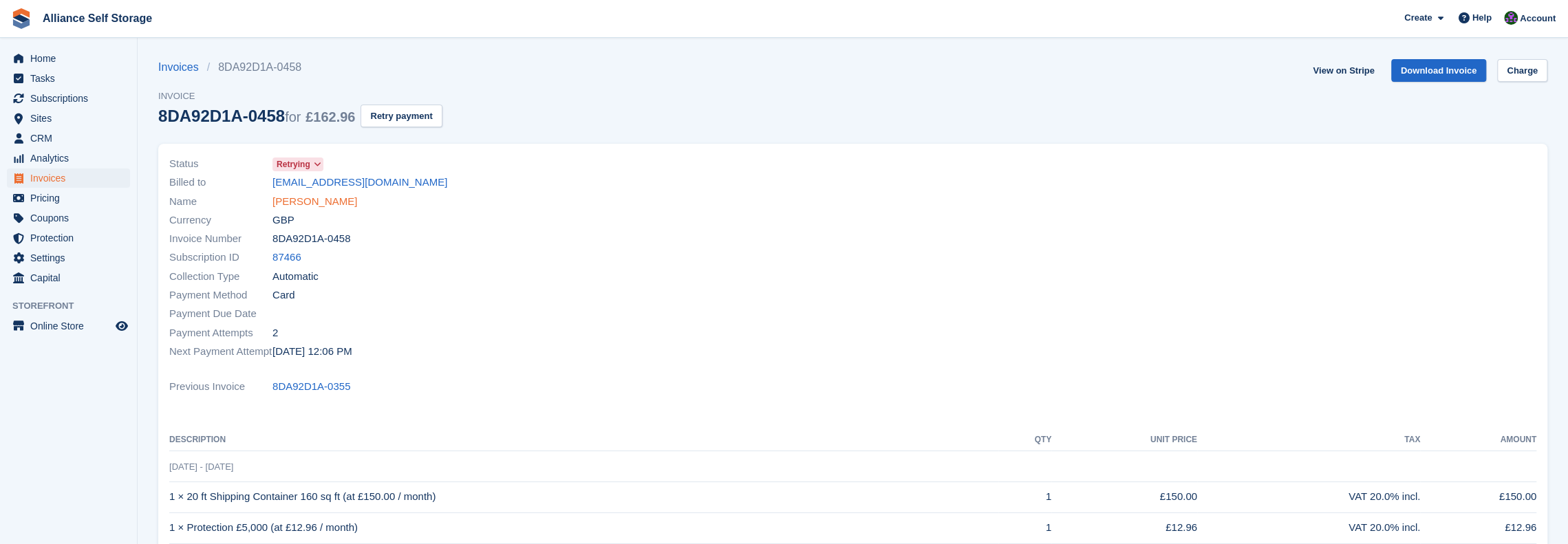
click at [311, 205] on link "[PERSON_NAME]" at bounding box center [314, 202] width 85 height 16
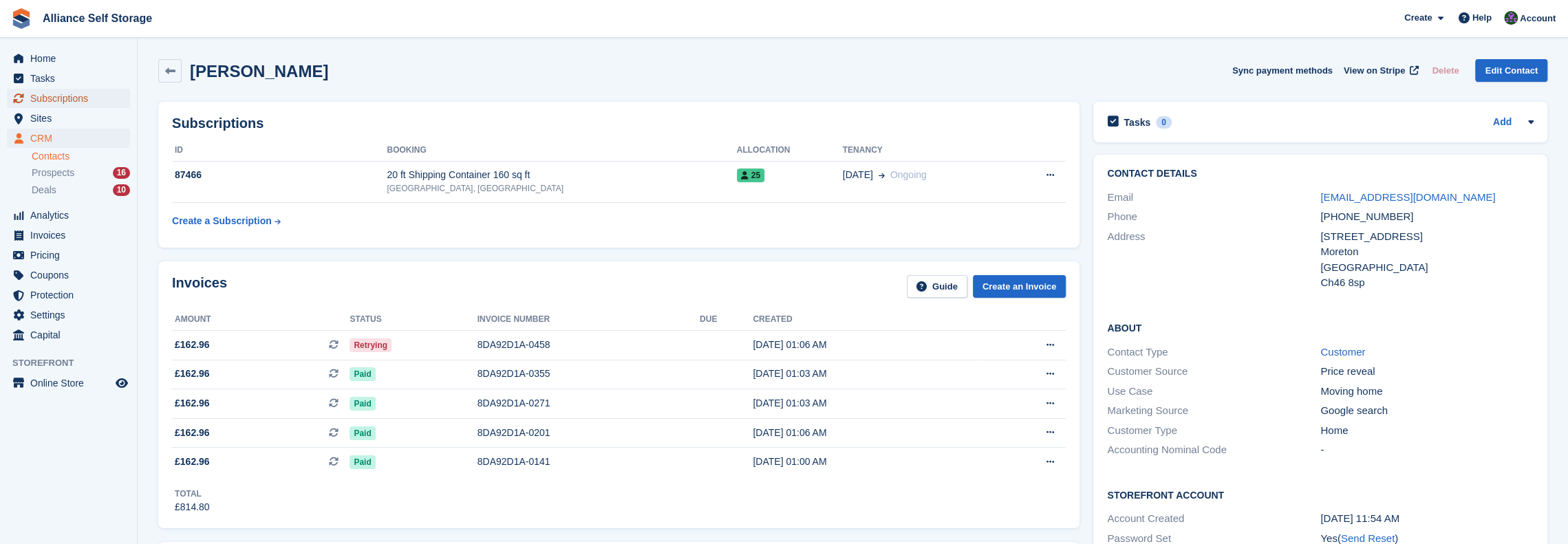
click at [60, 107] on span "Subscriptions" at bounding box center [72, 98] width 83 height 20
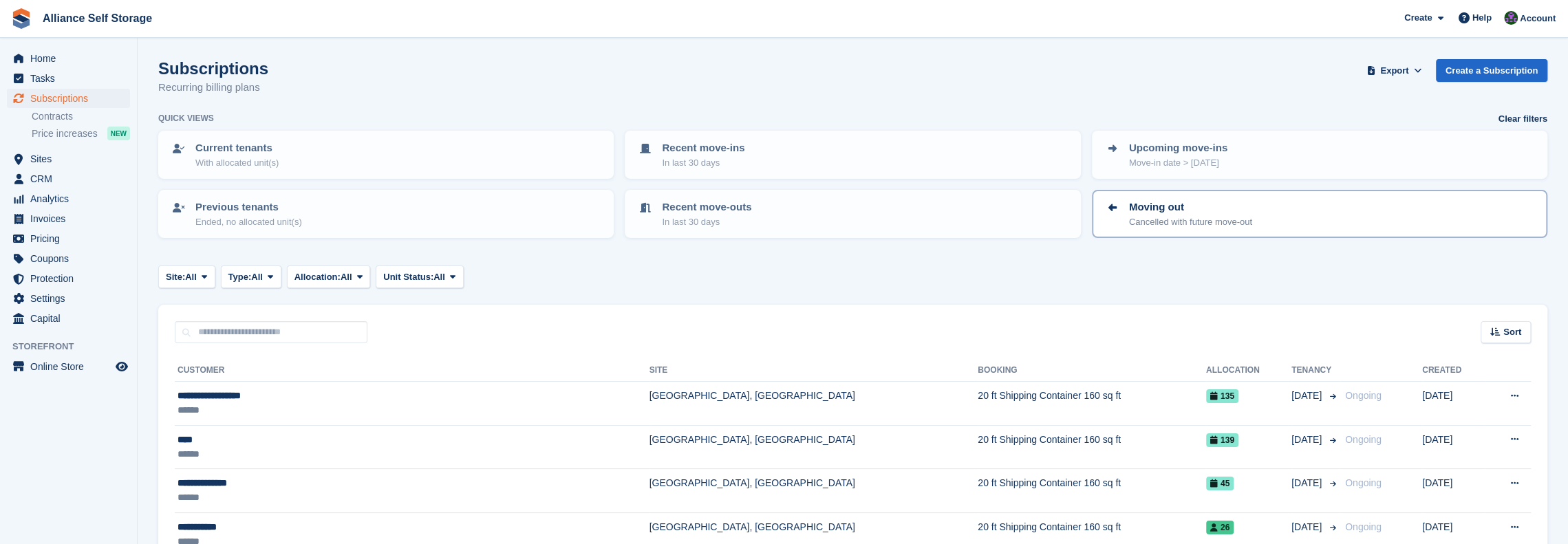
click at [1177, 223] on p "Cancelled with future move-out" at bounding box center [1190, 222] width 123 height 14
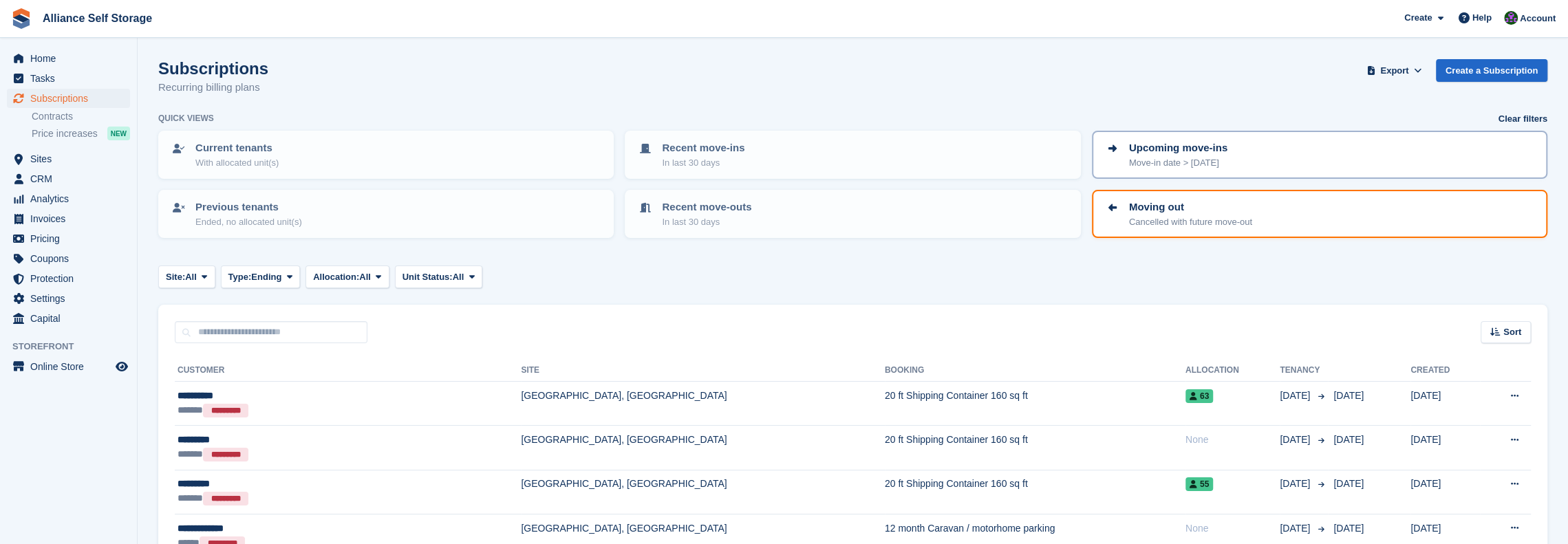
click at [1182, 153] on p "Upcoming move-ins" at bounding box center [1178, 148] width 99 height 16
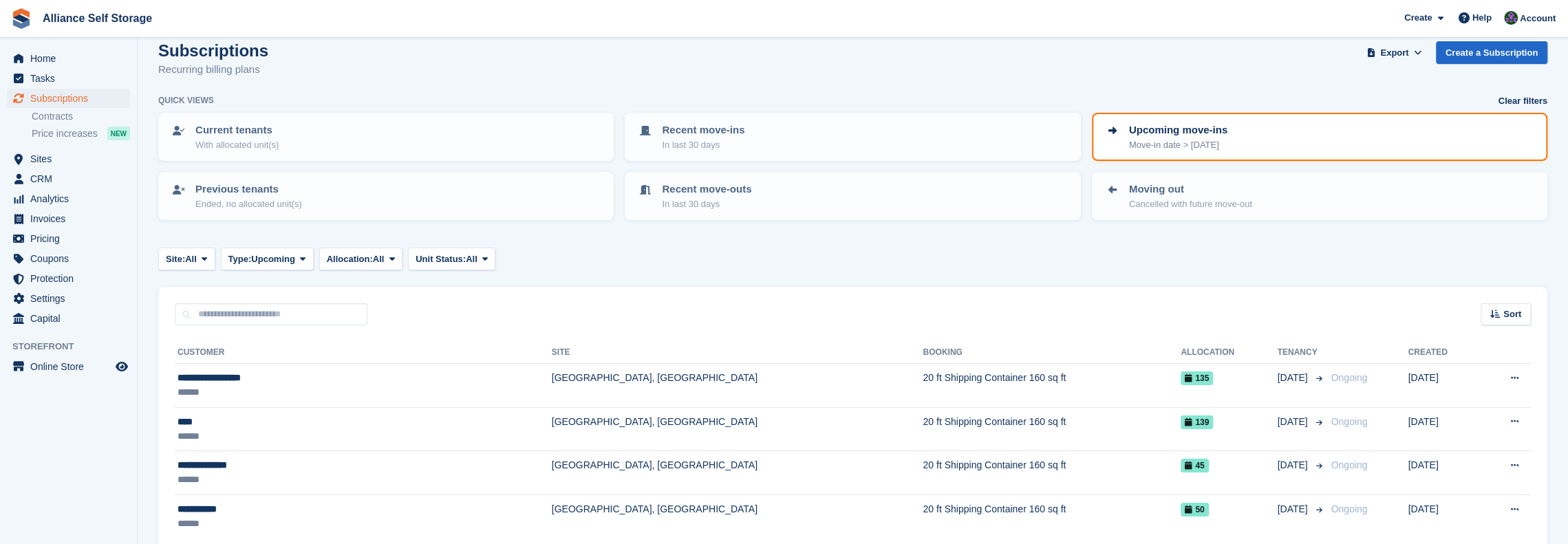
scroll to position [80, 0]
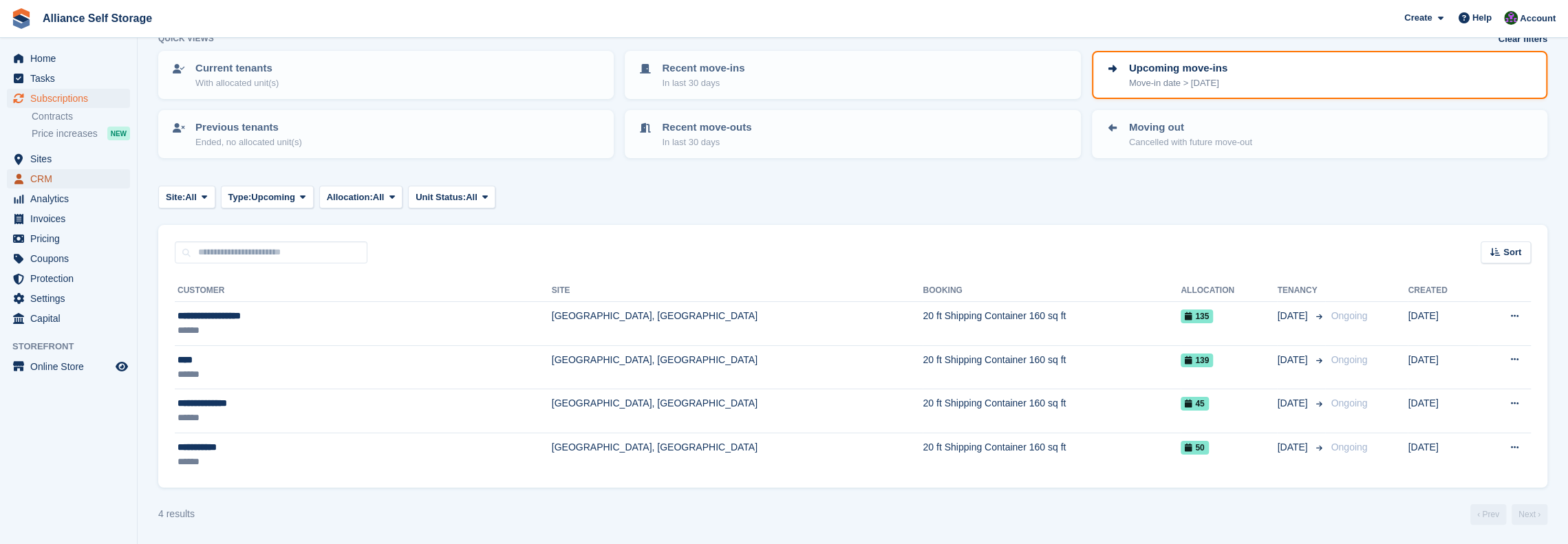
click at [48, 177] on span "CRM" at bounding box center [72, 179] width 83 height 20
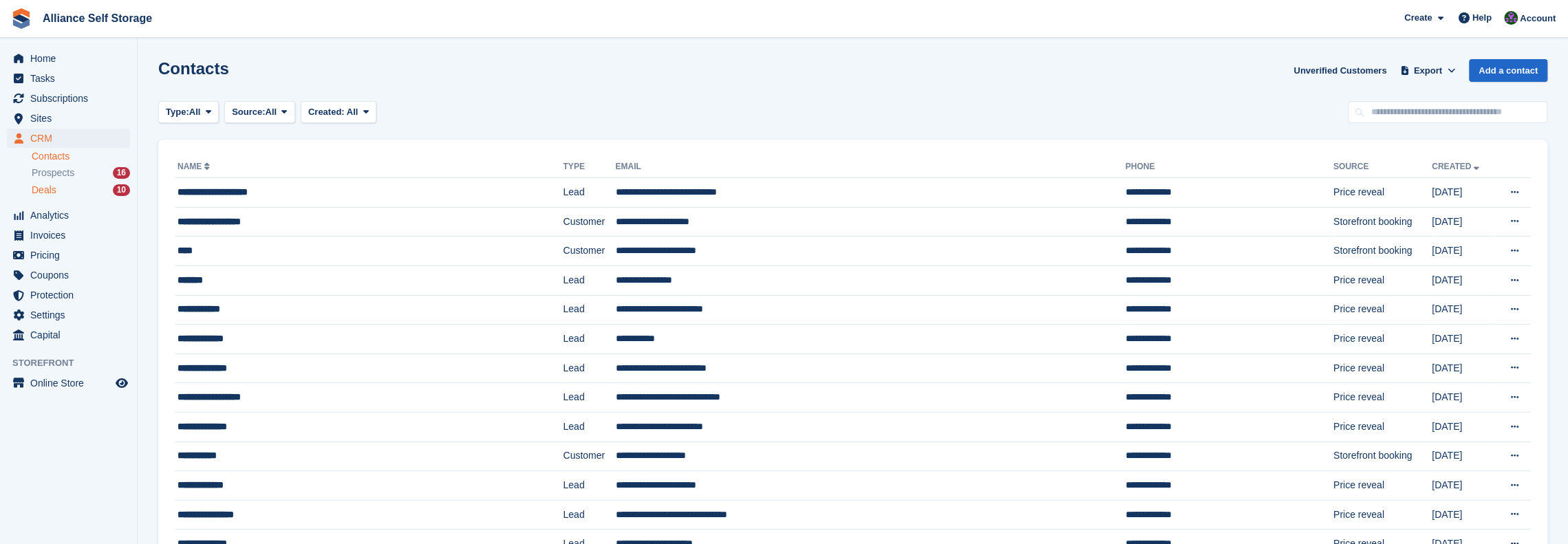
click at [53, 190] on span "Deals" at bounding box center [44, 191] width 25 height 13
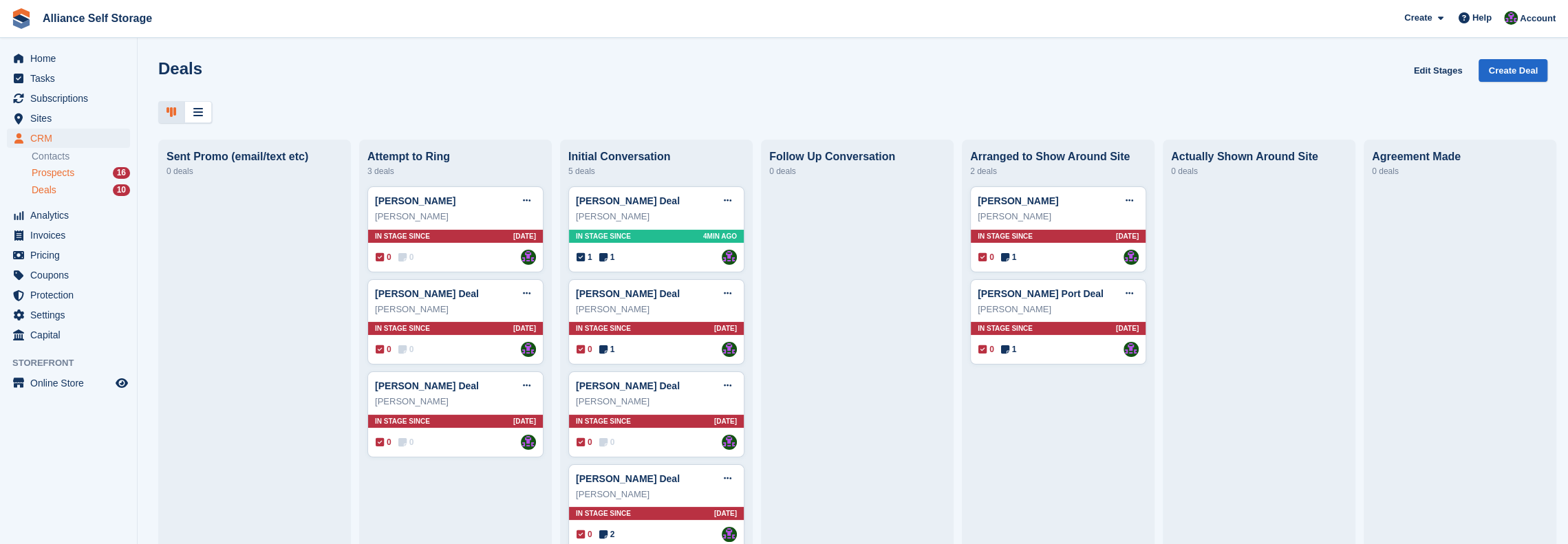
click at [55, 179] on span "Prospects" at bounding box center [53, 173] width 43 height 13
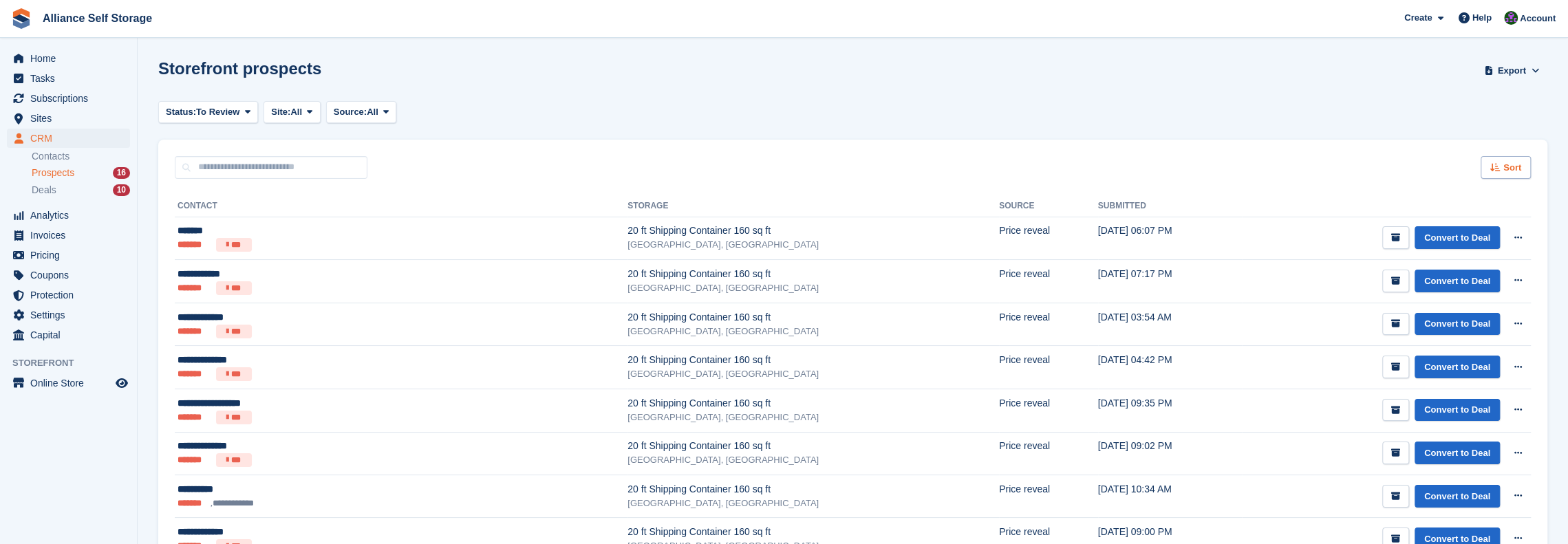
click at [1527, 169] on div "Sort" at bounding box center [1506, 167] width 50 height 22
click at [1428, 258] on span "Submitted (oldest first)" at bounding box center [1462, 259] width 105 height 11
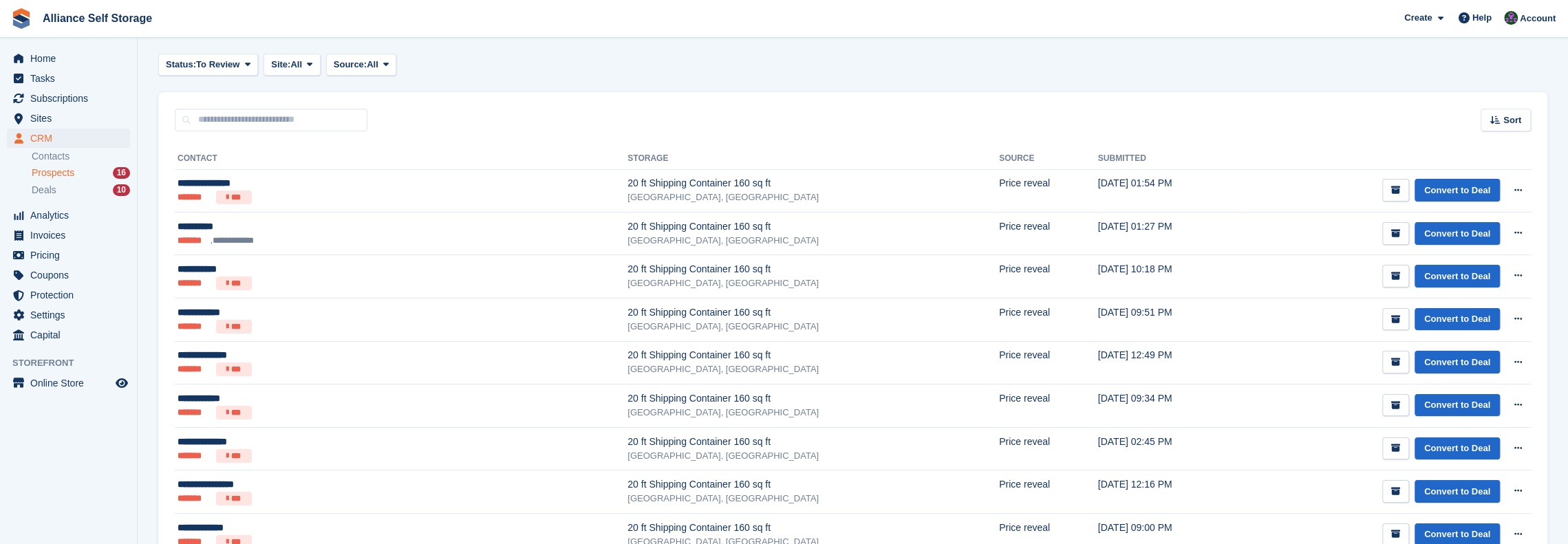
scroll to position [46, 0]
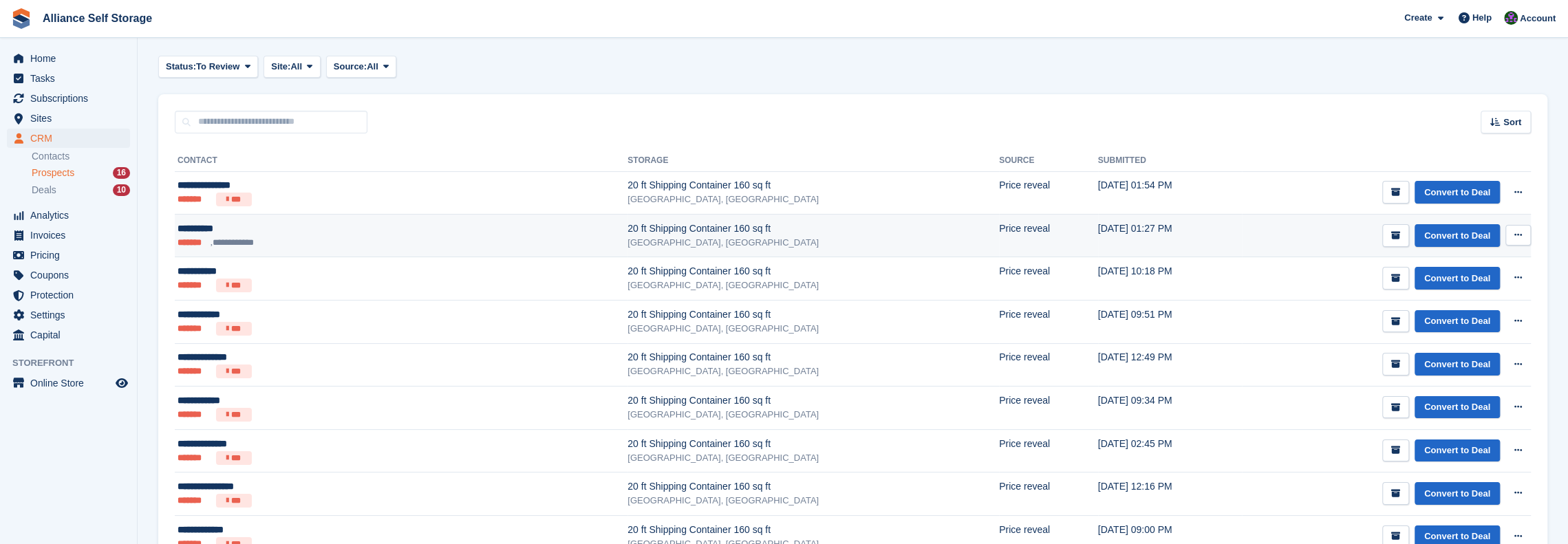
click at [1520, 232] on icon at bounding box center [1519, 235] width 7 height 9
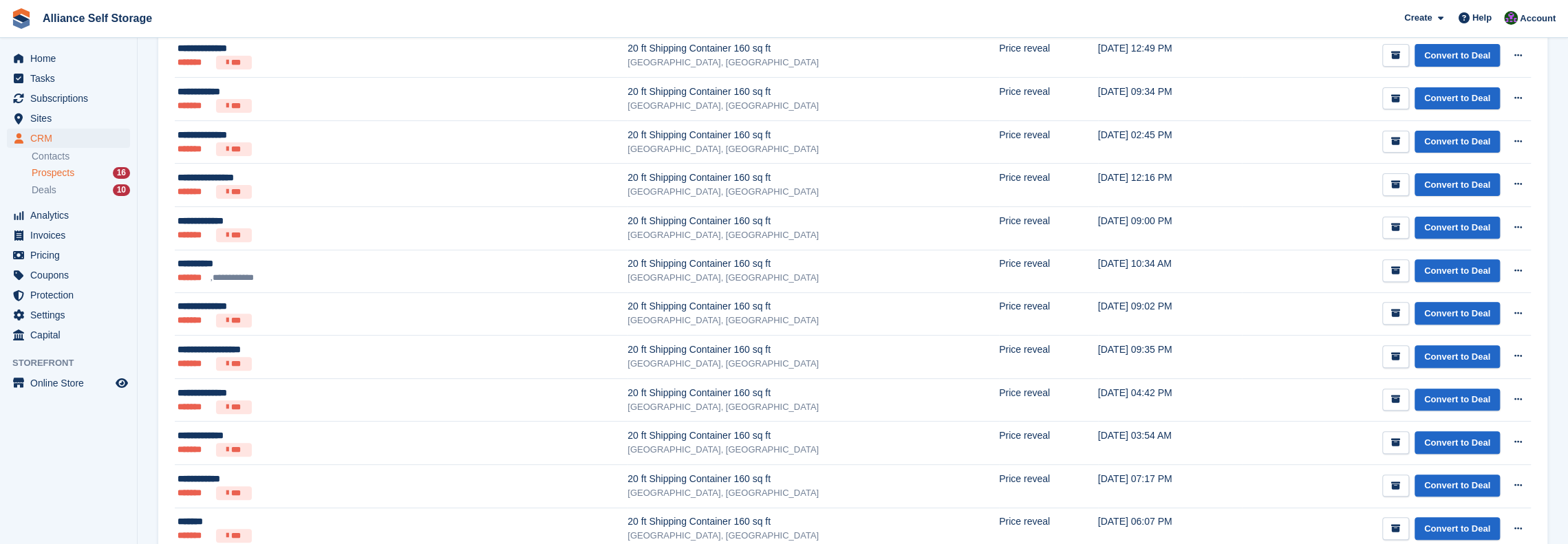
scroll to position [356, 0]
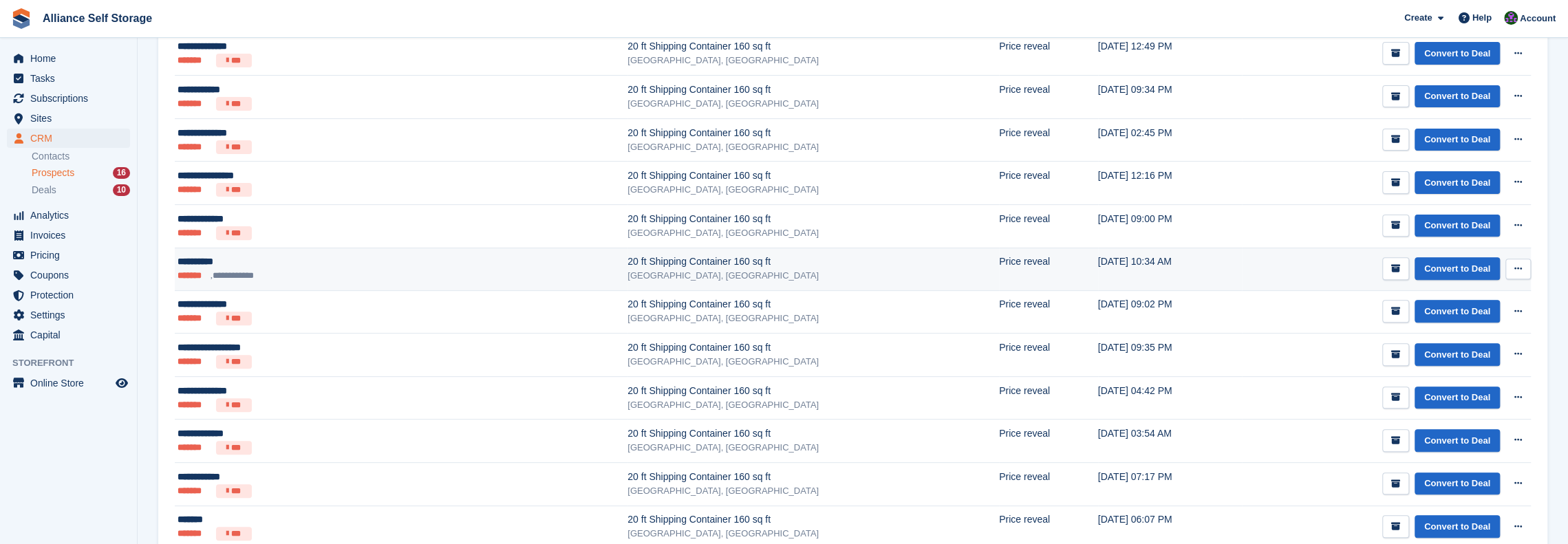
click at [1511, 268] on button at bounding box center [1518, 269] width 25 height 20
click at [1446, 338] on p "Delete prospect" at bounding box center [1465, 343] width 120 height 18
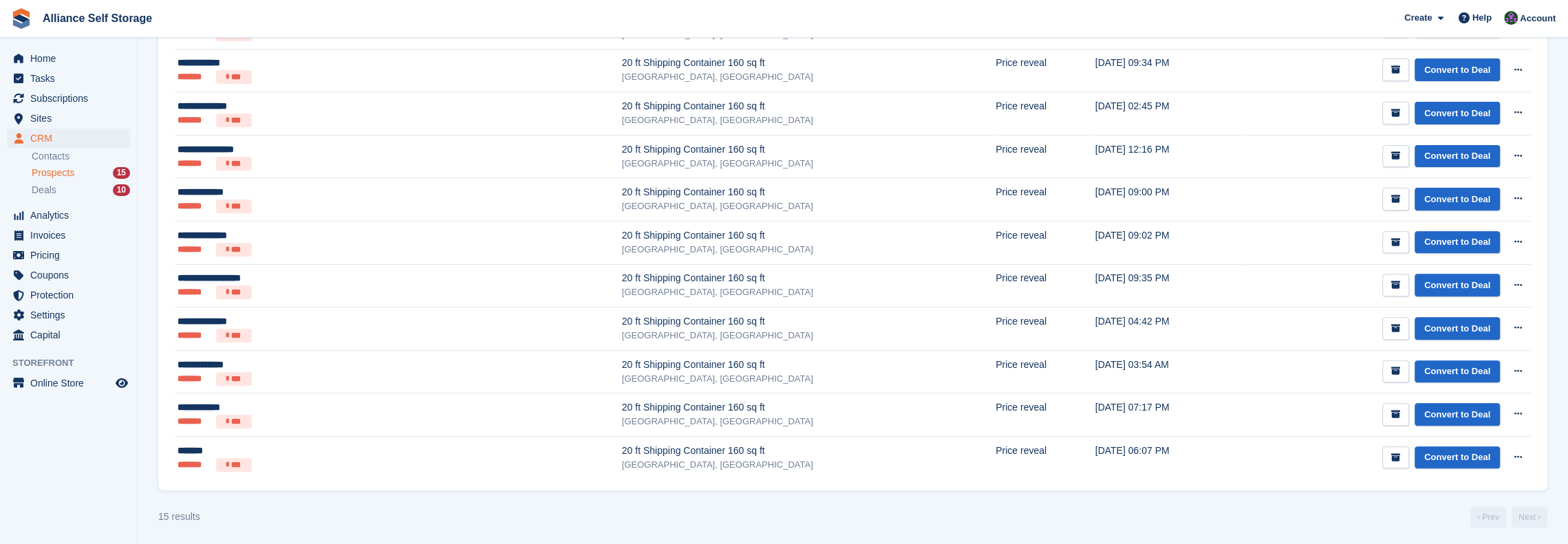
scroll to position [0, 0]
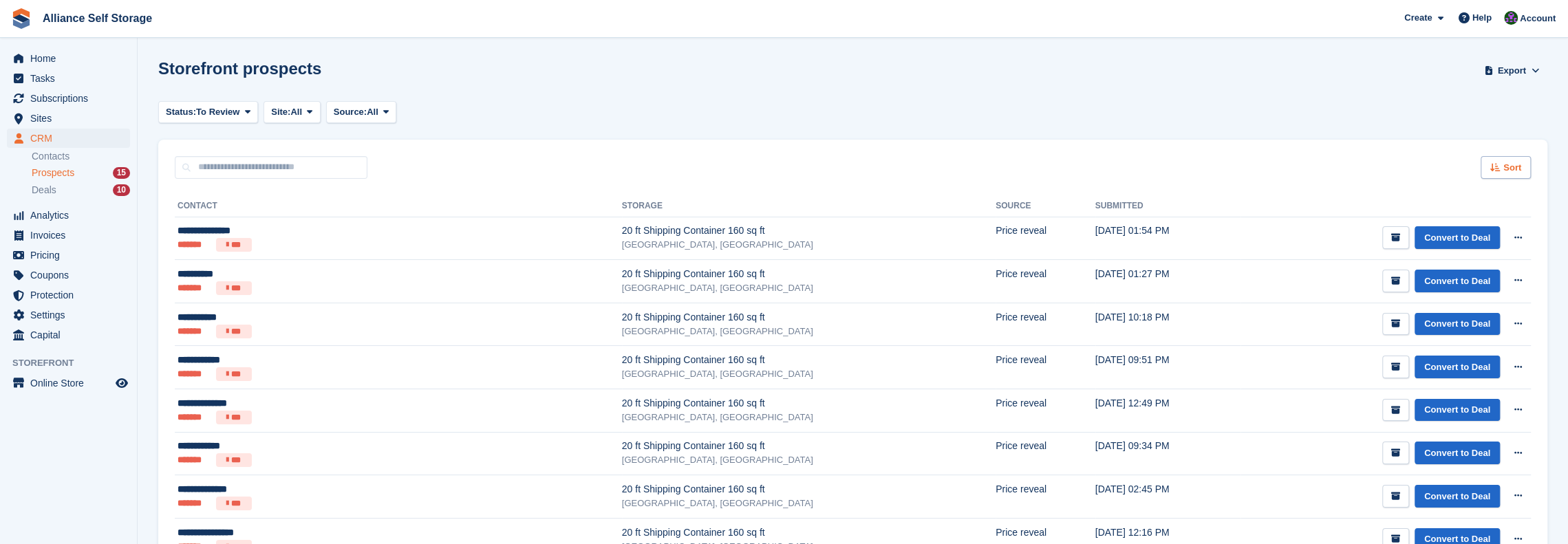
click at [1502, 167] on div "Sort" at bounding box center [1506, 167] width 50 height 22
click at [1481, 281] on span "Submitted (newest first)" at bounding box center [1465, 277] width 110 height 11
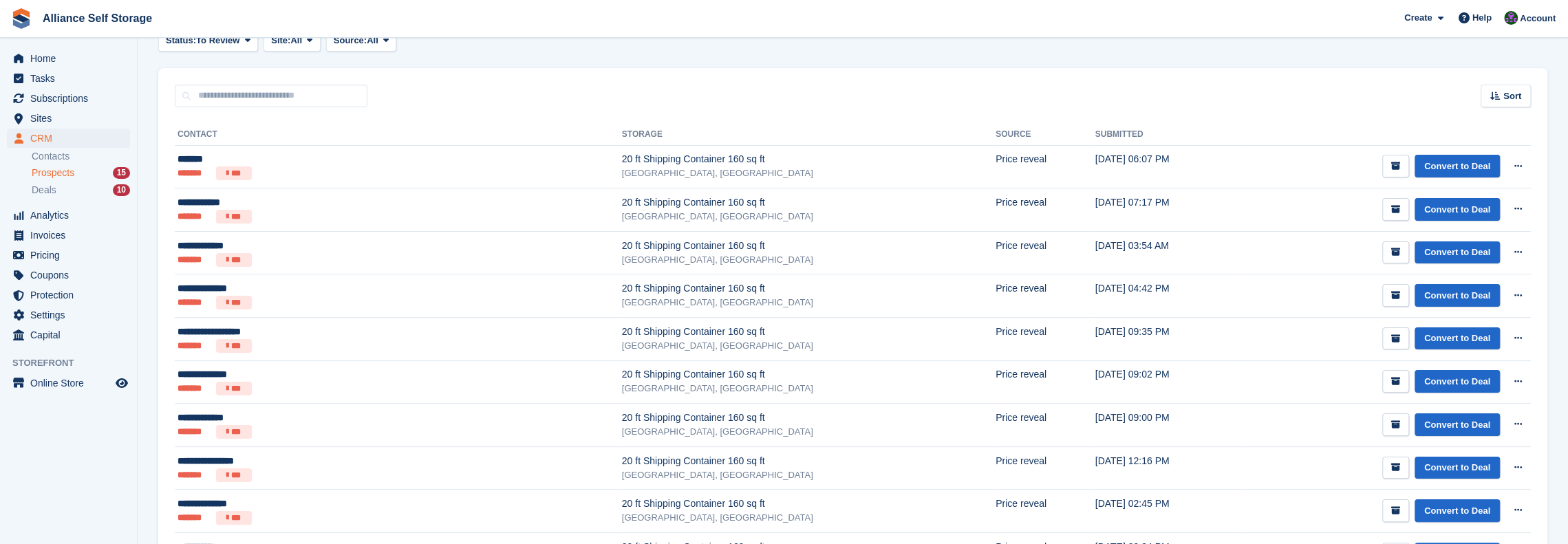
scroll to position [51, 0]
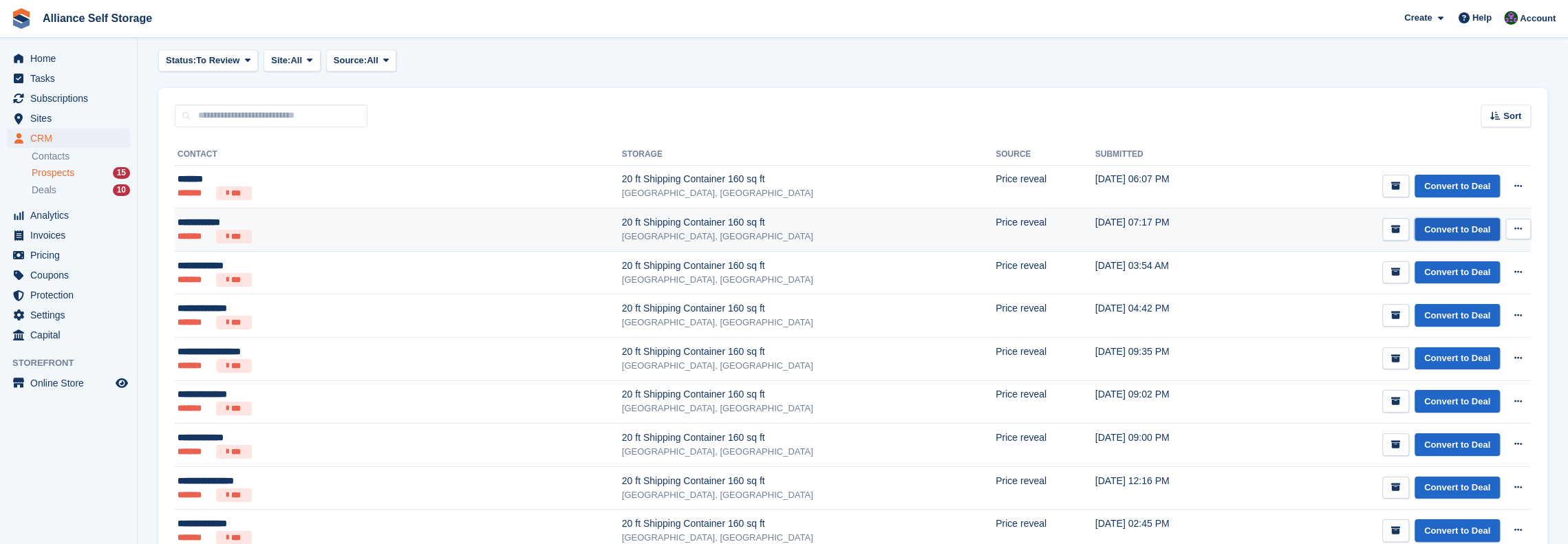
click at [1486, 227] on link "Convert to Deal" at bounding box center [1457, 230] width 86 height 22
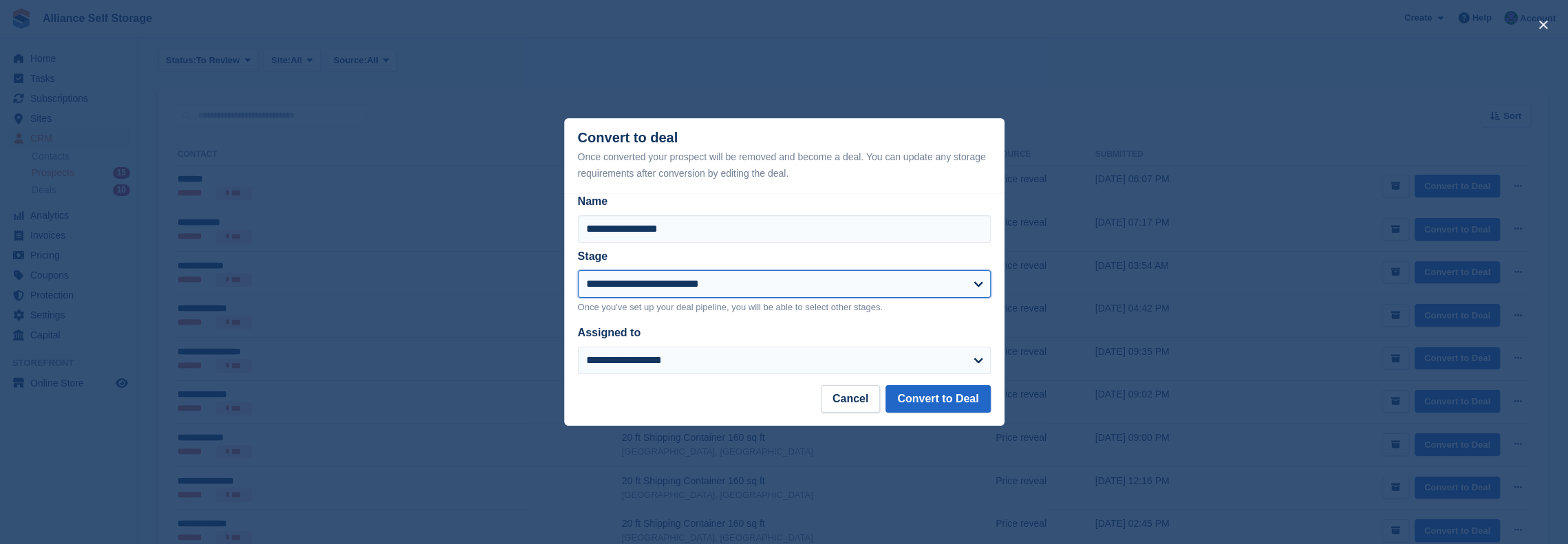
click at [733, 280] on select "**********" at bounding box center [785, 285] width 413 height 28
select select "****"
click at [578, 272] on select "**********" at bounding box center [785, 285] width 413 height 28
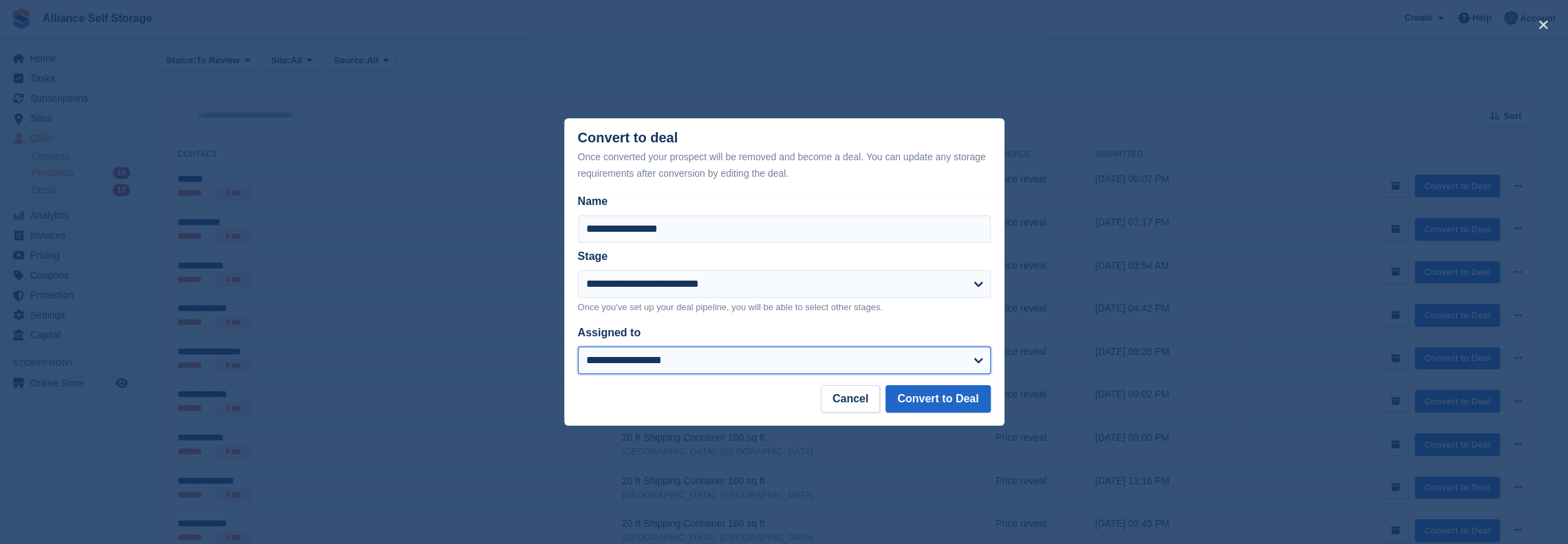
click at [715, 363] on select "**********" at bounding box center [785, 361] width 413 height 28
select select "****"
click at [578, 348] on select "**********" at bounding box center [785, 361] width 413 height 28
click at [907, 405] on button "Convert to Deal" at bounding box center [937, 399] width 104 height 28
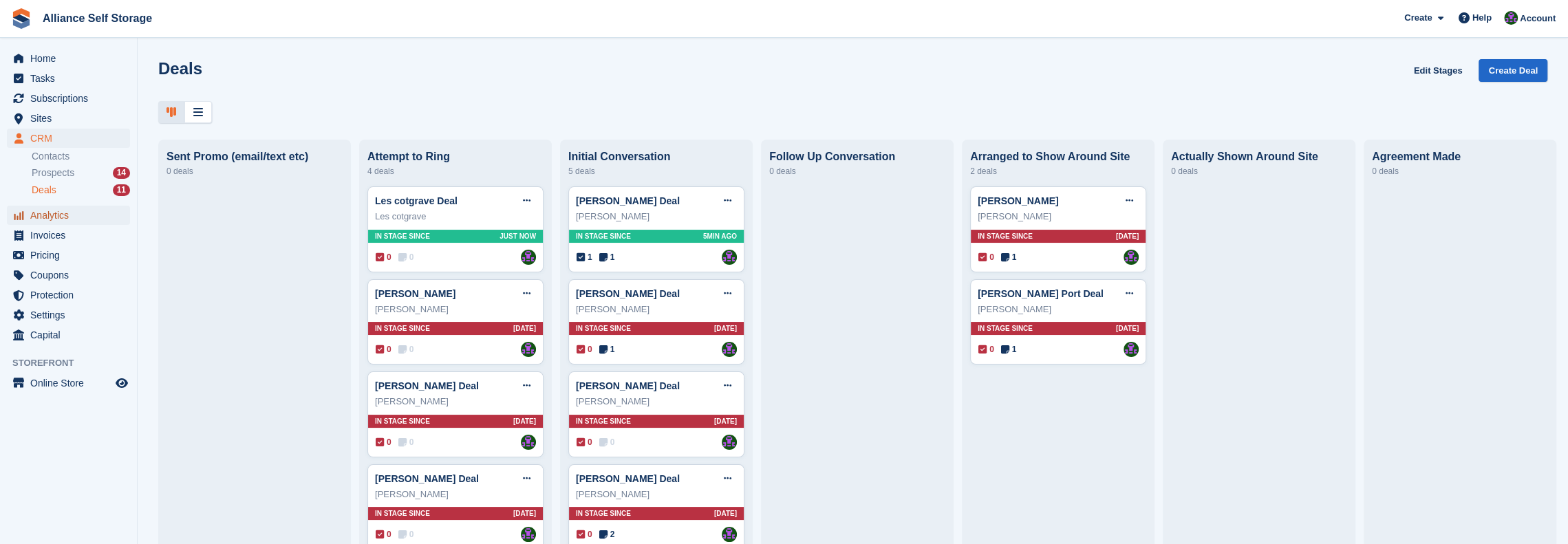
click at [57, 221] on span "Analytics" at bounding box center [72, 215] width 83 height 20
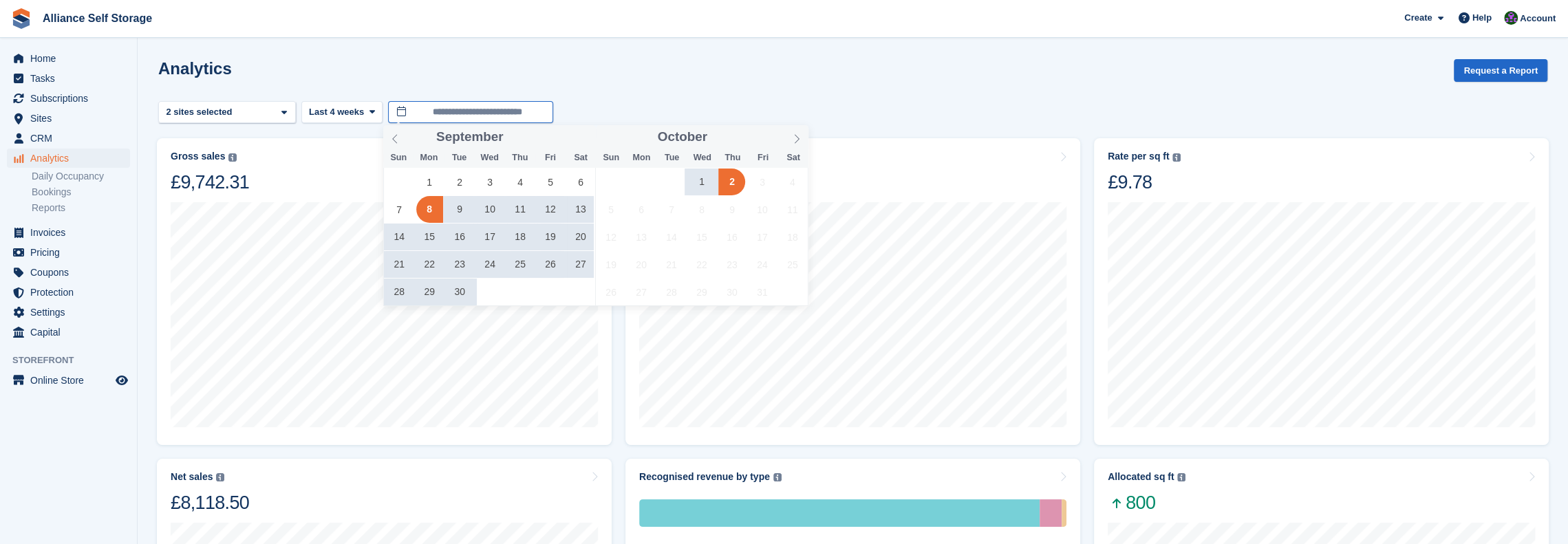
click at [452, 110] on input "**********" at bounding box center [471, 113] width 166 height 22
click at [689, 183] on span "1" at bounding box center [701, 181] width 27 height 27
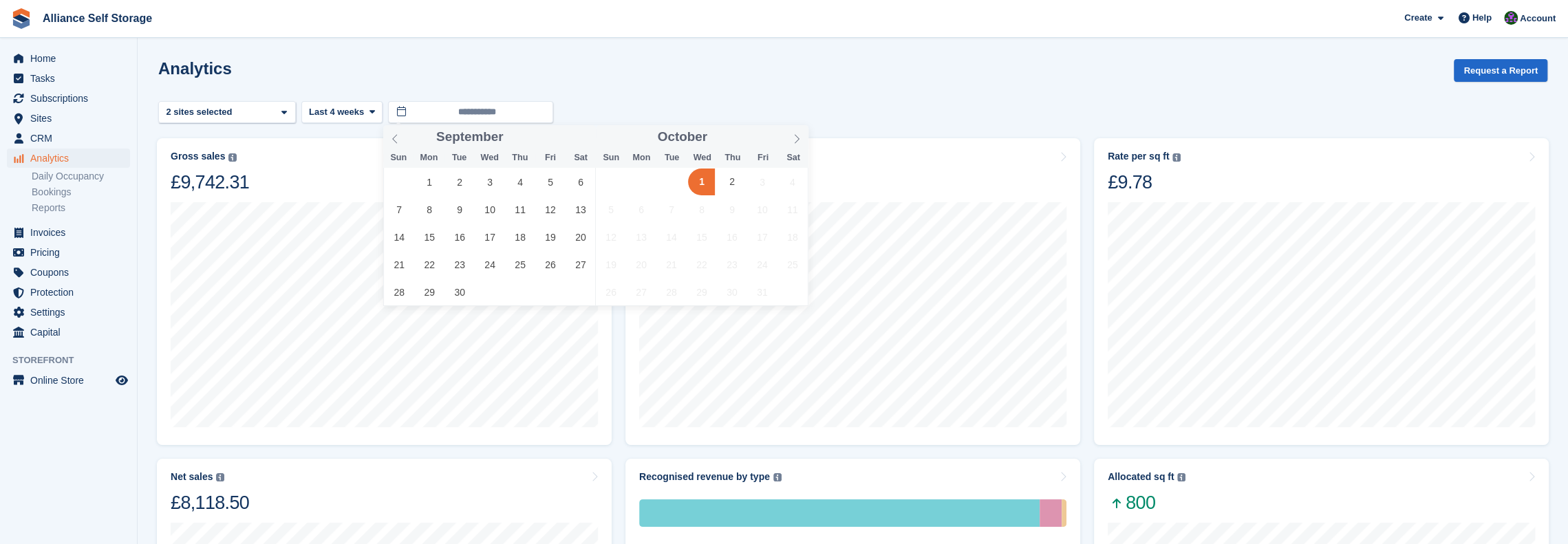
click at [717, 179] on div "28 29 30 1 2 3 4 5 6 7 8 9 10 11 12 13 14 15 16 17 18 19 20 21 22 23 24 25 26 2…" at bounding box center [702, 237] width 212 height 138
click at [728, 180] on span "2" at bounding box center [732, 181] width 27 height 27
type input "**********"
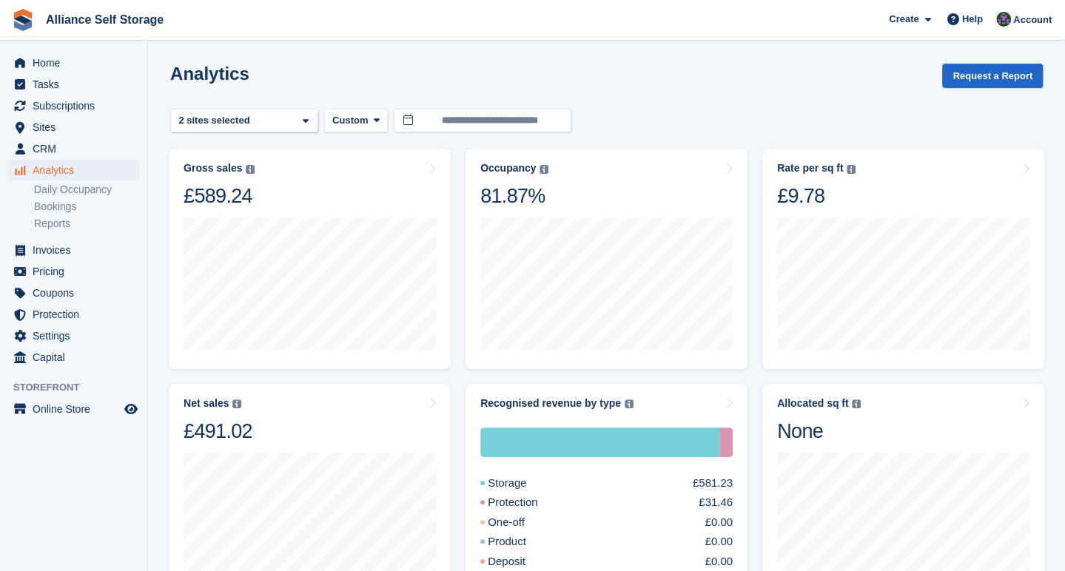
click at [445, 70] on div "Analytics Request a Report" at bounding box center [606, 85] width 872 height 42
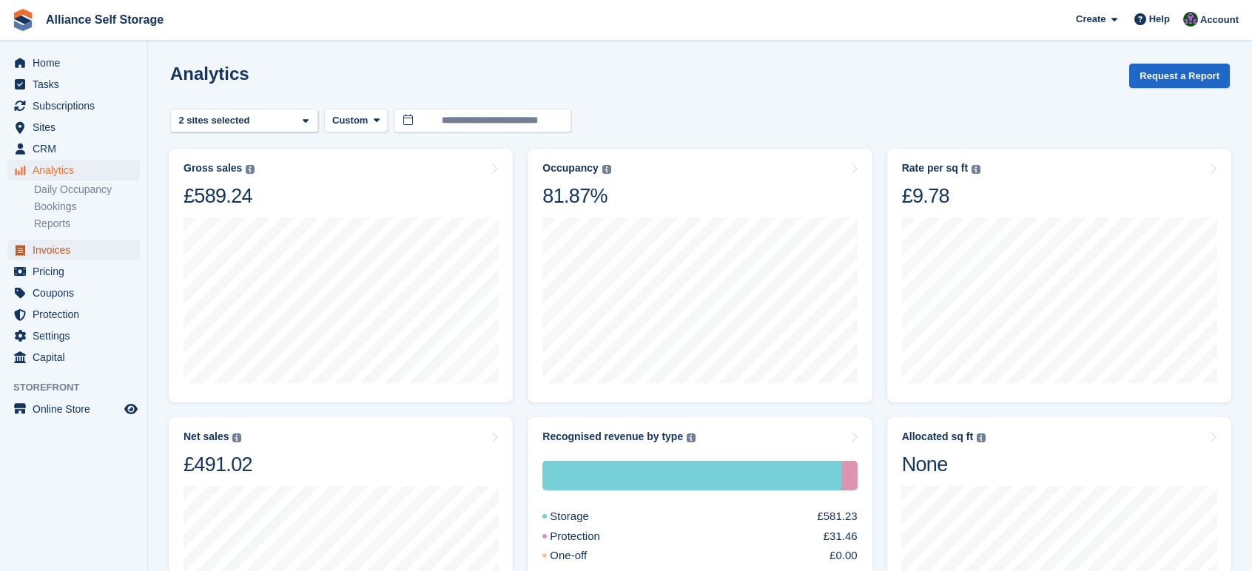
click at [46, 256] on span "Invoices" at bounding box center [77, 250] width 89 height 21
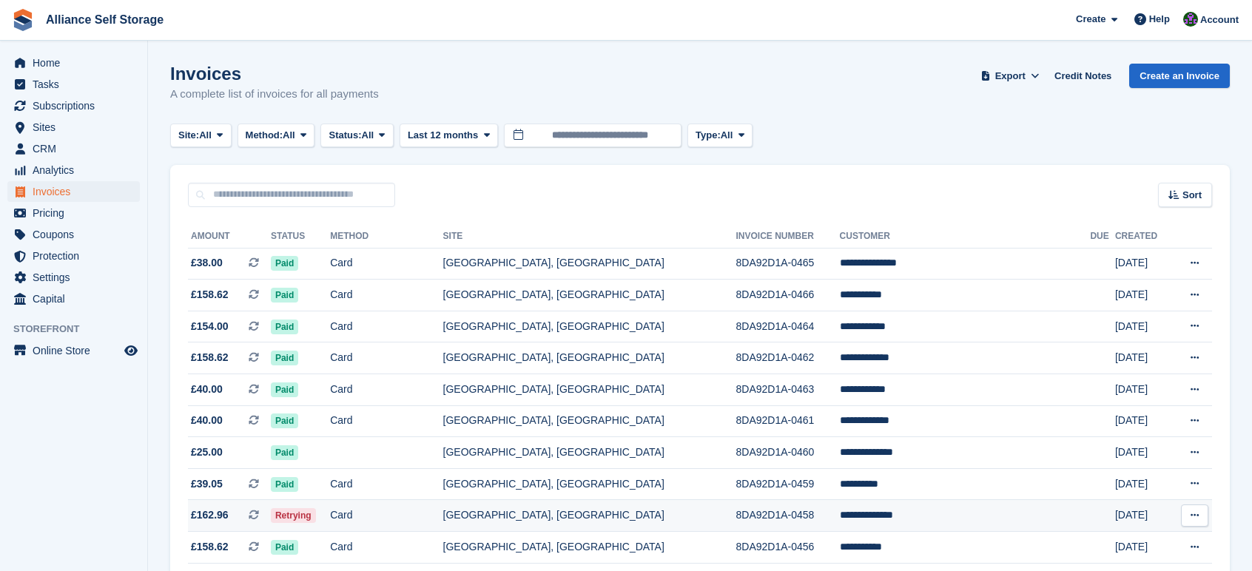
click at [368, 517] on td "Card" at bounding box center [386, 516] width 112 height 32
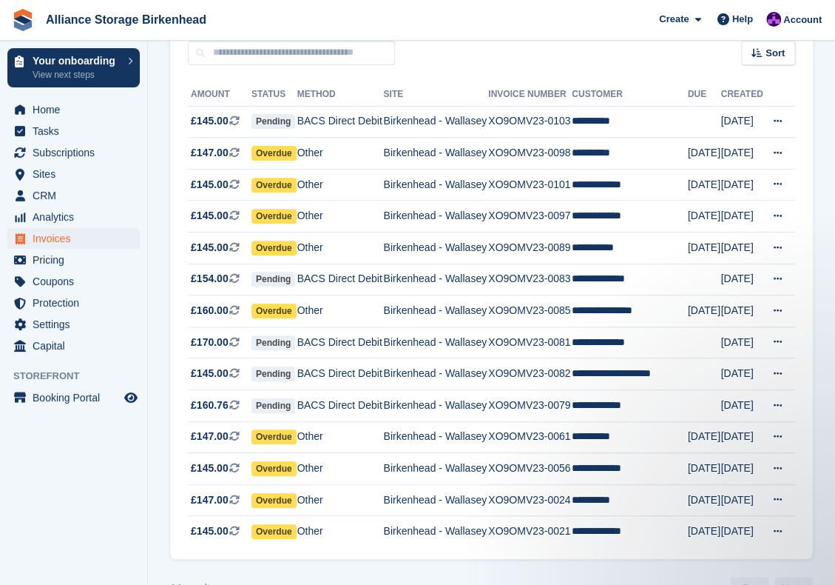
click at [492, 16] on span "Alliance Storage Birkenhead Create Subscription Invoice Contact Deal Discount P…" at bounding box center [417, 20] width 835 height 40
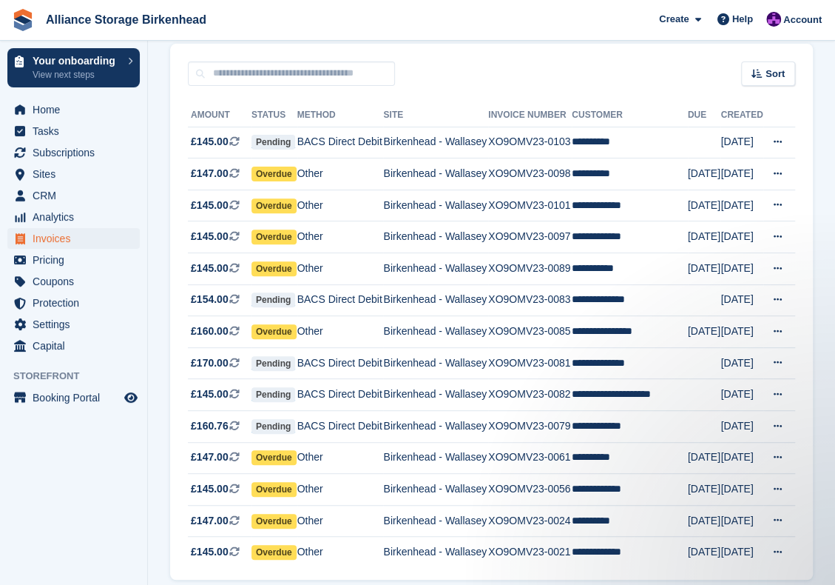
scroll to position [123, 0]
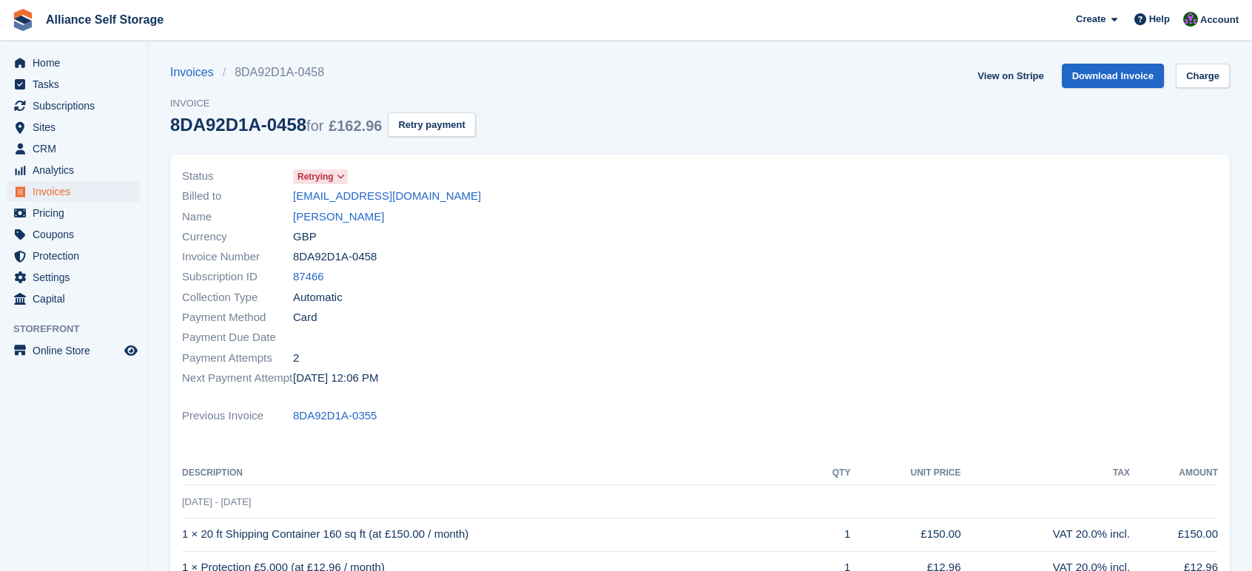
click at [340, 177] on icon at bounding box center [341, 176] width 8 height 9
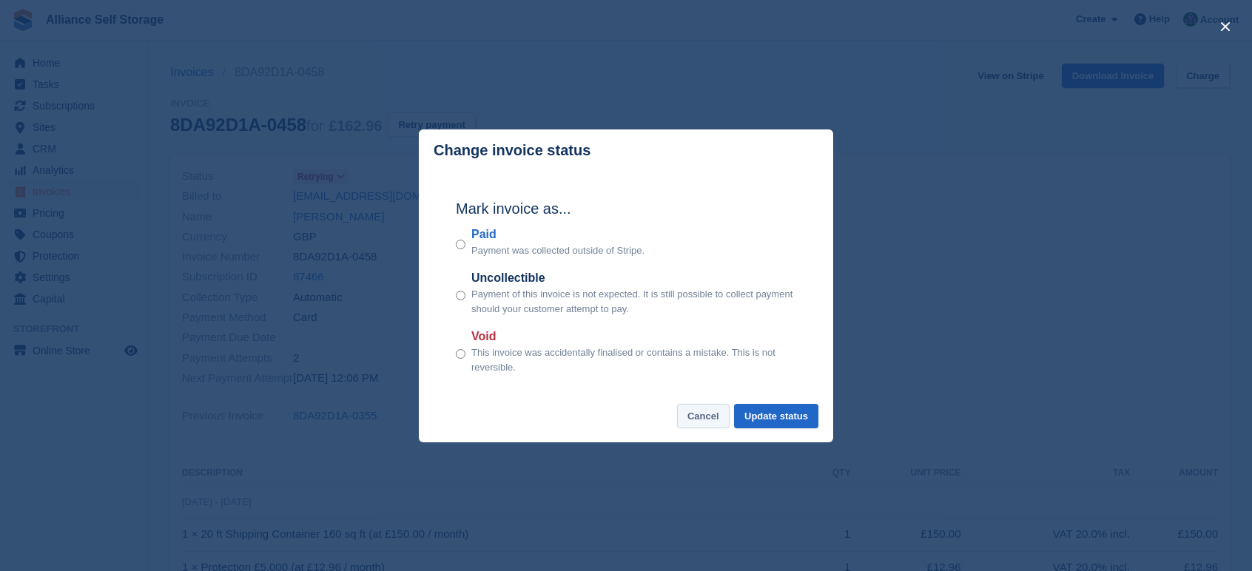
click at [699, 418] on button "Cancel" at bounding box center [703, 416] width 53 height 24
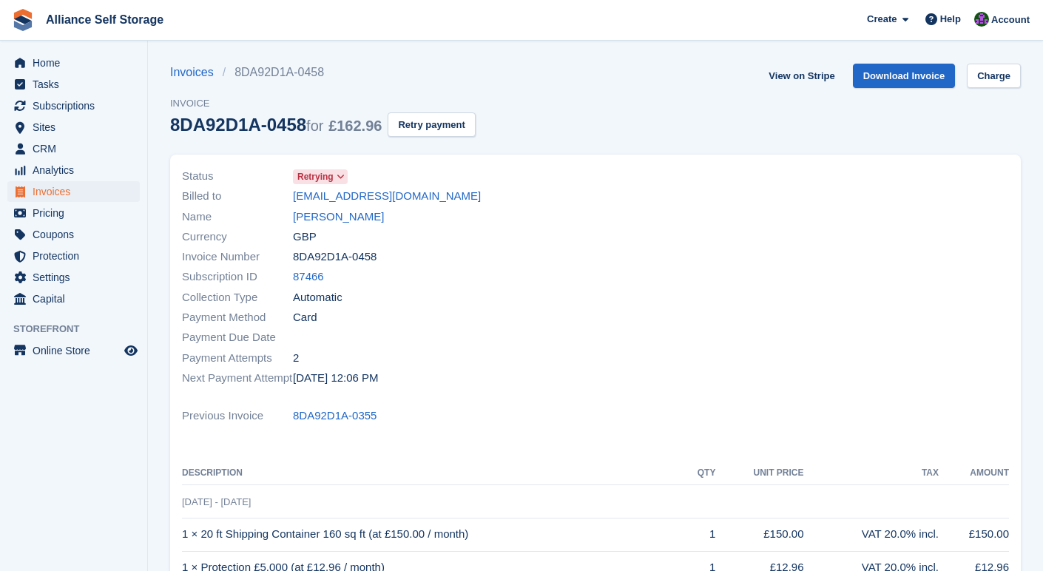
click at [324, 175] on span "Retrying" at bounding box center [315, 176] width 36 height 13
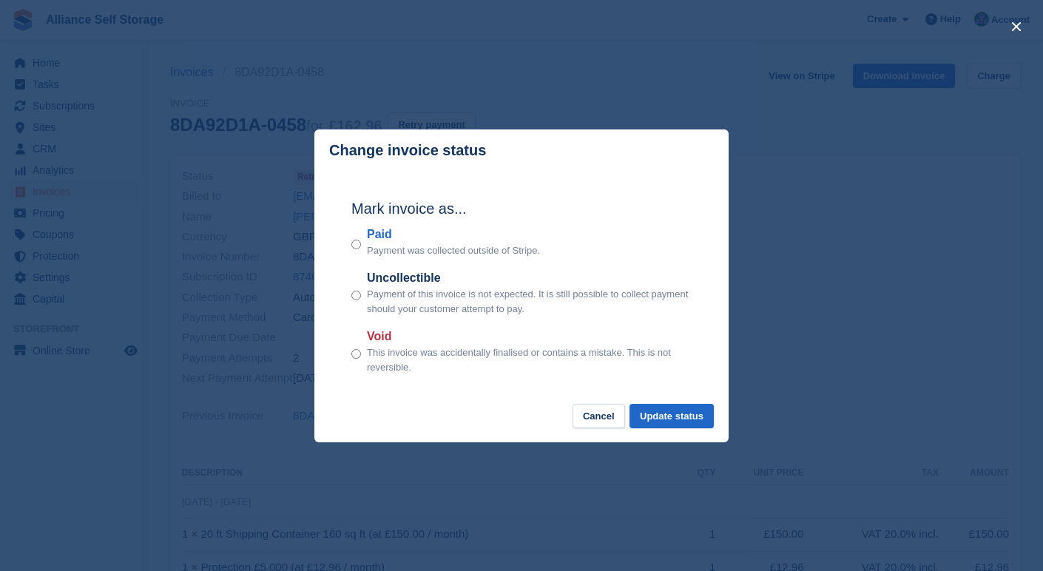
drag, startPoint x: 367, startPoint y: 252, endPoint x: 560, endPoint y: 259, distance: 193.2
click at [560, 259] on div "Mark invoice as... Paid Payment was collected outside of Stripe. Uncollectible …" at bounding box center [522, 288] width 370 height 233
click at [559, 258] on div "Paid Payment was collected outside of Stripe." at bounding box center [521, 242] width 340 height 33
click at [602, 420] on button "Cancel" at bounding box center [599, 416] width 53 height 24
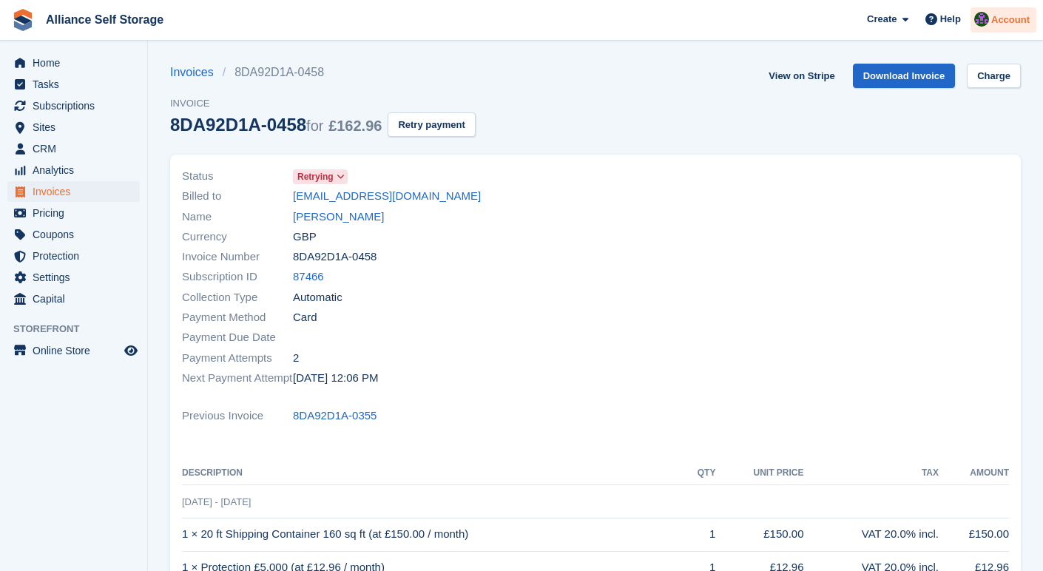
click at [985, 24] on img at bounding box center [982, 19] width 15 height 15
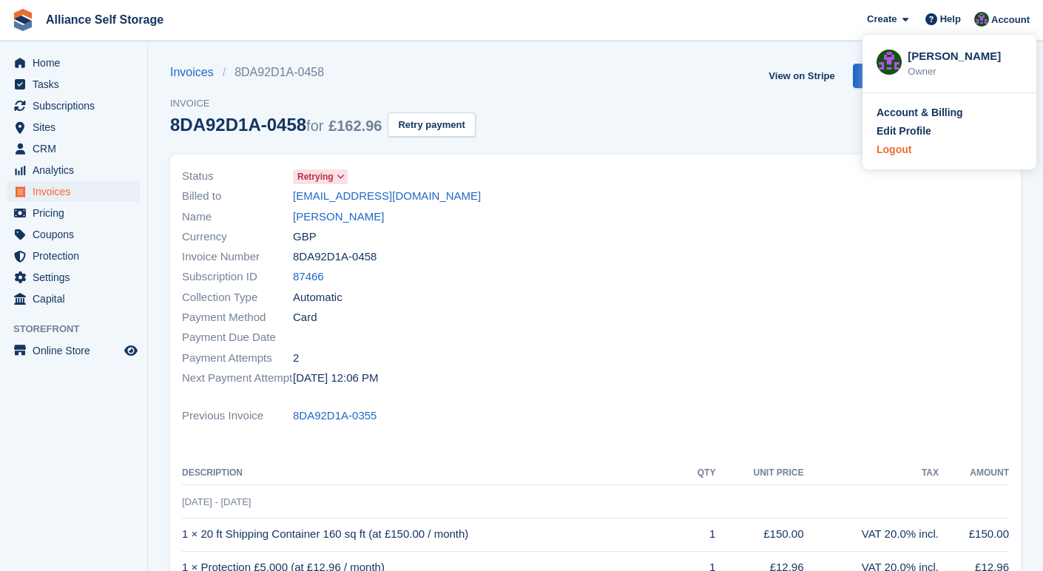
click at [897, 157] on div "Logout" at bounding box center [894, 150] width 35 height 16
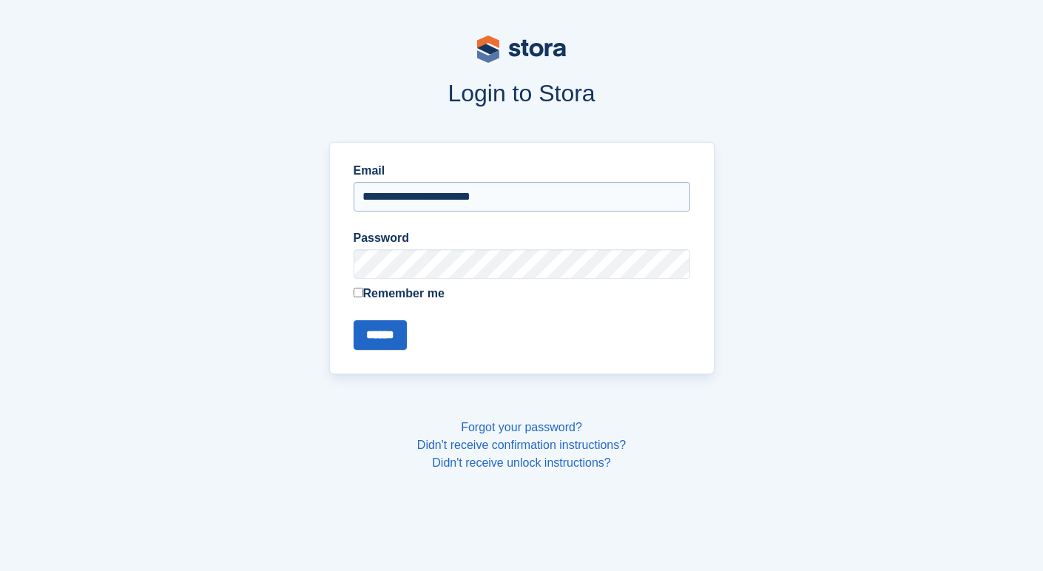
drag, startPoint x: 530, startPoint y: 190, endPoint x: 529, endPoint y: 209, distance: 19.3
click at [530, 190] on input "**********" at bounding box center [522, 197] width 337 height 30
type input "**********"
click at [394, 352] on div "**********" at bounding box center [522, 258] width 386 height 232
click at [397, 335] on input "******" at bounding box center [380, 335] width 53 height 30
